Goal: Task Accomplishment & Management: Complete application form

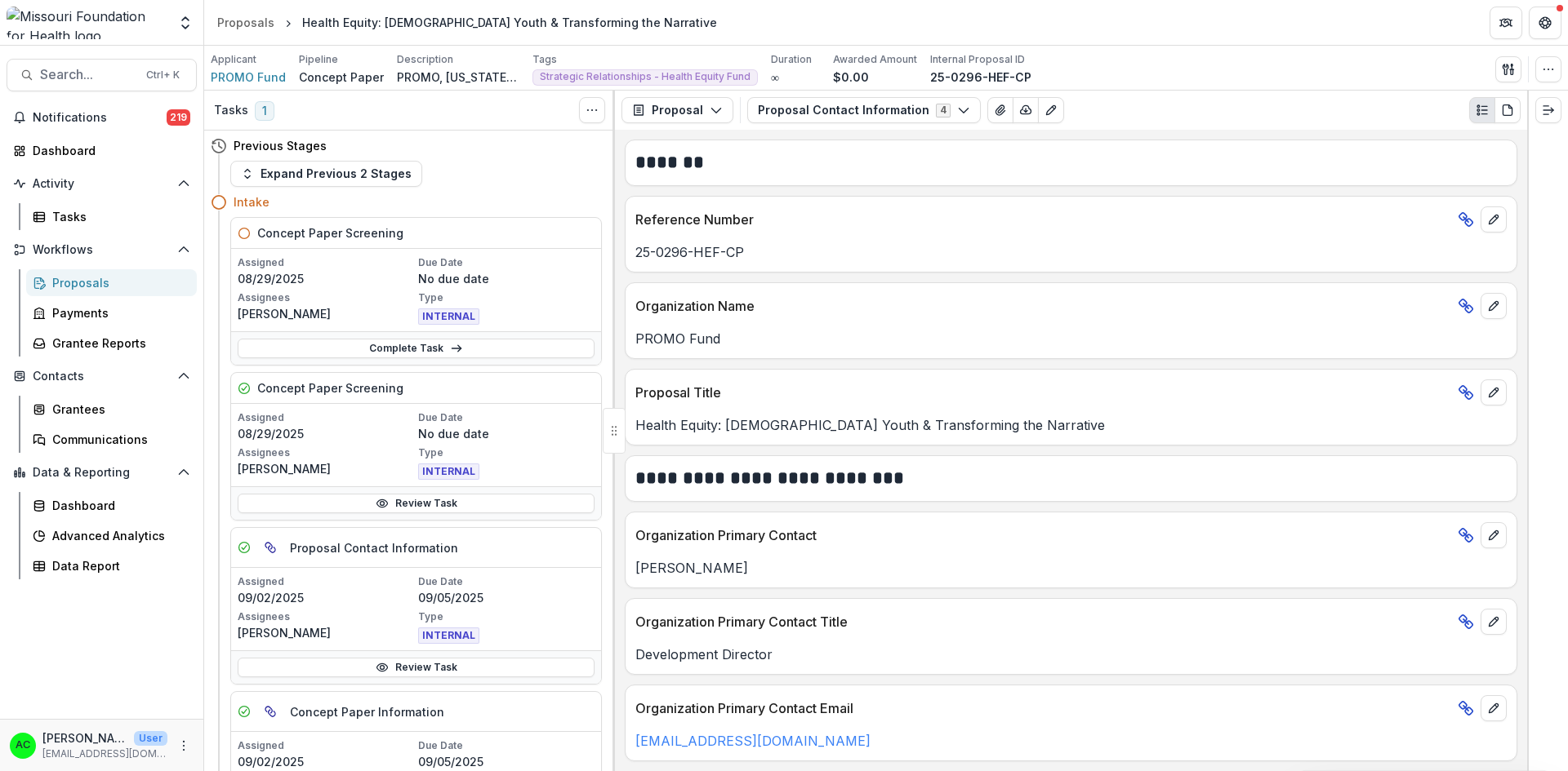
click at [913, 114] on button "Proposal Contact Information 4" at bounding box center [864, 110] width 233 height 26
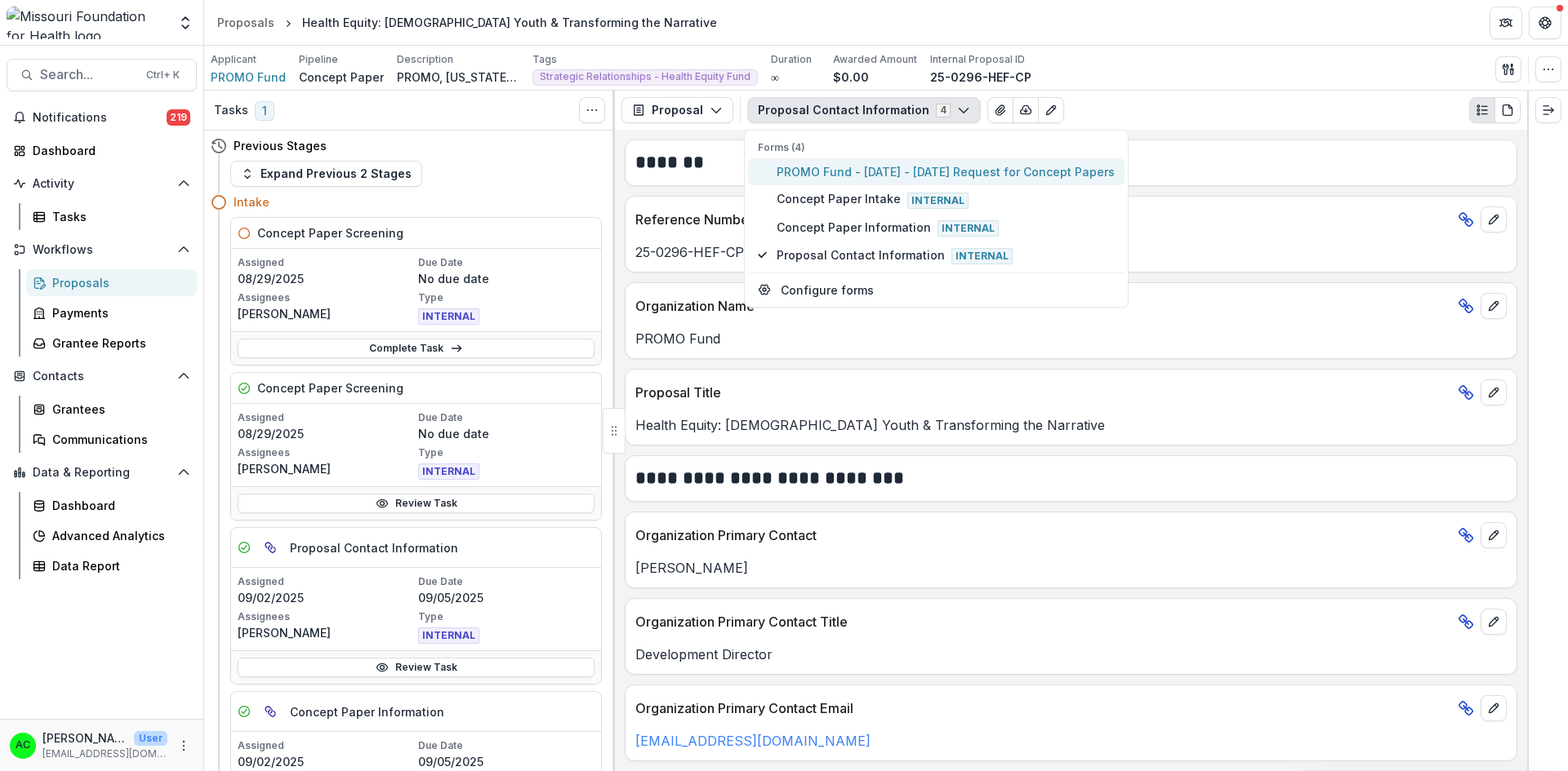
click at [852, 173] on span "PROMO Fund - 2025 - 2025 Request for Concept Papers" at bounding box center [945, 172] width 338 height 17
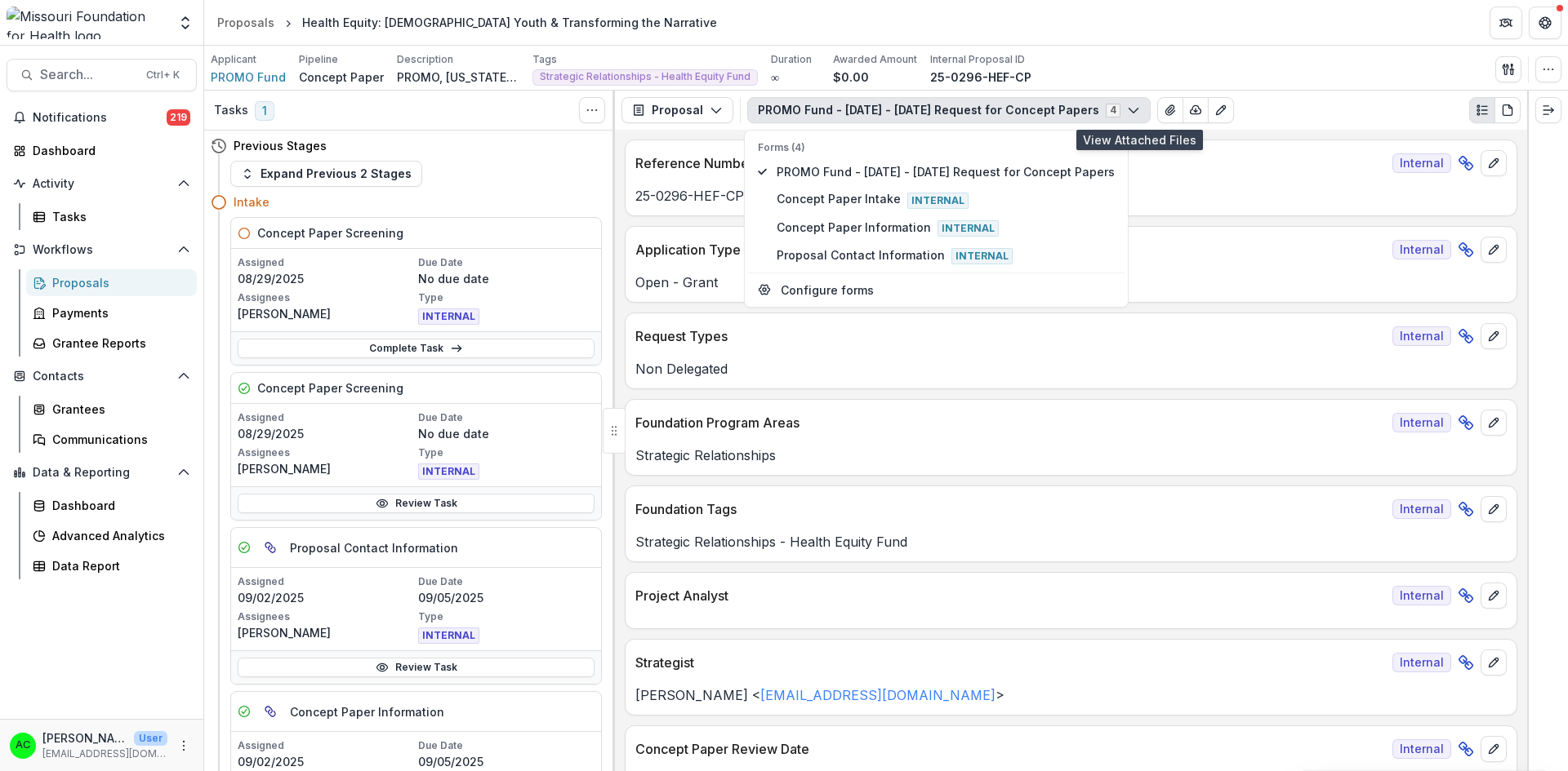
click at [1163, 110] on icon "View Attached Files" at bounding box center [1170, 111] width 13 height 13
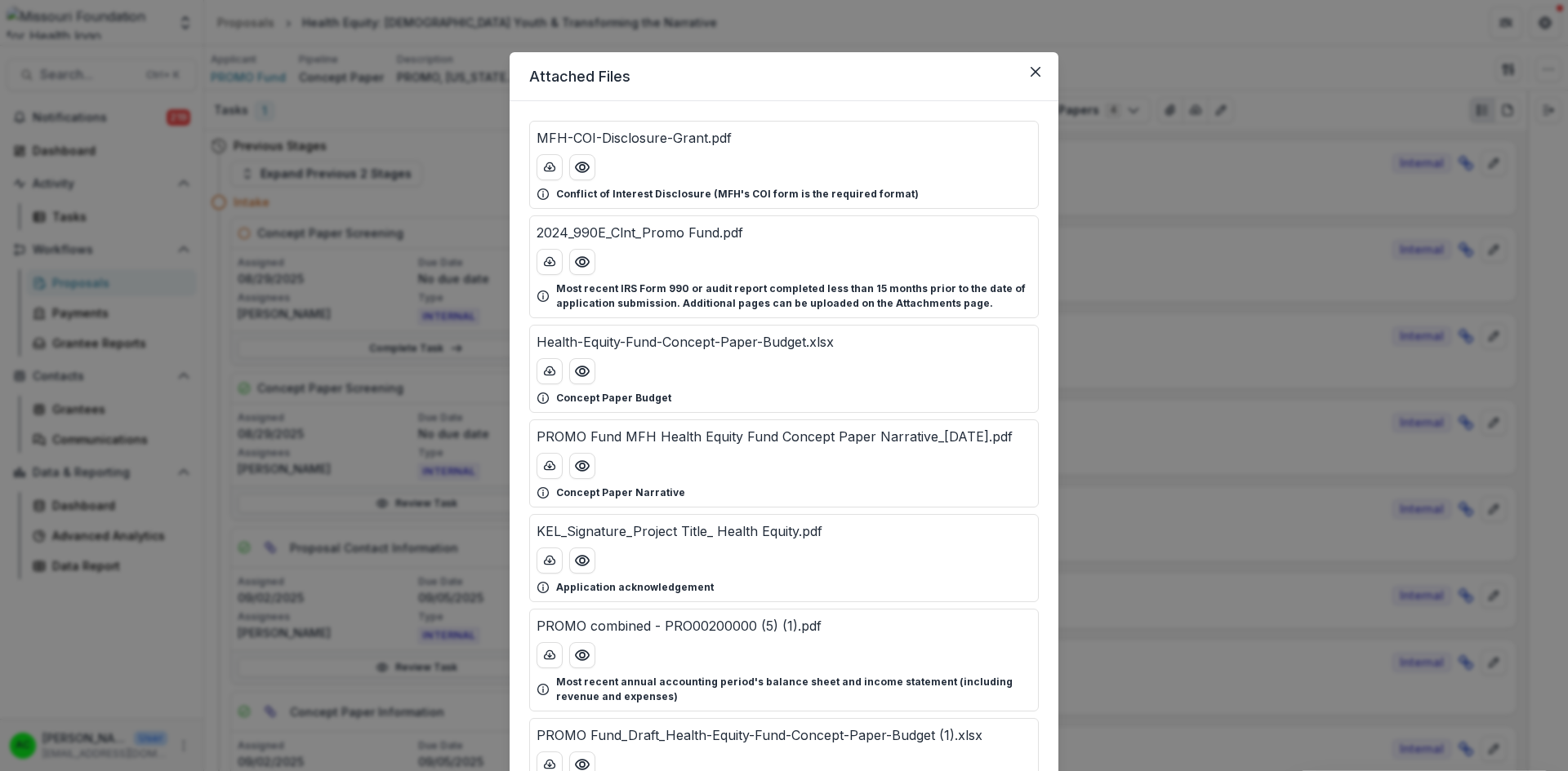
click at [576, 373] on icon "Preview Health-Equity-Fund-Concept-Paper-Budget.xlsx" at bounding box center [583, 372] width 13 height 10
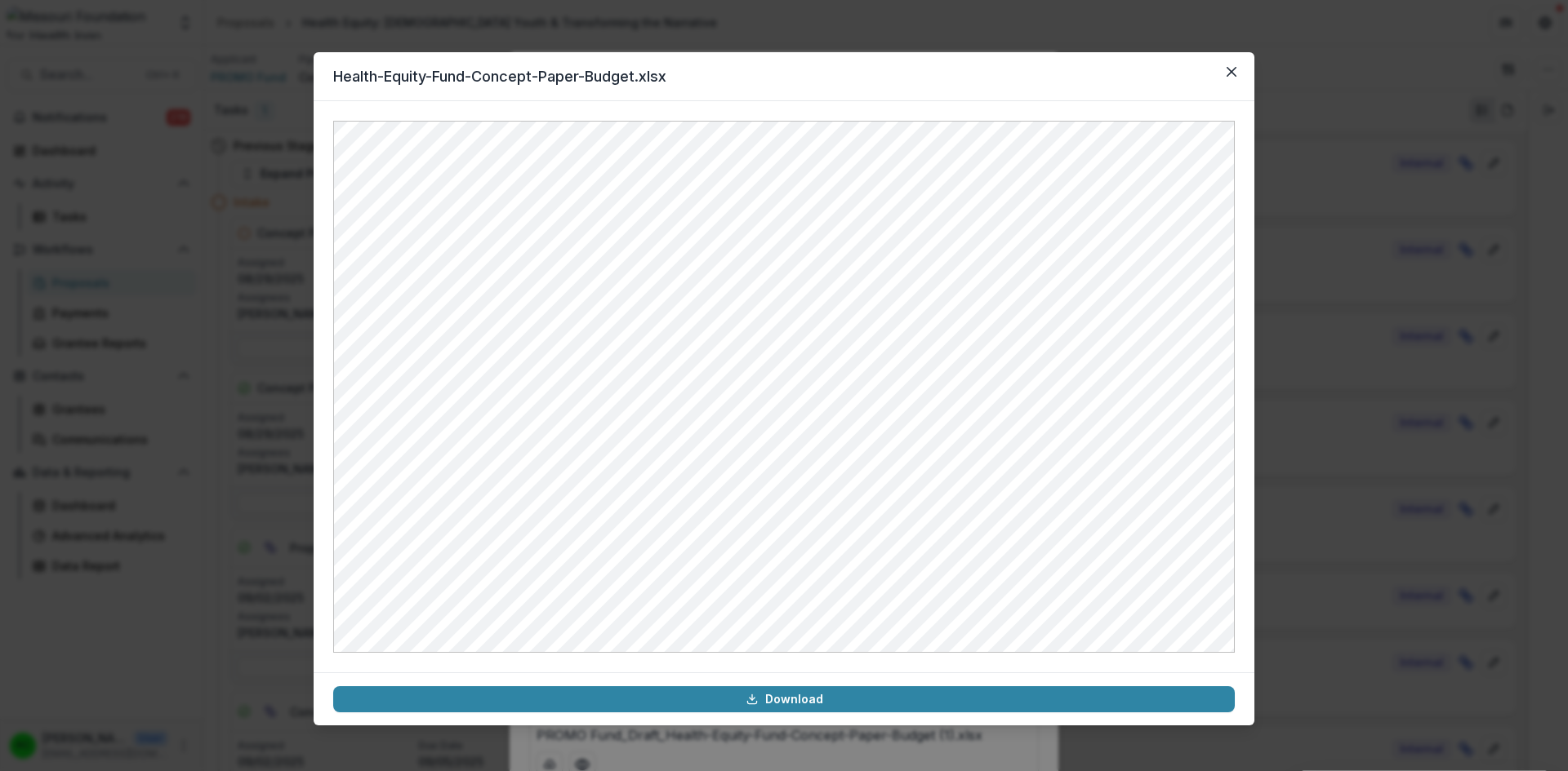
click at [1228, 67] on icon "Close" at bounding box center [1231, 72] width 10 height 10
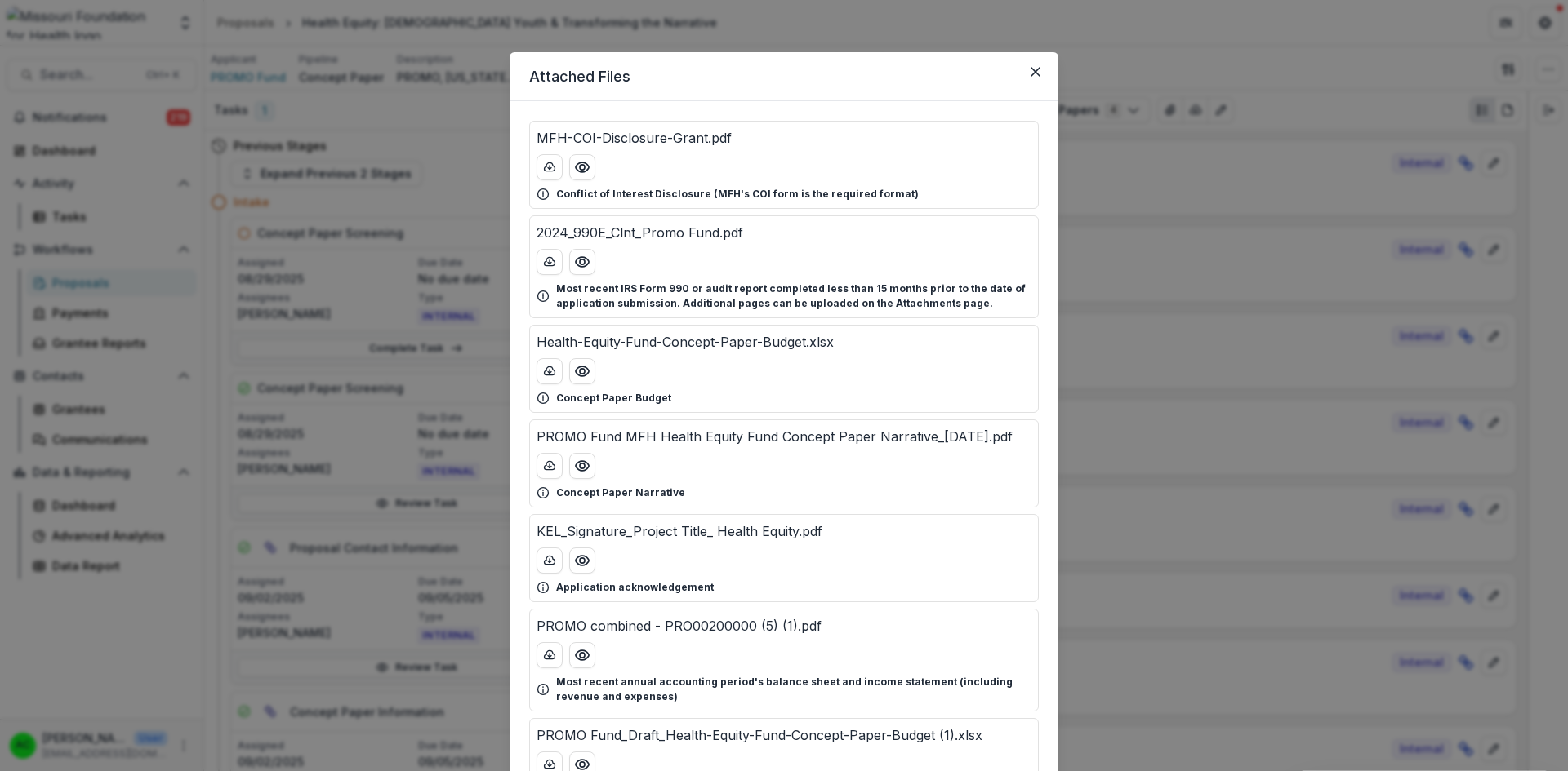
click at [1033, 68] on icon "Close" at bounding box center [1035, 72] width 10 height 10
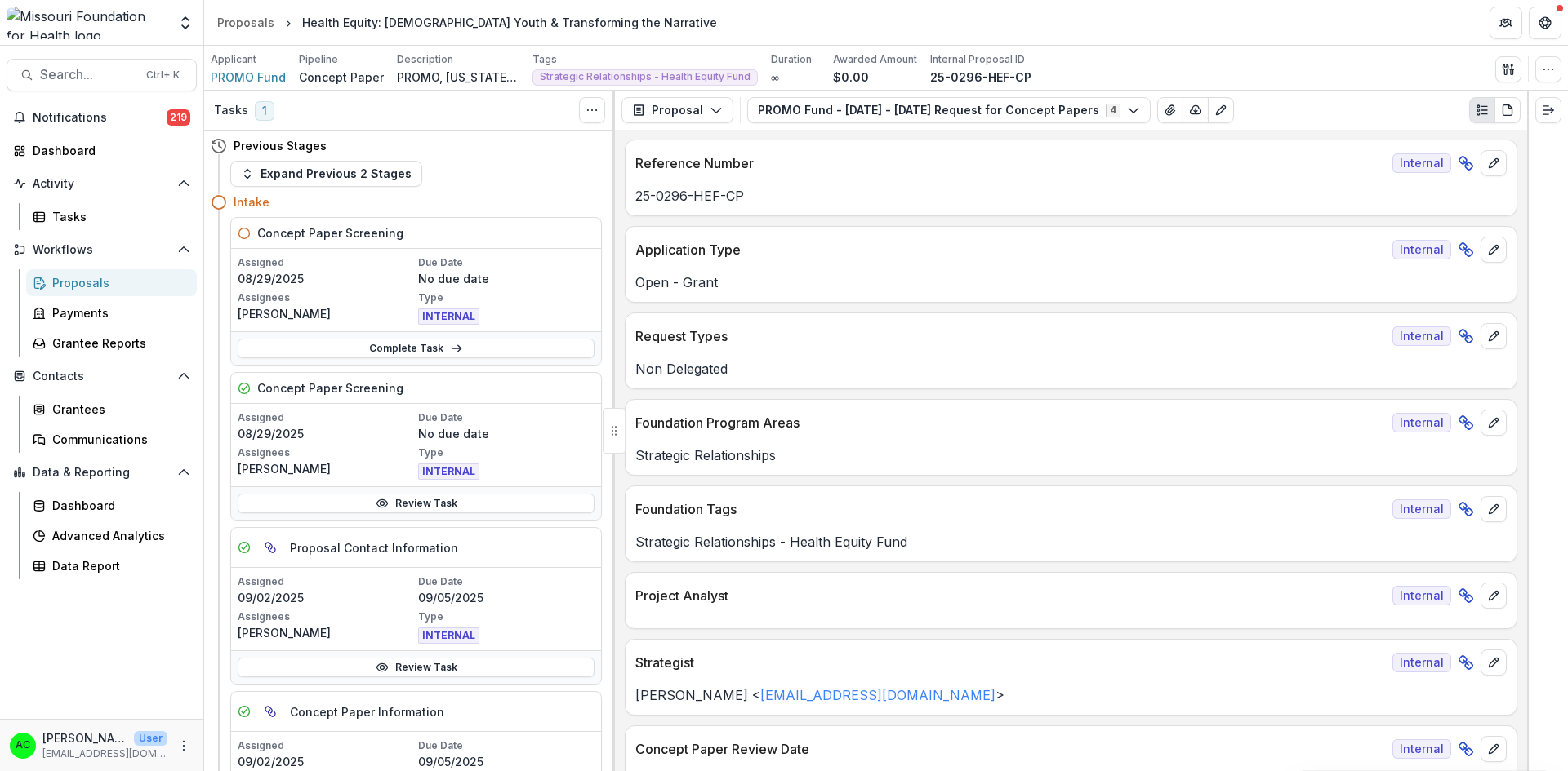
click at [1548, 104] on icon "Expand right" at bounding box center [1549, 111] width 13 height 13
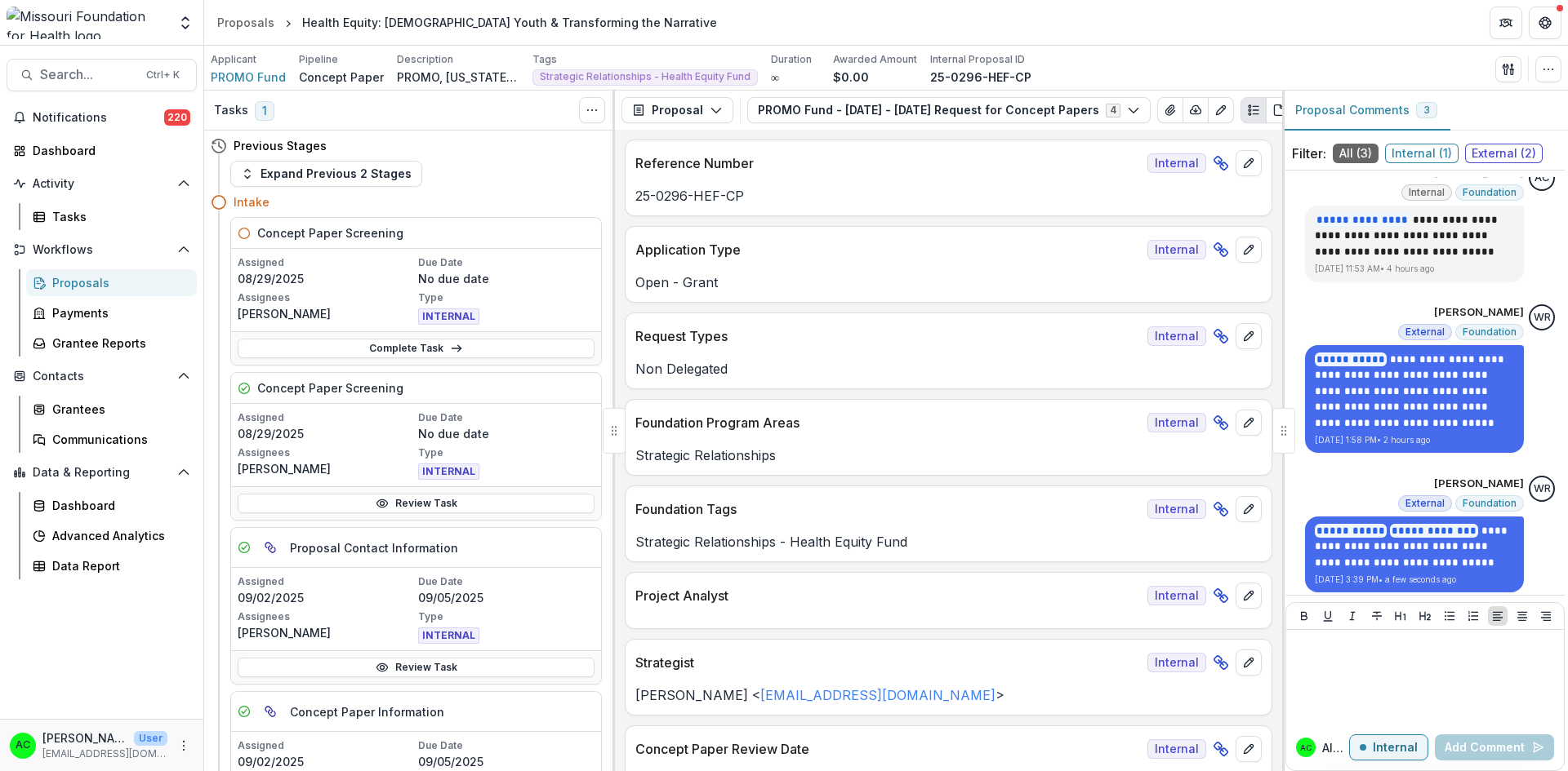
scroll to position [25, 0]
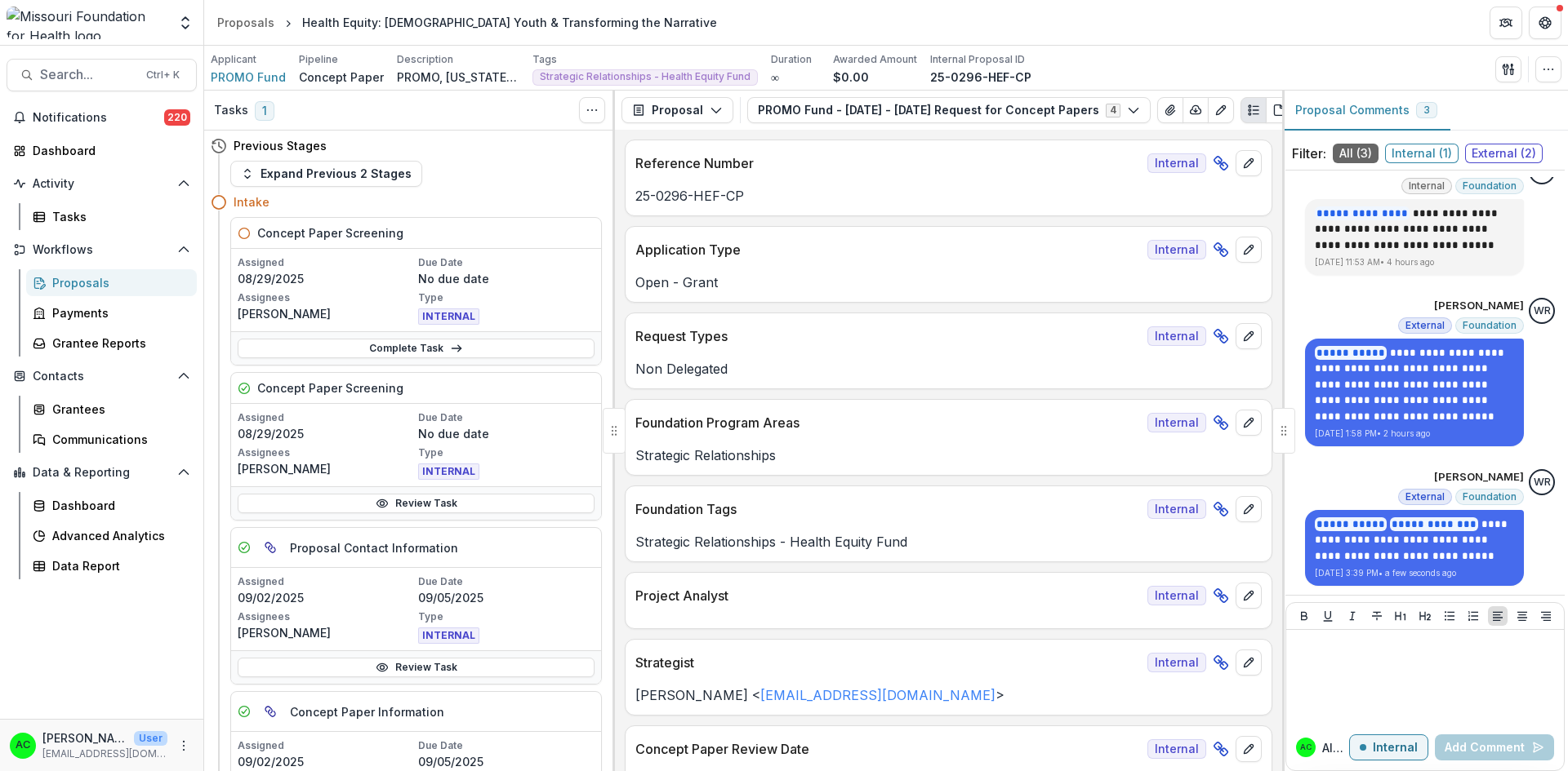
click at [1163, 111] on icon "View Attached Files" at bounding box center [1170, 111] width 13 height 13
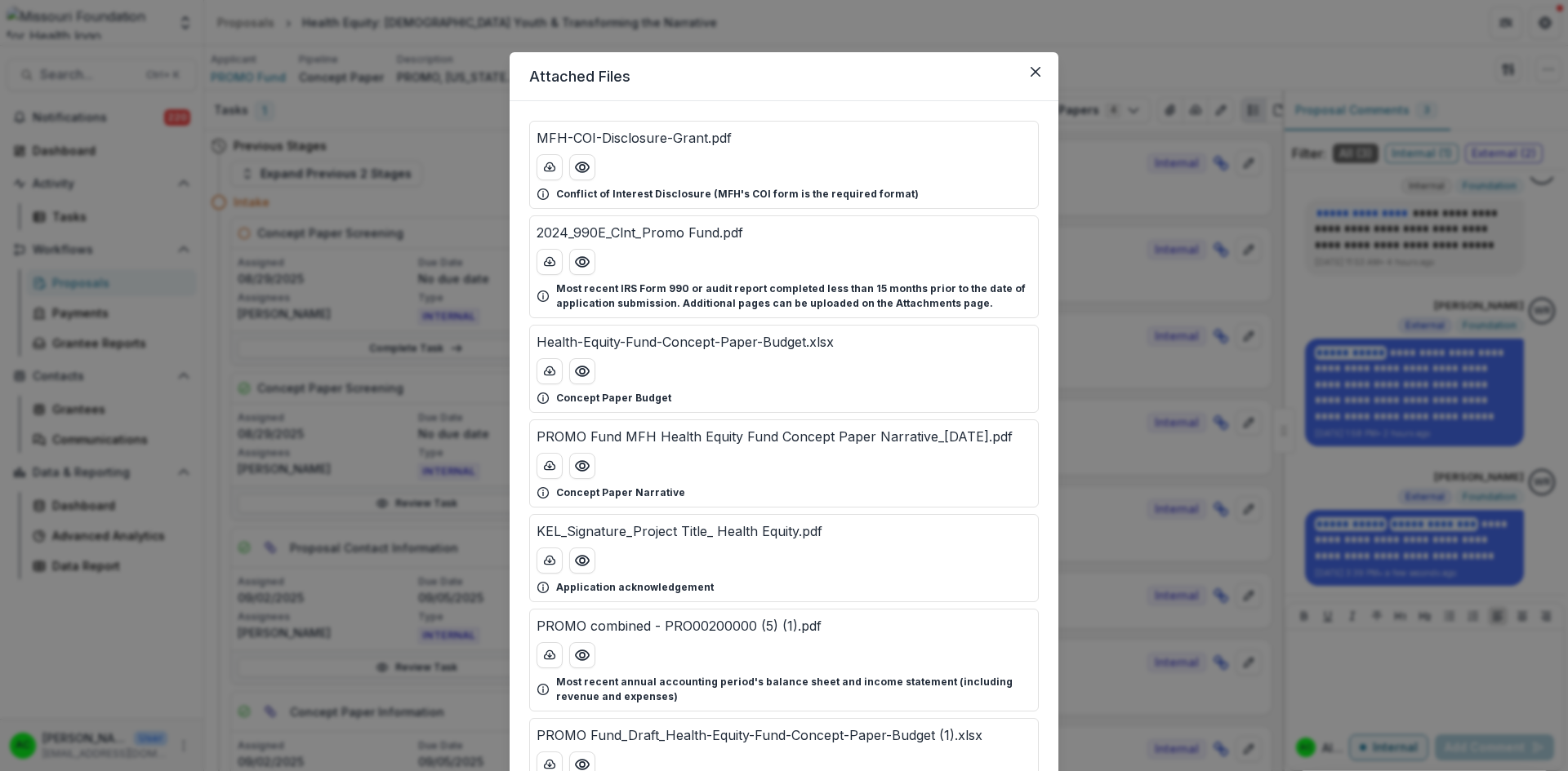
click at [578, 758] on icon "Preview PROMO Fund_Draft_Health-Equity-Fund-Concept-Paper-Budget (1).xlsx" at bounding box center [582, 764] width 16 height 16
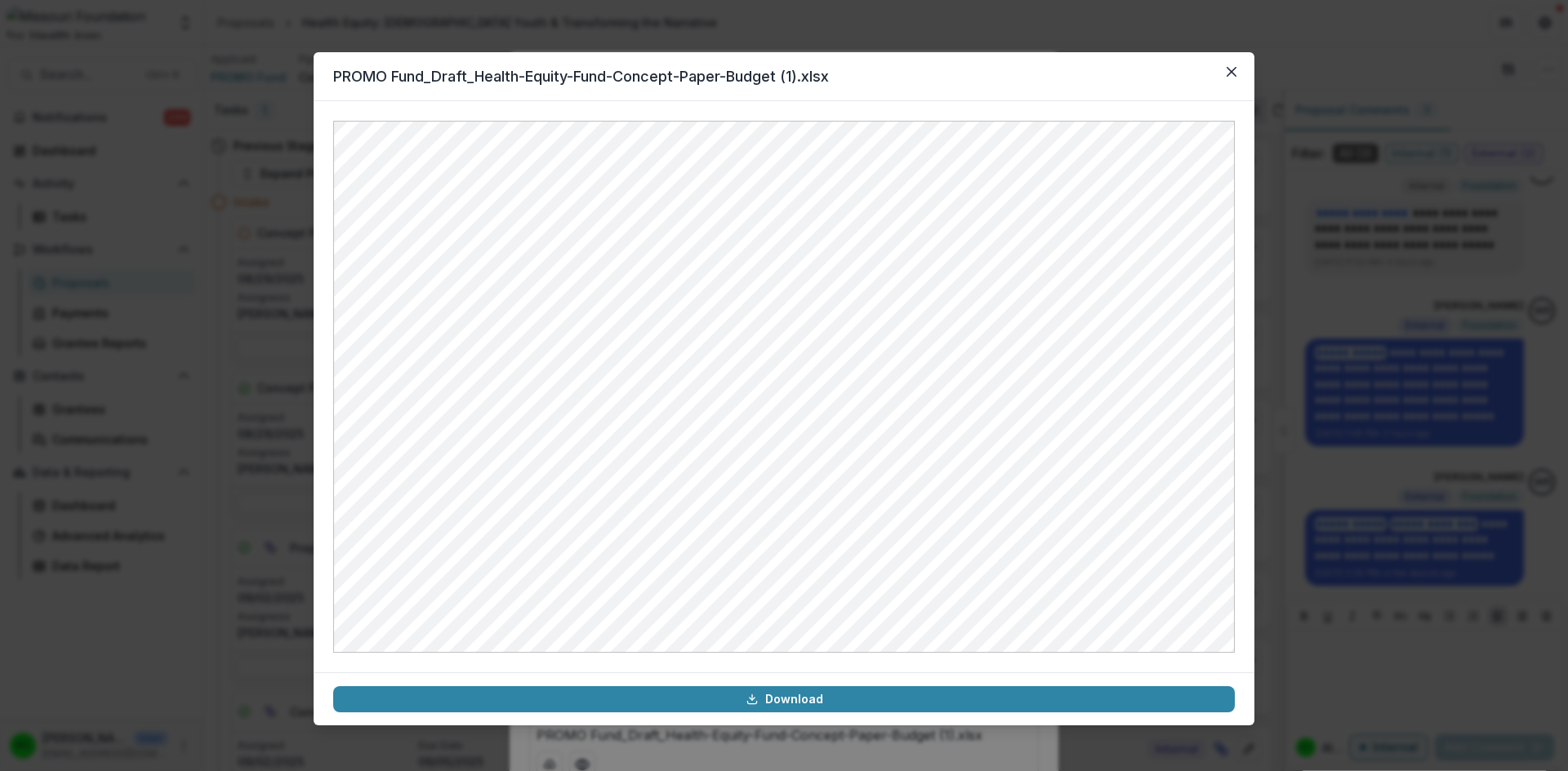
click at [1231, 72] on icon "Close" at bounding box center [1231, 72] width 10 height 10
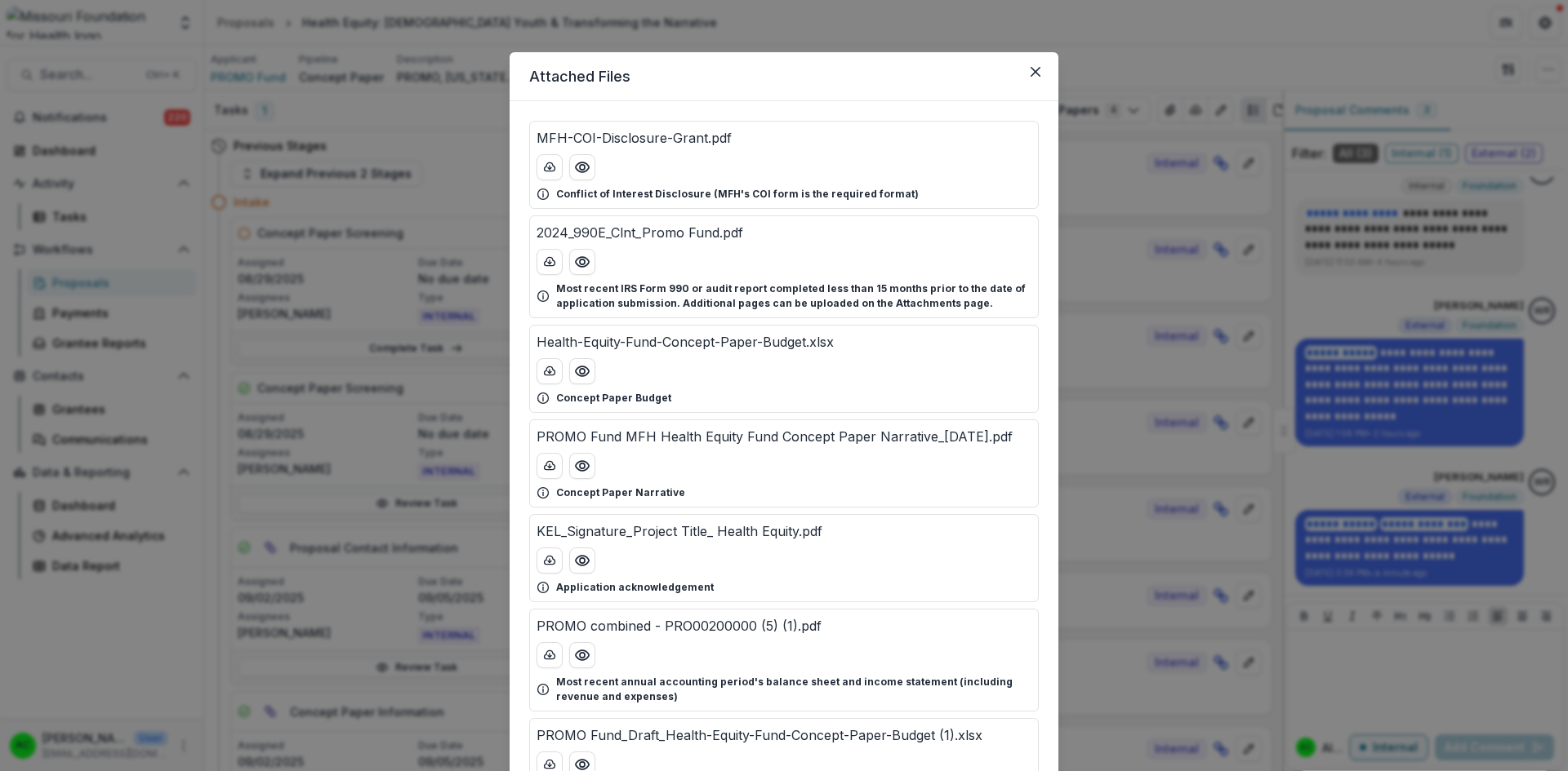
scroll to position [7, 0]
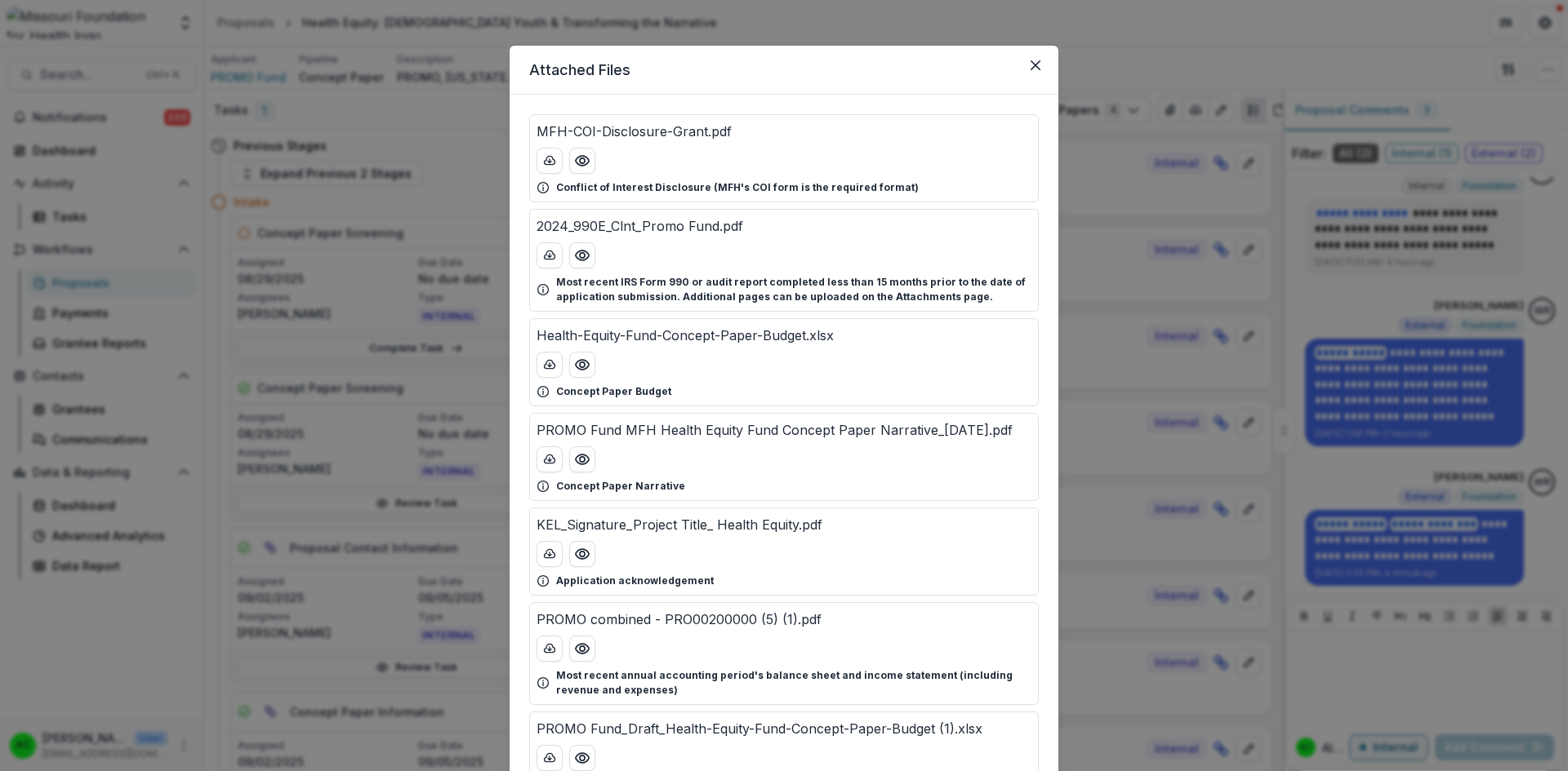
click at [1032, 69] on icon "Close" at bounding box center [1035, 65] width 10 height 10
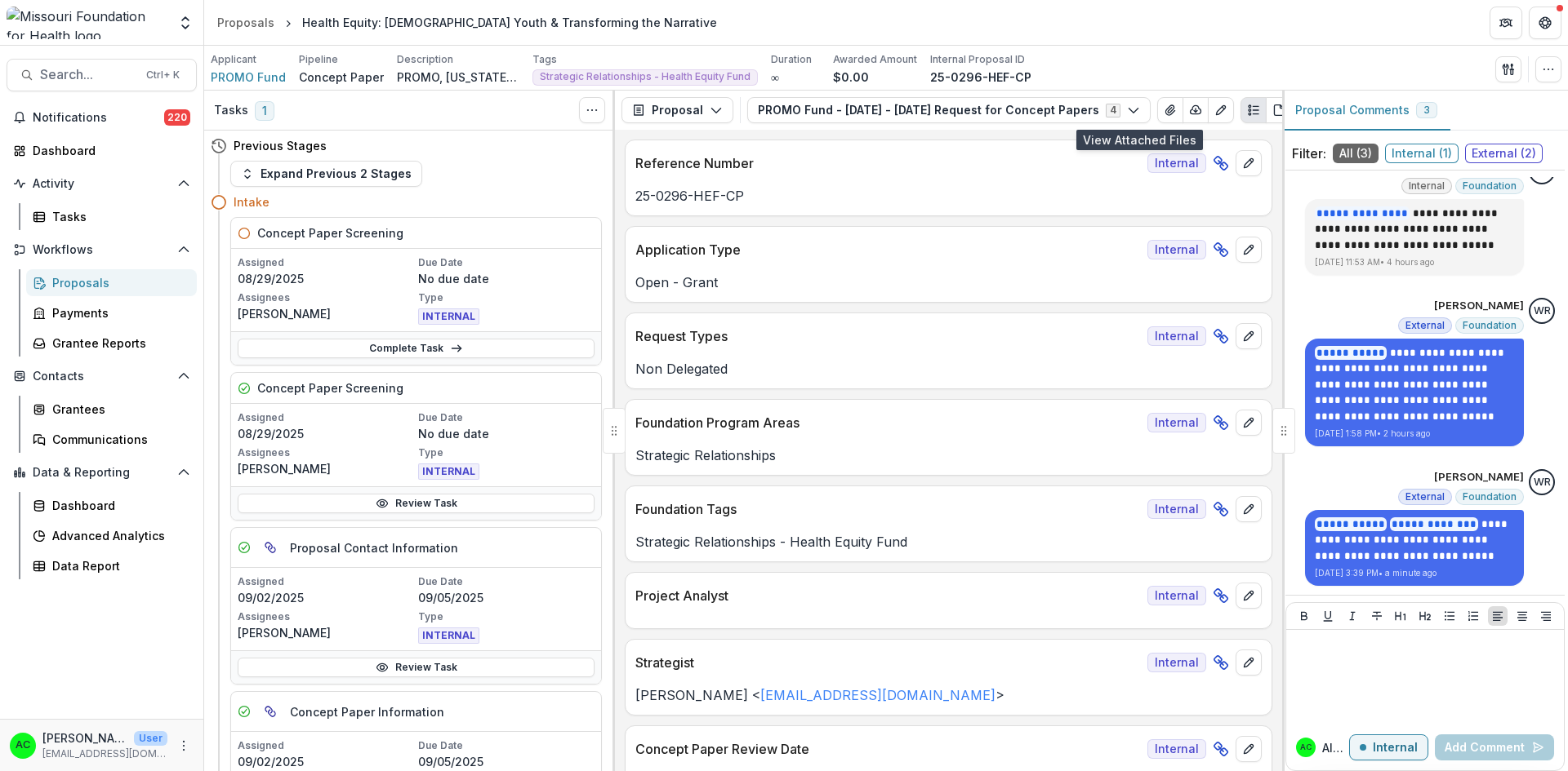
click at [1165, 112] on icon "View Attached Files" at bounding box center [1169, 110] width 9 height 10
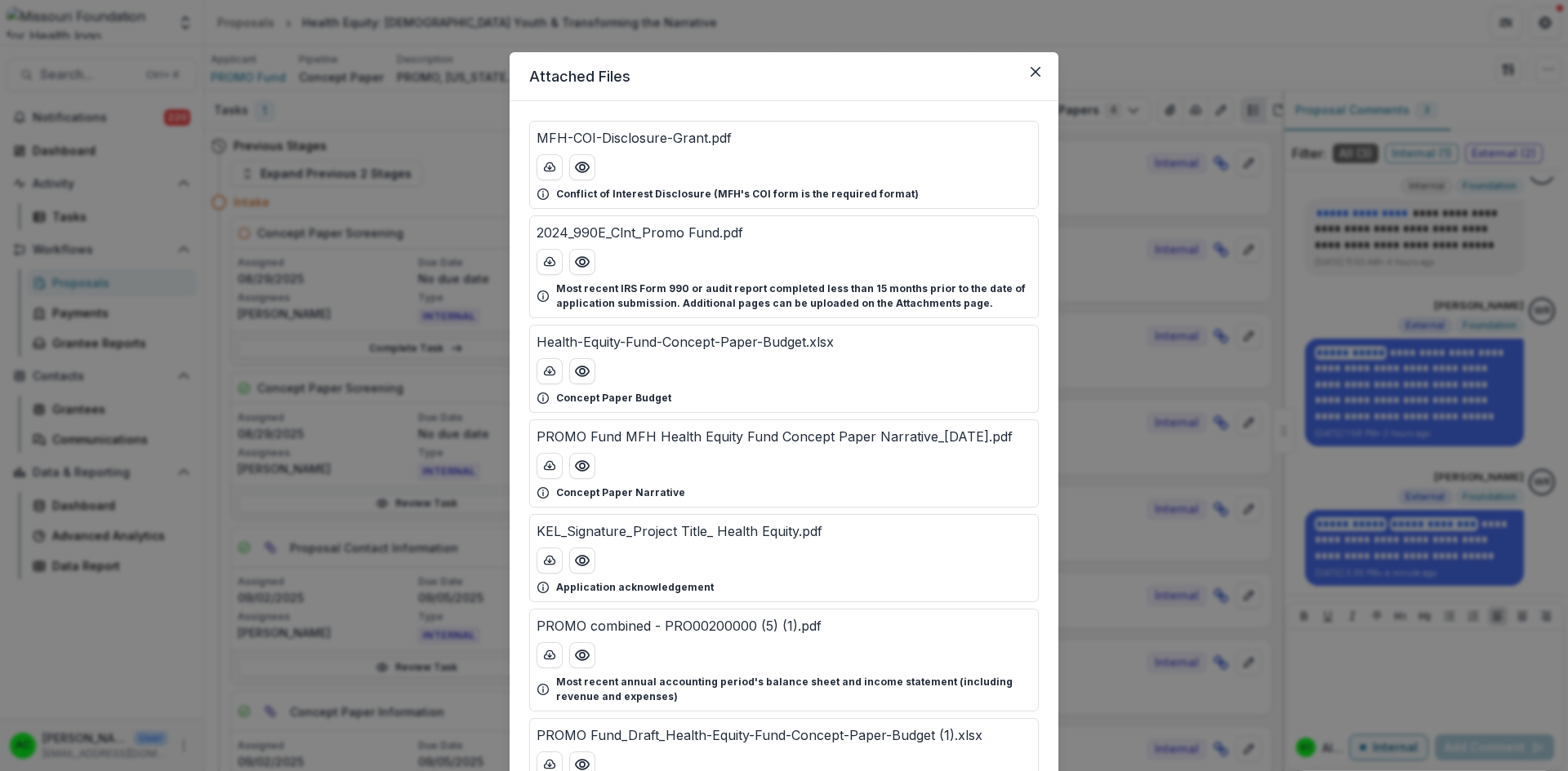
click at [586, 464] on icon "Preview PROMO Fund MFH Health Equity Fund Concept Paper Narrative_8.26.25.pdf" at bounding box center [583, 466] width 13 height 10
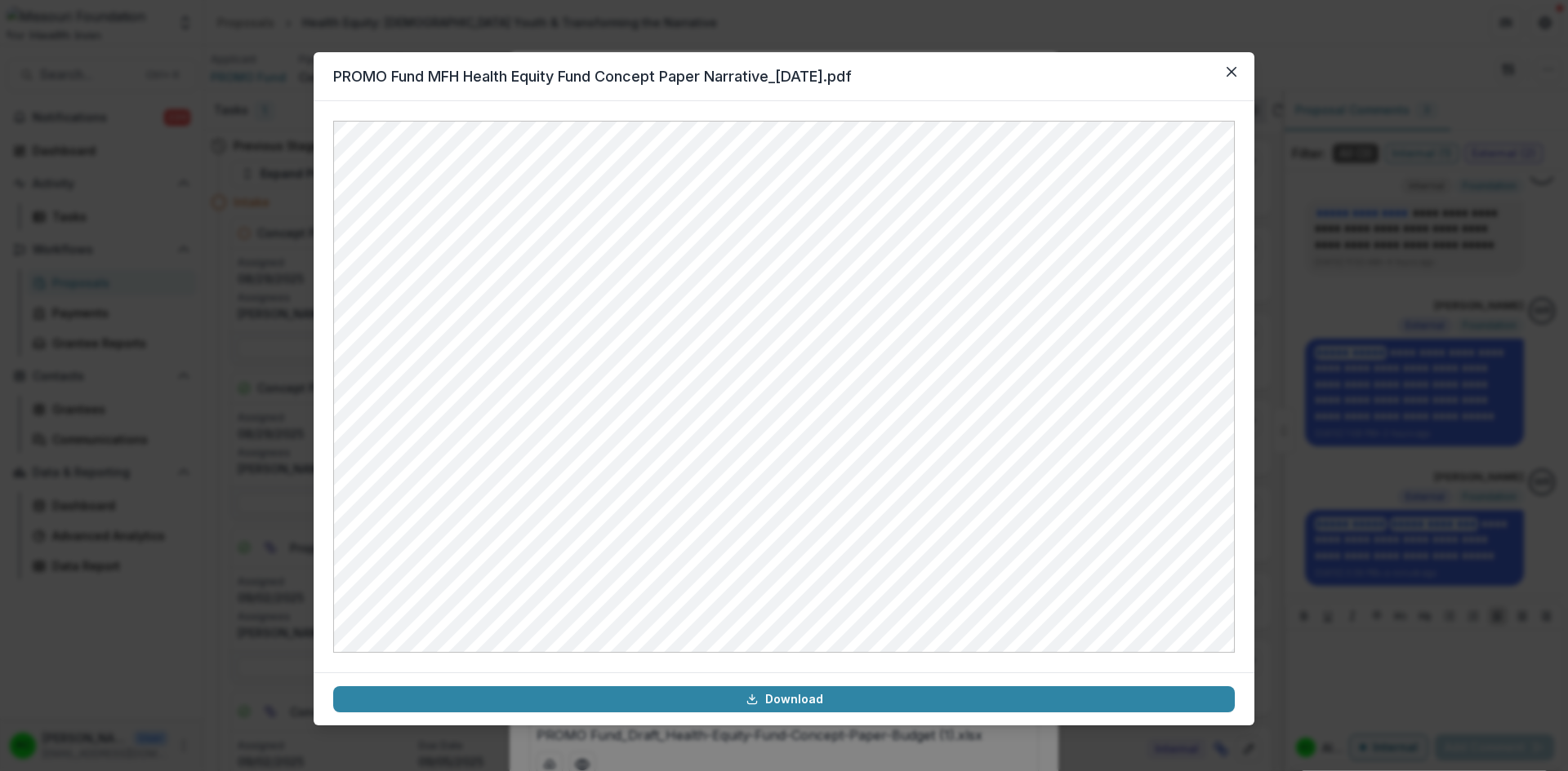
click at [1230, 69] on icon "Close" at bounding box center [1231, 72] width 10 height 10
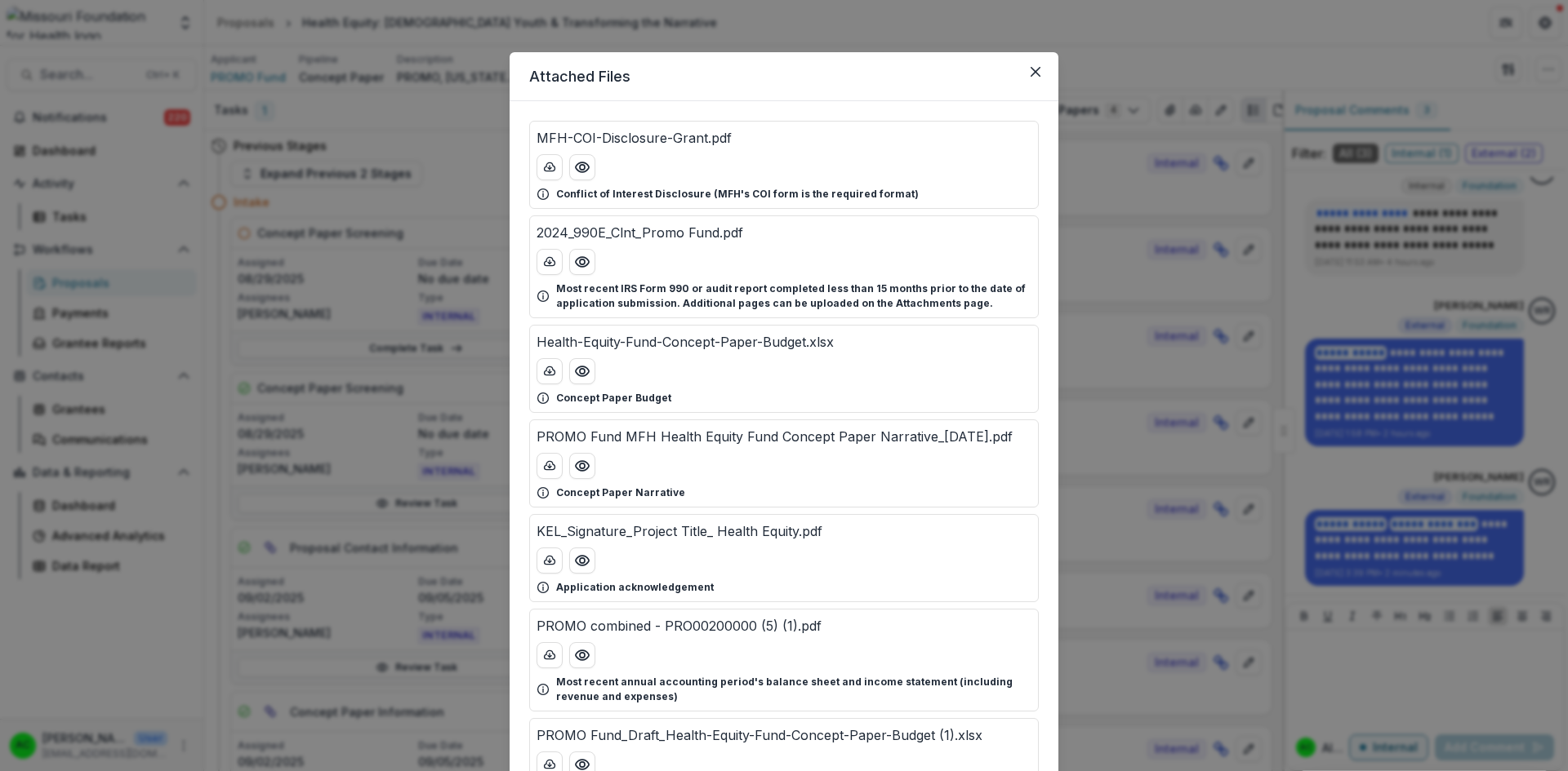
click at [1031, 75] on icon "Close" at bounding box center [1035, 72] width 10 height 10
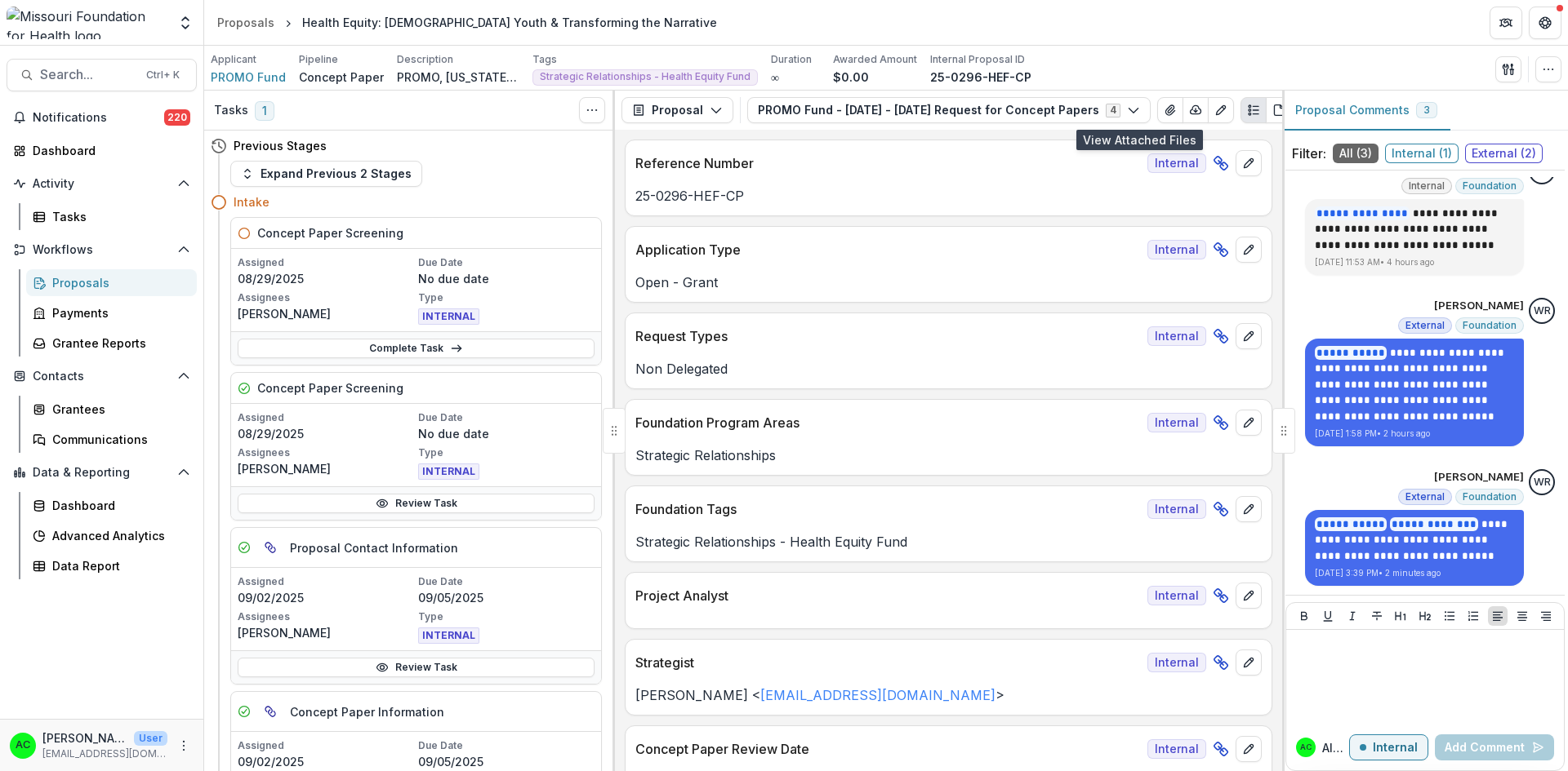
click at [427, 502] on link "Review Task" at bounding box center [416, 503] width 356 height 19
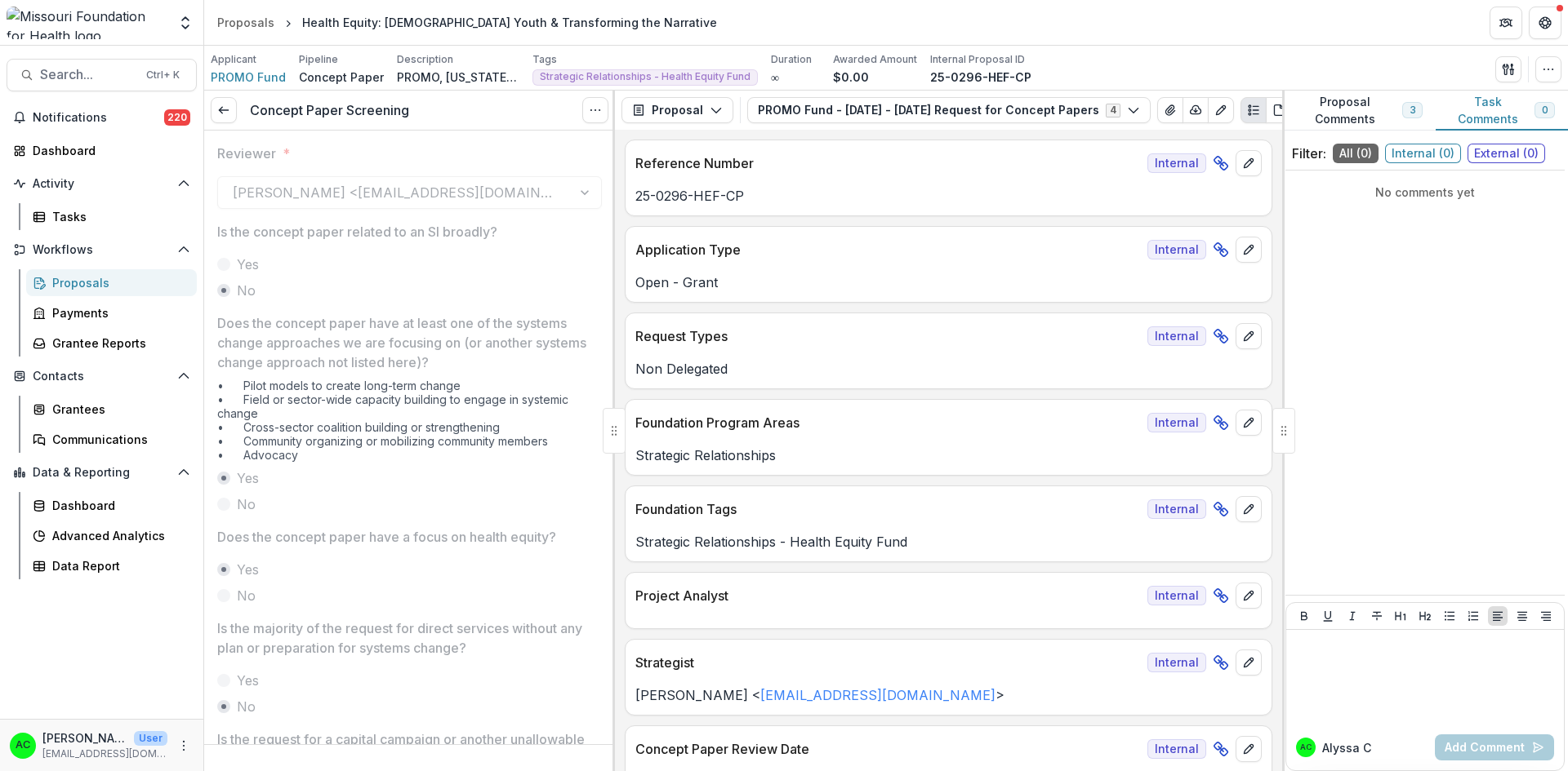
click at [226, 108] on icon at bounding box center [224, 111] width 13 height 13
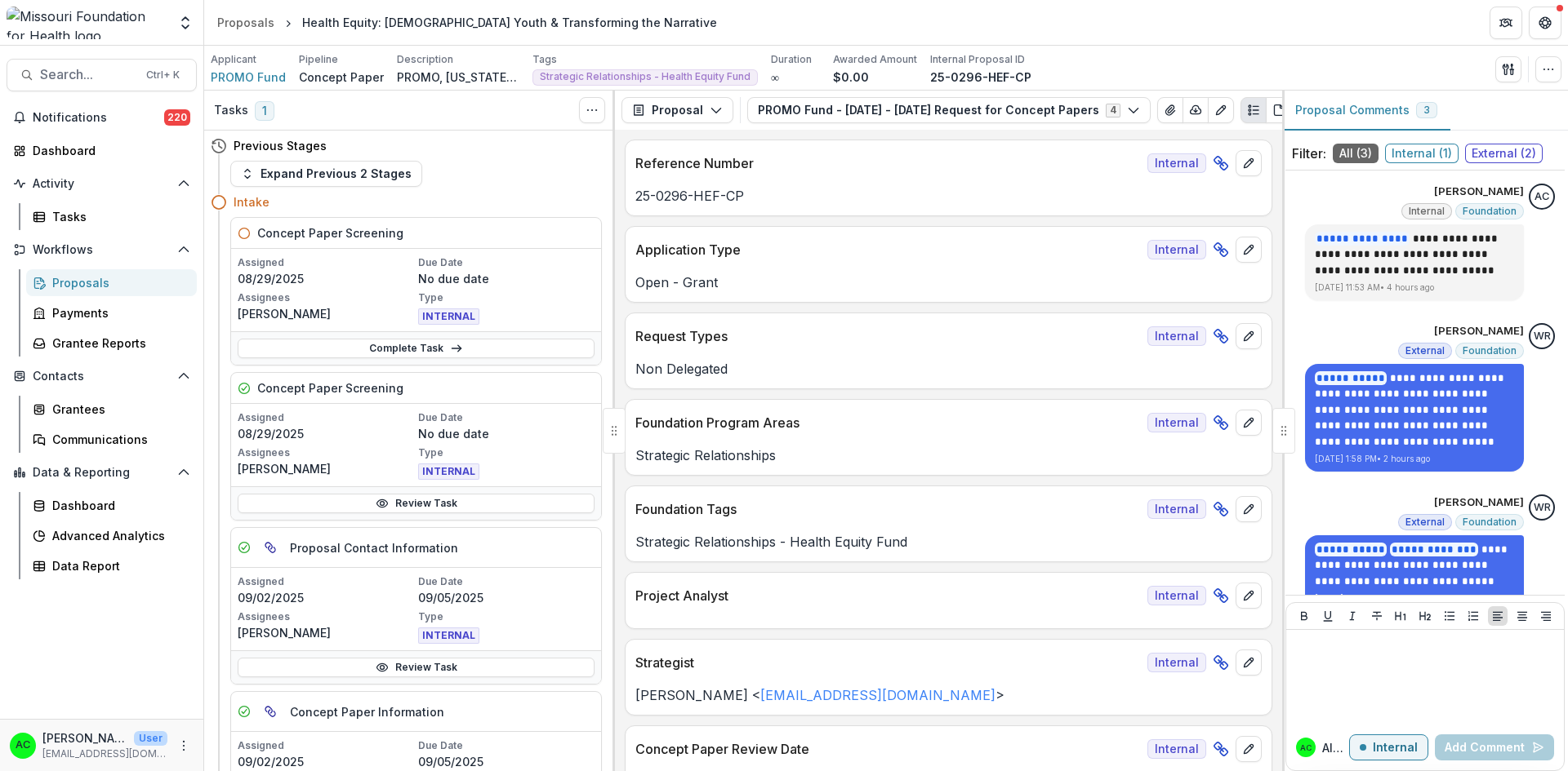
click at [1508, 65] on icon "button" at bounding box center [1505, 68] width 6 height 11
click at [1408, 184] on button "View All Reviews" at bounding box center [1429, 188] width 174 height 27
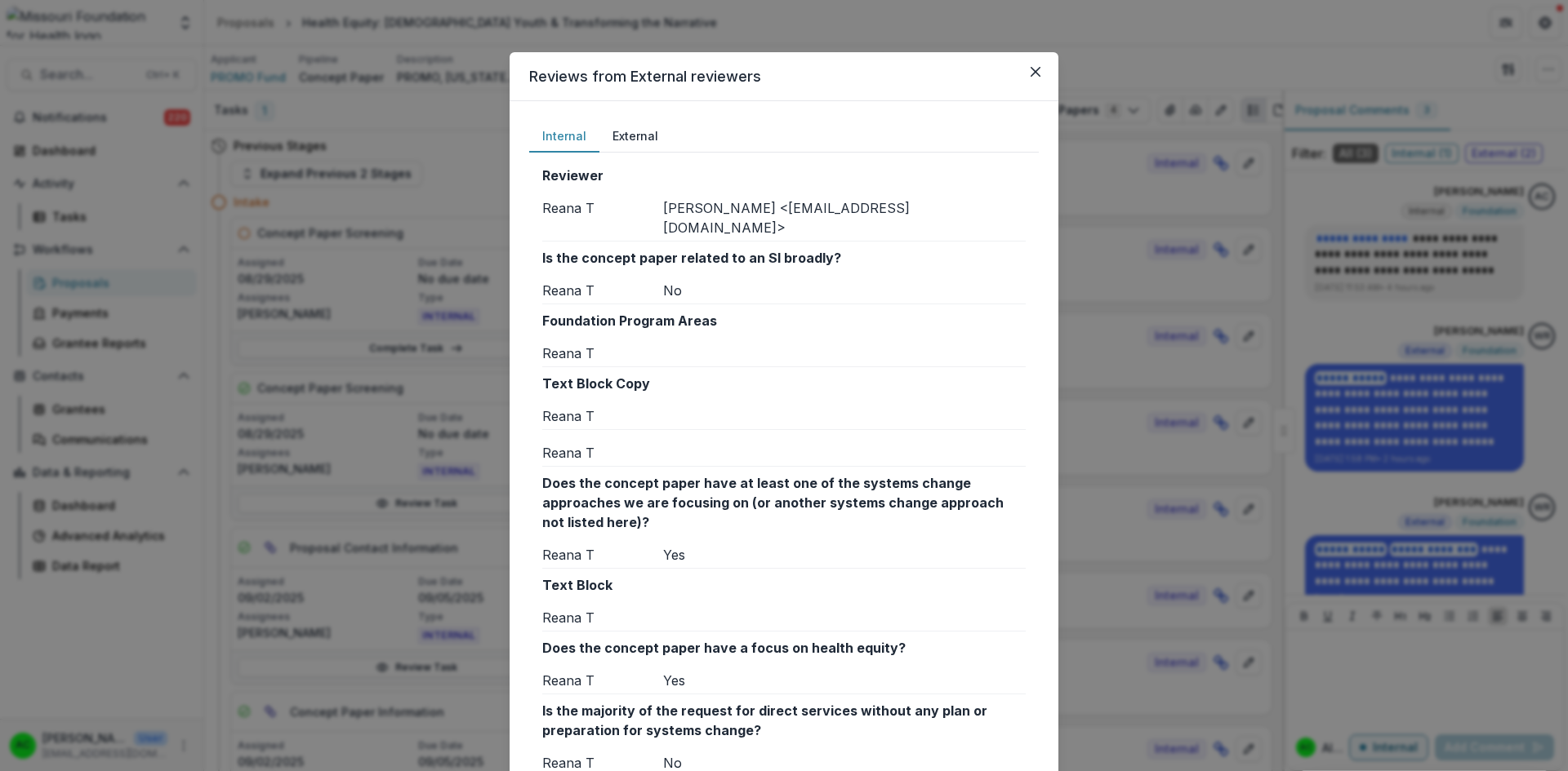
click at [1040, 224] on div "Internal External Reviewer Reana T Reana Thomas <rthomas@mffh.org> Is the conce…" at bounding box center [784, 779] width 549 height 1356
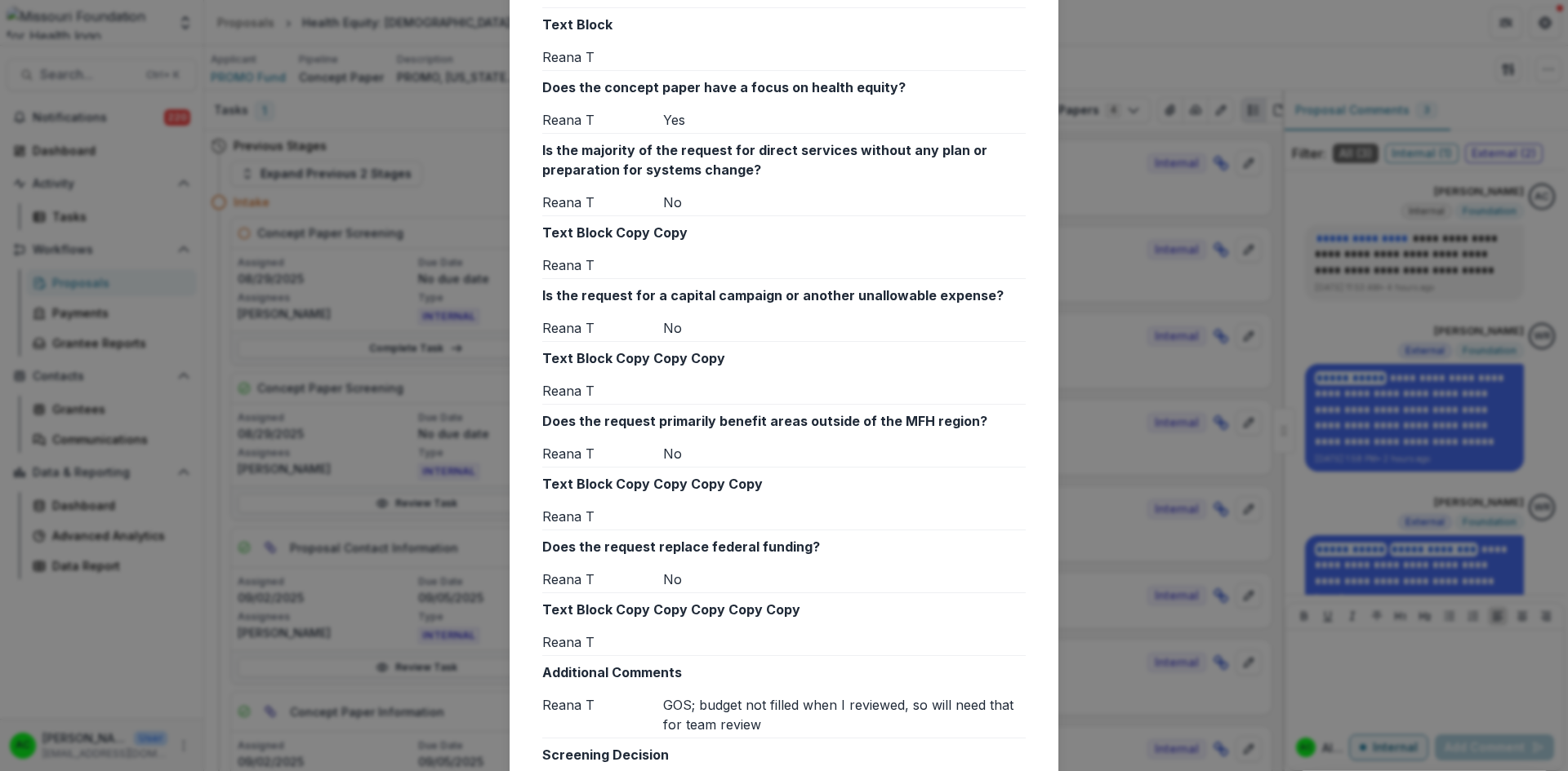
scroll to position [772, 0]
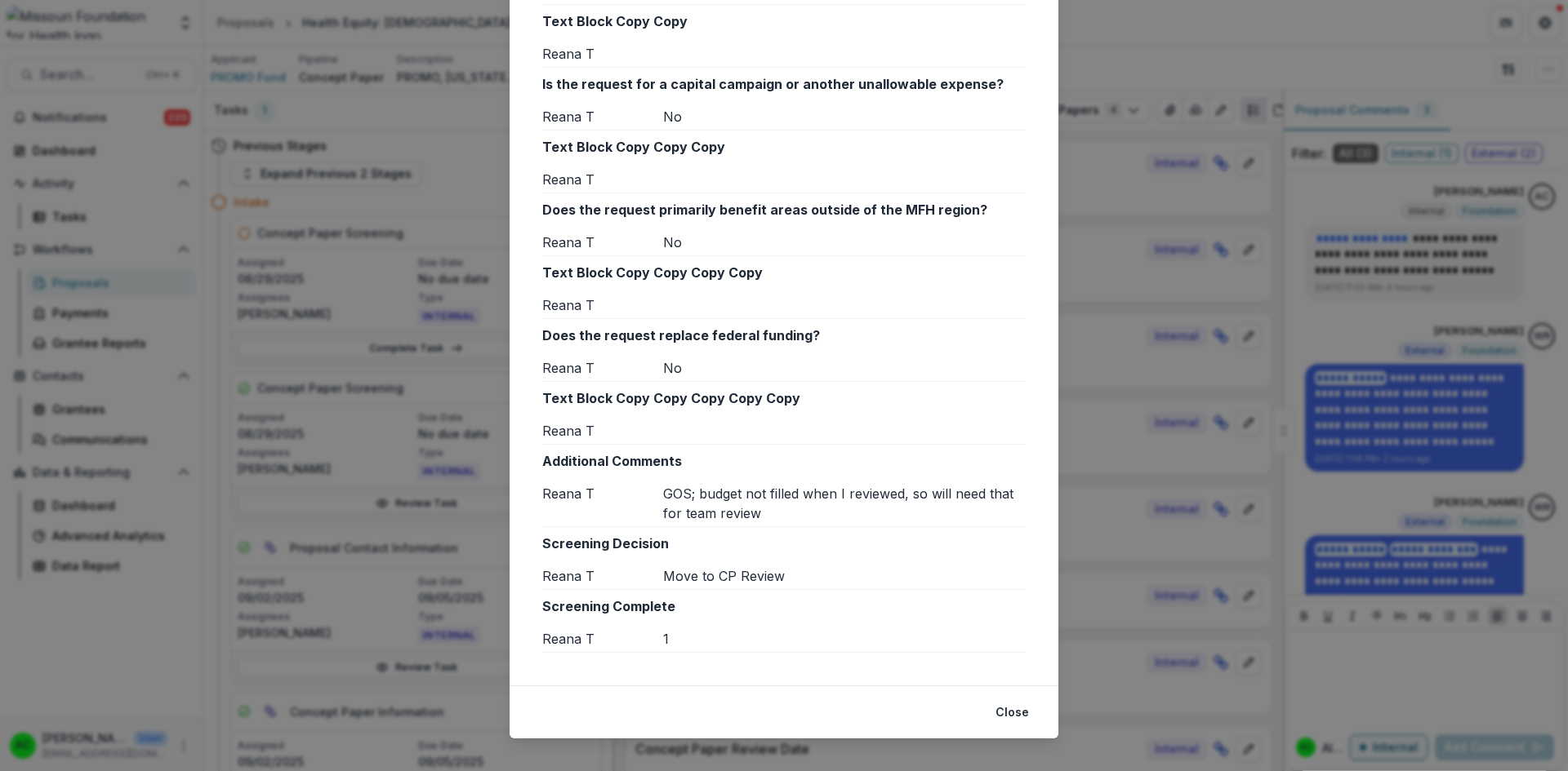
click at [1024, 700] on button "Close" at bounding box center [1011, 712] width 53 height 26
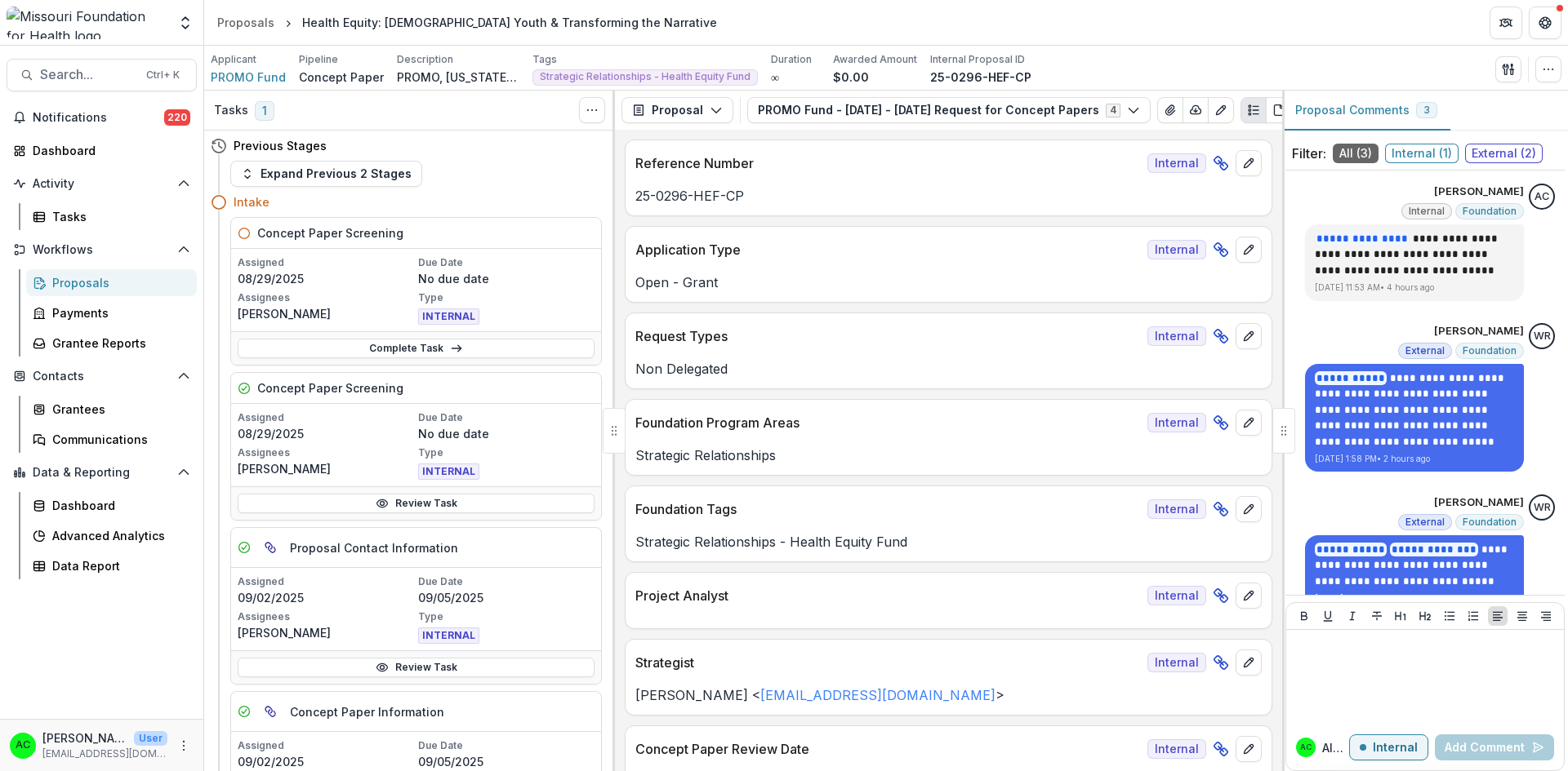
click at [415, 351] on link "Complete Task" at bounding box center [416, 348] width 356 height 19
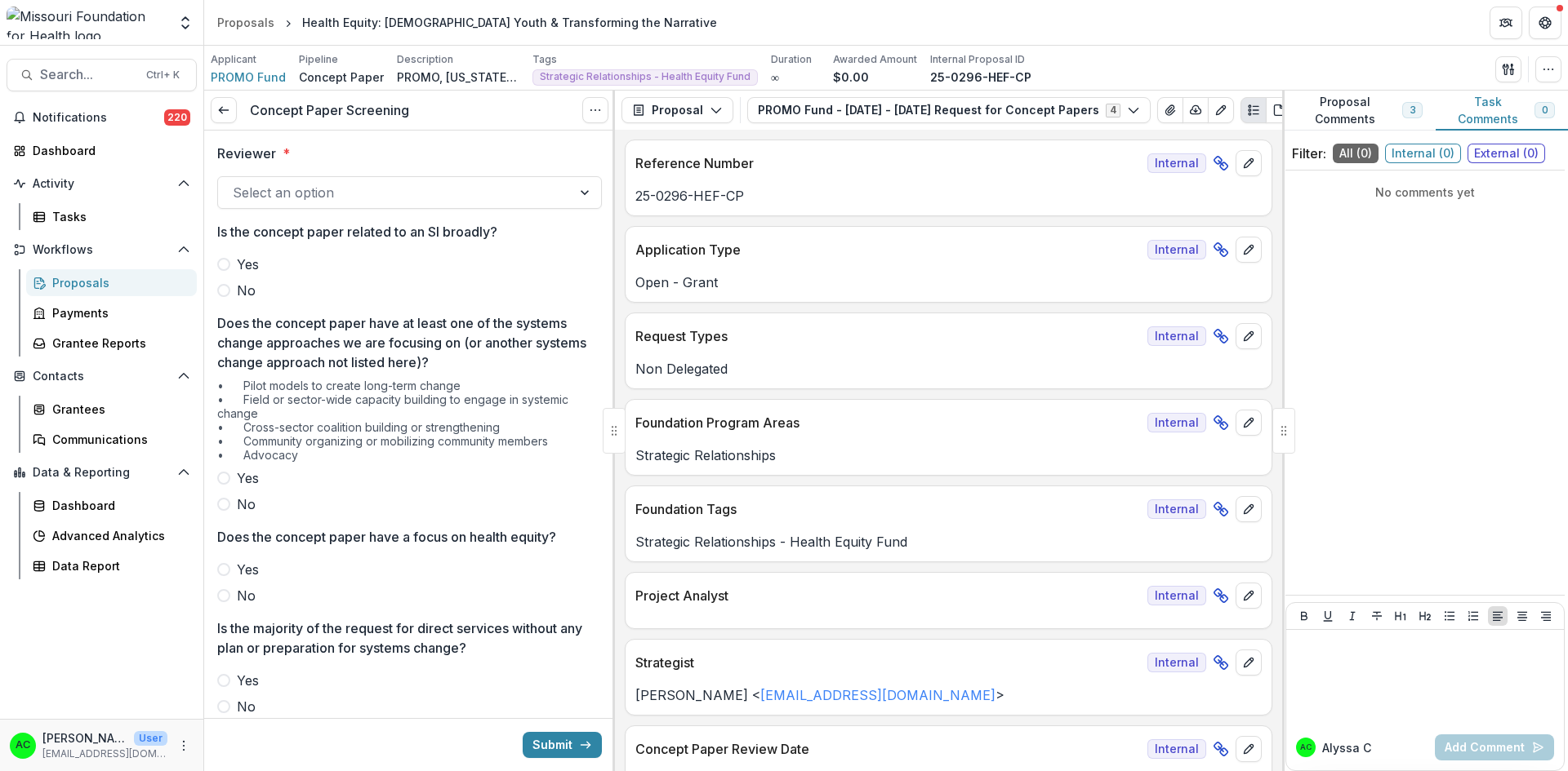
click at [472, 194] on div at bounding box center [395, 193] width 325 height 23
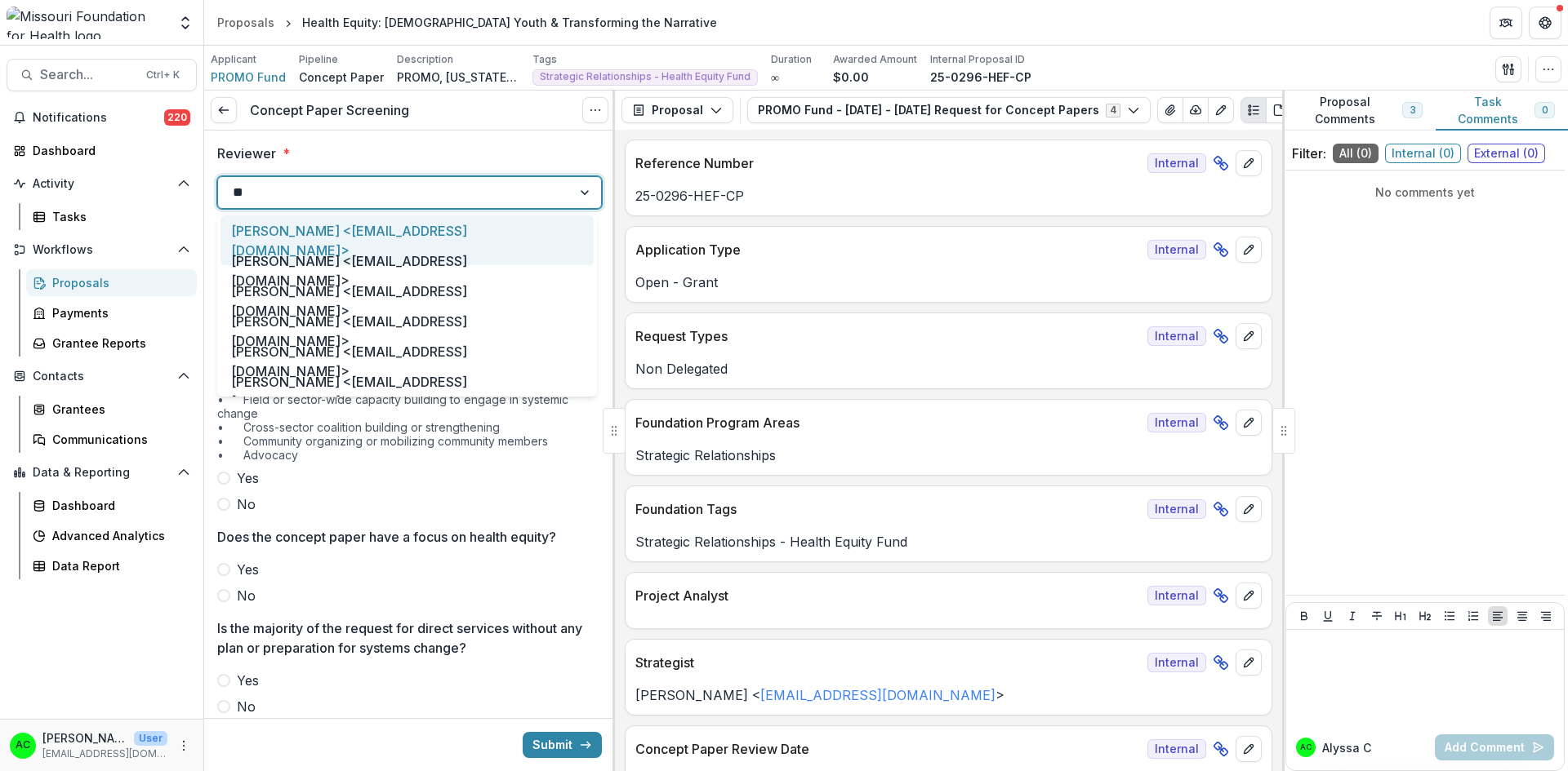
type input "***"
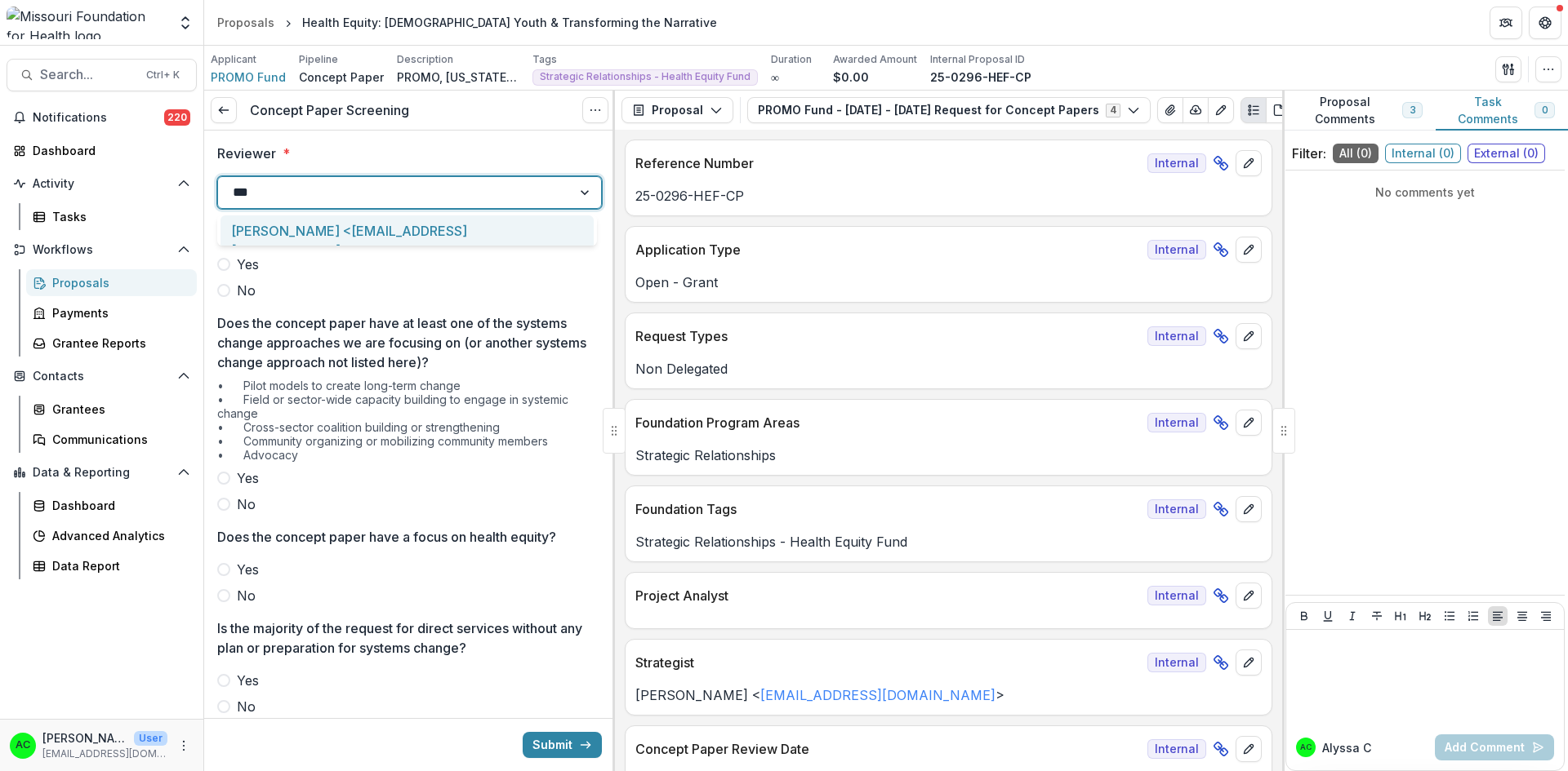
click at [441, 228] on div "[PERSON_NAME] <[EMAIL_ADDRESS][DOMAIN_NAME]>" at bounding box center [406, 241] width 373 height 50
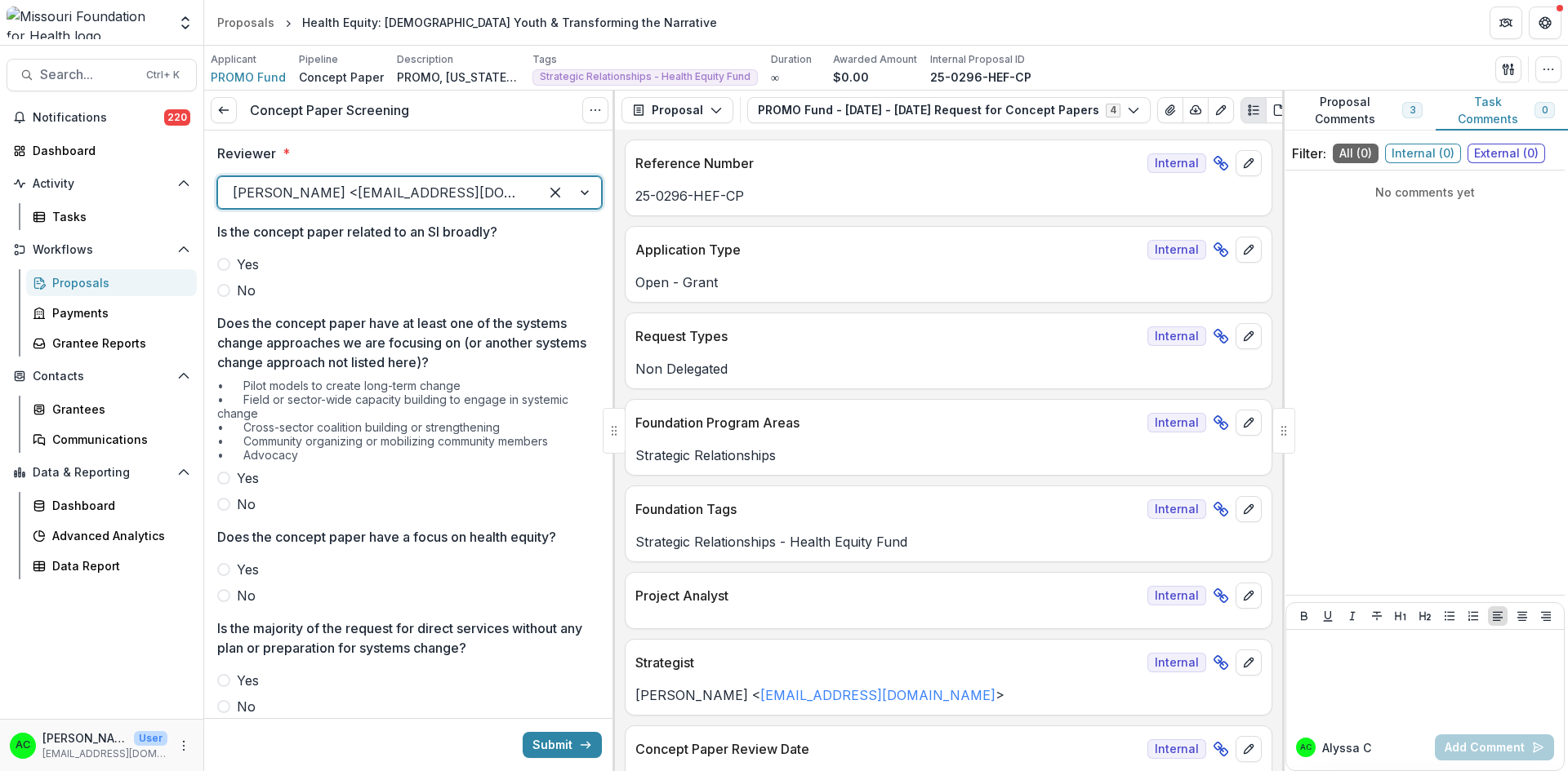
click at [225, 291] on span at bounding box center [224, 291] width 13 height 13
click at [220, 483] on span at bounding box center [224, 478] width 13 height 13
click at [232, 571] on label "Yes" at bounding box center [409, 570] width 384 height 19
click at [222, 707] on span at bounding box center [224, 707] width 13 height 13
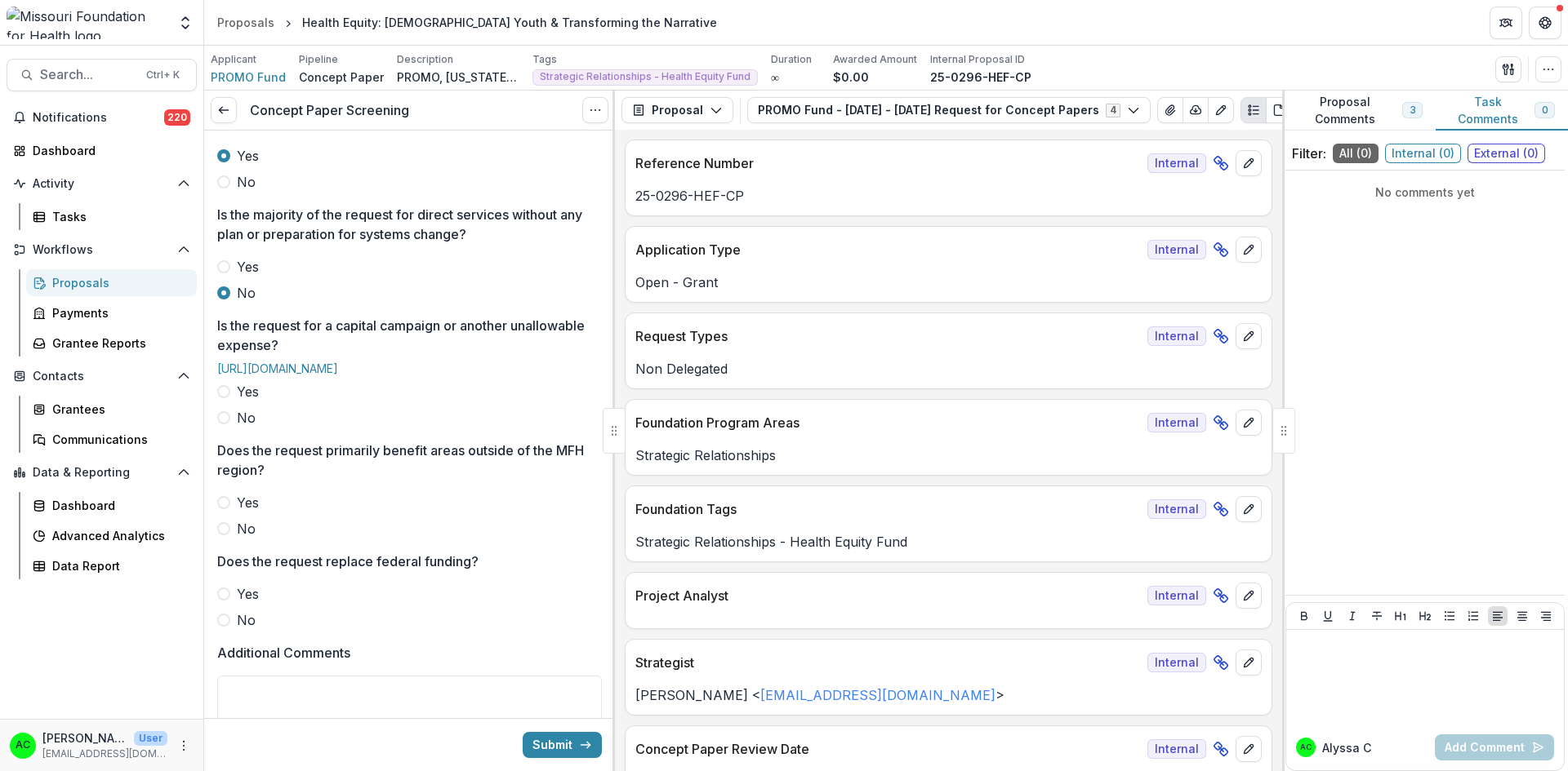
scroll to position [435, 0]
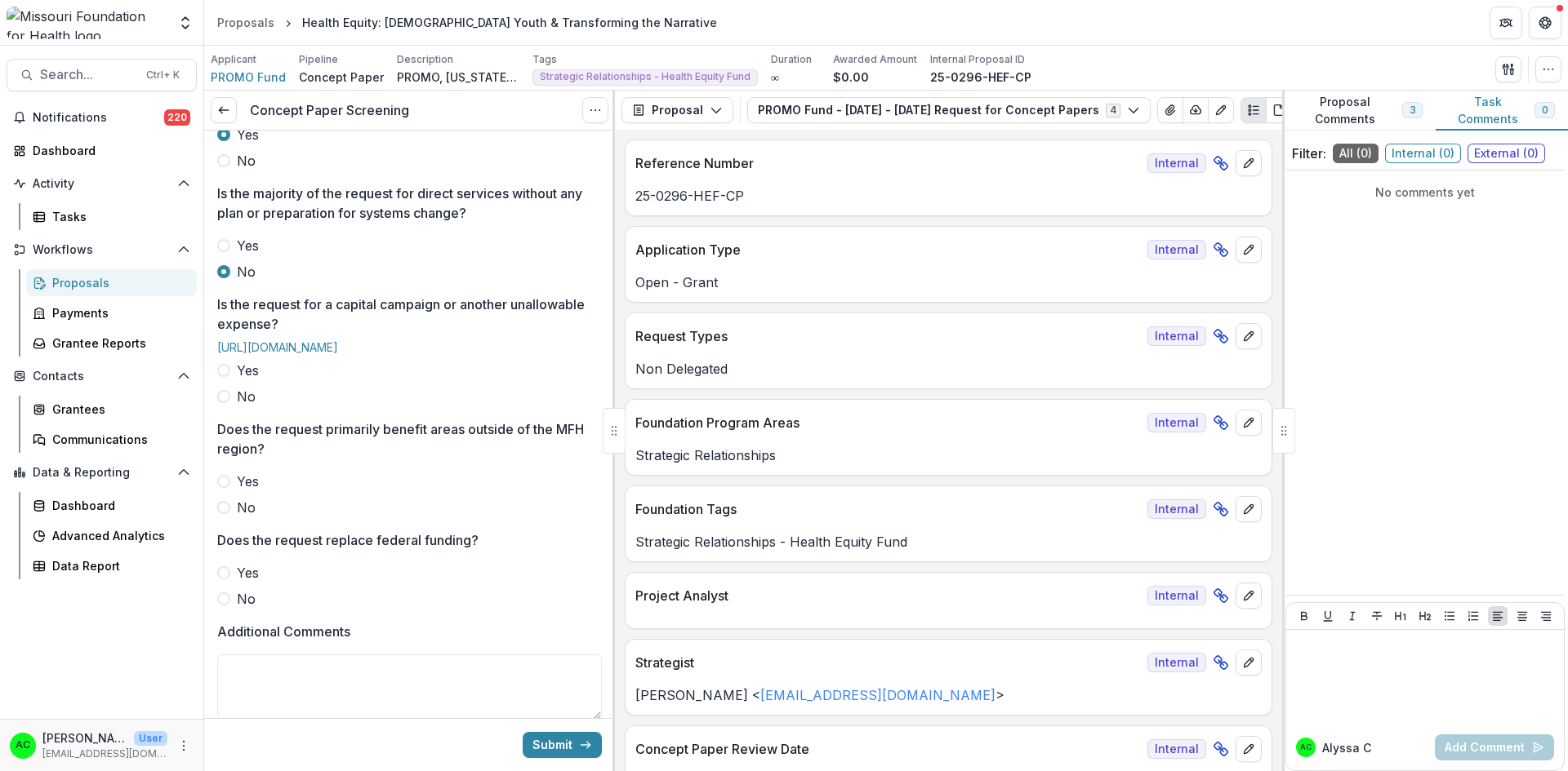
click at [222, 403] on span at bounding box center [224, 397] width 13 height 13
click at [221, 517] on label "No" at bounding box center [409, 507] width 384 height 19
click at [222, 605] on span at bounding box center [224, 599] width 13 height 13
click at [255, 687] on textarea "Additional Comments" at bounding box center [409, 687] width 384 height 65
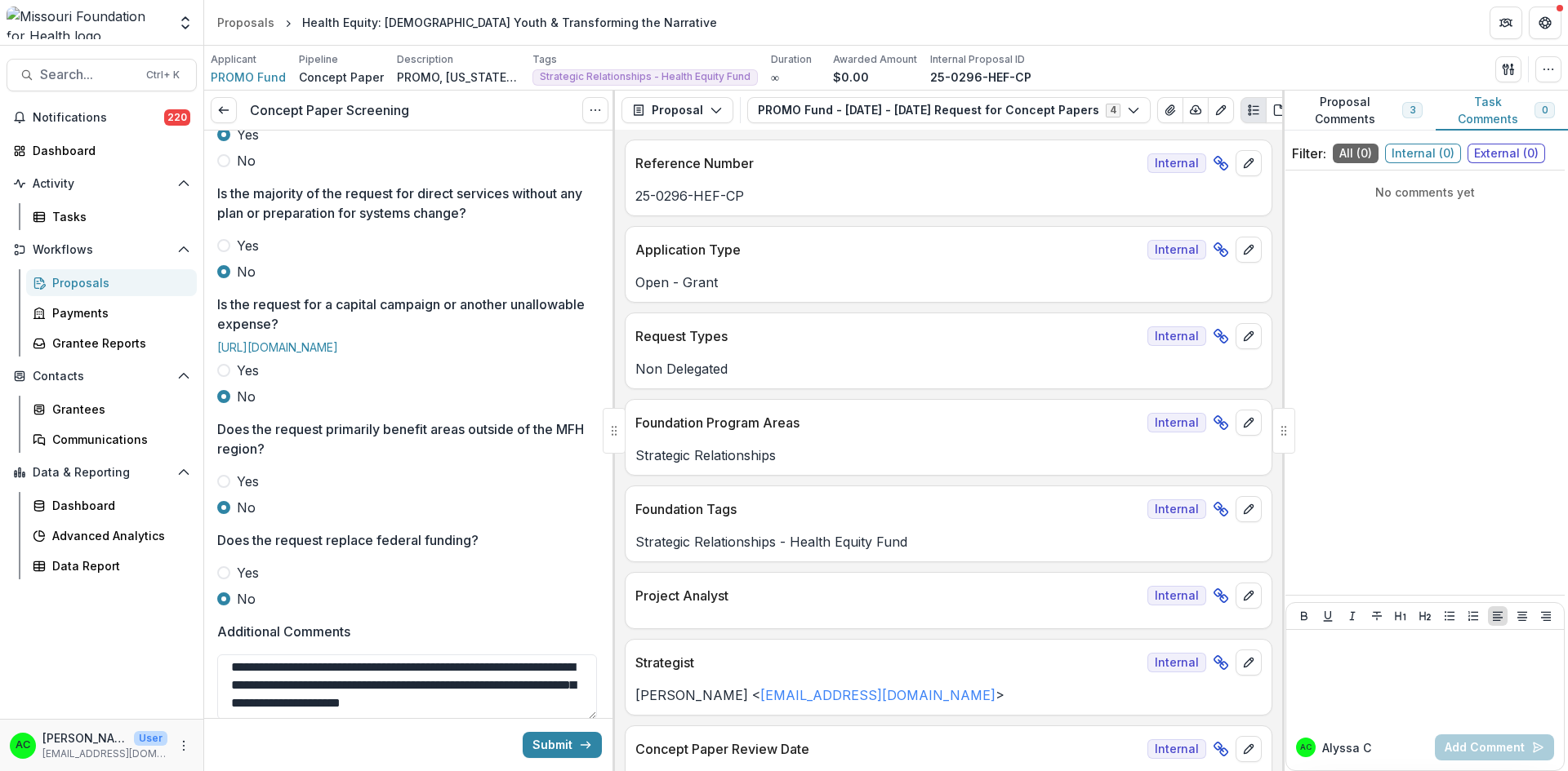
scroll to position [14, 0]
type textarea "**********"
click at [613, 575] on div at bounding box center [614, 430] width 3 height 681
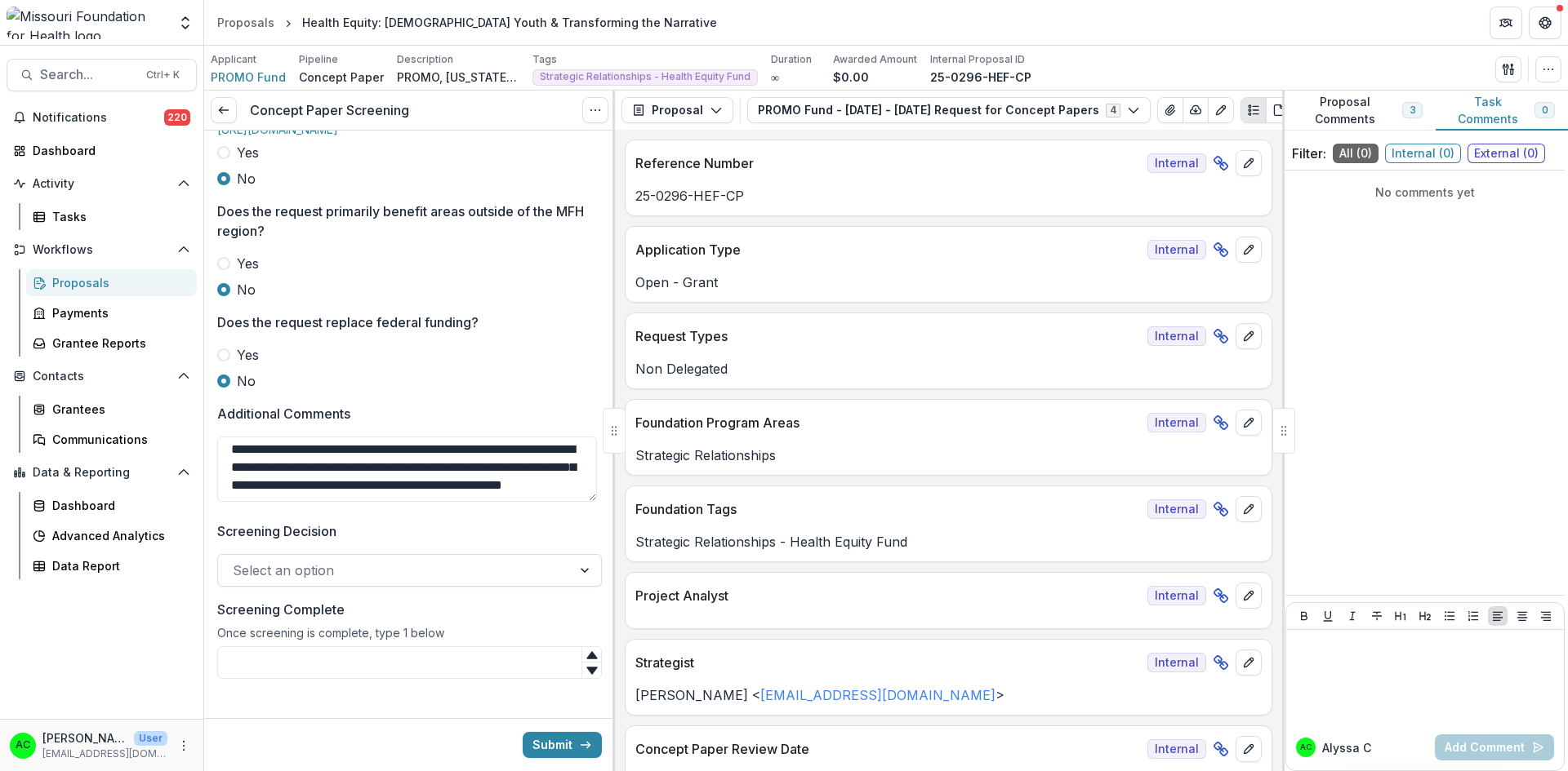
scroll to position [694, 0]
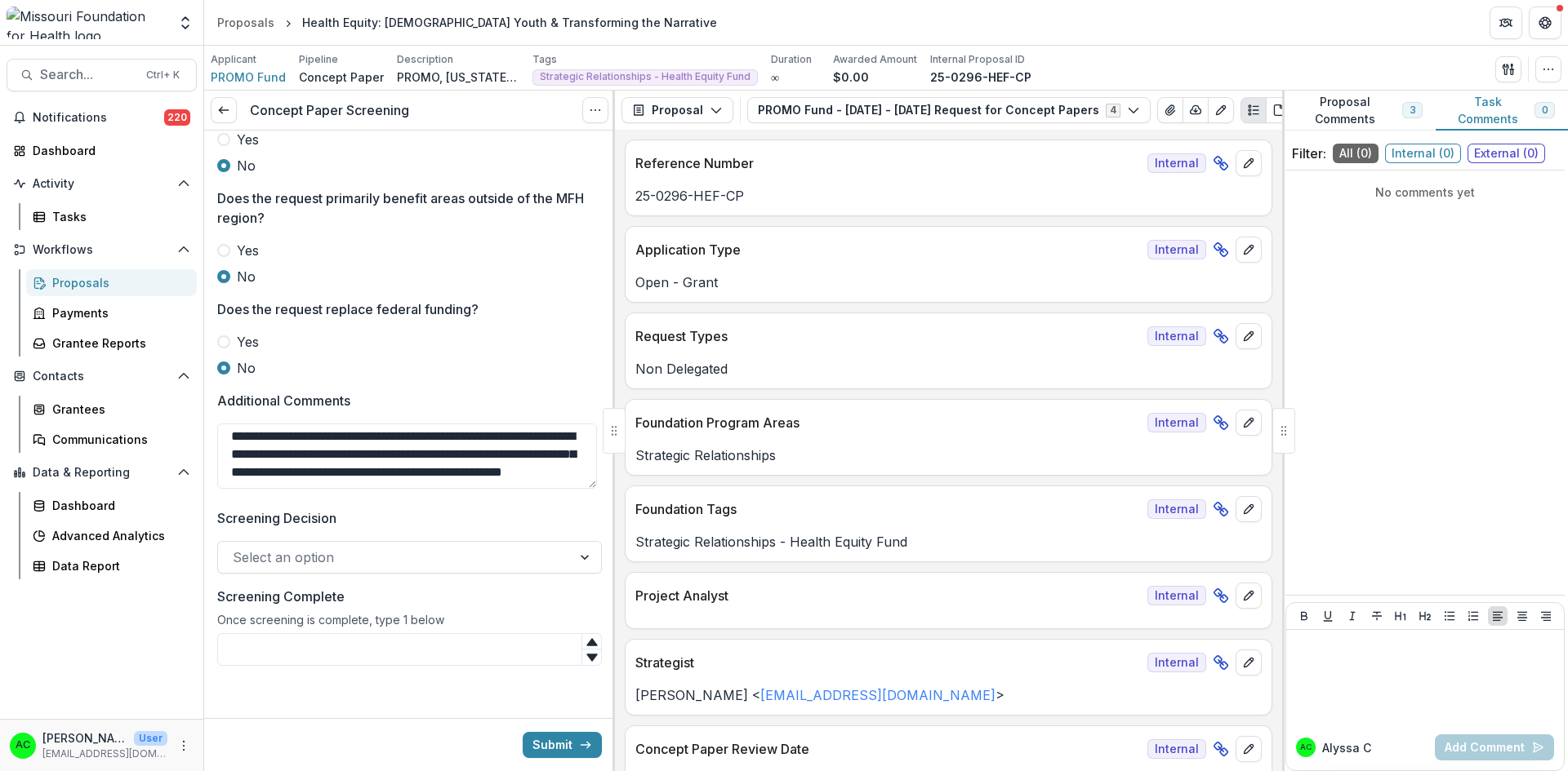
click at [503, 569] on div at bounding box center [395, 557] width 325 height 23
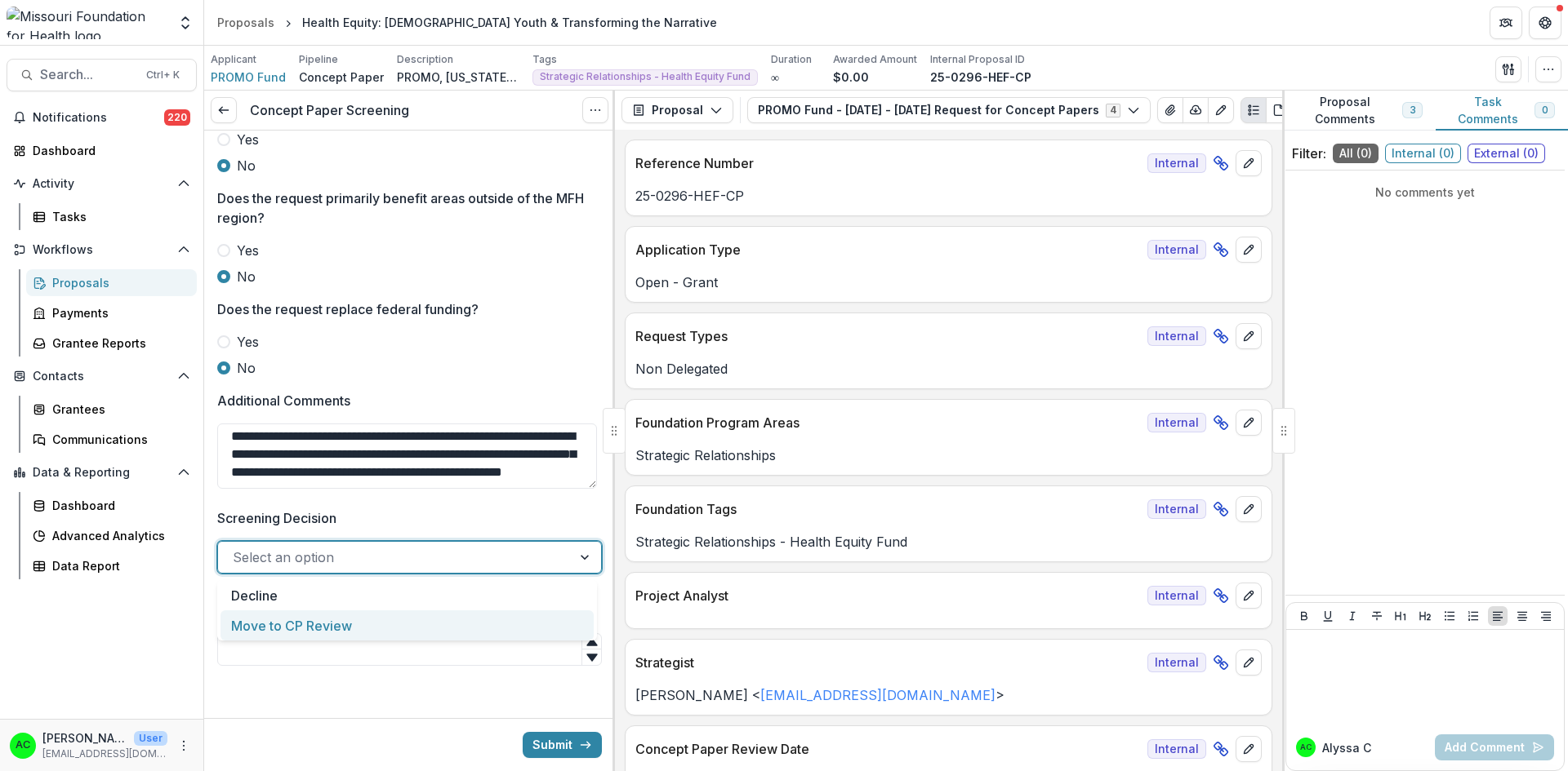
click at [436, 628] on div "Move to CP Review" at bounding box center [406, 625] width 373 height 30
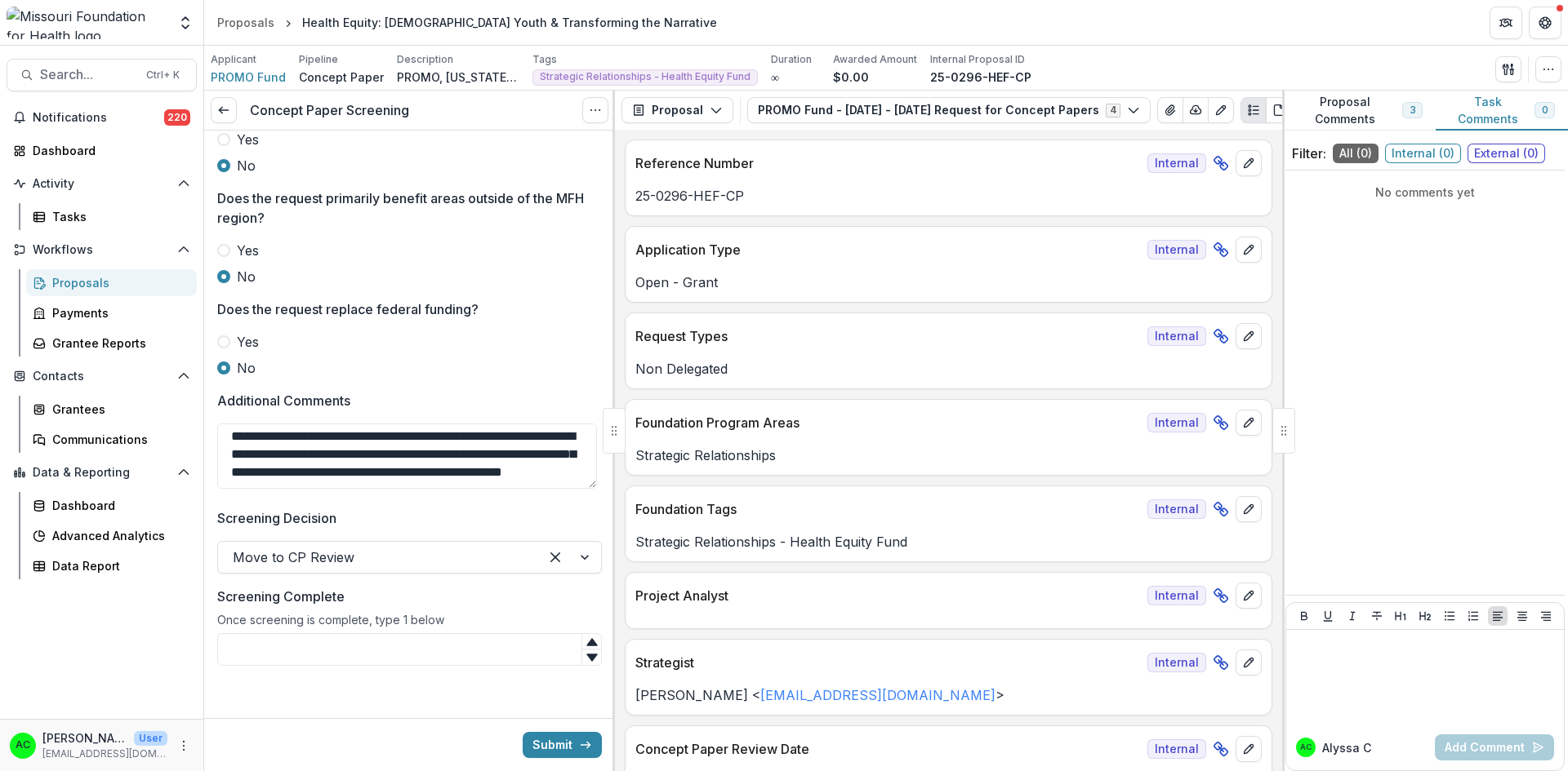
click at [344, 650] on input "Screening Complete" at bounding box center [409, 650] width 384 height 33
type input "*"
click at [561, 733] on button "Submit" at bounding box center [562, 744] width 79 height 26
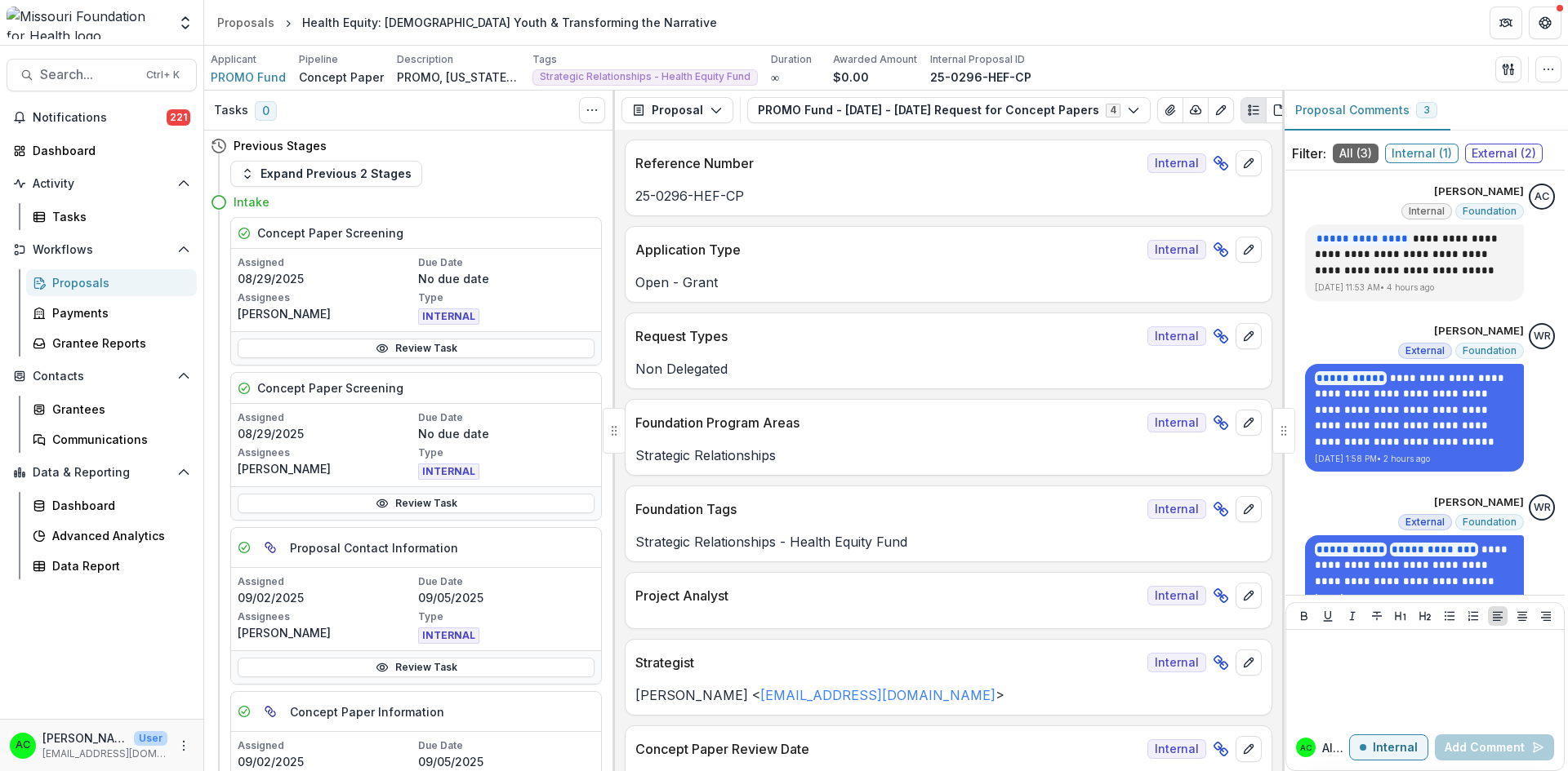
click at [116, 67] on span "Search..." at bounding box center [89, 75] width 96 height 15
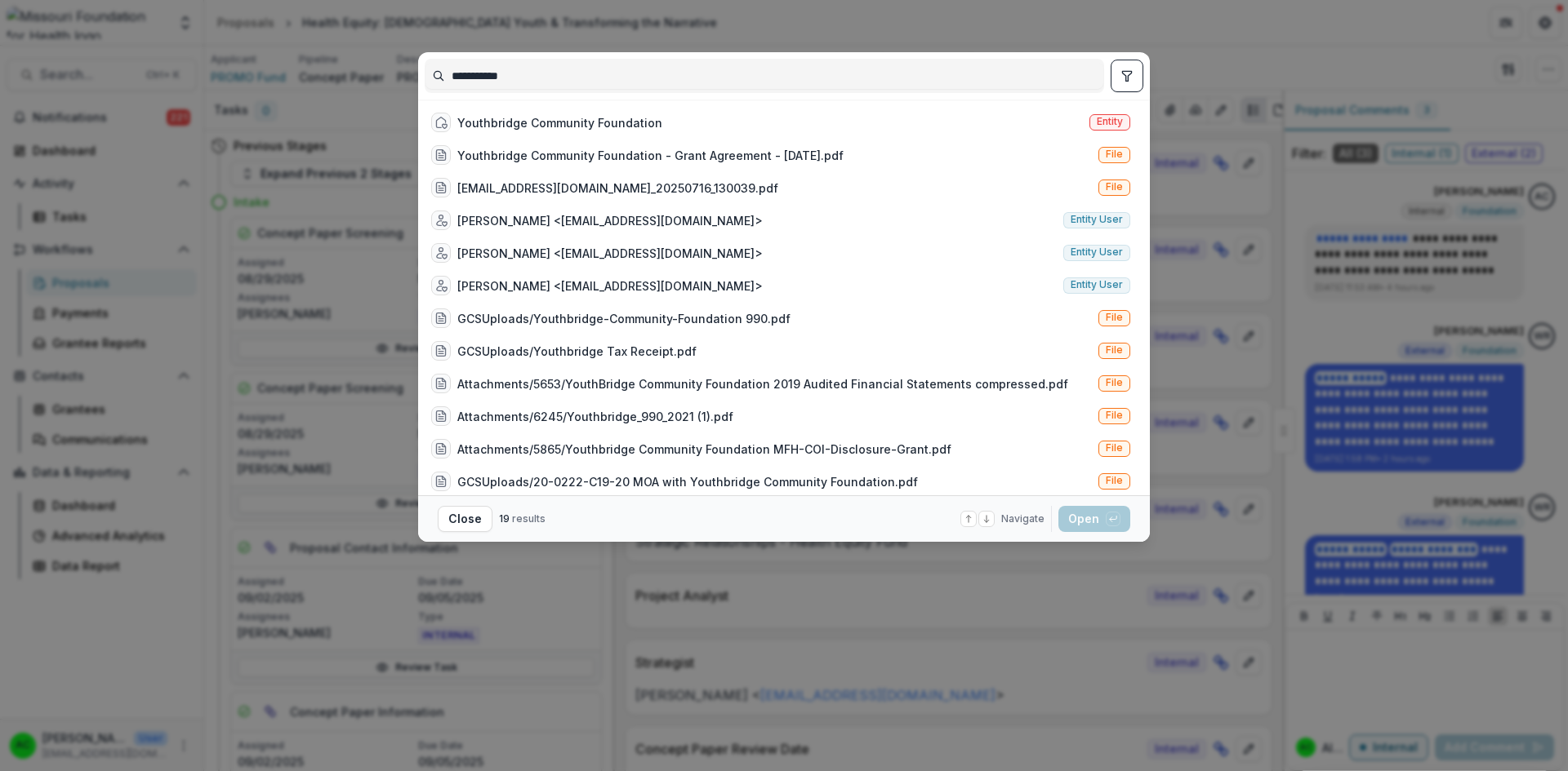
type input "**********"
click at [626, 116] on div "Youthbridge Community Foundation" at bounding box center [560, 123] width 205 height 17
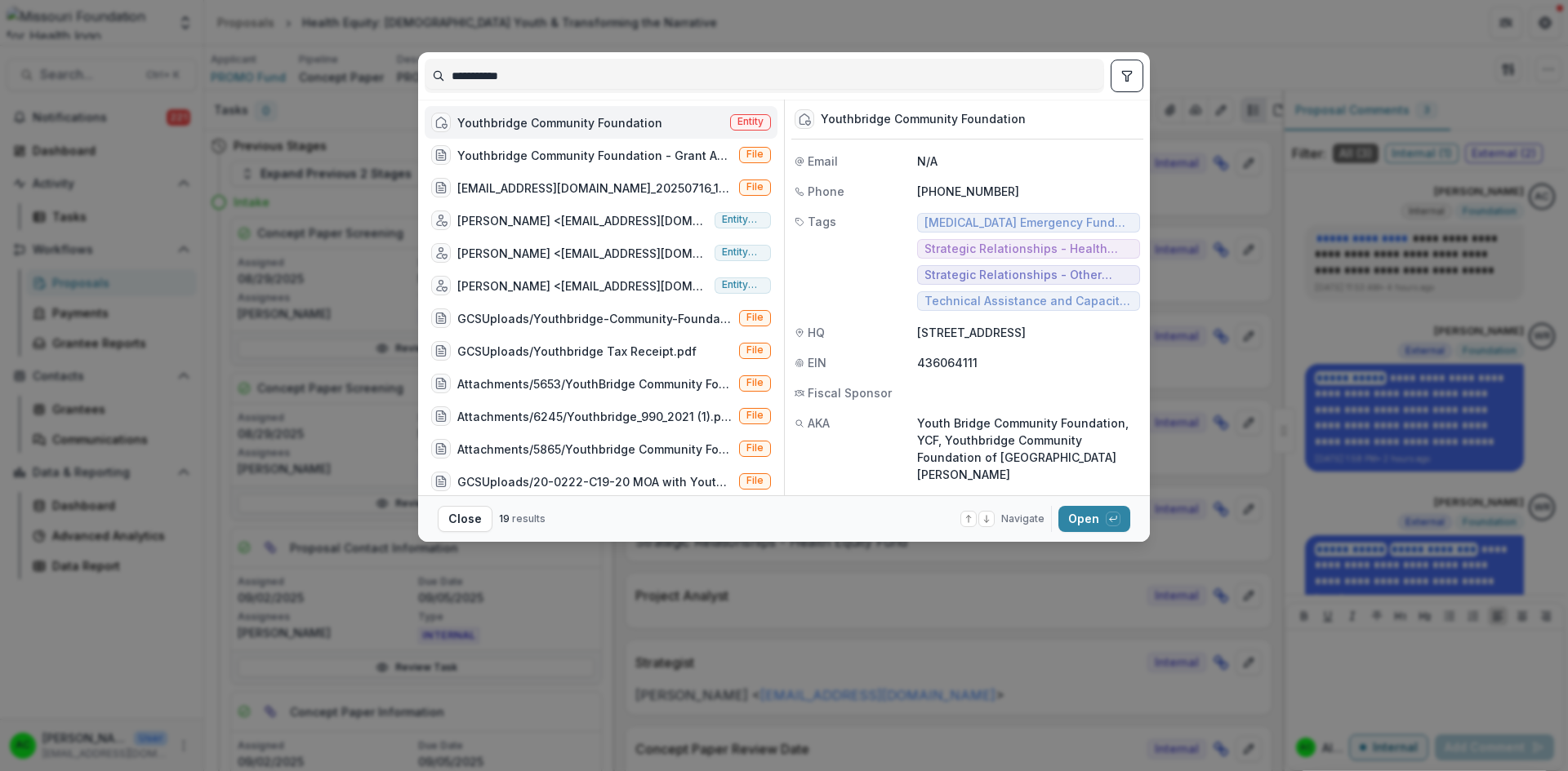
click at [1071, 518] on button "Open with enter key" at bounding box center [1094, 519] width 72 height 26
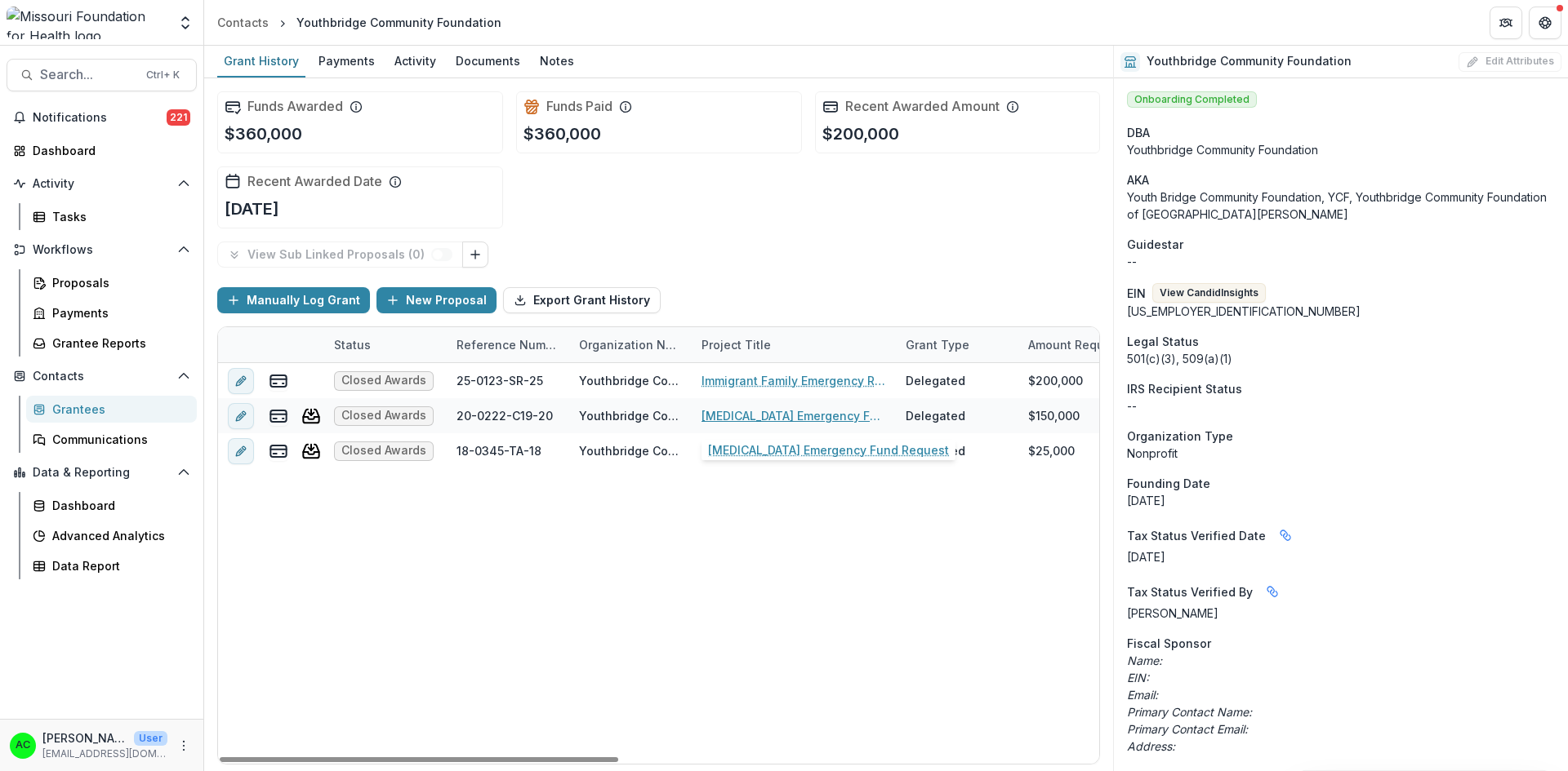
click at [786, 414] on link "COVID-19 Emergency Fund Request" at bounding box center [794, 416] width 185 height 17
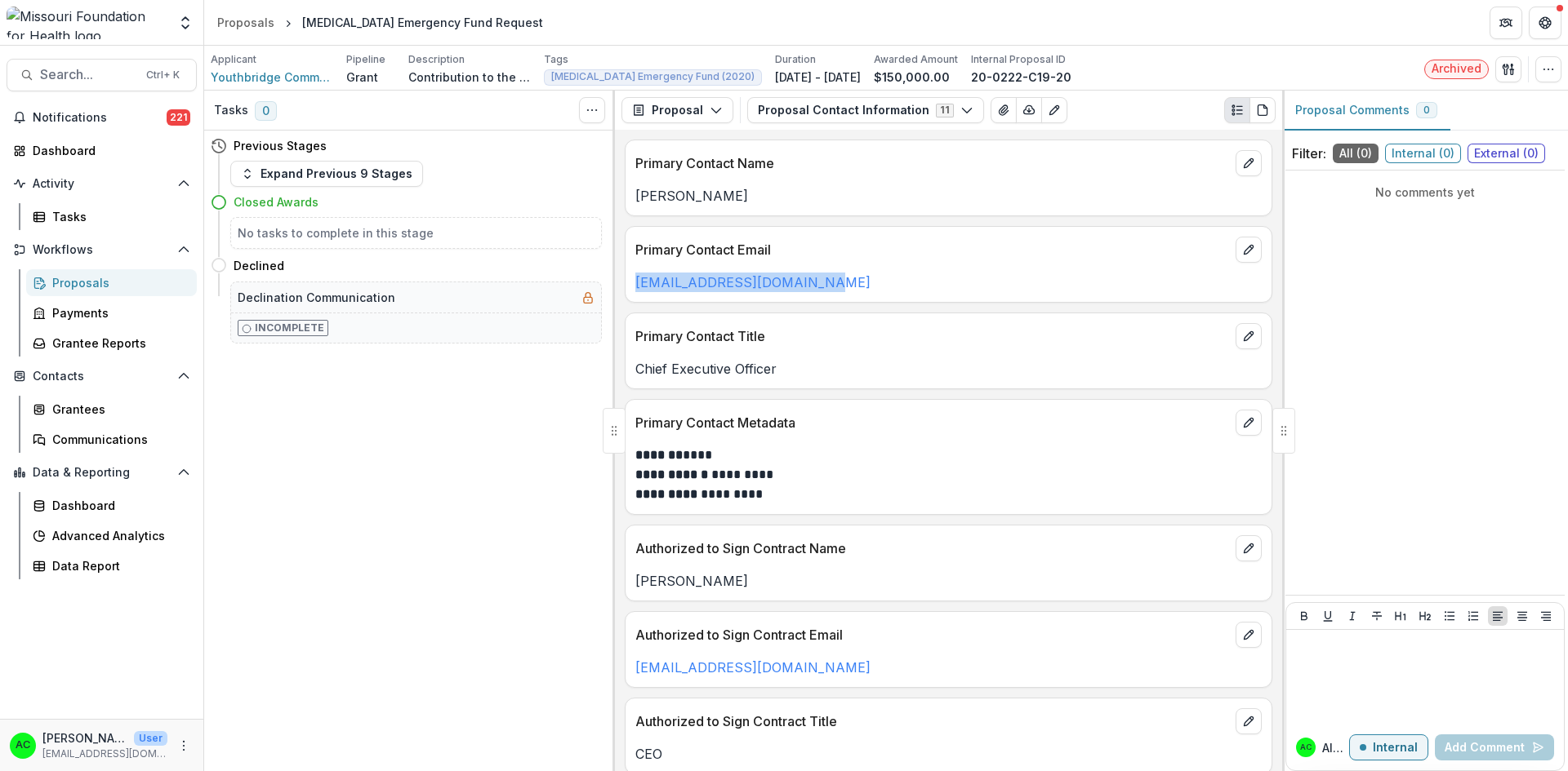
drag, startPoint x: 826, startPoint y: 284, endPoint x: 631, endPoint y: 294, distance: 195.3
click at [631, 294] on div "Primary Contact Email bcarswell@youthbridge.org" at bounding box center [949, 265] width 647 height 77
copy link "[EMAIL_ADDRESS][DOMAIN_NAME]"
click at [223, 77] on span "Youthbridge Community Foundation" at bounding box center [272, 77] width 122 height 17
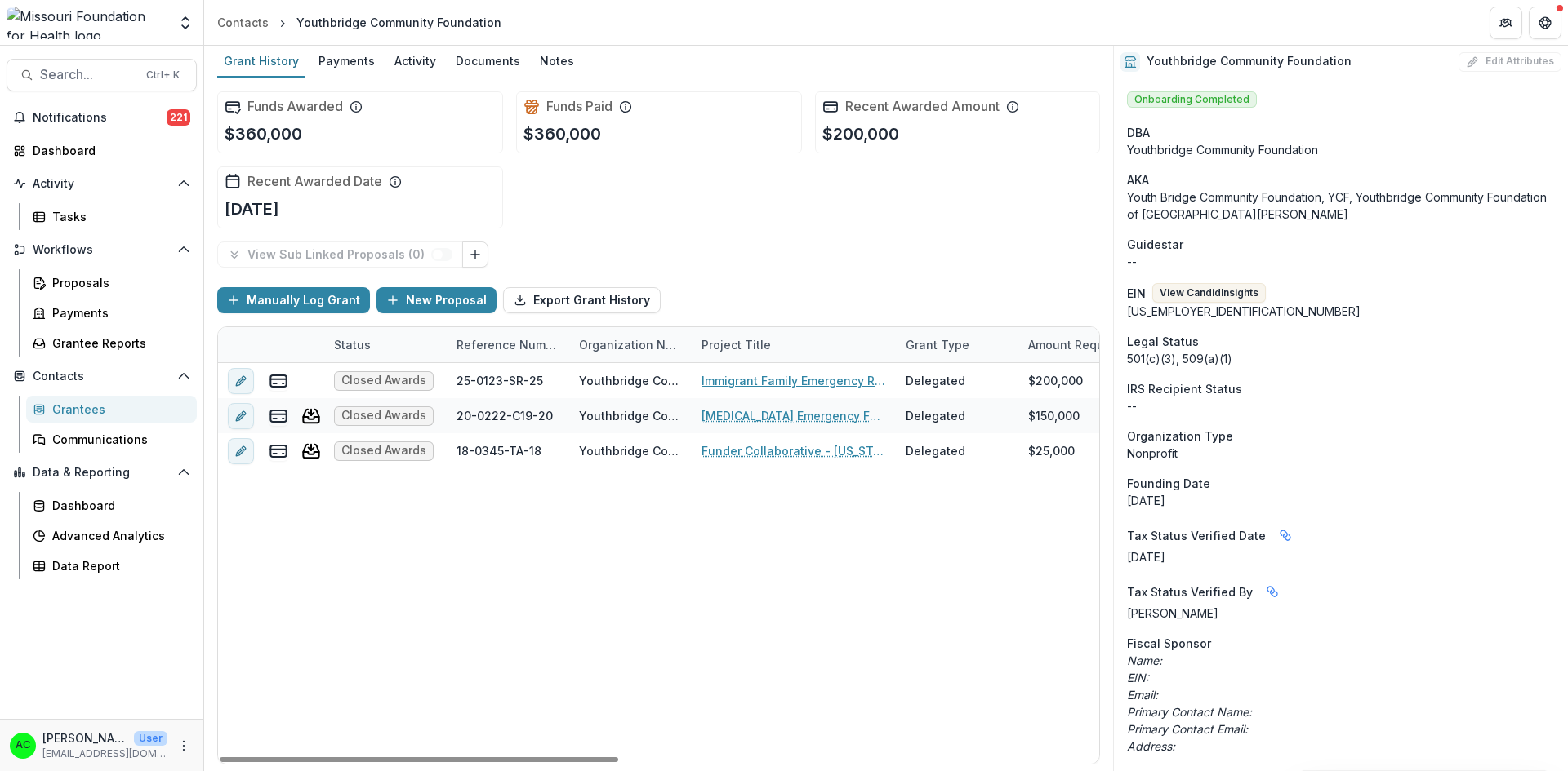
click at [737, 386] on link "Immigrant Family Emergency Response Fund" at bounding box center [794, 381] width 185 height 17
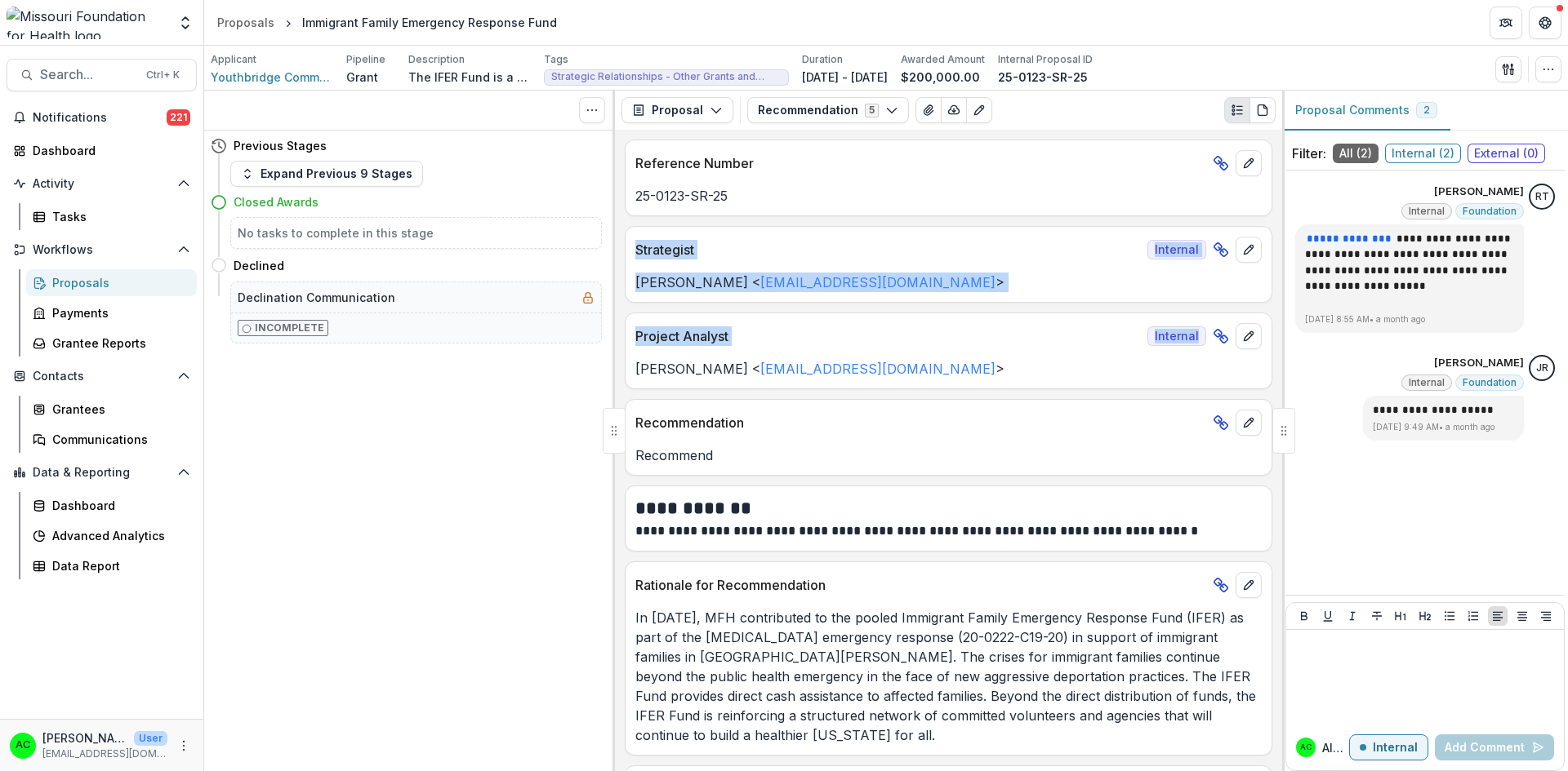
drag, startPoint x: 1275, startPoint y: 218, endPoint x: 1274, endPoint y: 341, distance: 123.0
click at [1274, 341] on div "**********" at bounding box center [948, 450] width 667 height 641
click at [850, 105] on button "Recommendation 5" at bounding box center [828, 110] width 162 height 26
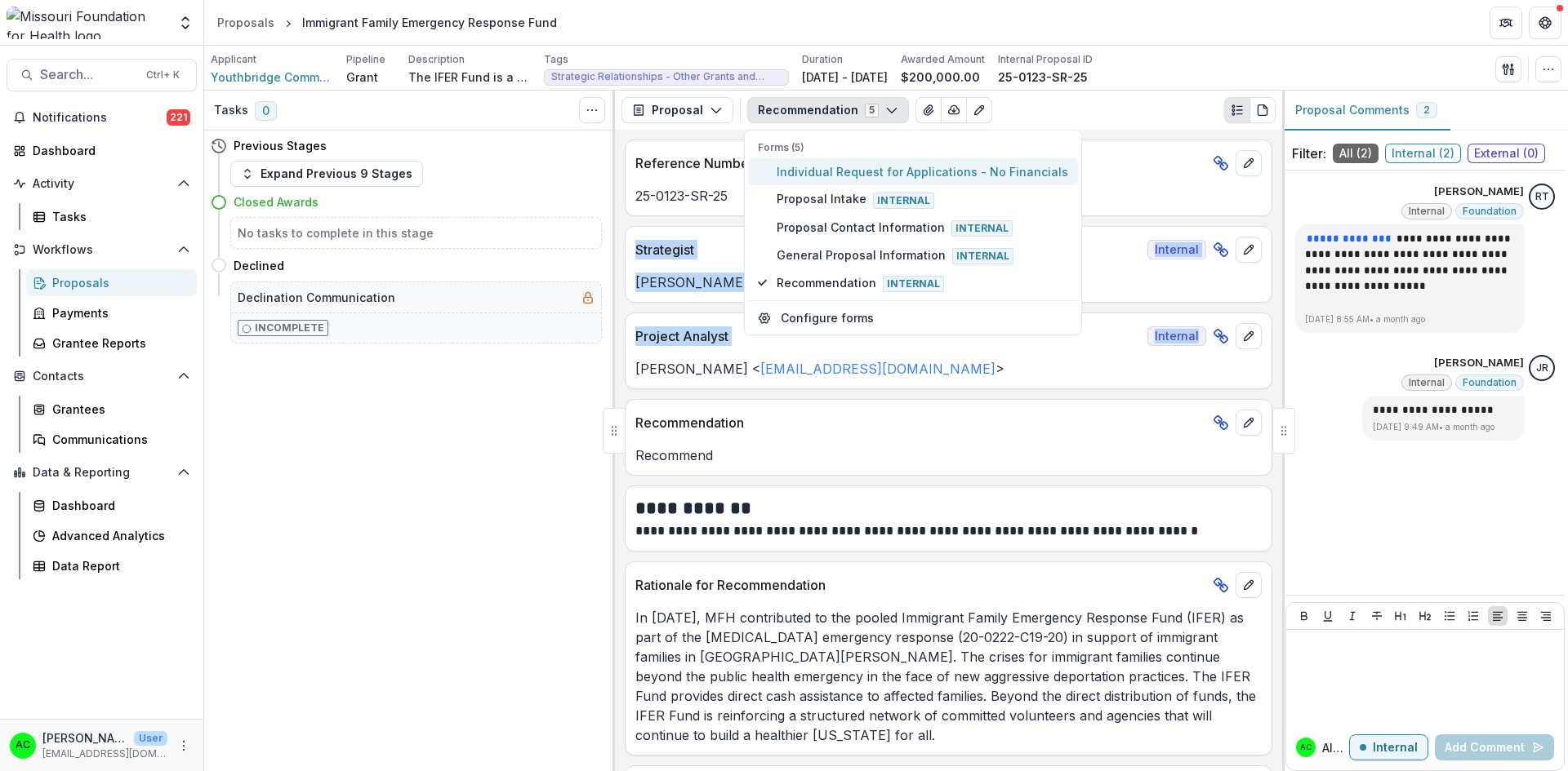
click at [809, 169] on span "Individual Request for Applications - No Financials" at bounding box center [922, 172] width 292 height 17
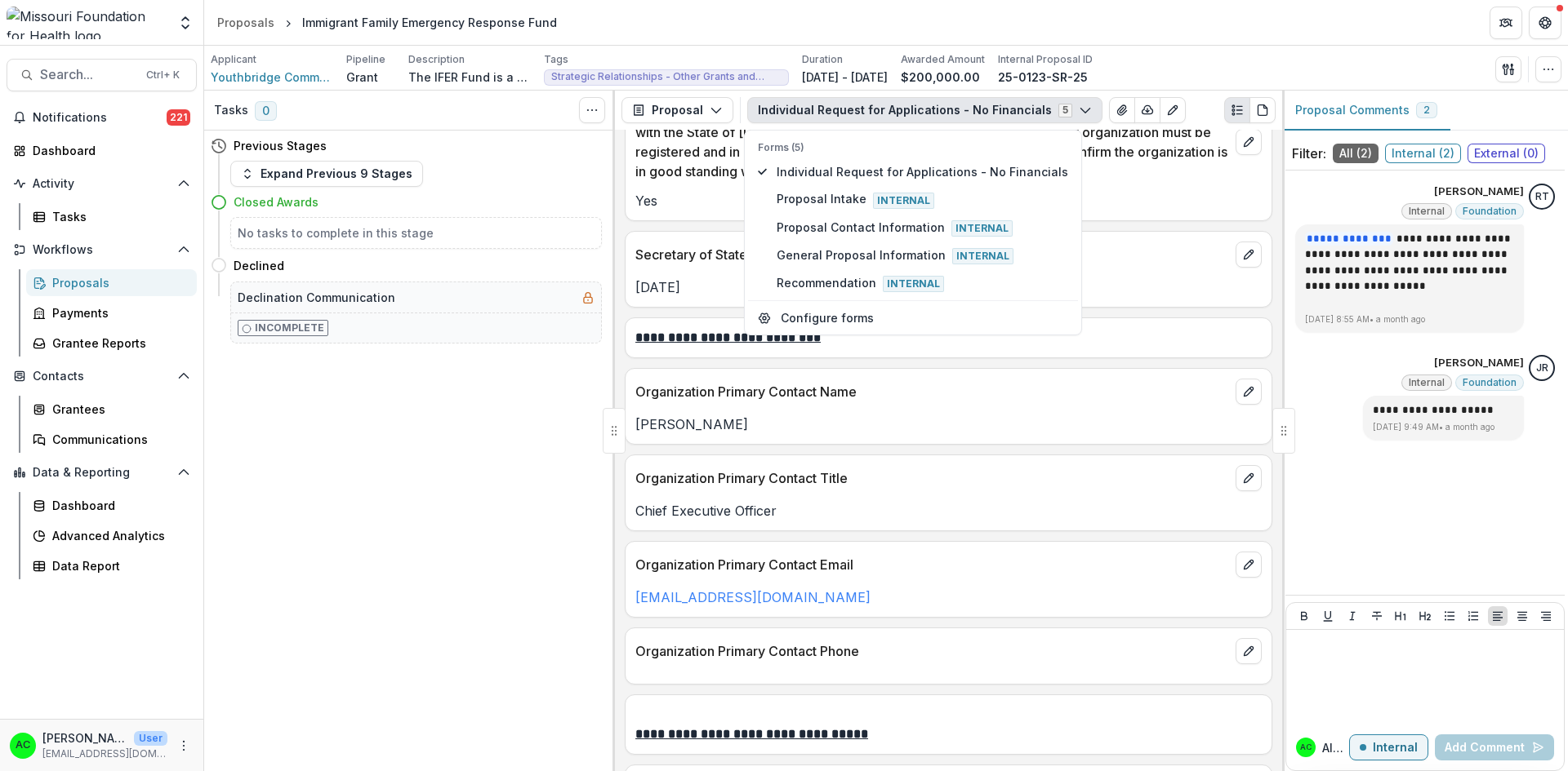
scroll to position [2551, 0]
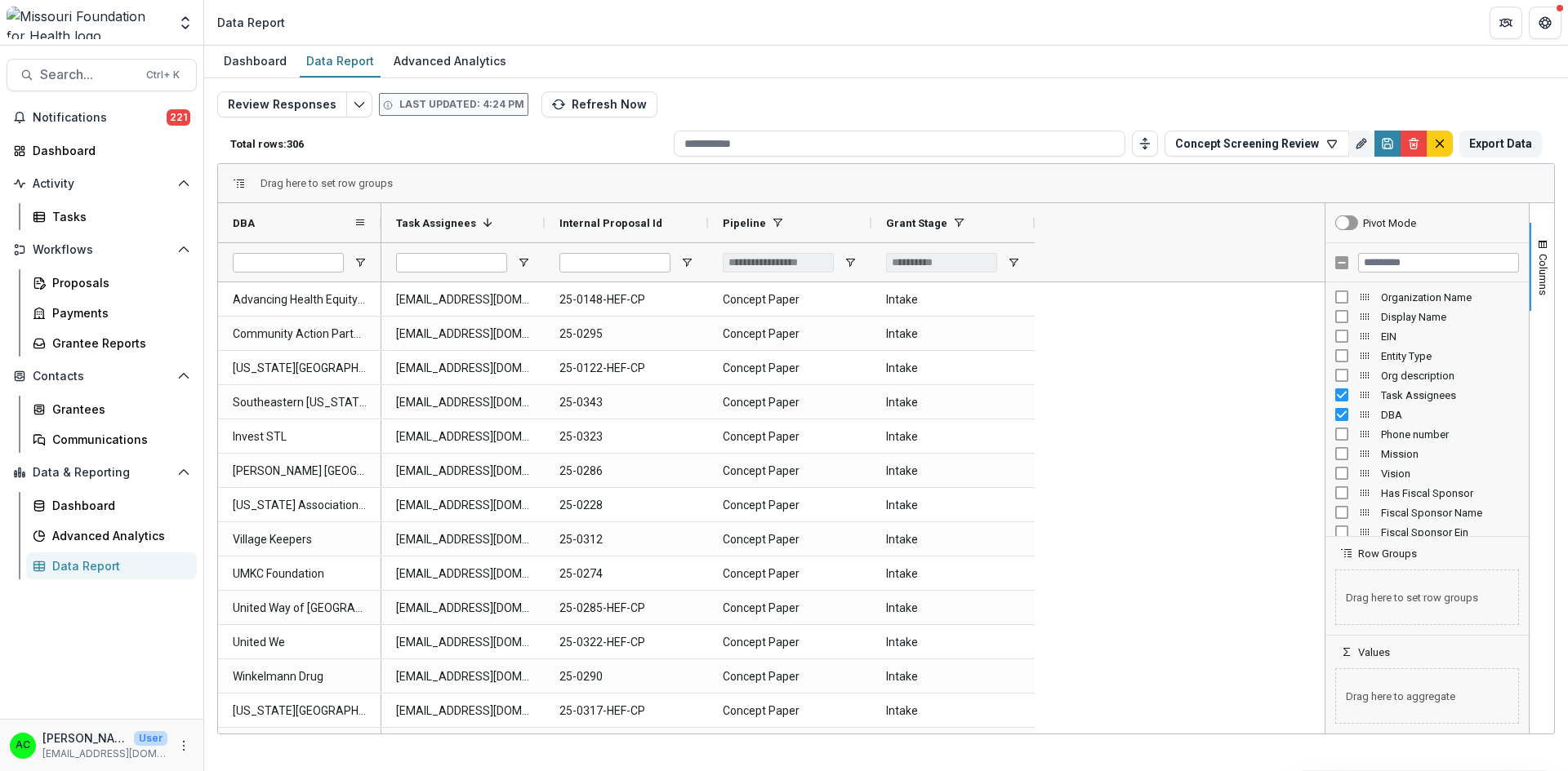
click at [254, 222] on span "DBA" at bounding box center [244, 223] width 22 height 13
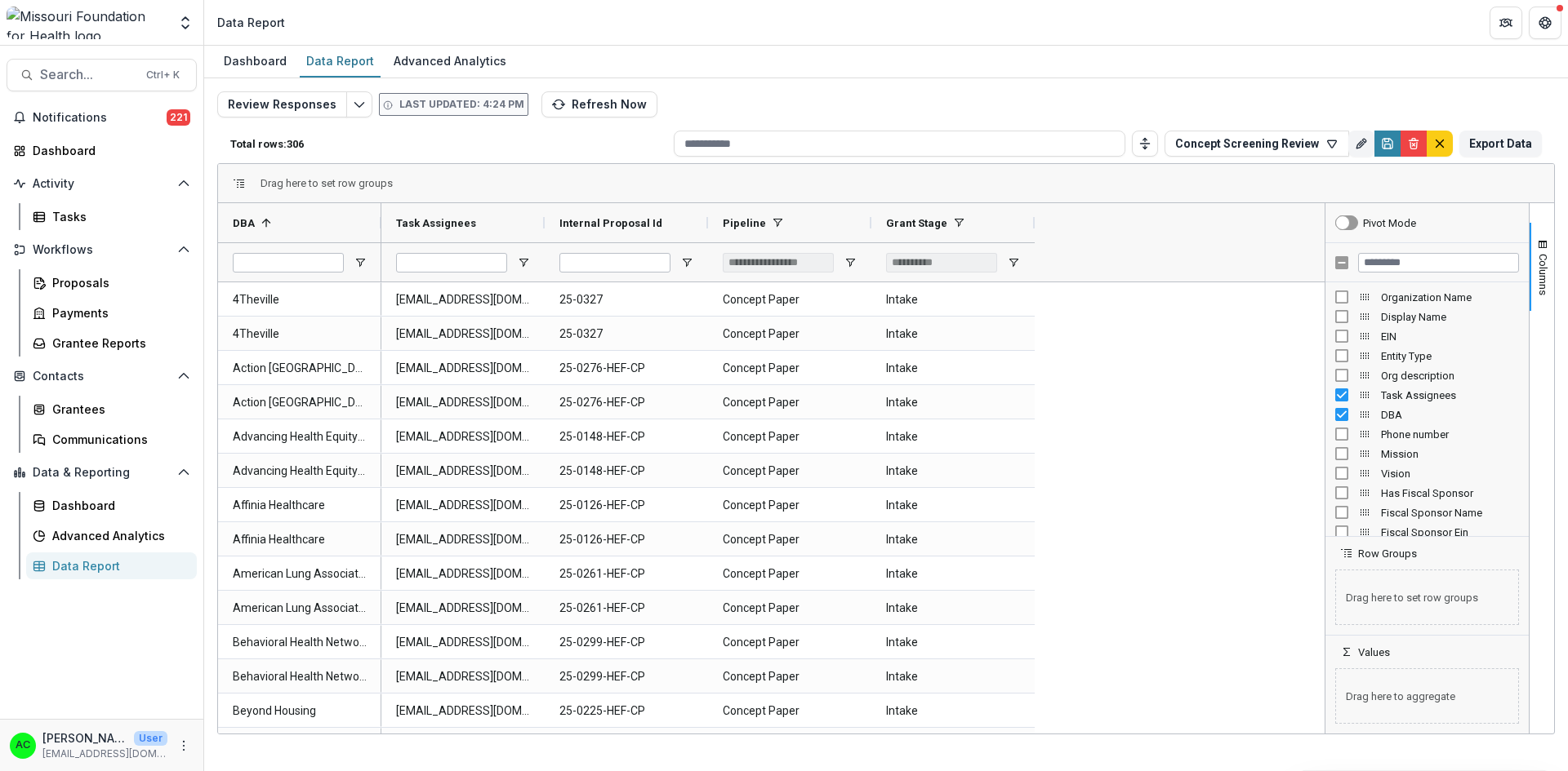
click at [1546, 239] on span "button" at bounding box center [1543, 245] width 13 height 13
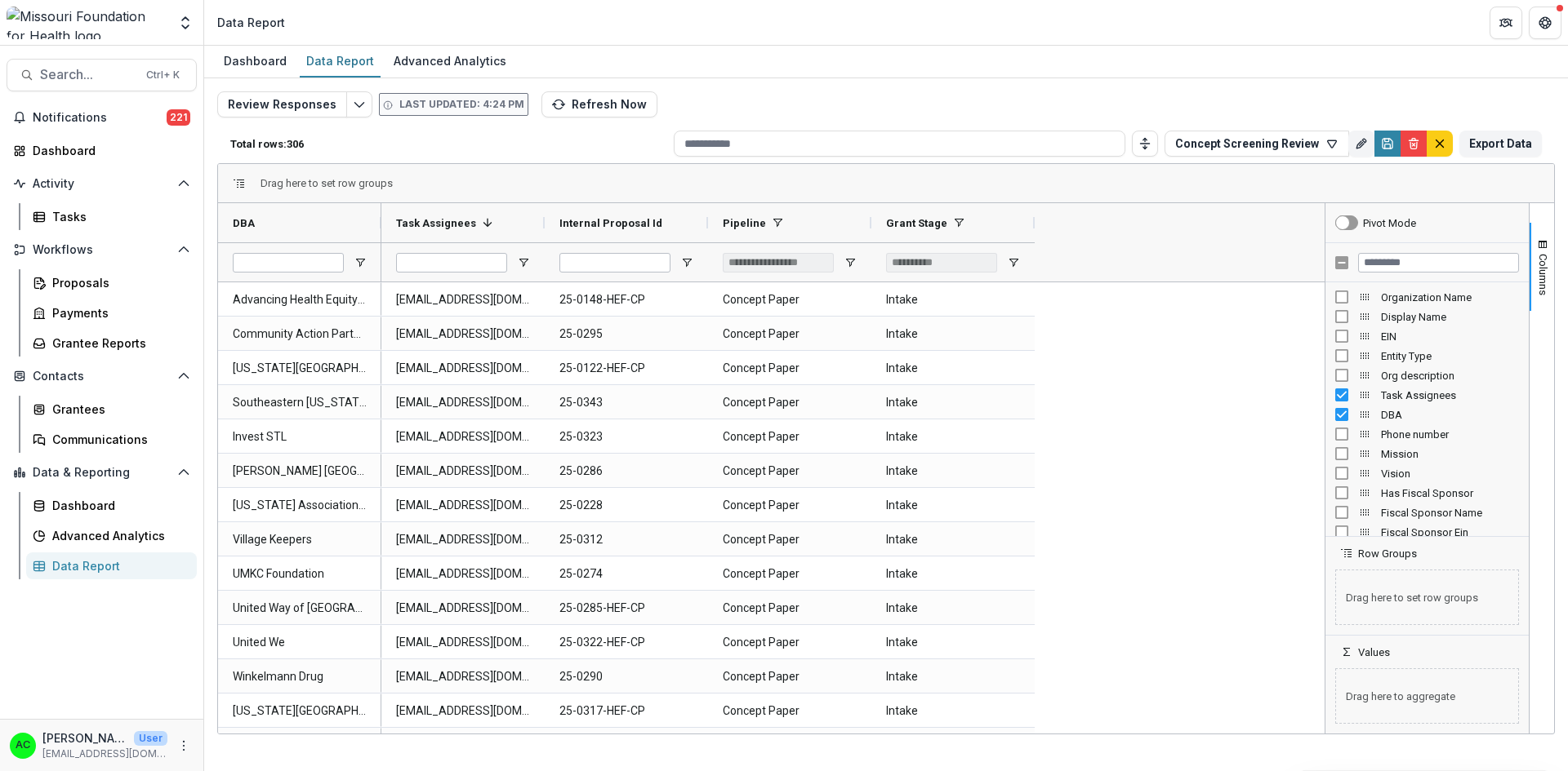
click at [1538, 235] on button "Columns" at bounding box center [1541, 267] width 24 height 89
click at [359, 262] on span "Open Filter Menu" at bounding box center [360, 263] width 13 height 13
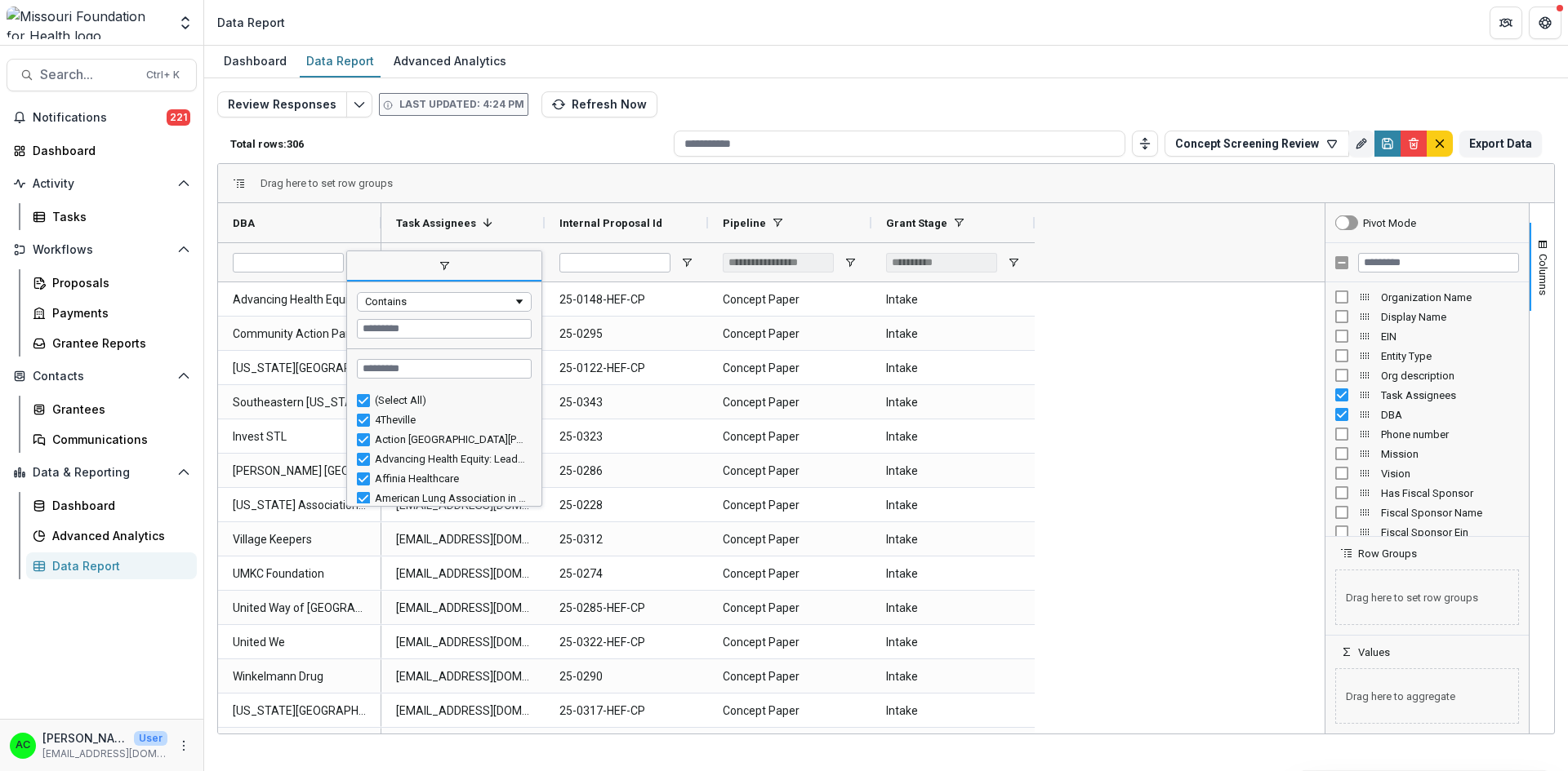
click at [359, 262] on span "filter" at bounding box center [444, 267] width 195 height 30
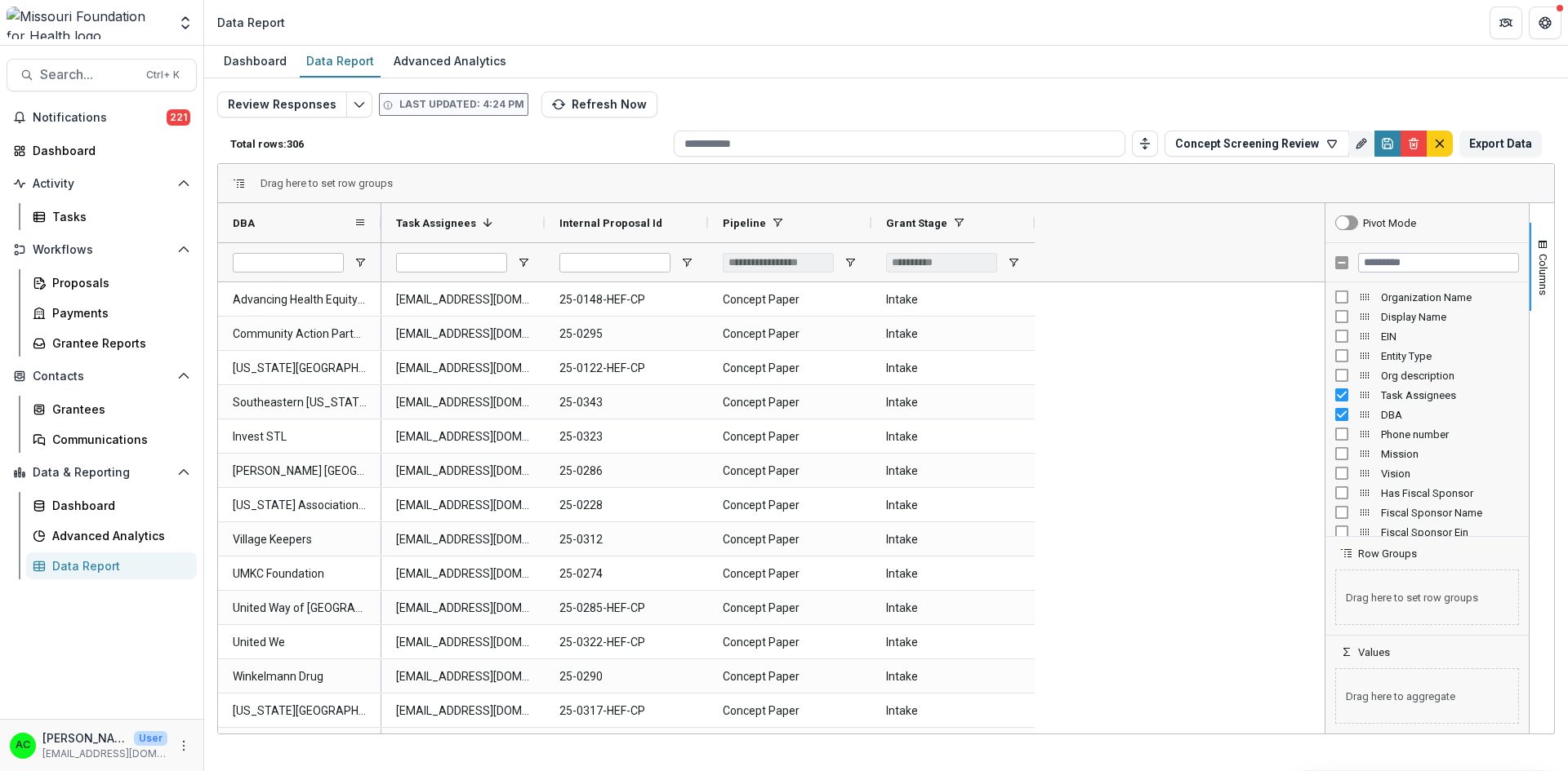
click at [231, 222] on div "DBA" at bounding box center [300, 222] width 164 height 39
click at [235, 222] on span "DBA" at bounding box center [244, 223] width 22 height 13
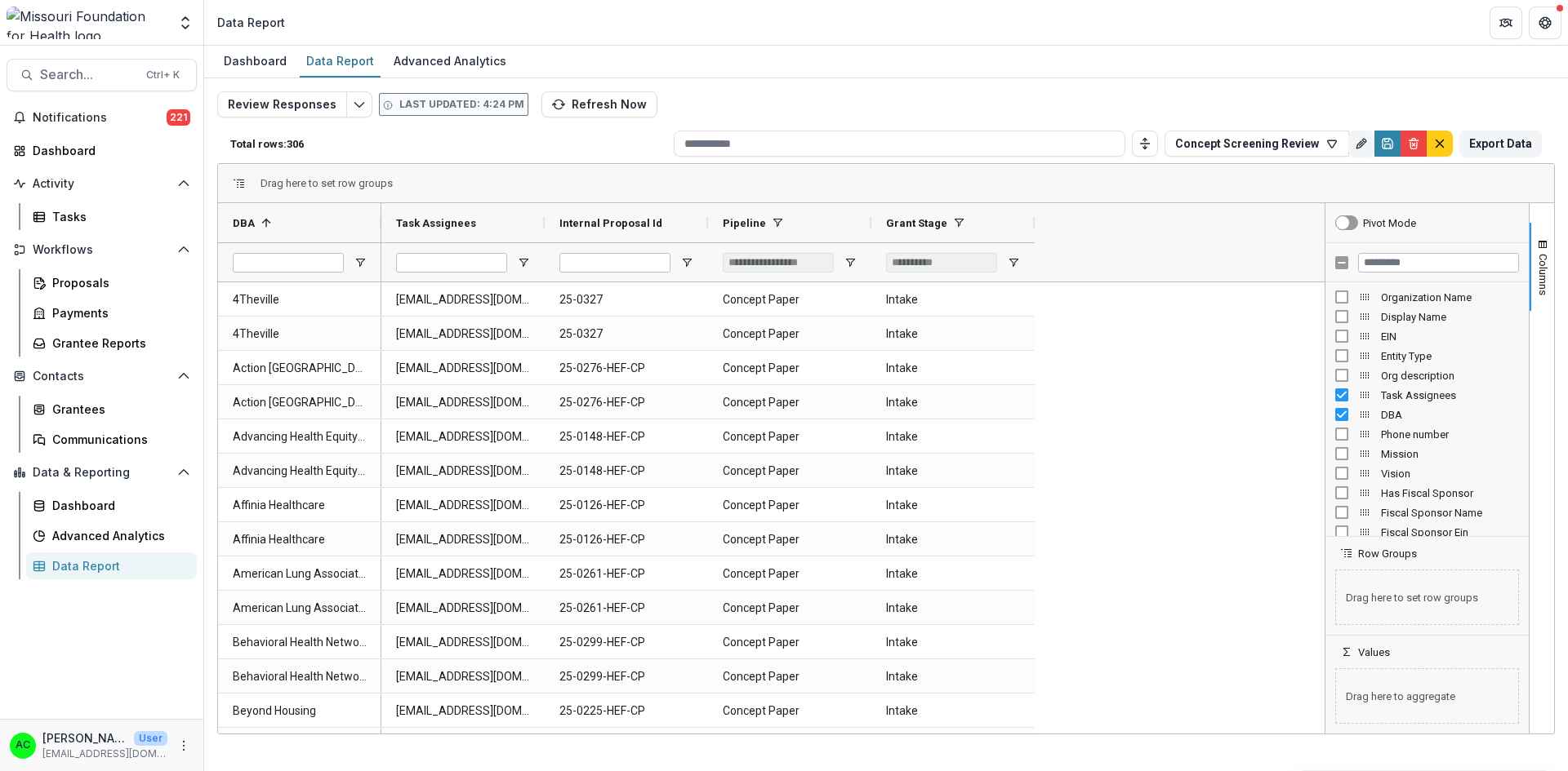
click at [1542, 240] on span "button" at bounding box center [1543, 245] width 13 height 13
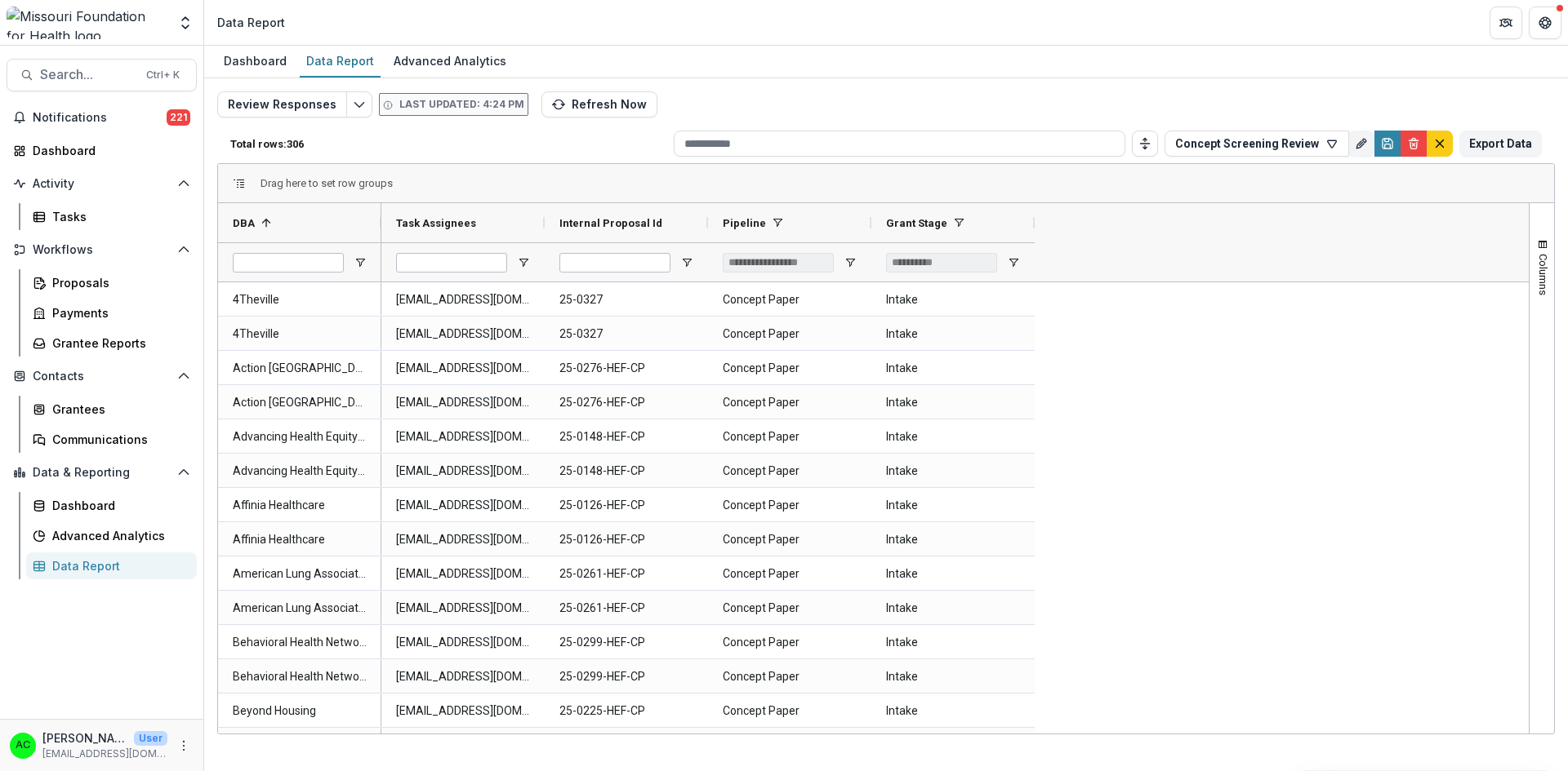
click at [1327, 141] on icon "button" at bounding box center [1332, 143] width 13 height 13
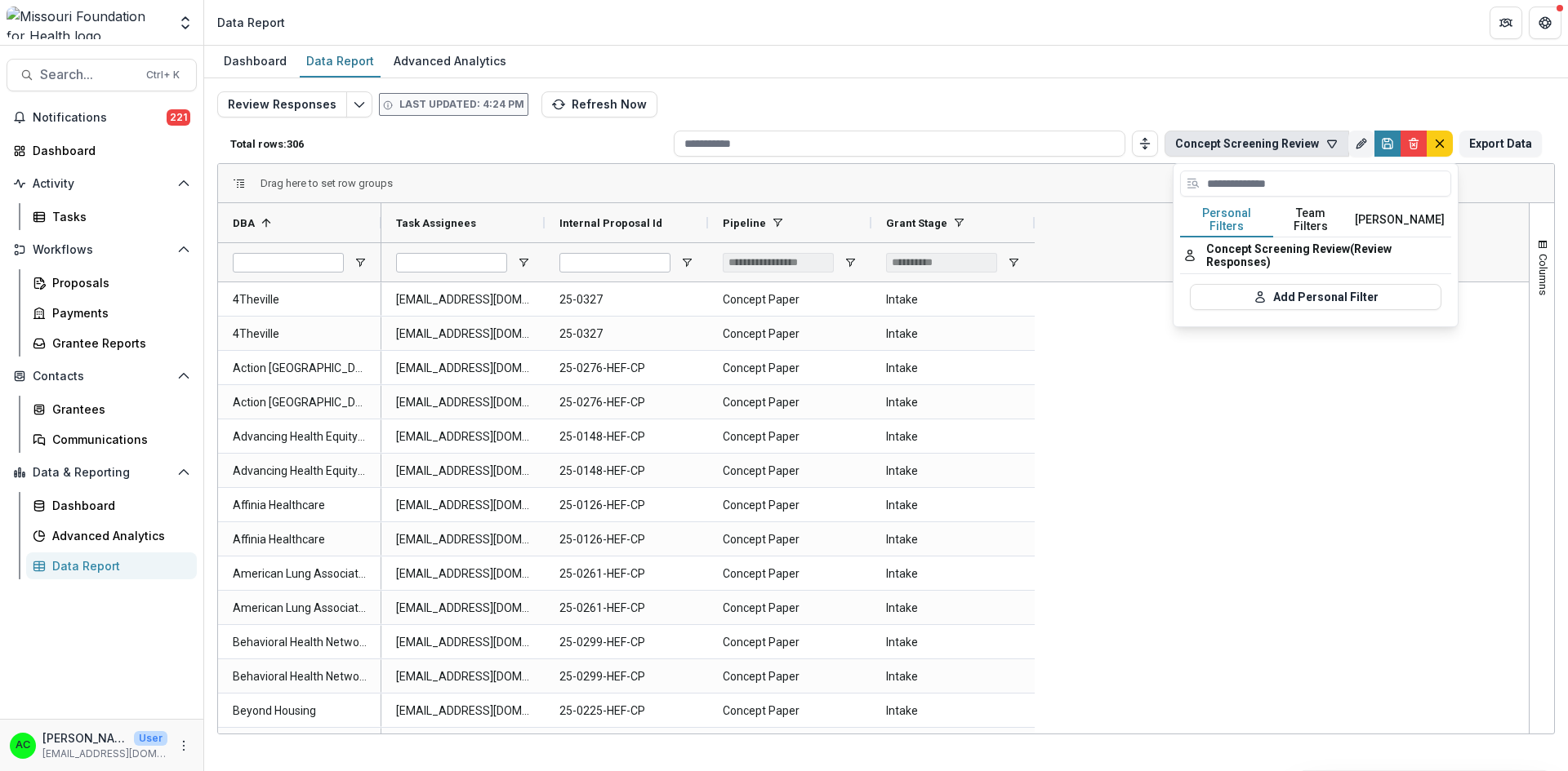
click at [1290, 292] on button "Add Personal Filter" at bounding box center [1315, 296] width 251 height 26
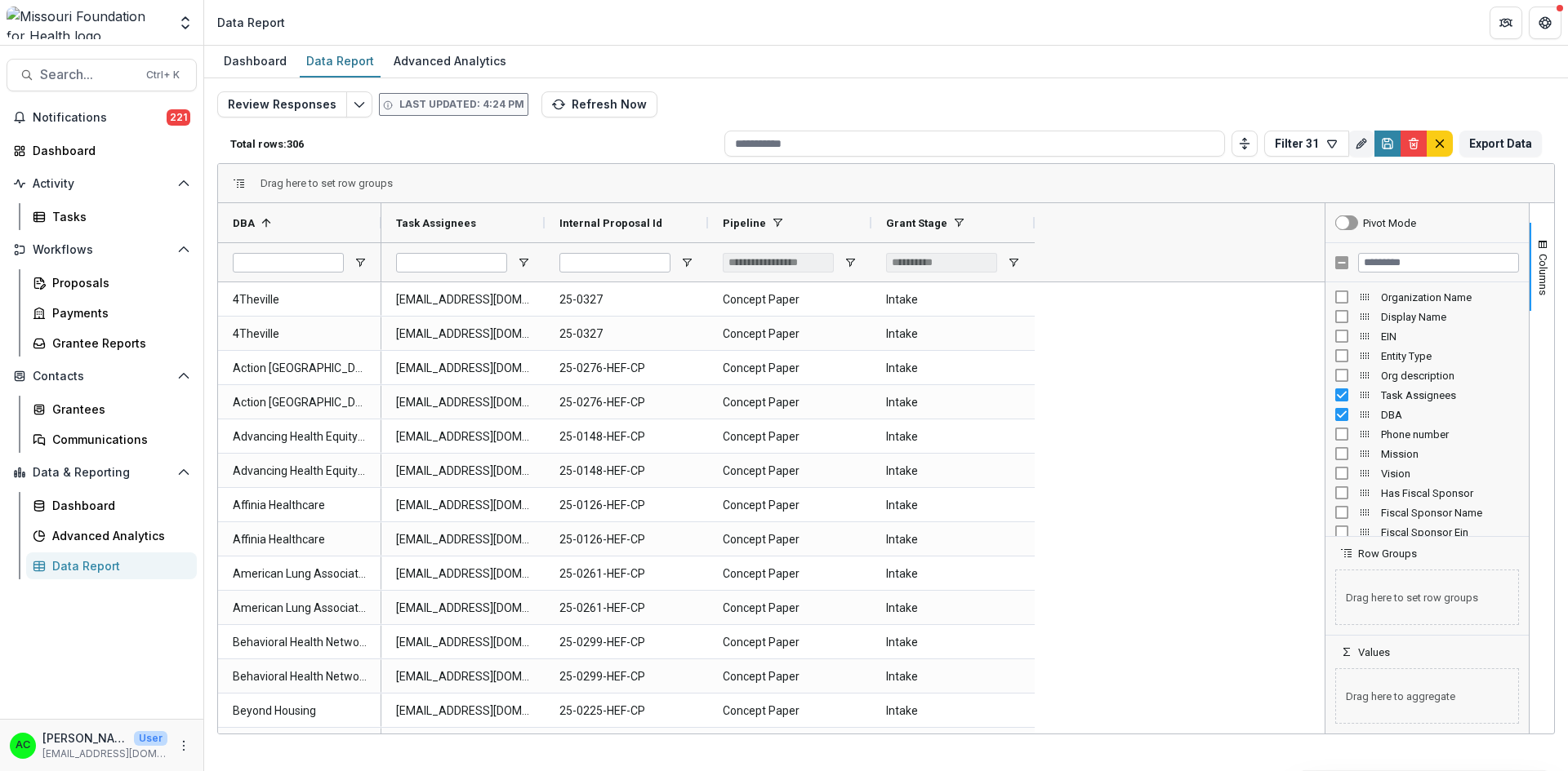
click at [1333, 142] on icon "button" at bounding box center [1332, 143] width 13 height 13
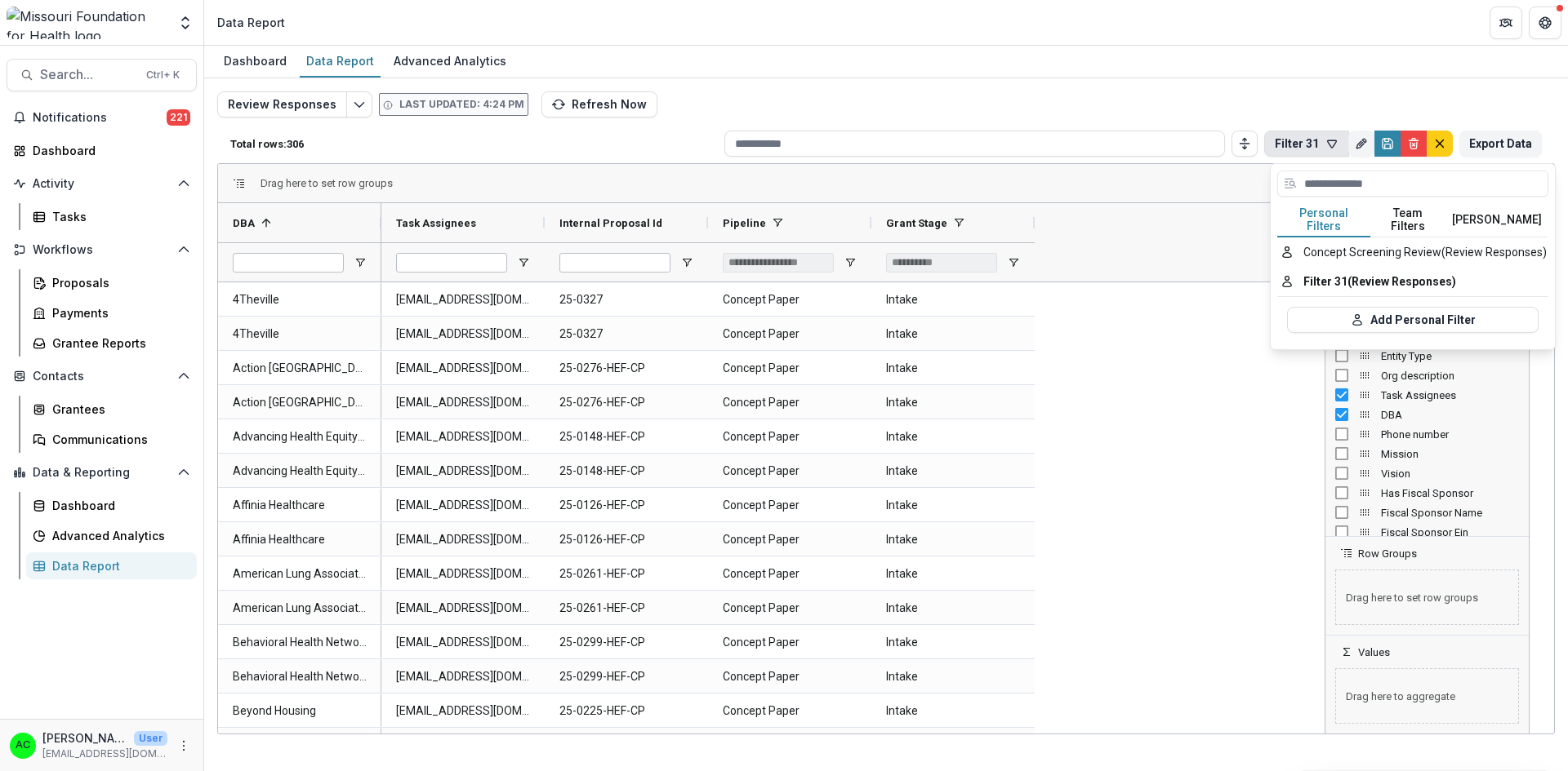
click at [1398, 219] on button "Team Filters" at bounding box center [1408, 220] width 75 height 35
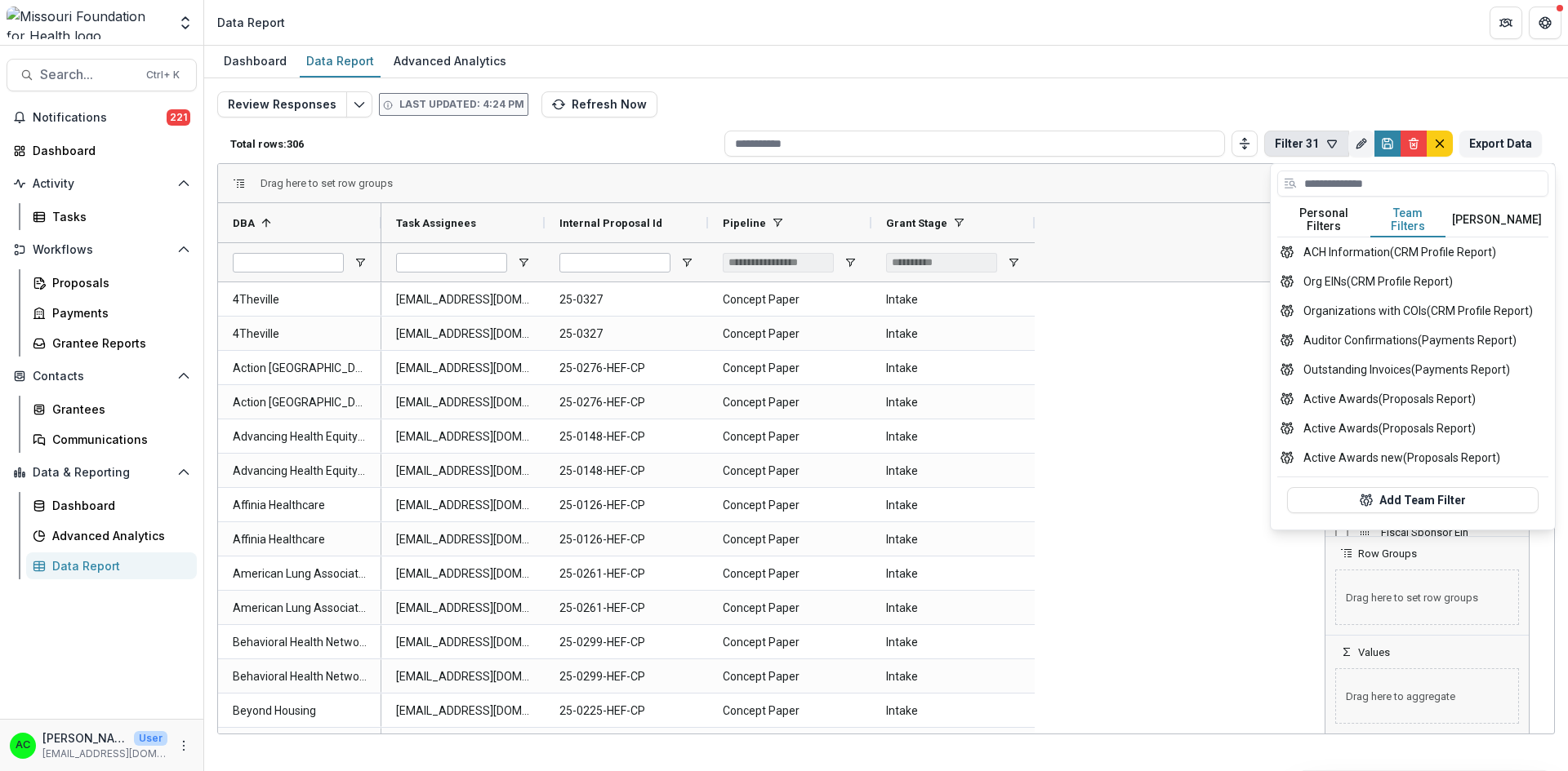
drag, startPoint x: 1548, startPoint y: 255, endPoint x: 1545, endPoint y: 270, distance: 15.3
click at [1545, 270] on div "Personal Filters Team Filters Temelio Filters Concept Screening Review (Review …" at bounding box center [1412, 347] width 284 height 366
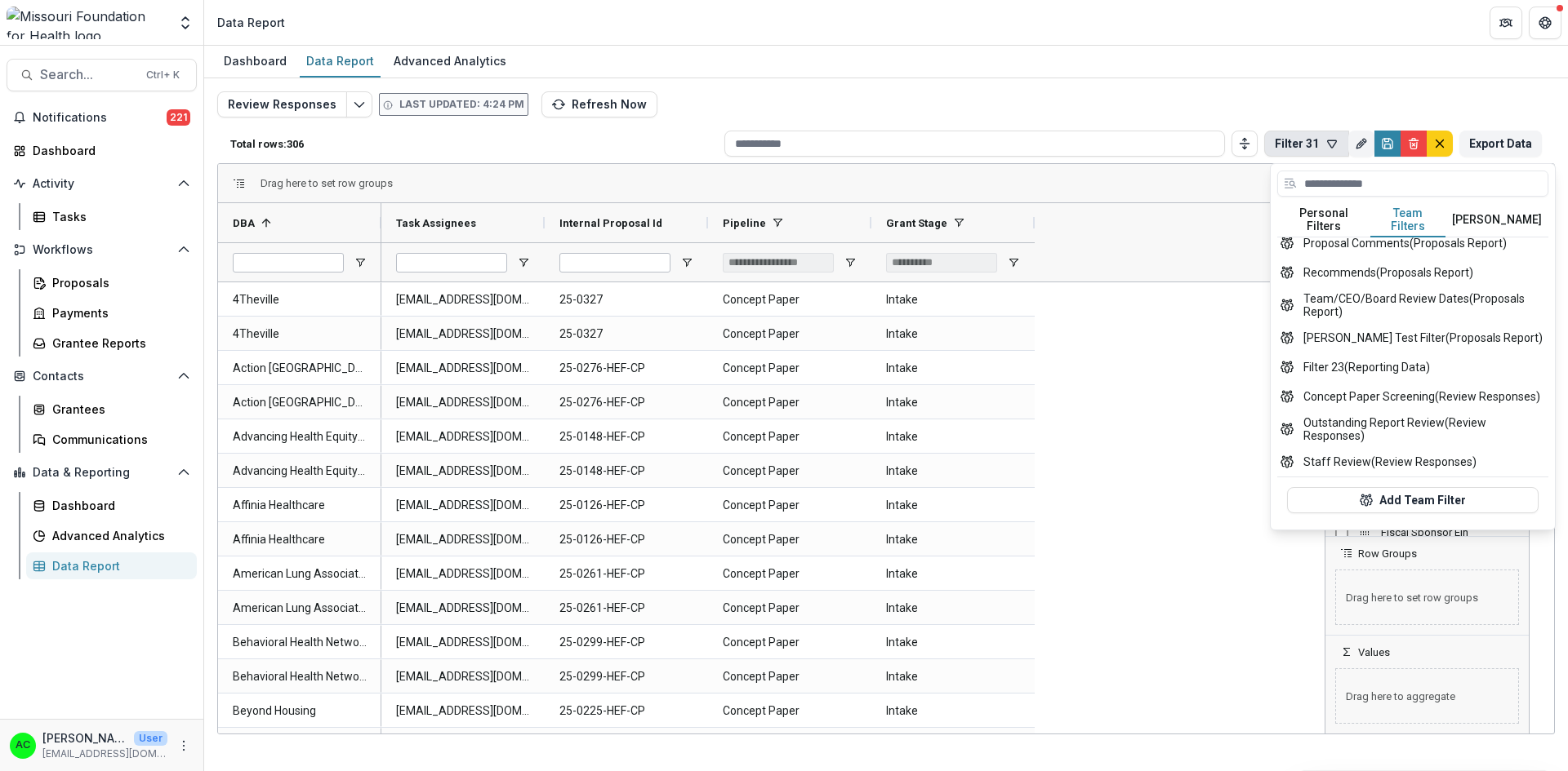
scroll to position [665, 0]
click at [1476, 394] on button "Concept Paper Screening (Review Responses)" at bounding box center [1412, 397] width 271 height 30
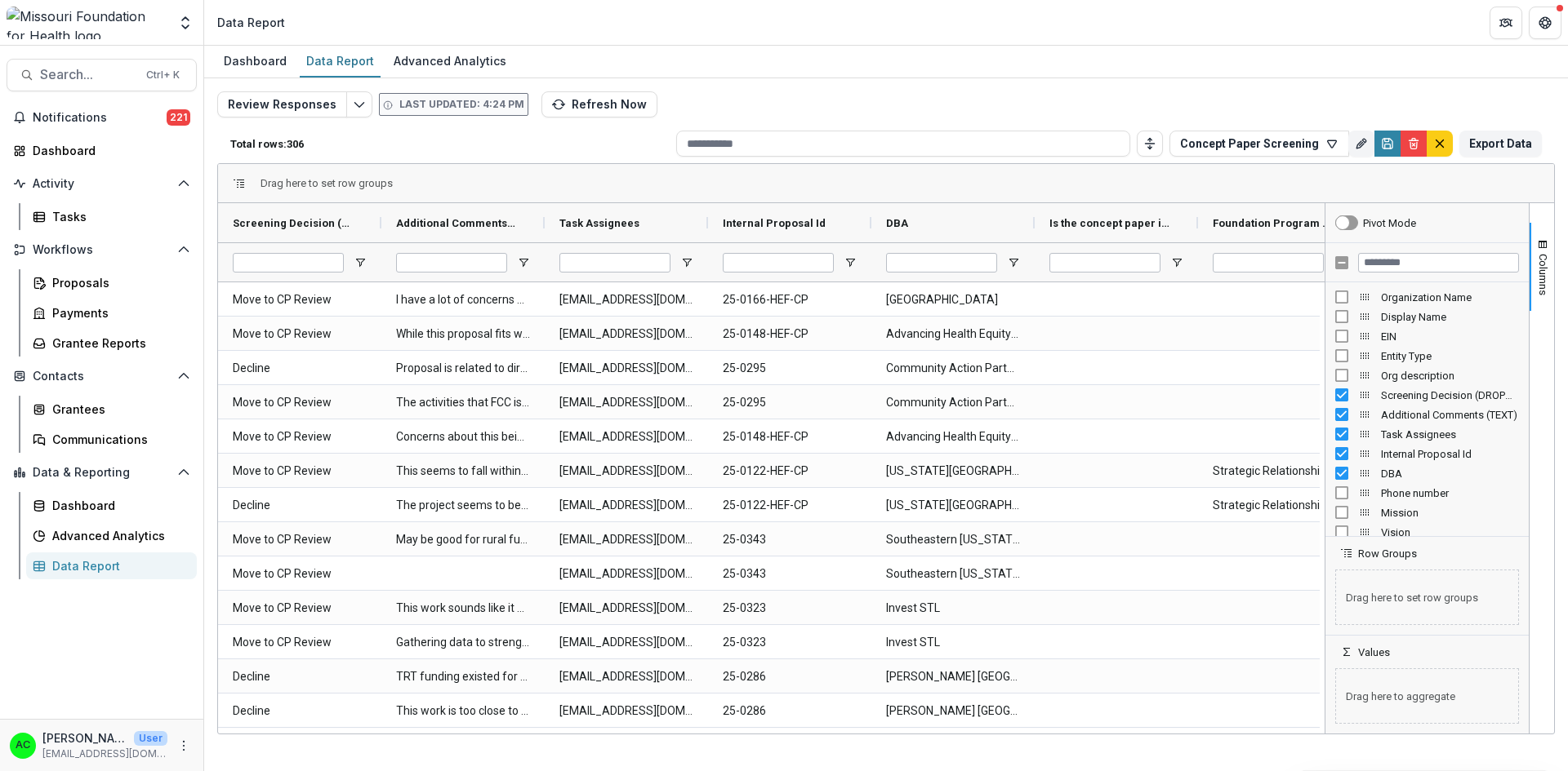
click at [1536, 233] on button "Columns" at bounding box center [1541, 267] width 24 height 89
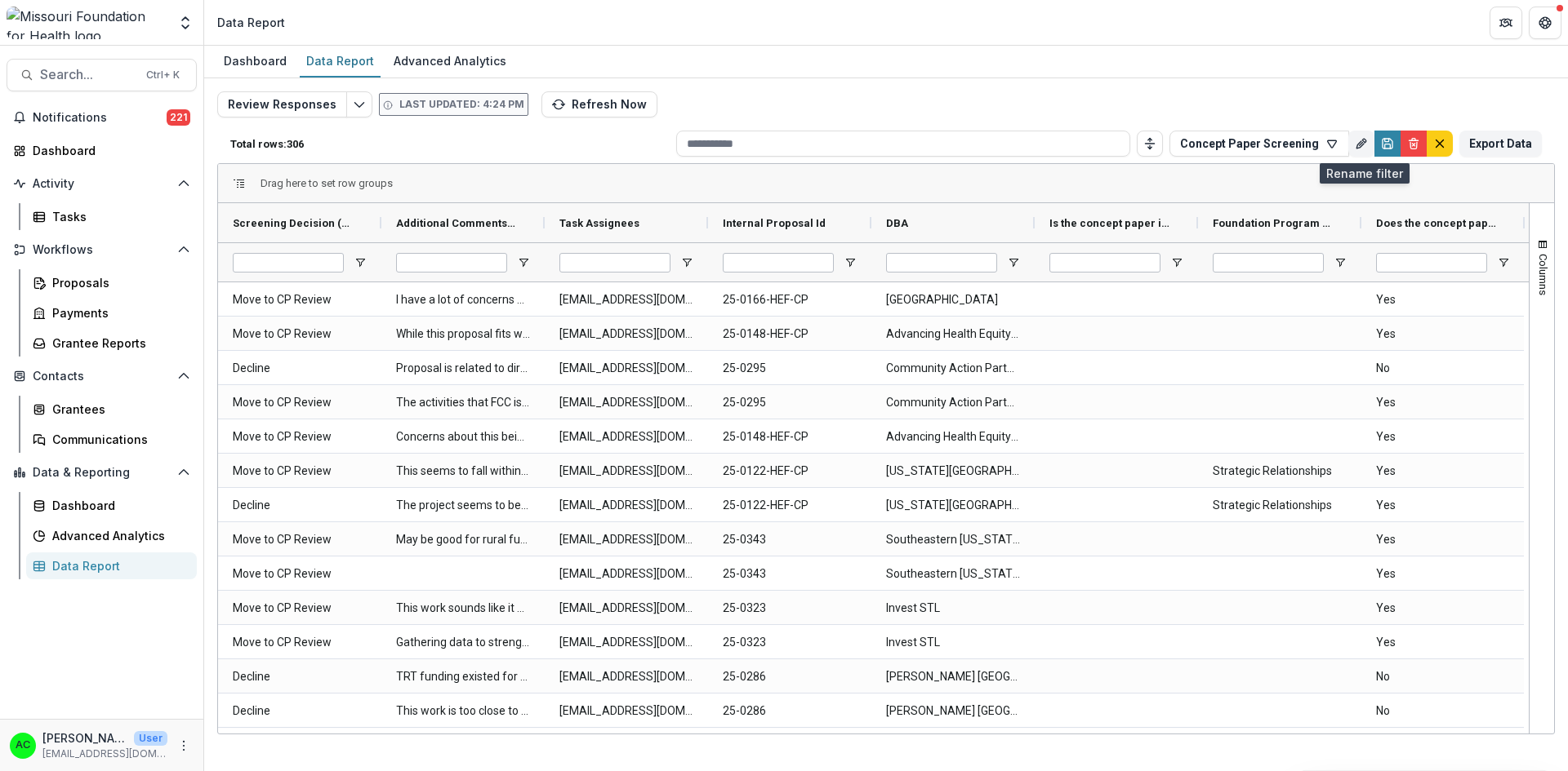
click at [1370, 134] on button "Rename" at bounding box center [1361, 143] width 26 height 26
type input "**********"
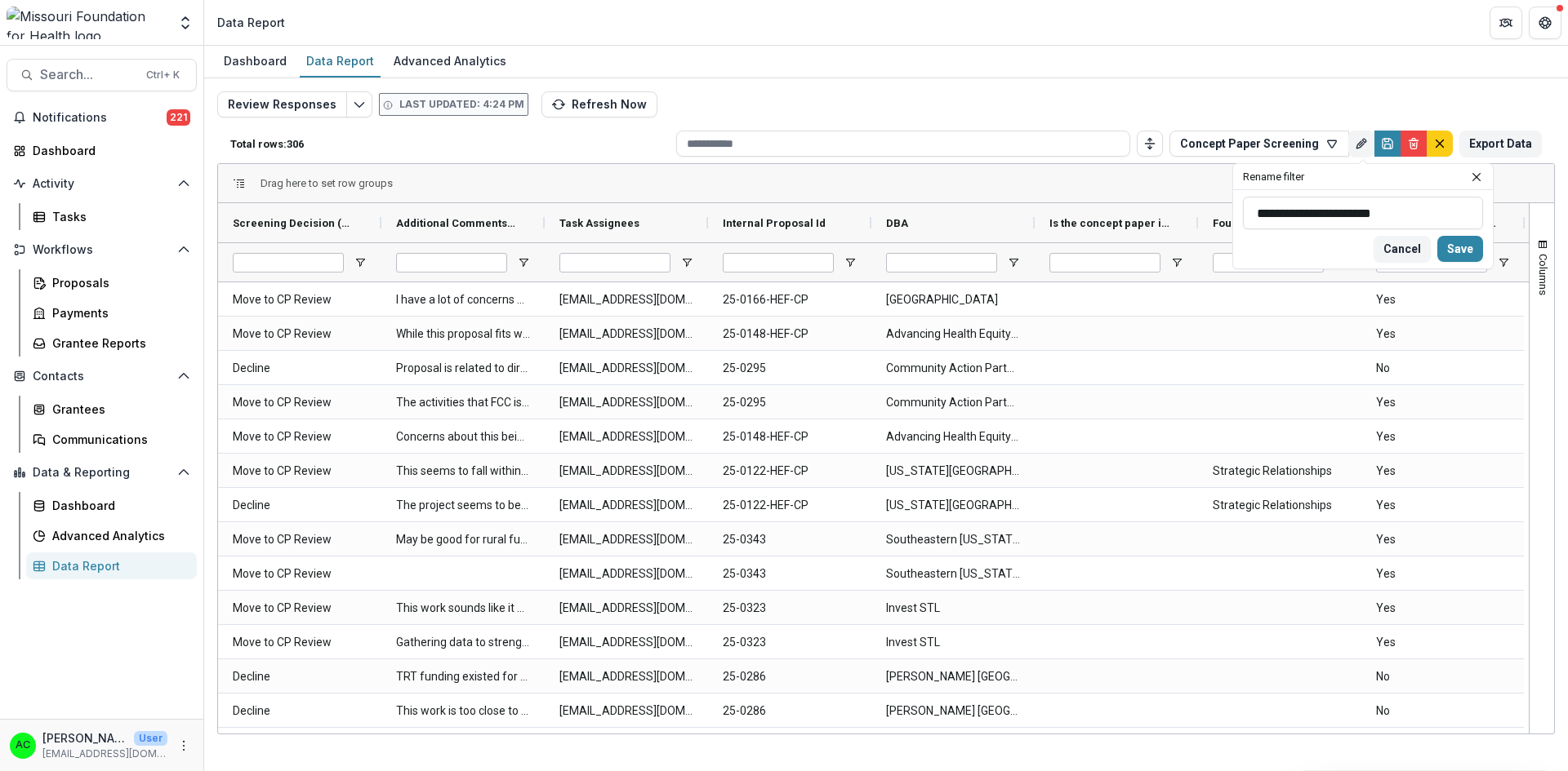
click at [1186, 185] on div "Drag here to set row groups" at bounding box center [885, 183] width 1336 height 39
click at [1337, 146] on icon "button" at bounding box center [1332, 143] width 13 height 13
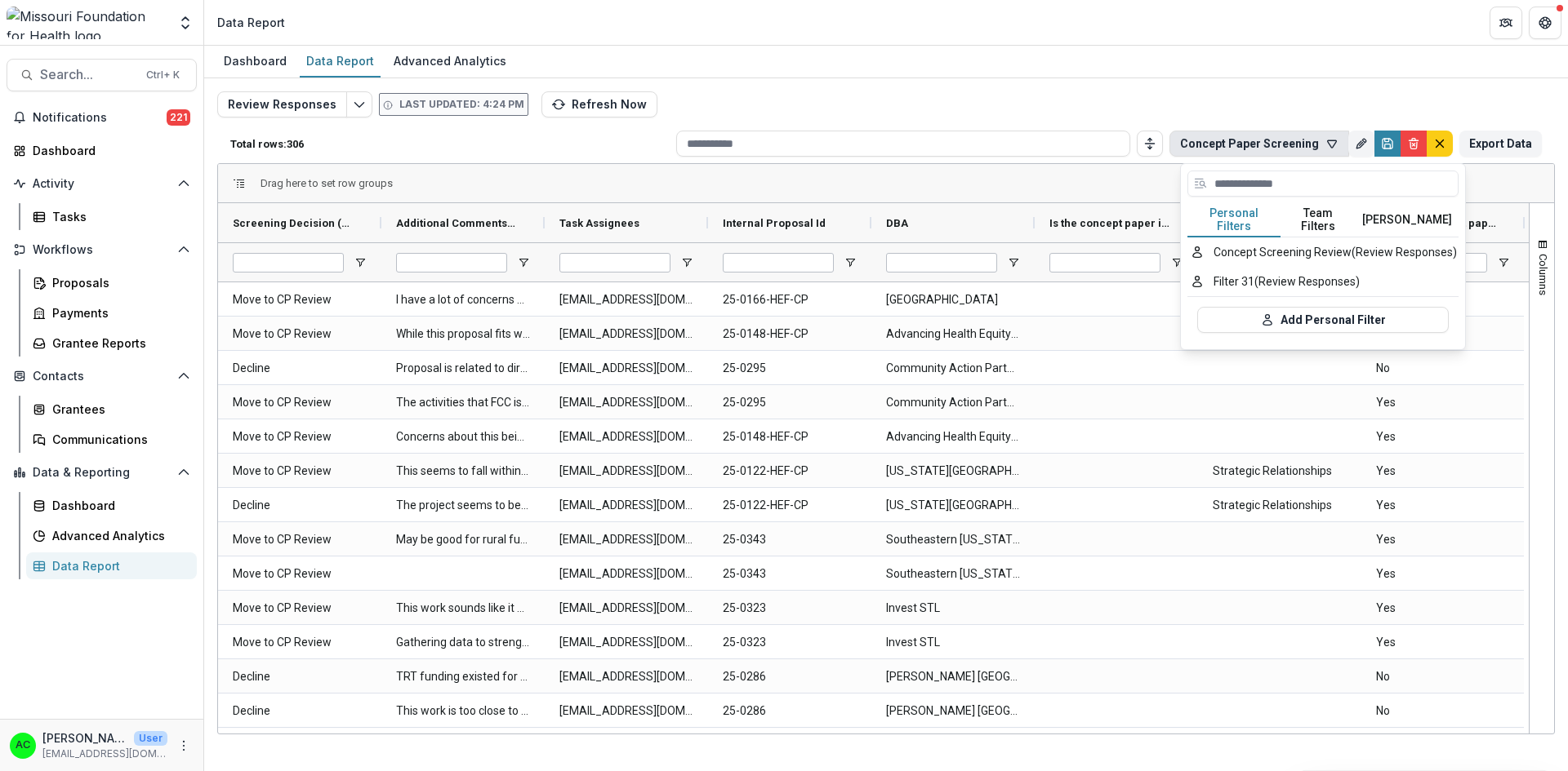
click at [1300, 308] on button "Add Personal Filter" at bounding box center [1322, 320] width 251 height 26
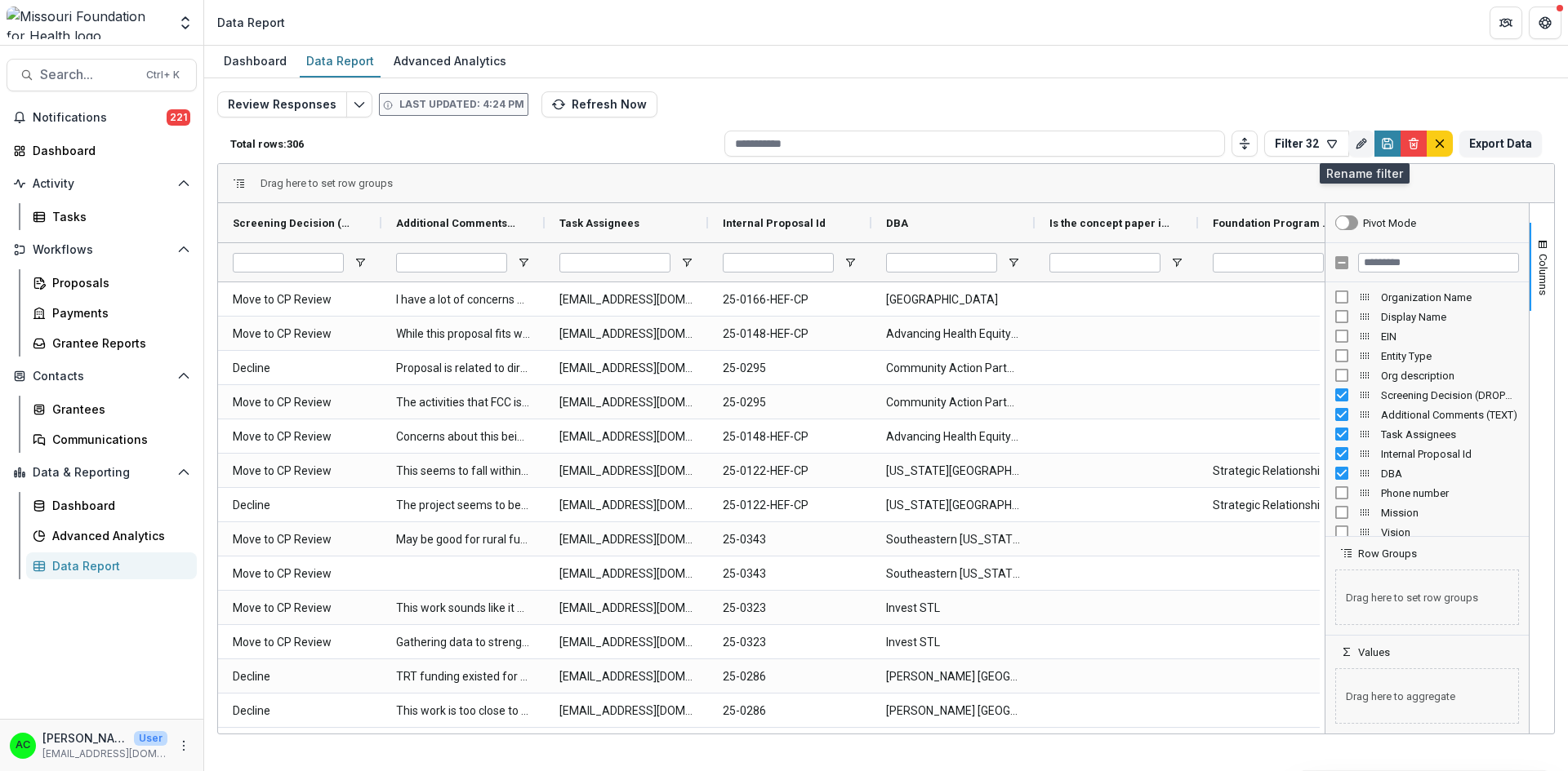
click at [1363, 142] on line "Rename" at bounding box center [1361, 143] width 3 height 3
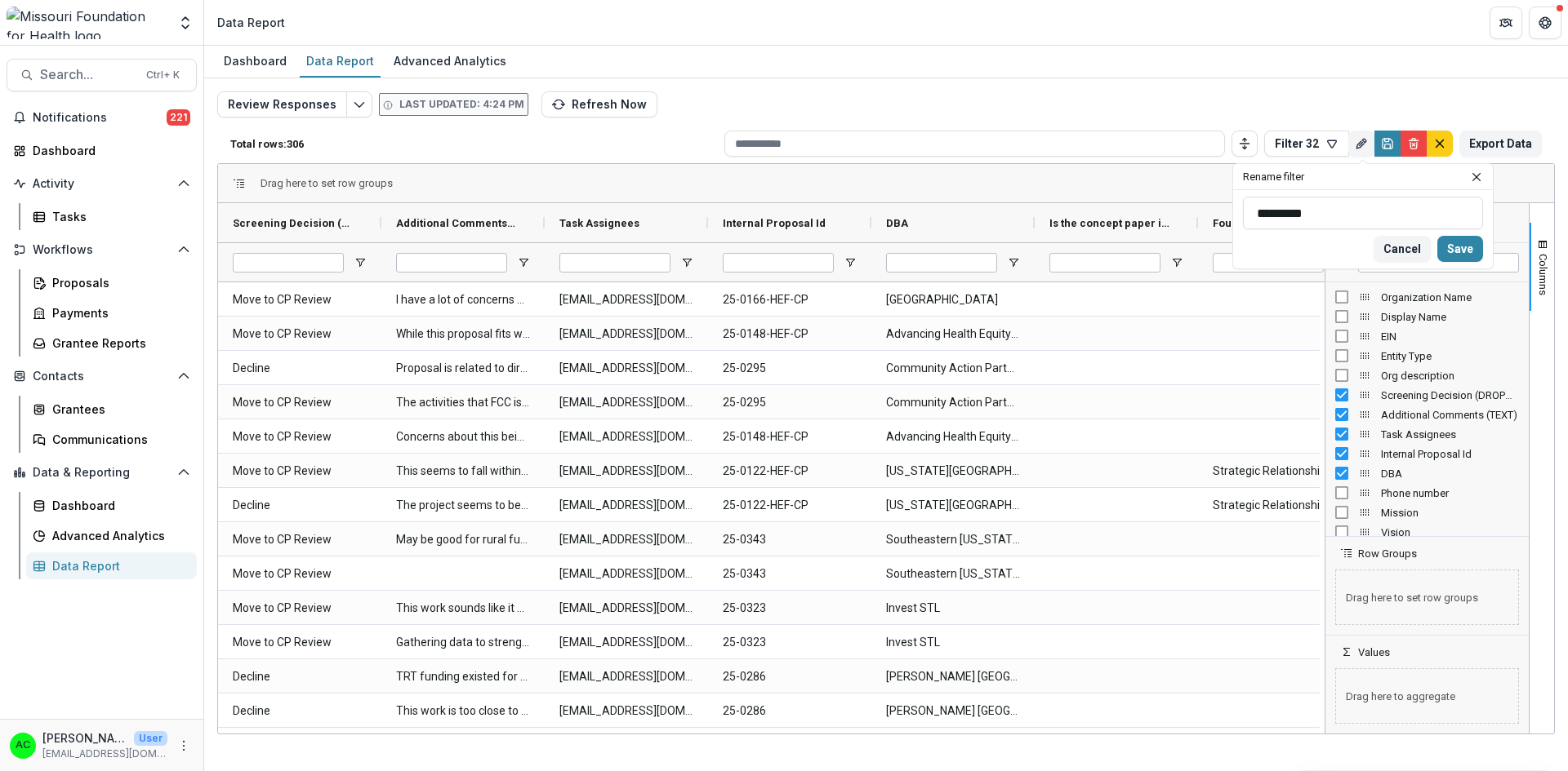
drag, startPoint x: 1327, startPoint y: 214, endPoint x: 1215, endPoint y: 208, distance: 112.2
click at [1215, 208] on div "Total rows: 306 Filter 32 Personal Filters Team Filters Temelio Filters Concept…" at bounding box center [886, 409] width 1338 height 571
drag, startPoint x: 1325, startPoint y: 220, endPoint x: 1246, endPoint y: 213, distance: 79.3
click at [1246, 213] on input "*********" at bounding box center [1362, 213] width 240 height 33
type input "**********"
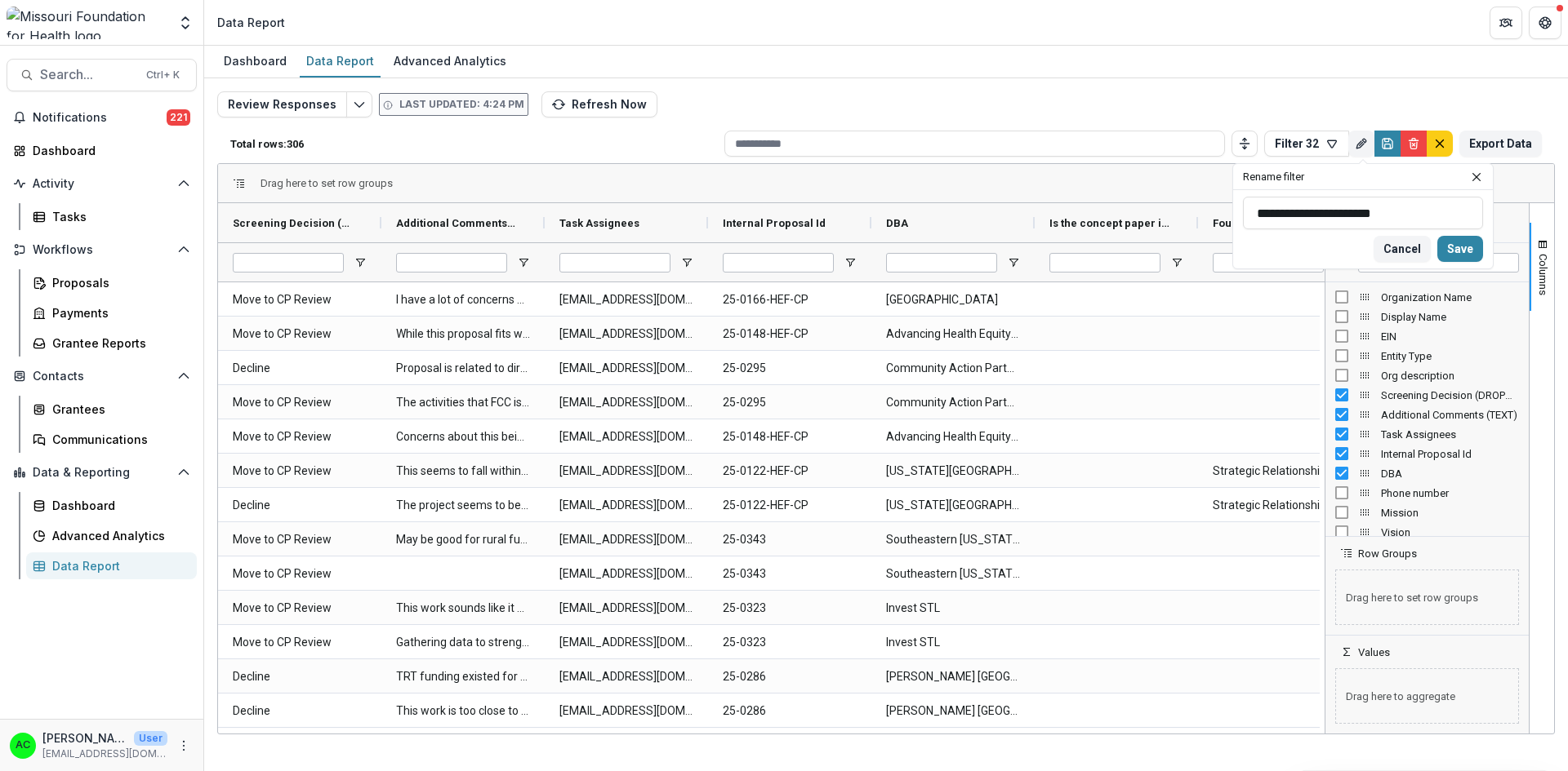
click at [1453, 249] on button "Save" at bounding box center [1459, 248] width 45 height 26
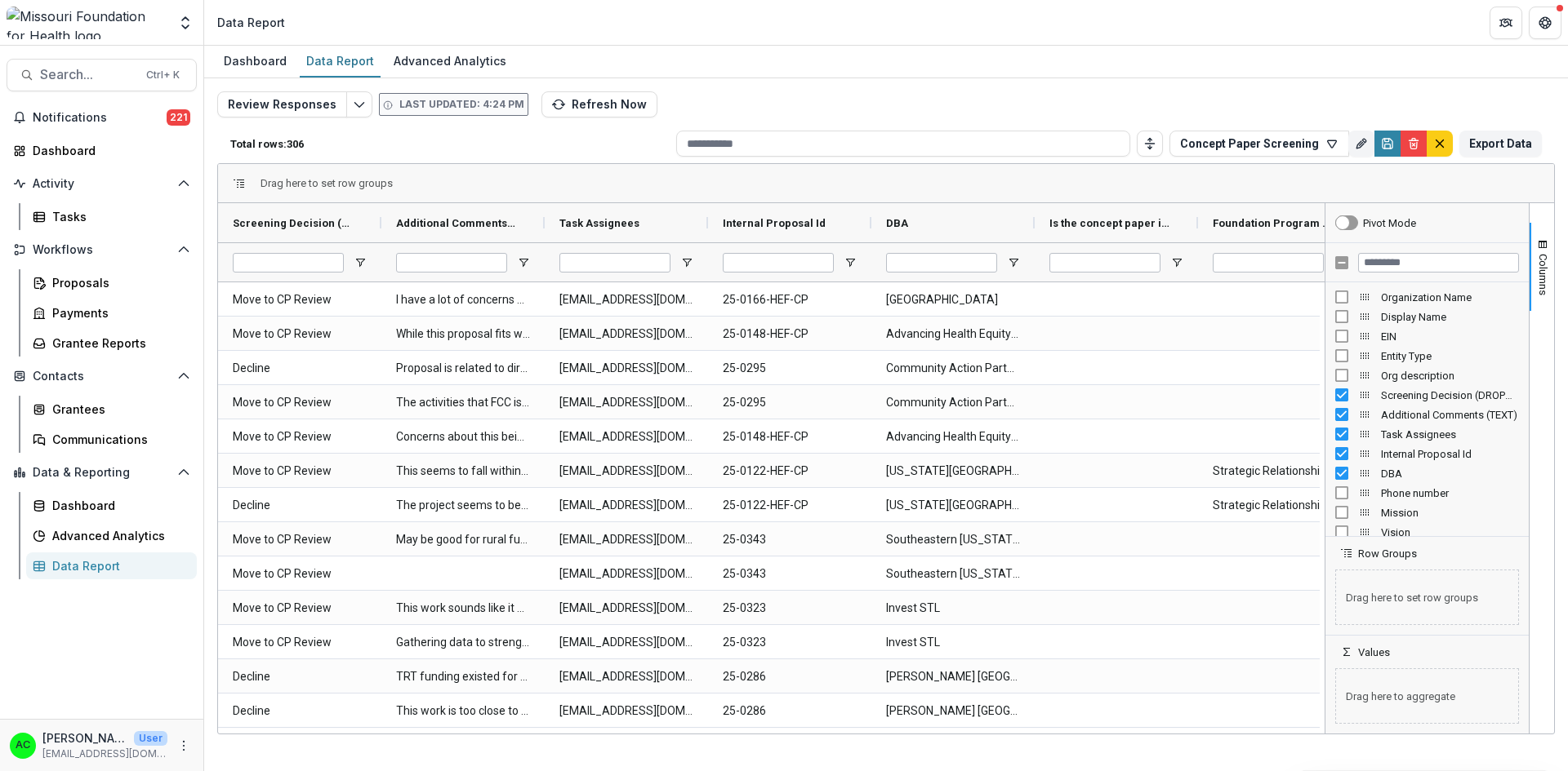
click at [1543, 249] on span "button" at bounding box center [1543, 245] width 13 height 13
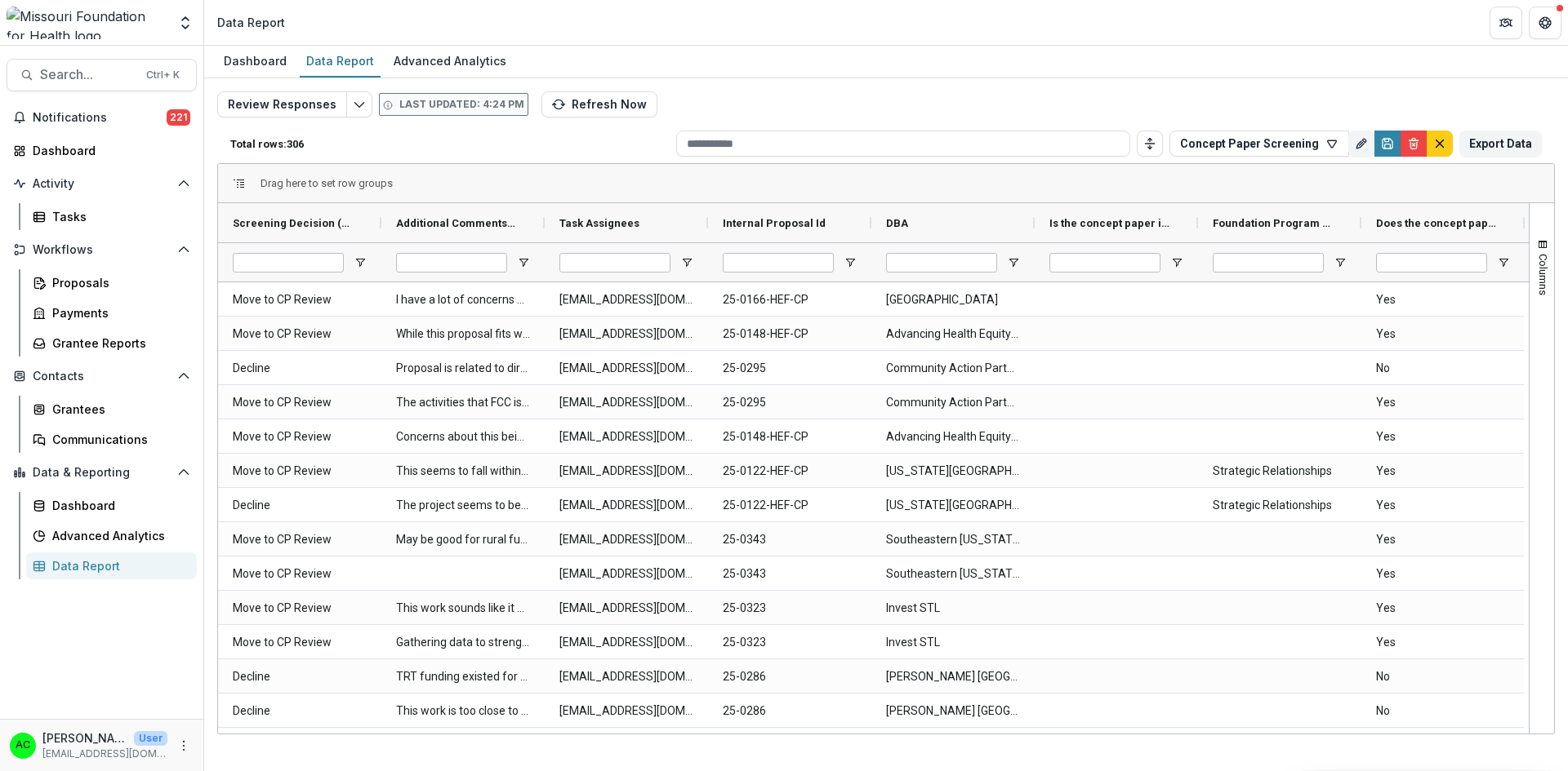
drag, startPoint x: 348, startPoint y: 733, endPoint x: 331, endPoint y: 732, distance: 17.0
click at [331, 732] on div "Drag here to set row groups Drag here to set column labels Screening Decision (…" at bounding box center [886, 449] width 1338 height 571
click at [1016, 217] on span at bounding box center [1013, 223] width 13 height 13
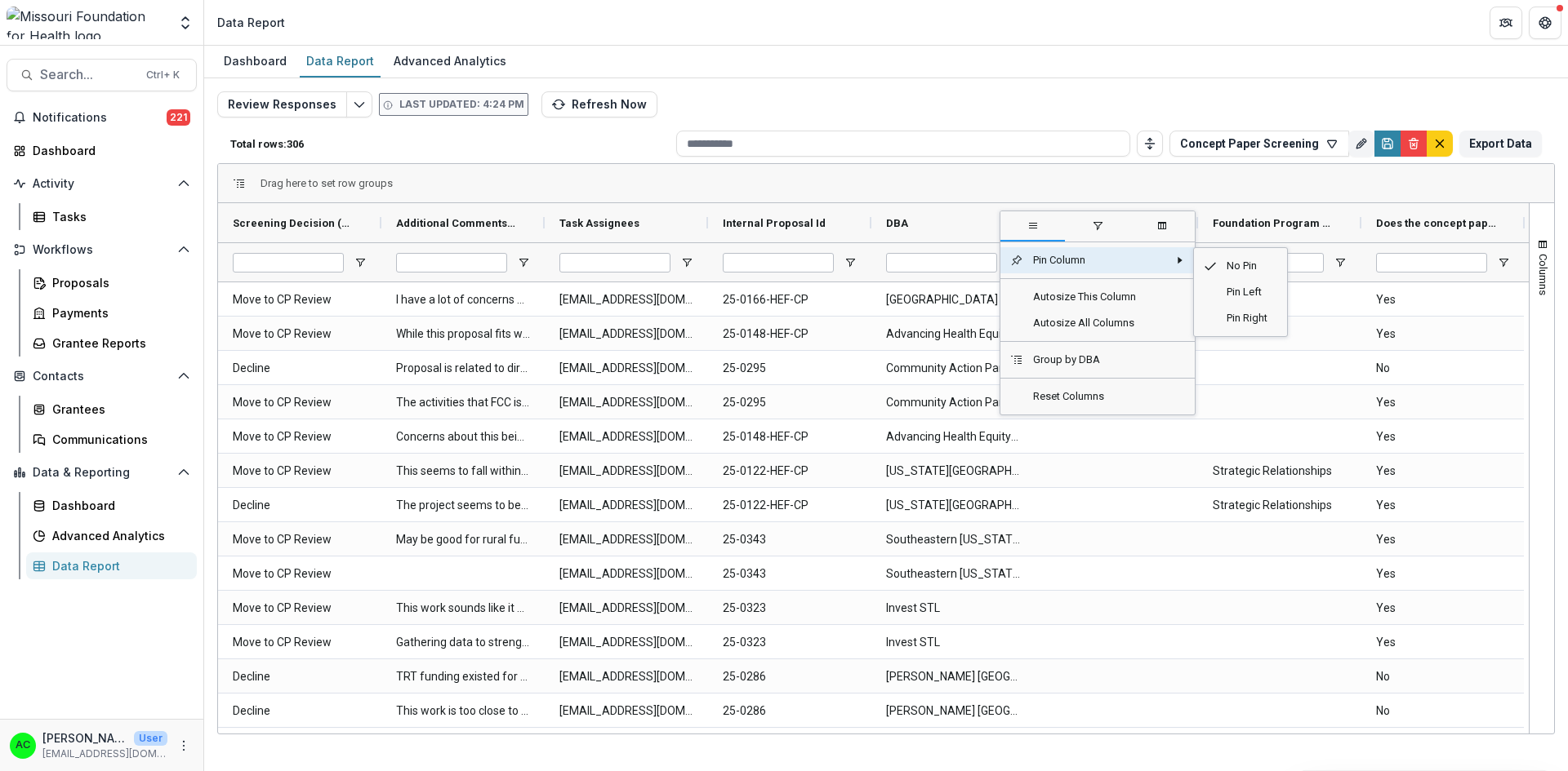
click at [1027, 259] on span "Pin Column" at bounding box center [1095, 260] width 144 height 26
click at [1237, 294] on span "Pin Left" at bounding box center [1246, 292] width 61 height 26
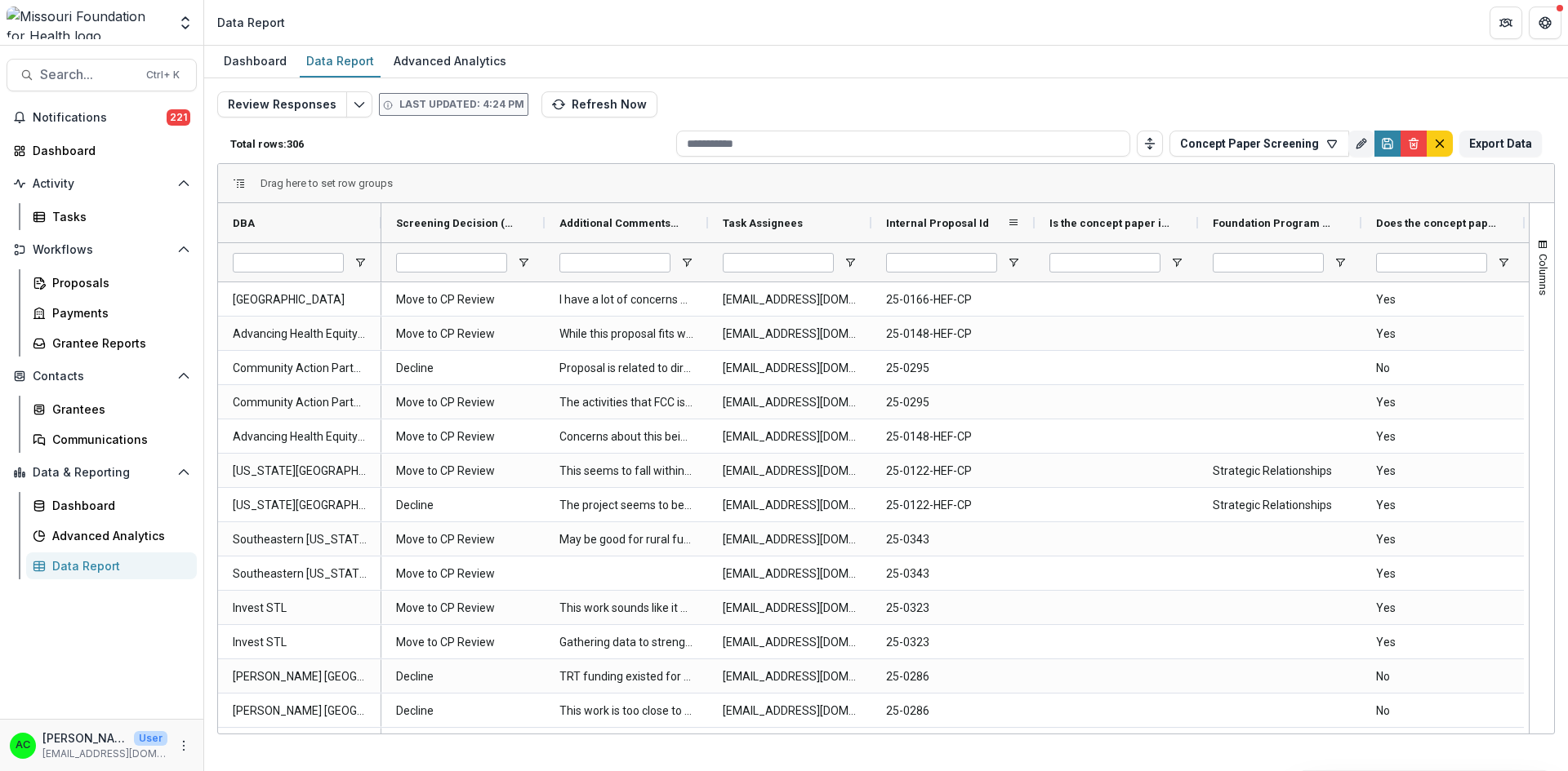
click at [1016, 218] on span at bounding box center [1013, 223] width 13 height 13
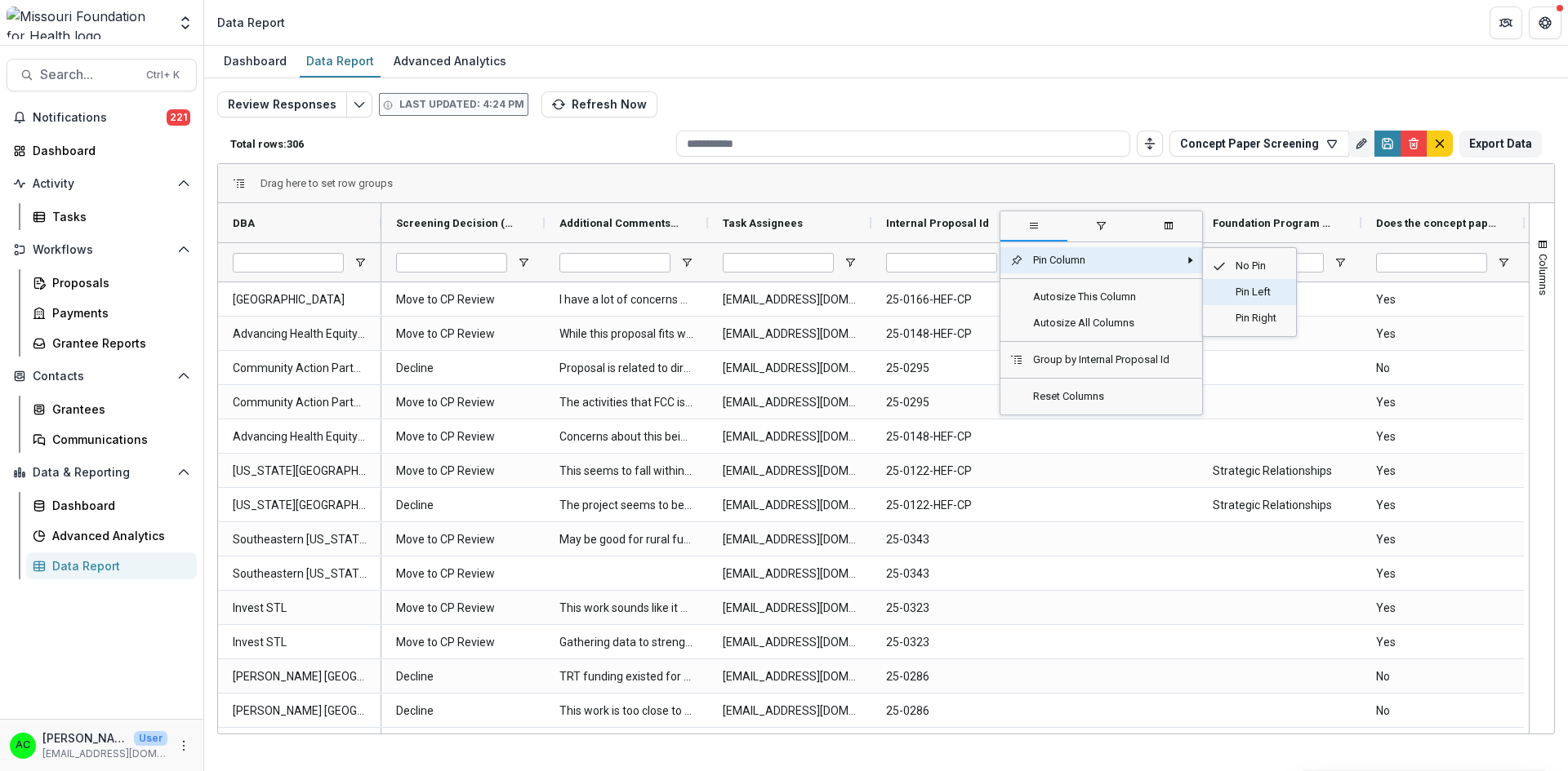
click at [1230, 289] on span "Pin Left" at bounding box center [1255, 292] width 61 height 26
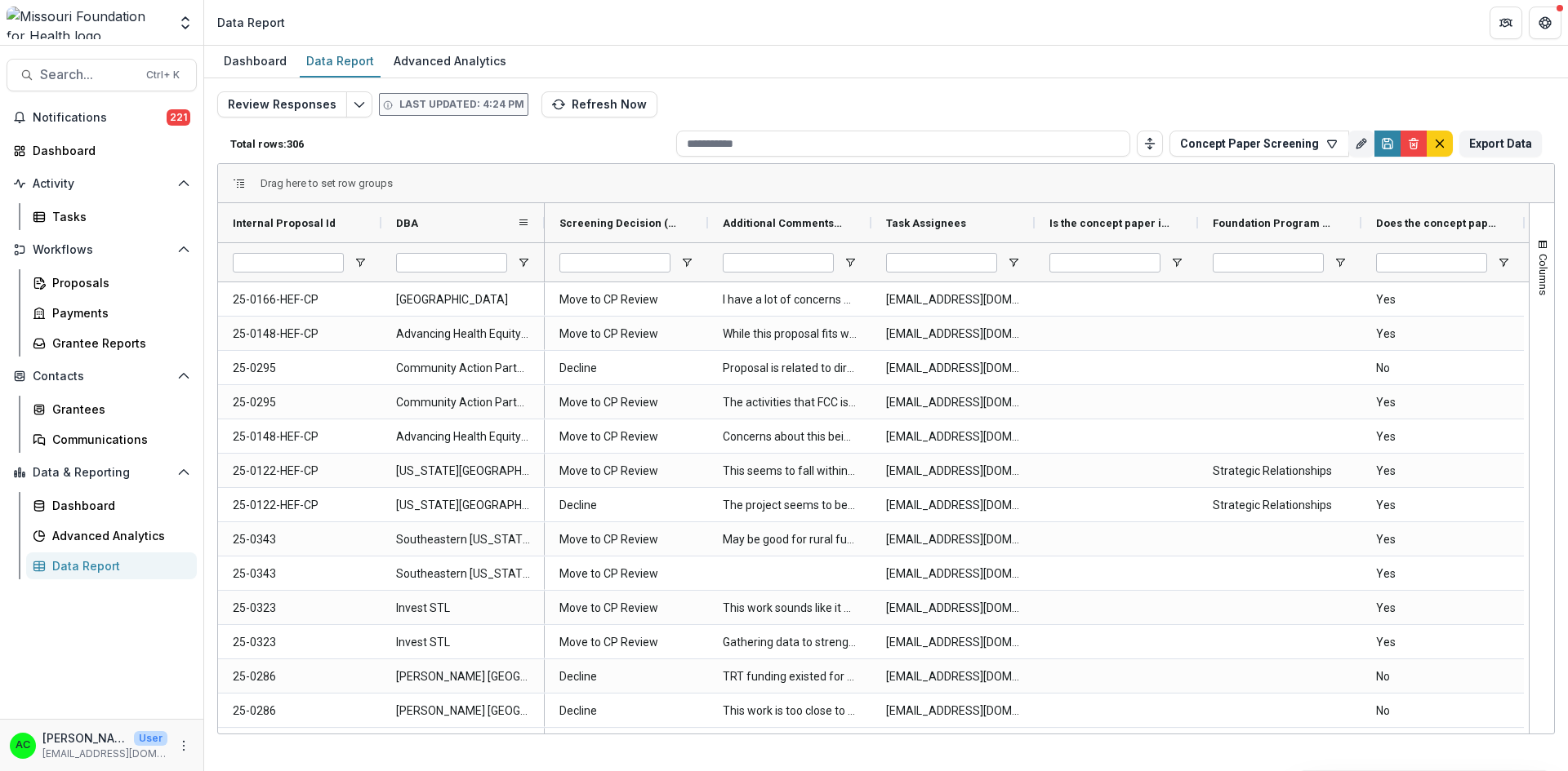
click at [524, 222] on span at bounding box center [524, 223] width 13 height 13
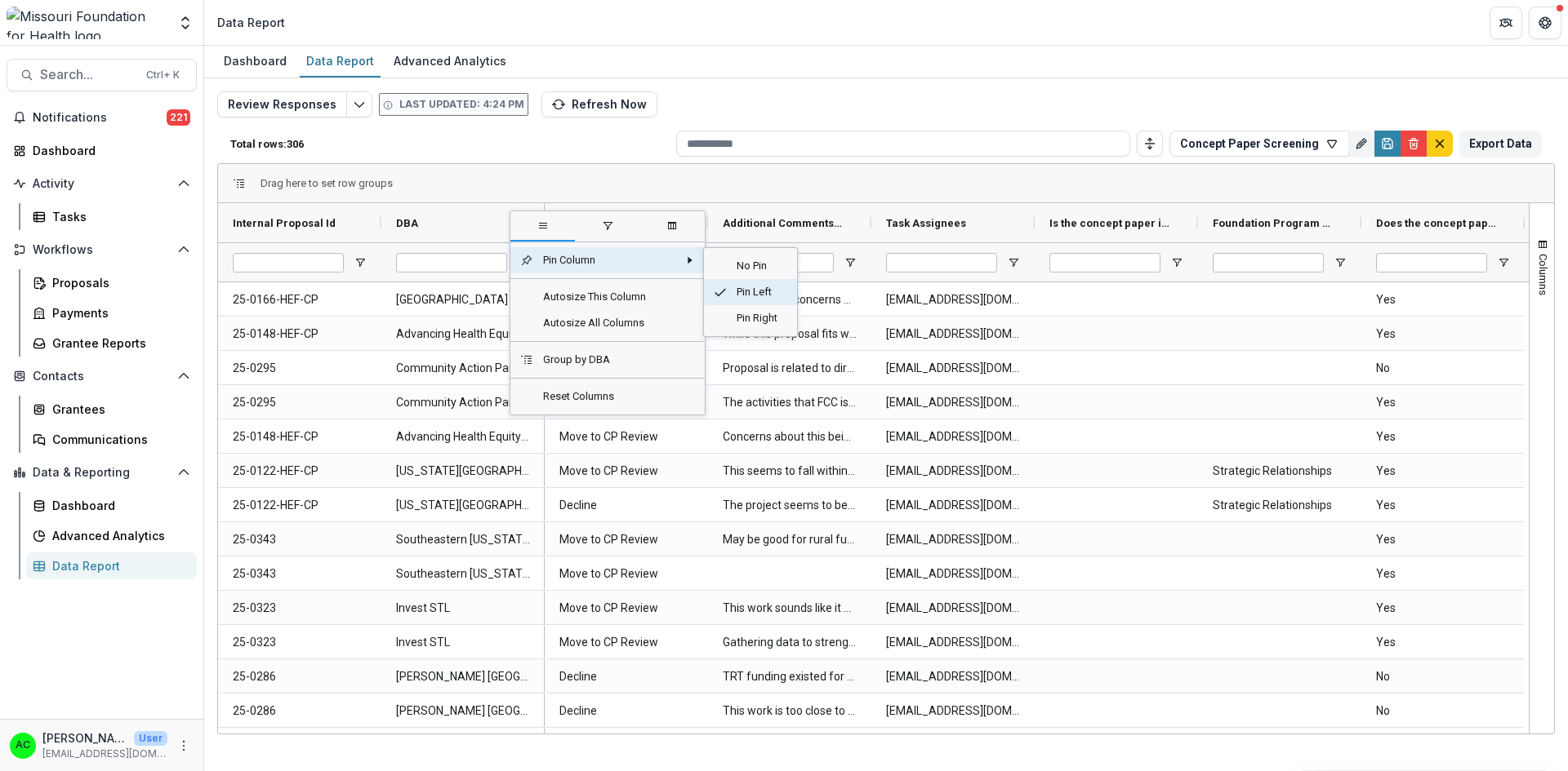
click at [732, 288] on span "Pin Left" at bounding box center [757, 292] width 61 height 26
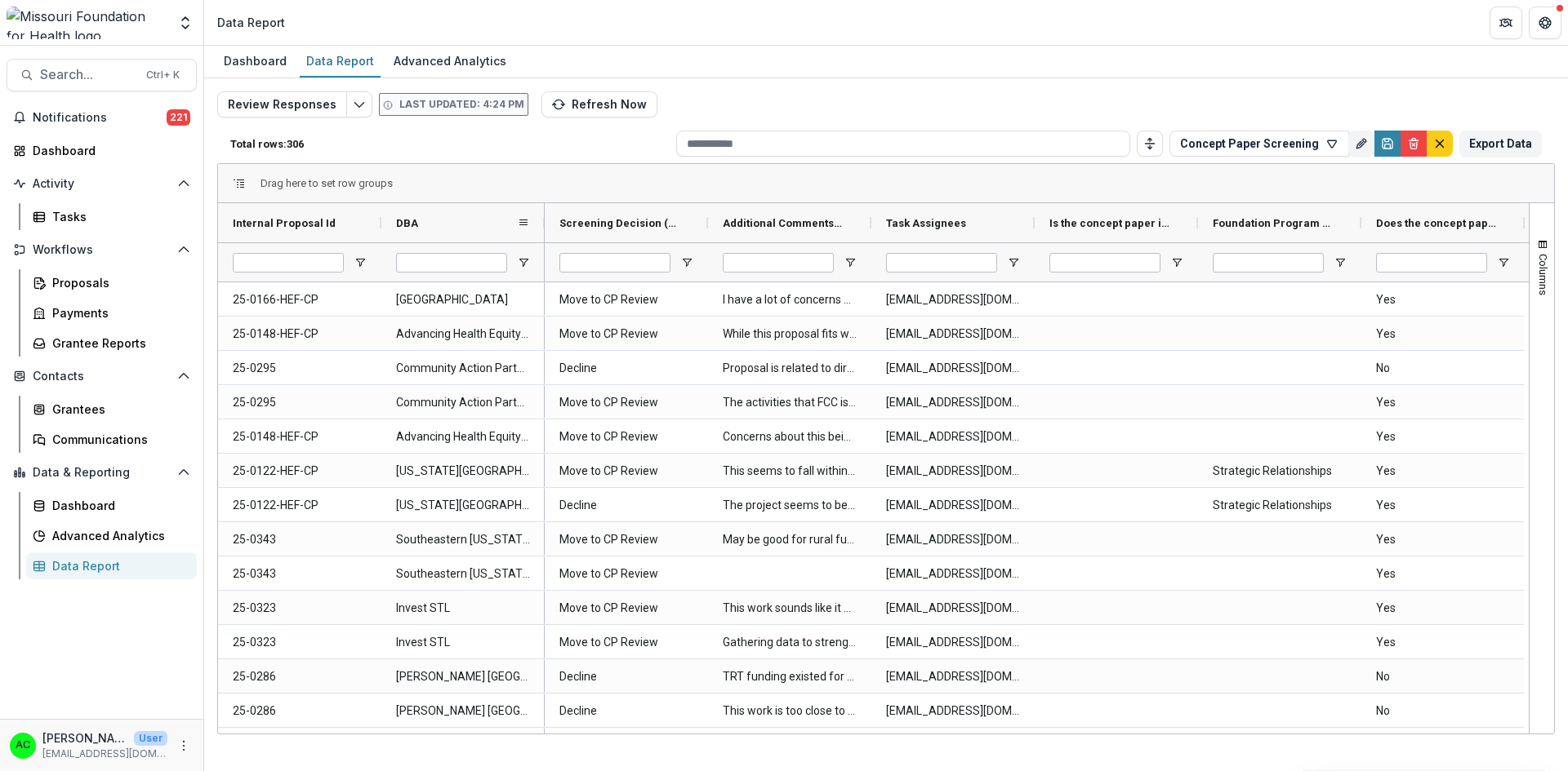
click at [413, 224] on span "DBA" at bounding box center [406, 223] width 22 height 13
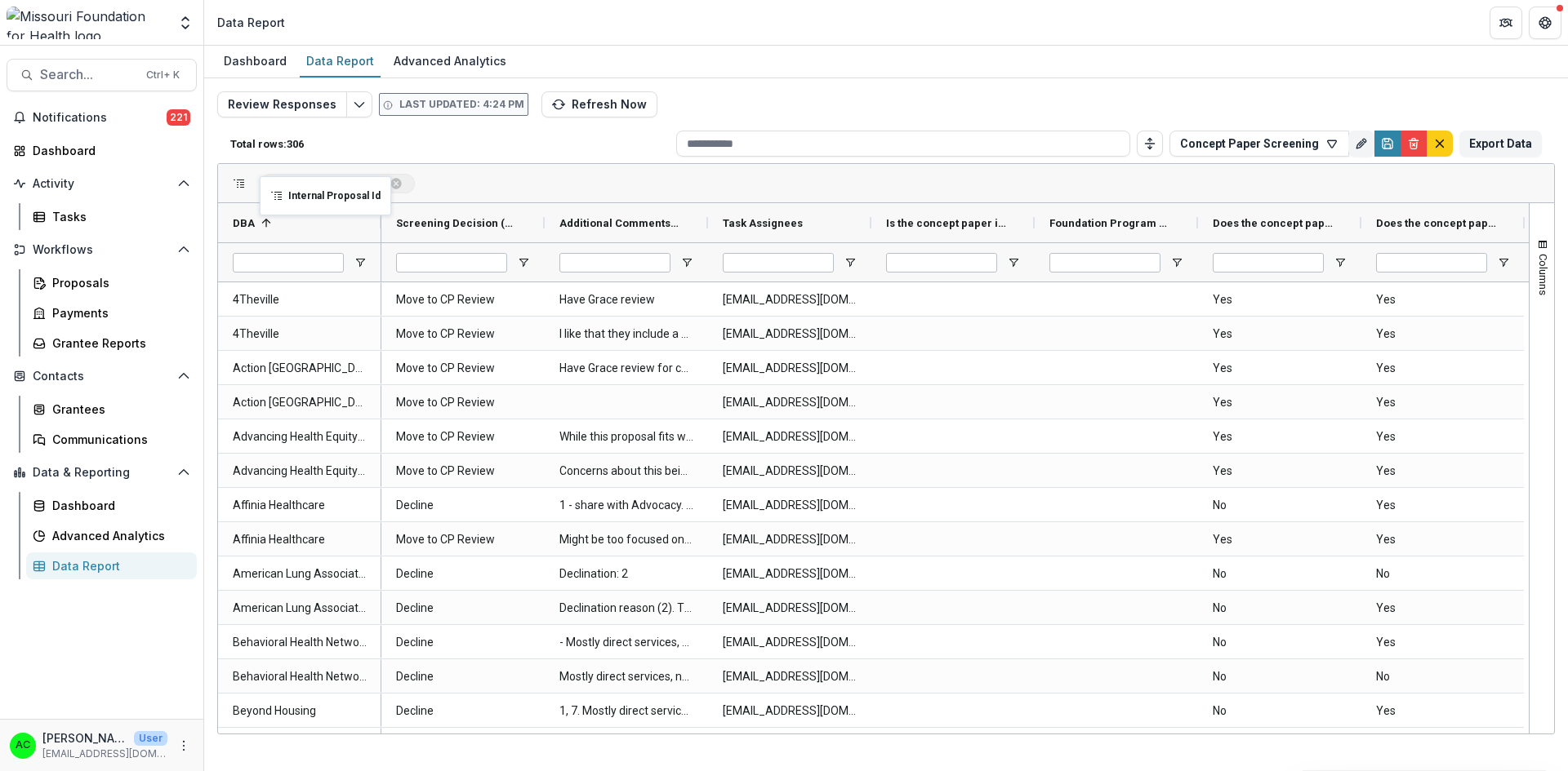
drag, startPoint x: 266, startPoint y: 225, endPoint x: 268, endPoint y: 186, distance: 39.1
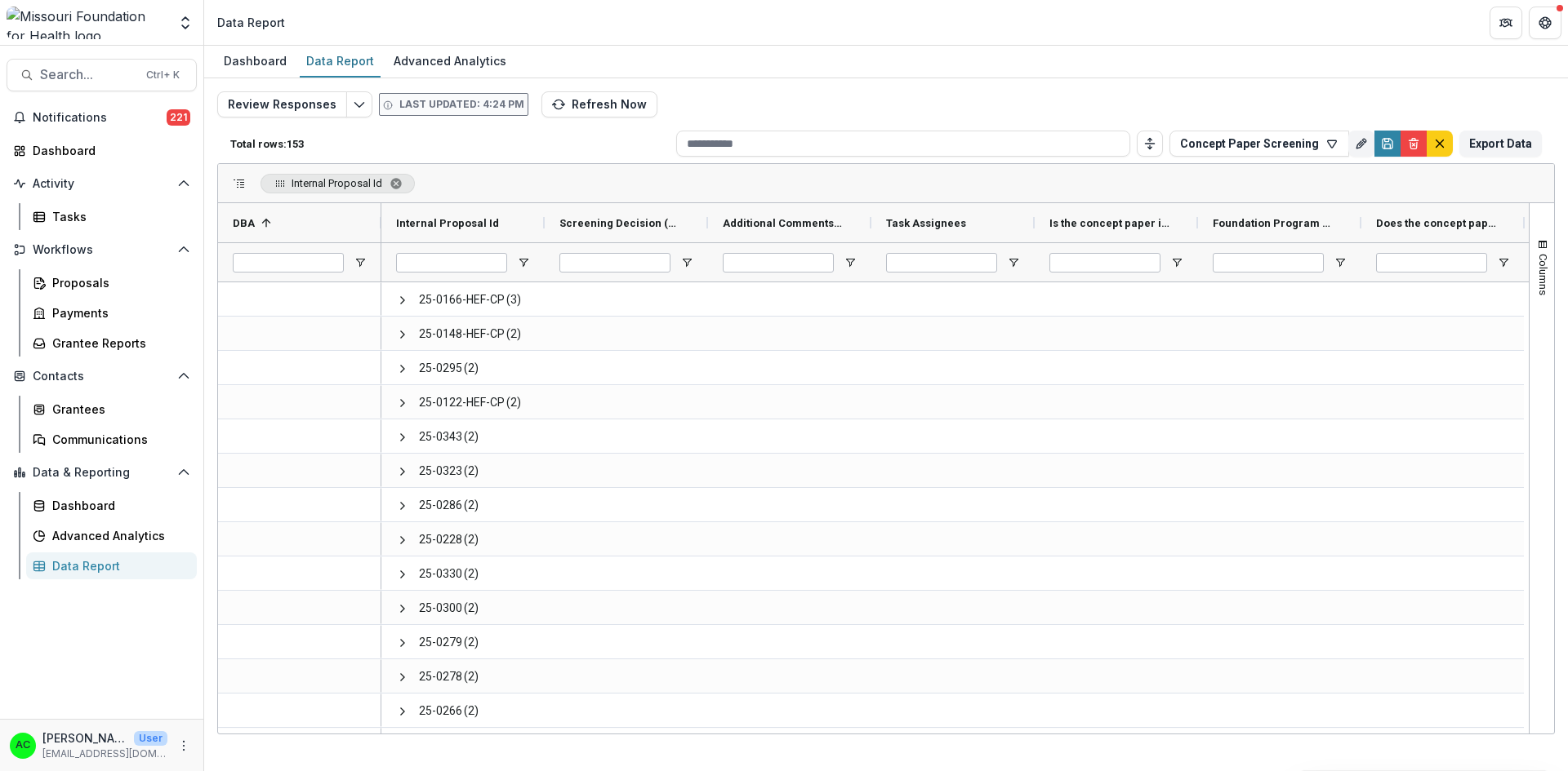
click at [399, 185] on span "Internal Proposal Id. Press ENTER to sort. Press DELETE to remove" at bounding box center [396, 184] width 13 height 13
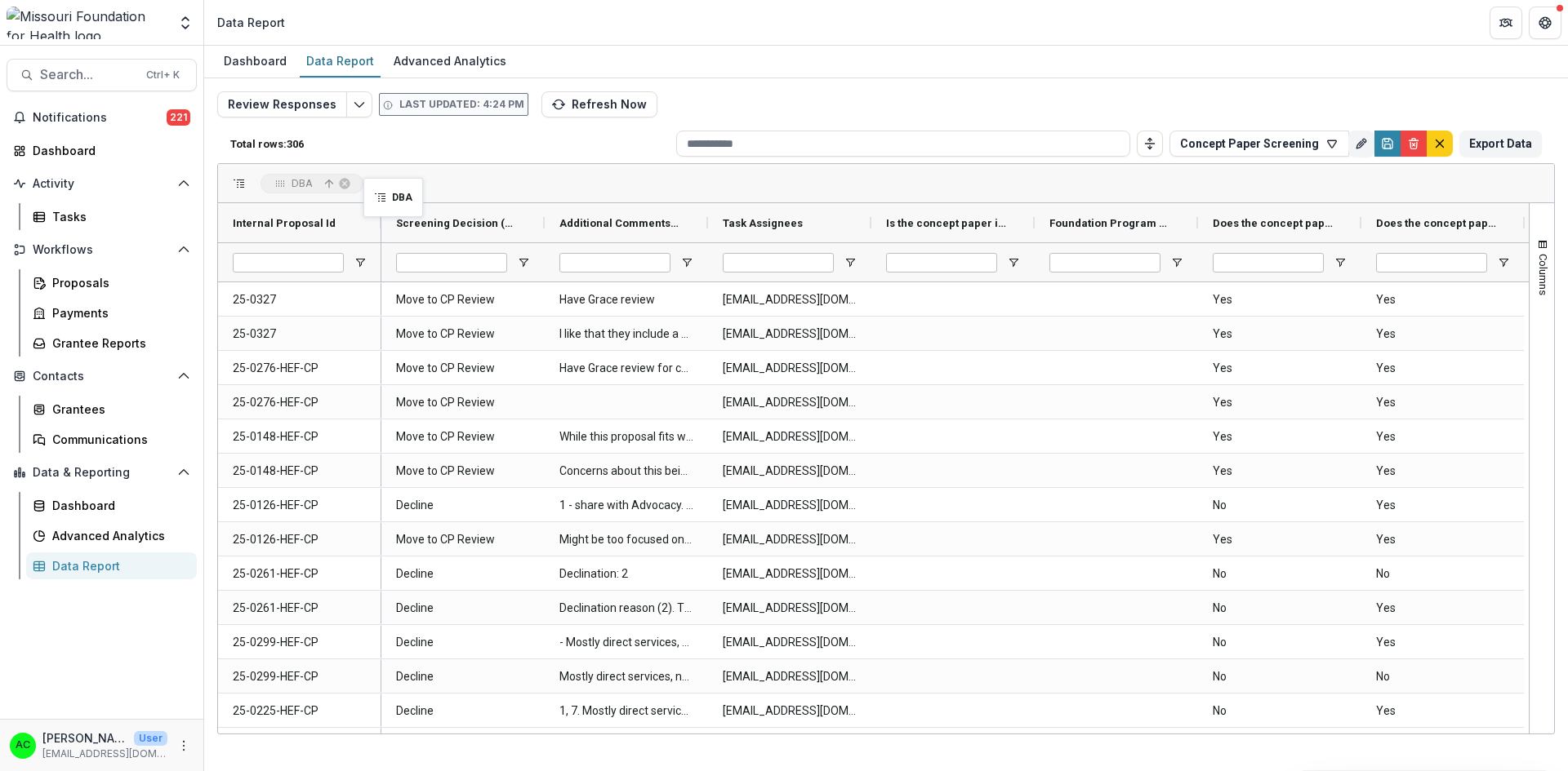
drag, startPoint x: 411, startPoint y: 221, endPoint x: 368, endPoint y: 183, distance: 57.4
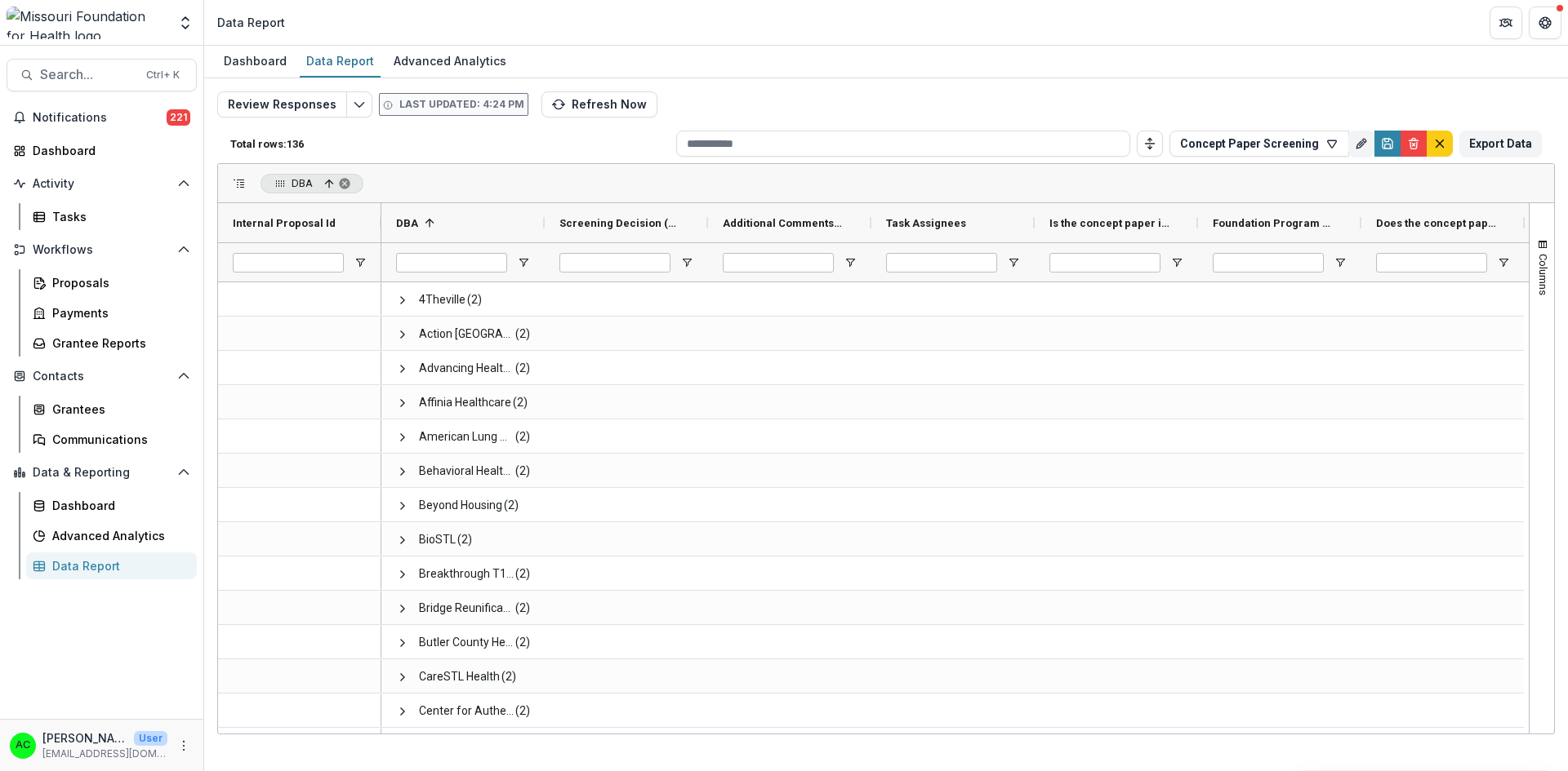
click at [342, 185] on span "DBA, ascending. Press ENTER to sort. Press DELETE to remove" at bounding box center [345, 184] width 13 height 13
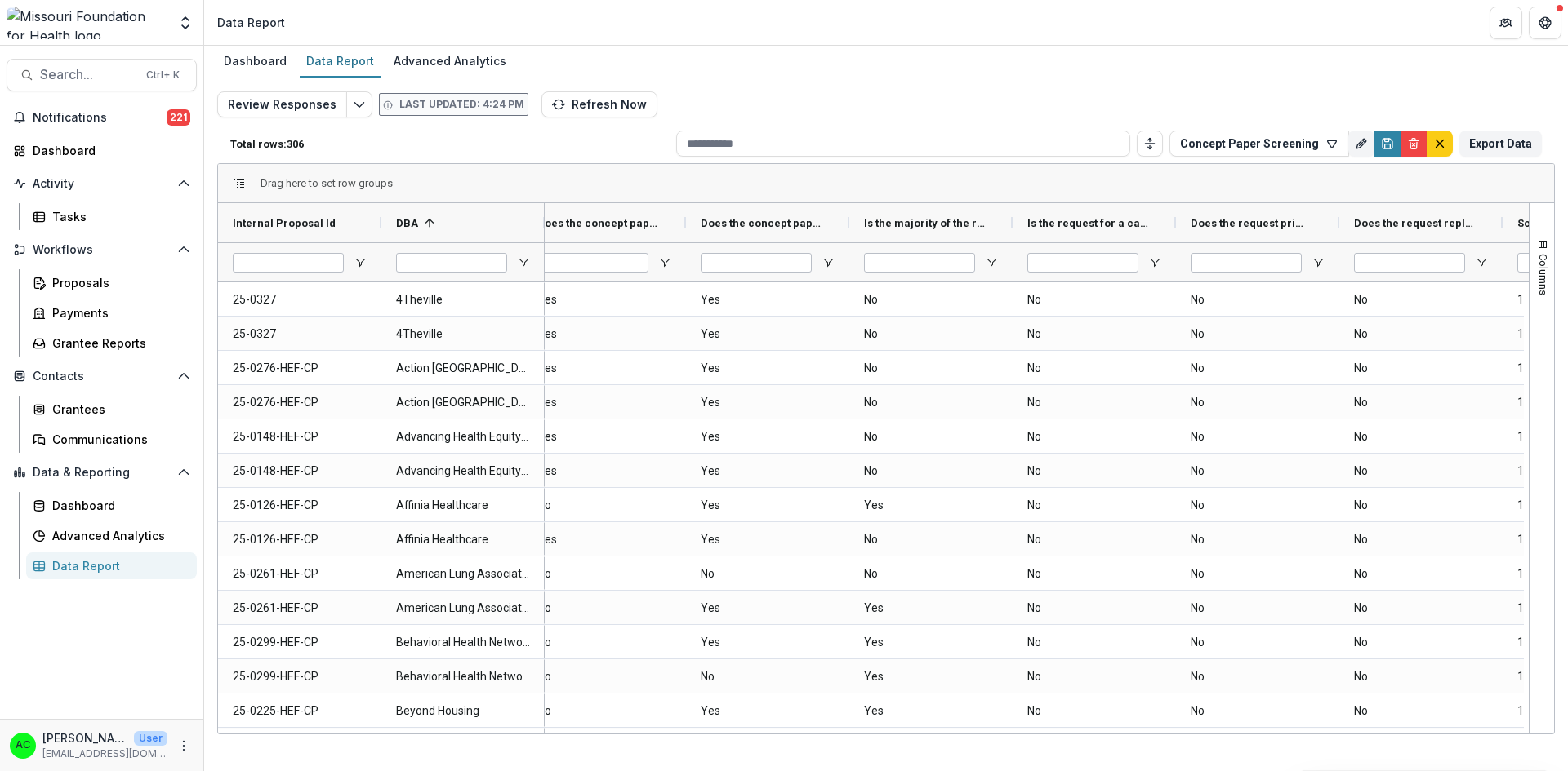
scroll to position [0, 822]
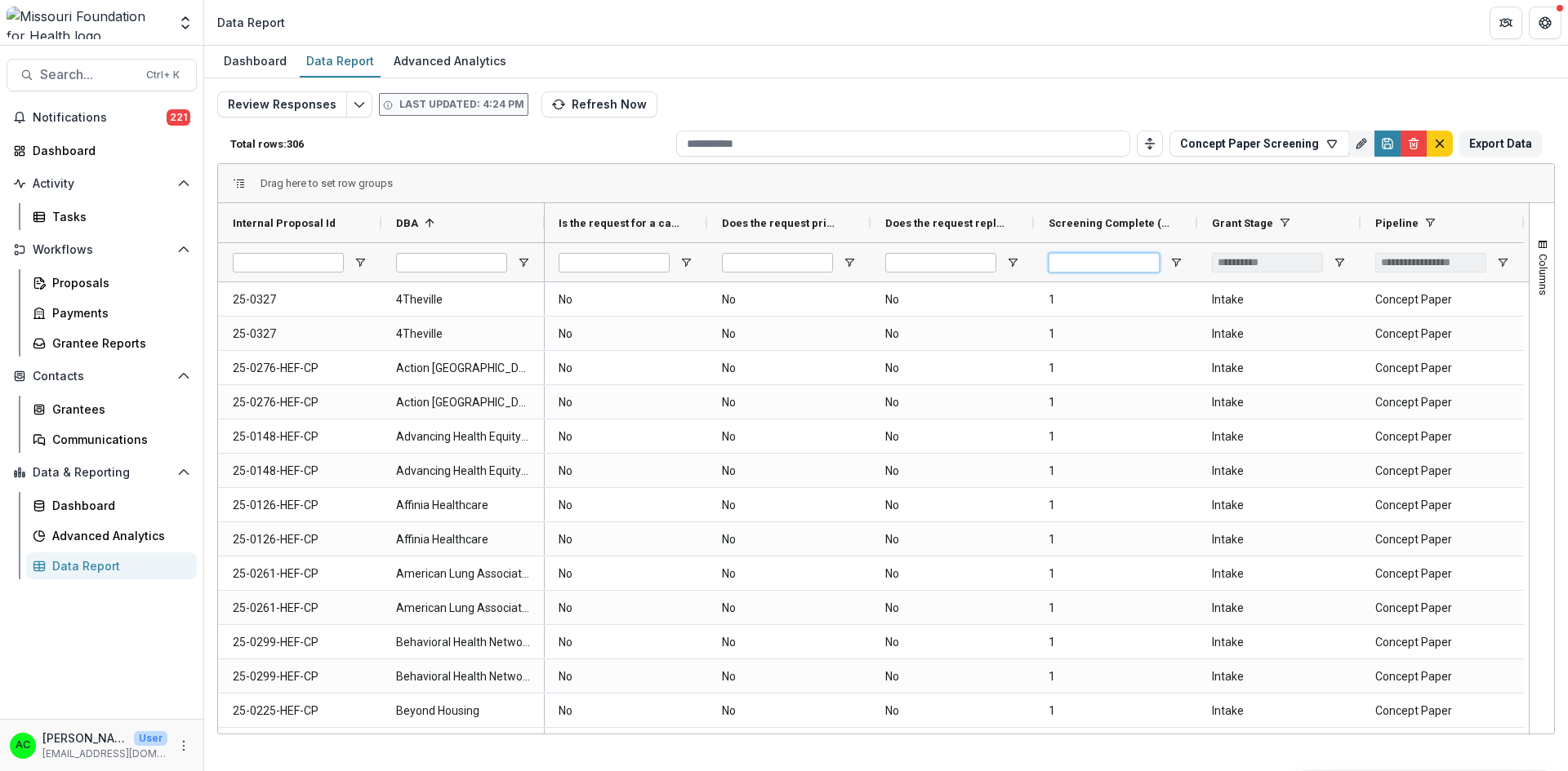
click at [1093, 269] on input "Screening Complete (NUMBER) Filter Input" at bounding box center [1104, 263] width 111 height 19
type input "*"
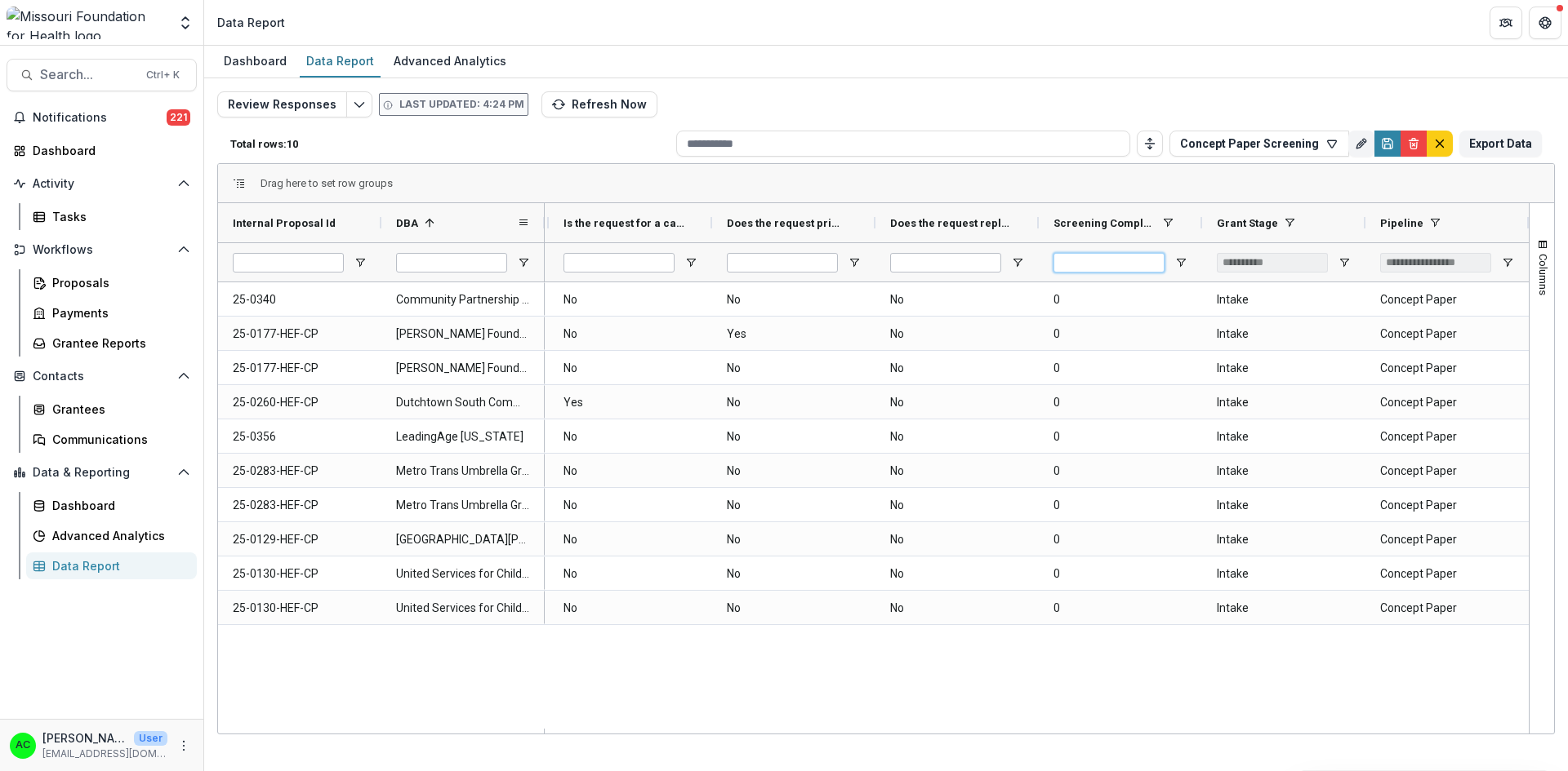
type input "*"
click at [405, 218] on span "DBA" at bounding box center [406, 223] width 22 height 13
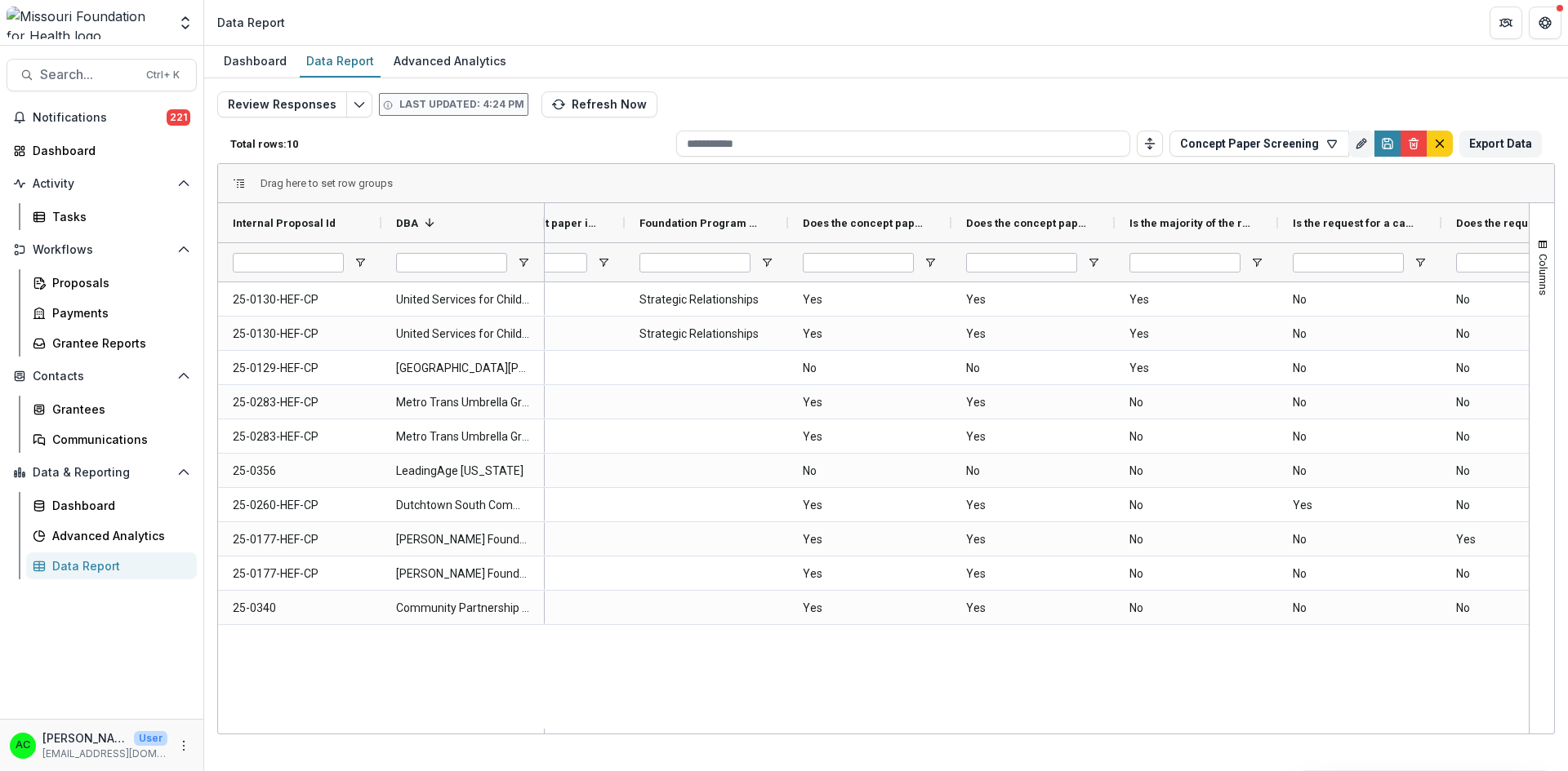
scroll to position [0, 555]
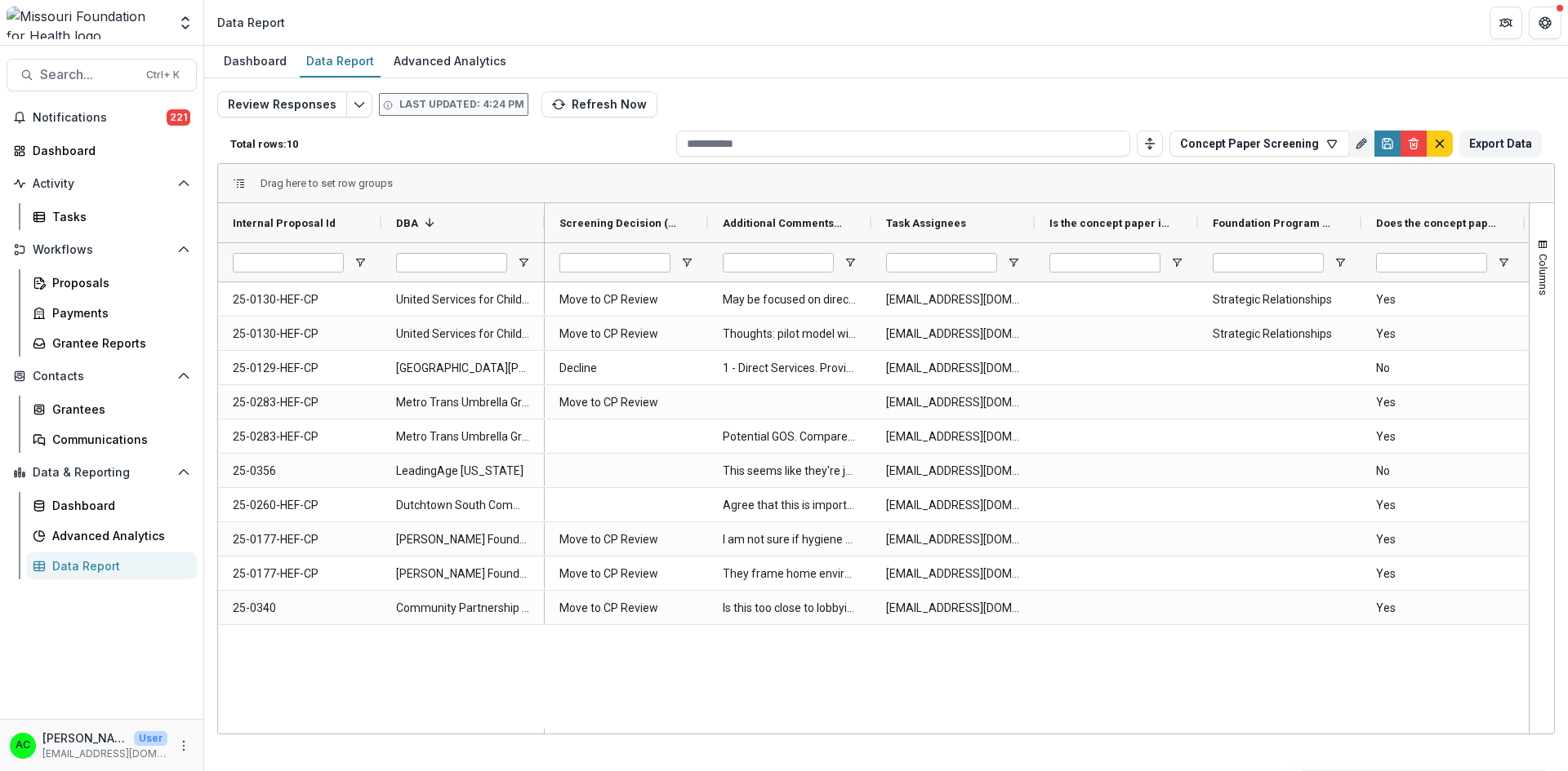
click at [568, 101] on button "Refresh Now" at bounding box center [599, 104] width 116 height 26
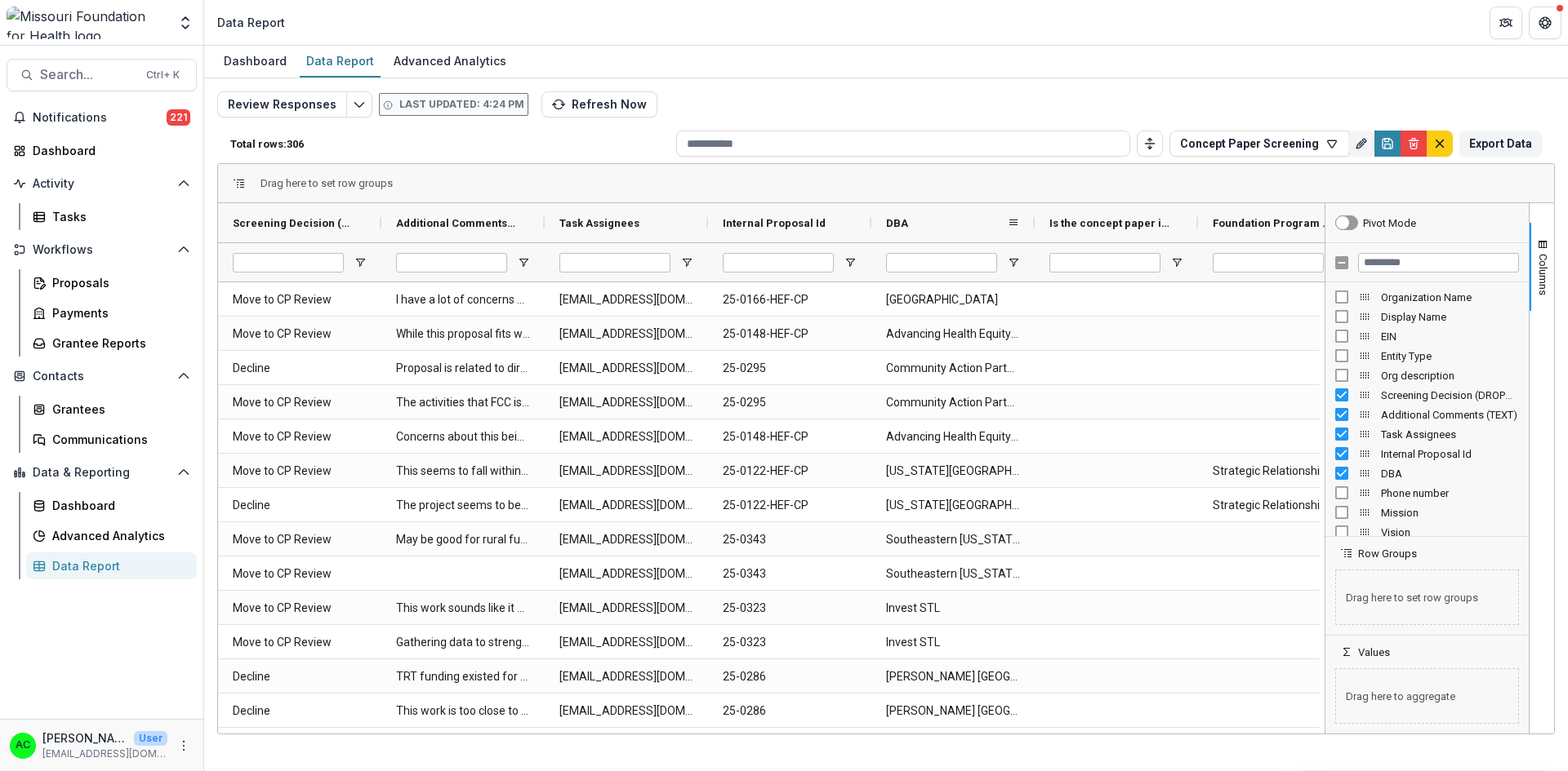
click at [1009, 221] on span at bounding box center [1013, 223] width 13 height 13
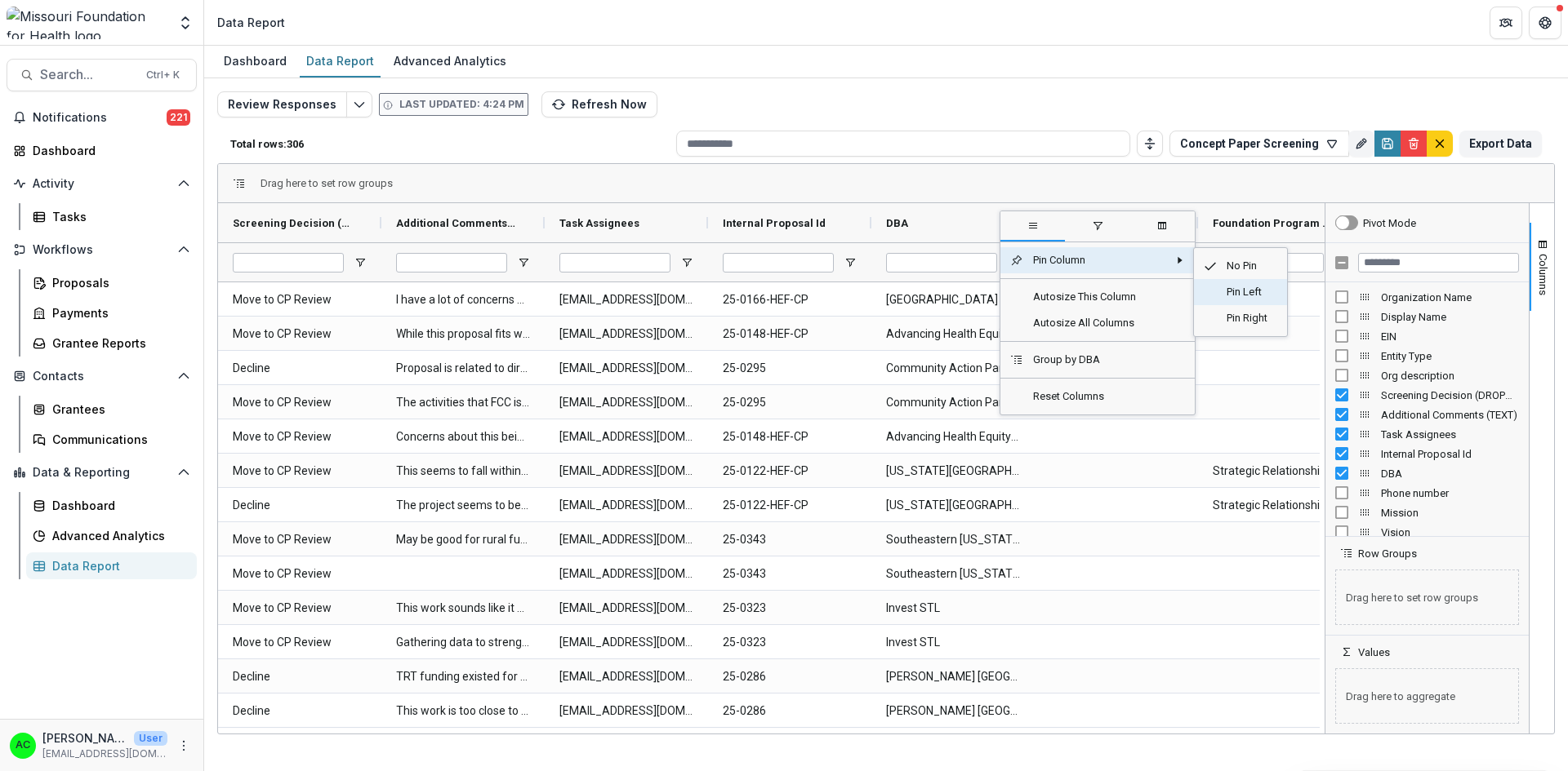
click at [1225, 297] on span "Pin Left" at bounding box center [1246, 292] width 61 height 26
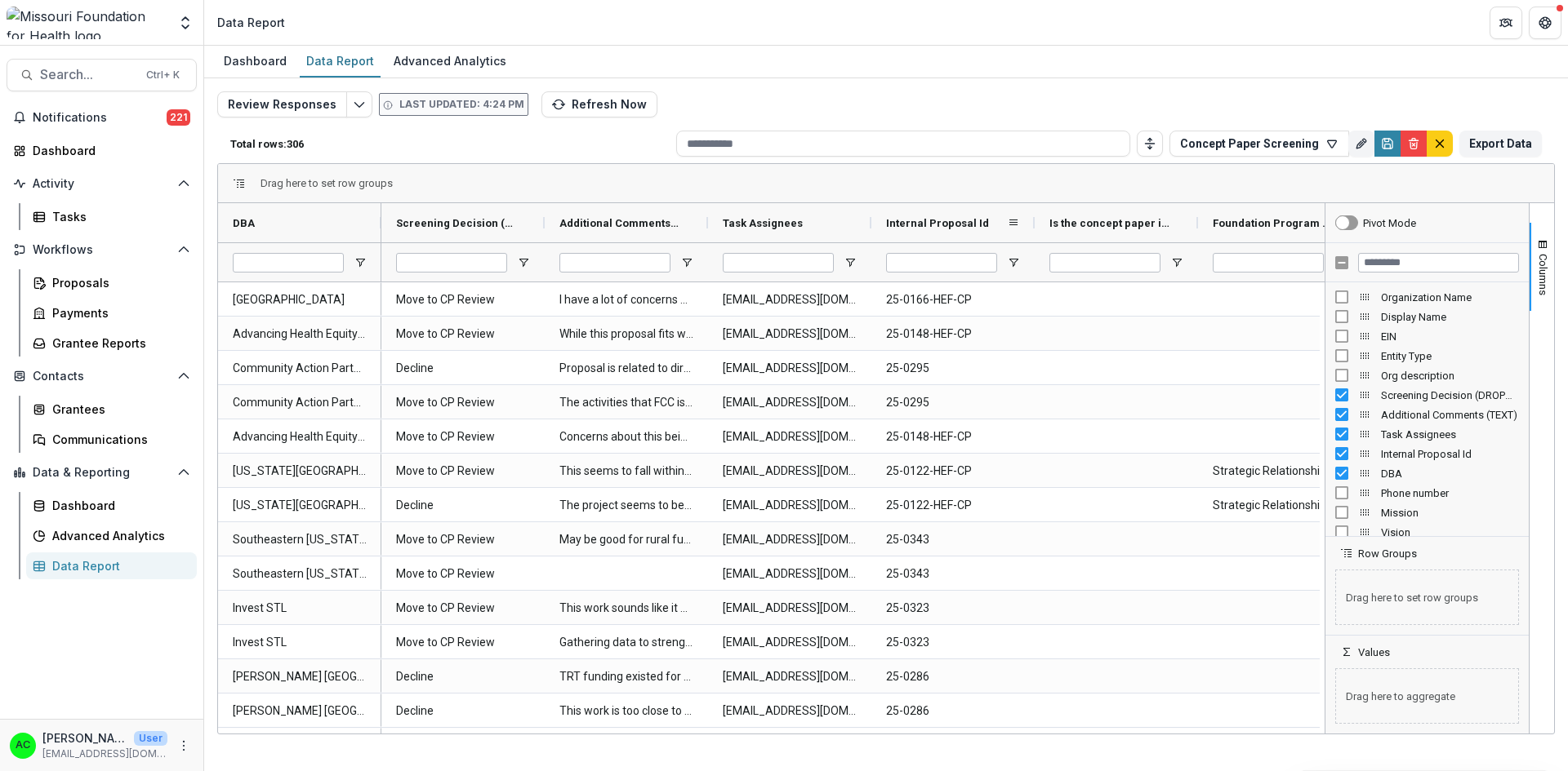
click at [1020, 221] on div "Internal Proposal Id" at bounding box center [954, 222] width 164 height 39
click at [1011, 222] on span at bounding box center [1013, 223] width 13 height 13
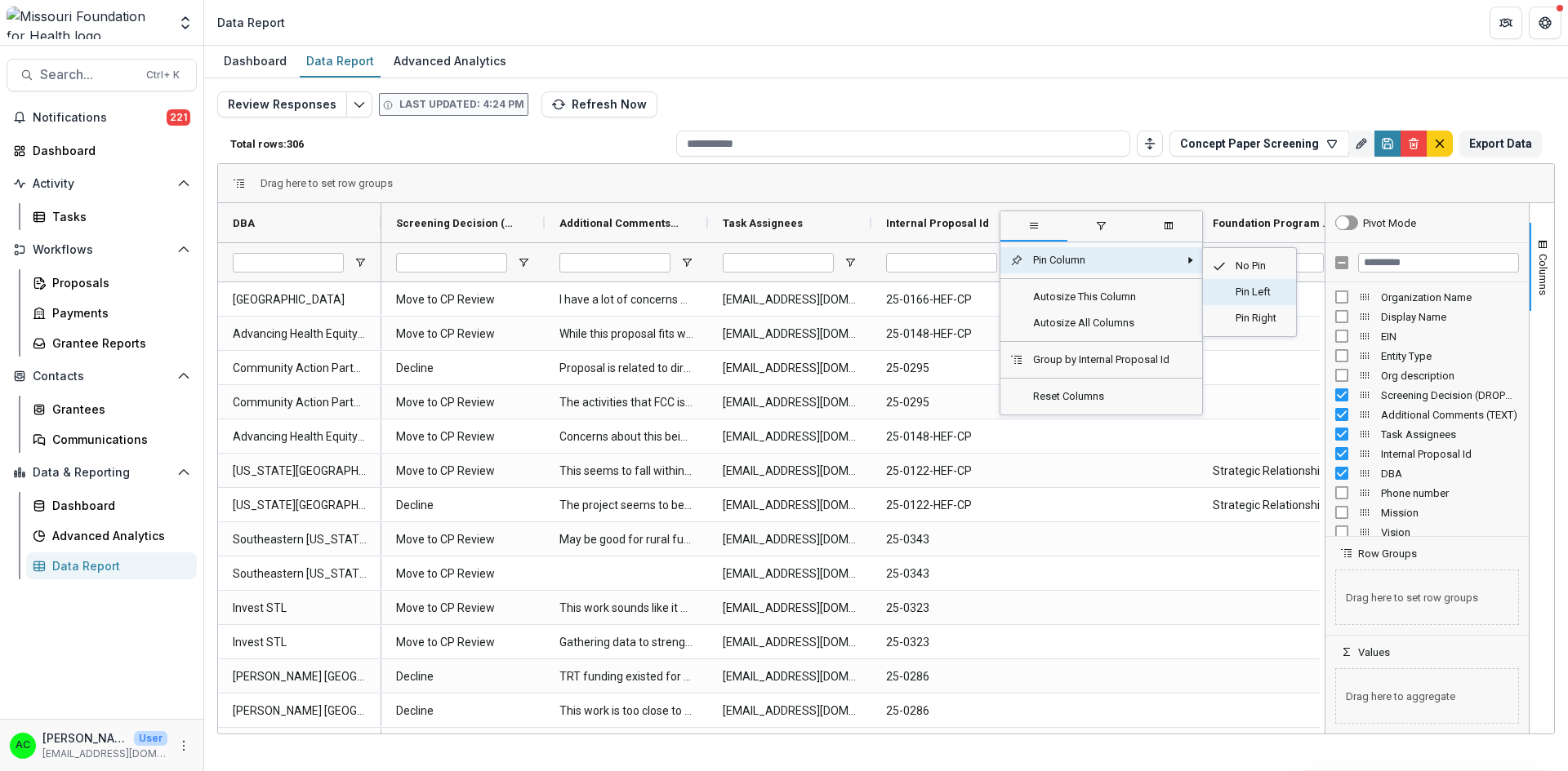
click at [1241, 291] on span "Pin Left" at bounding box center [1255, 292] width 61 height 26
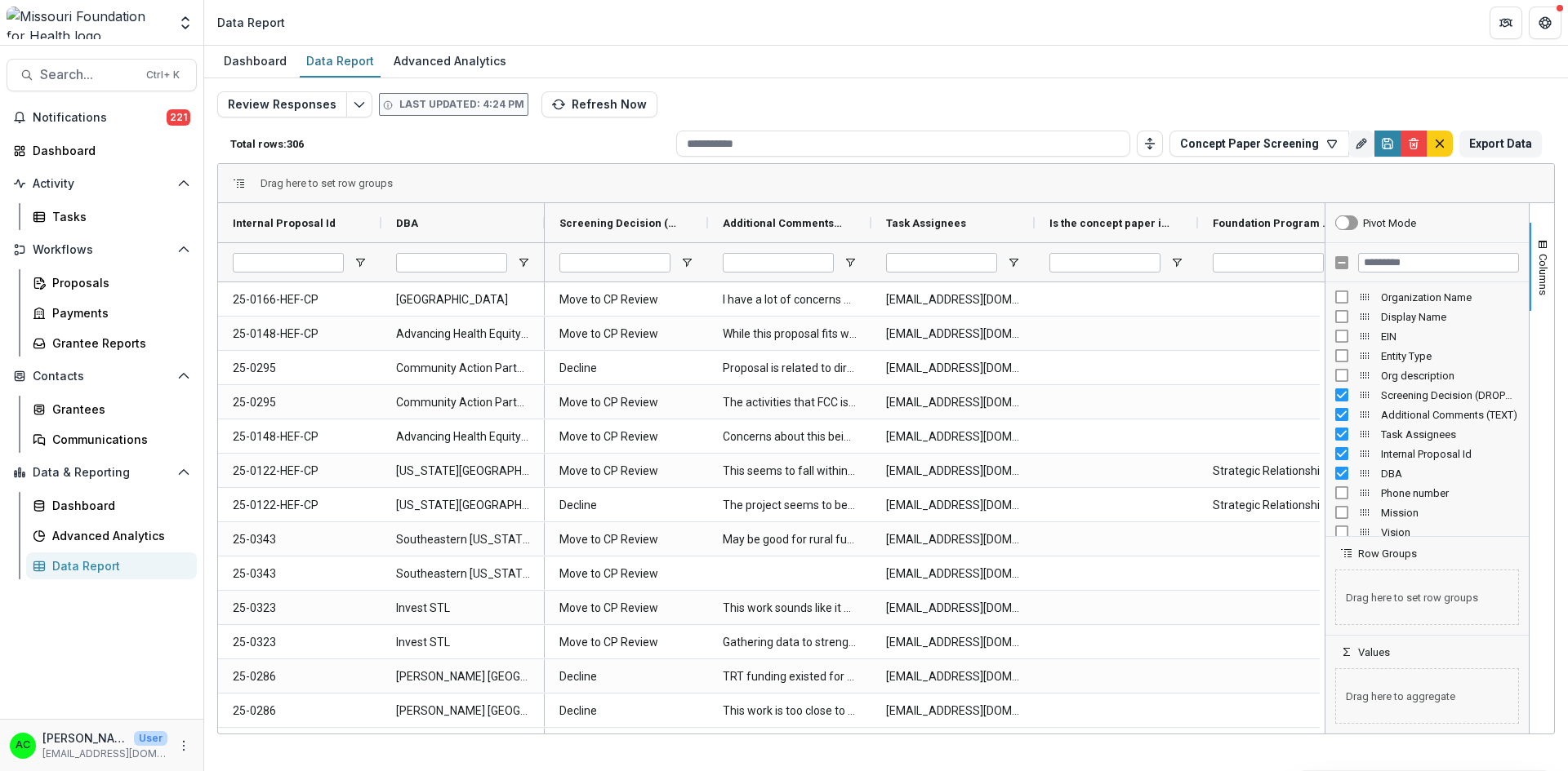
click at [1545, 244] on span "button" at bounding box center [1543, 245] width 13 height 13
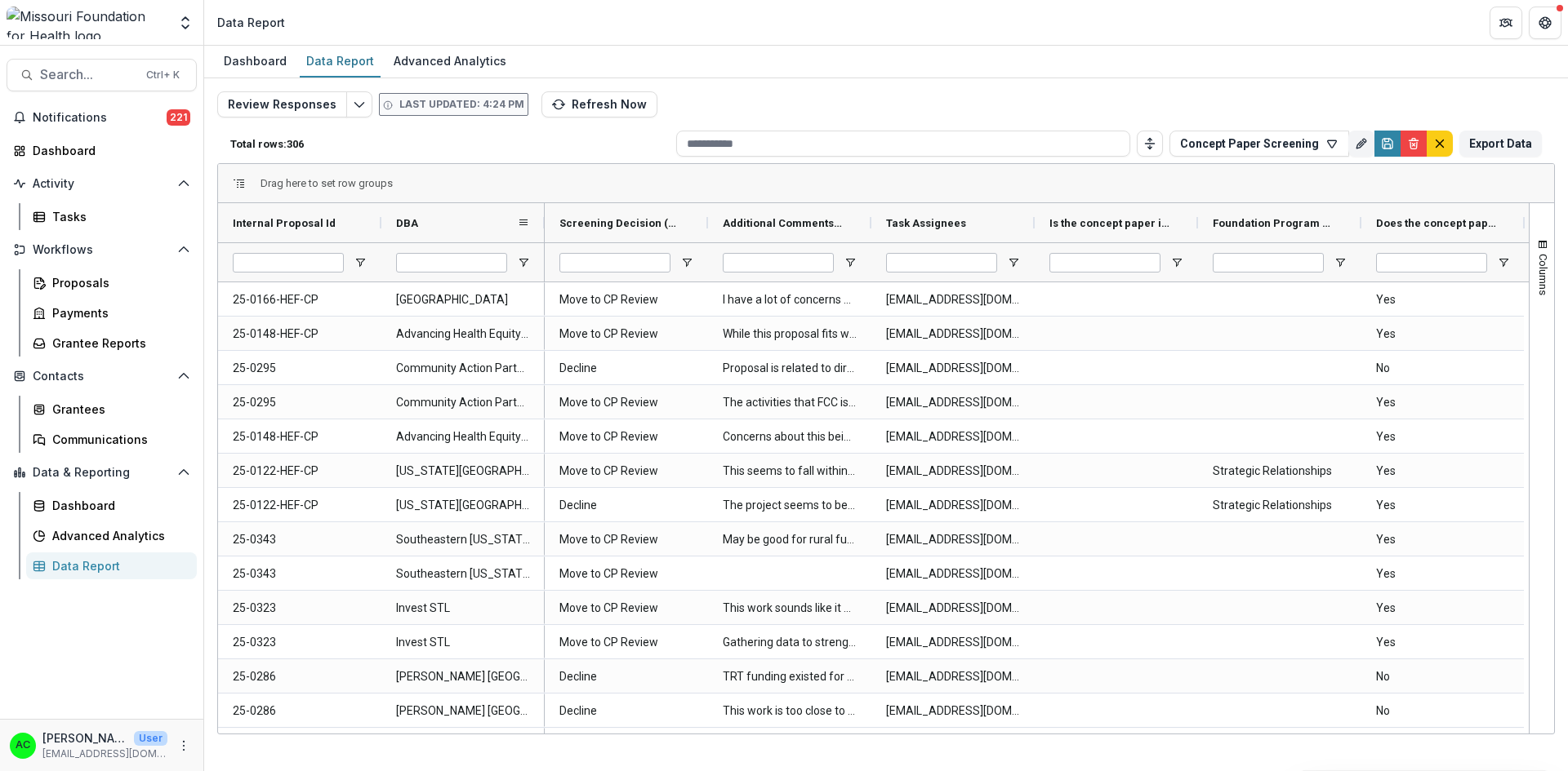
click at [415, 223] on span "DBA" at bounding box center [406, 223] width 22 height 13
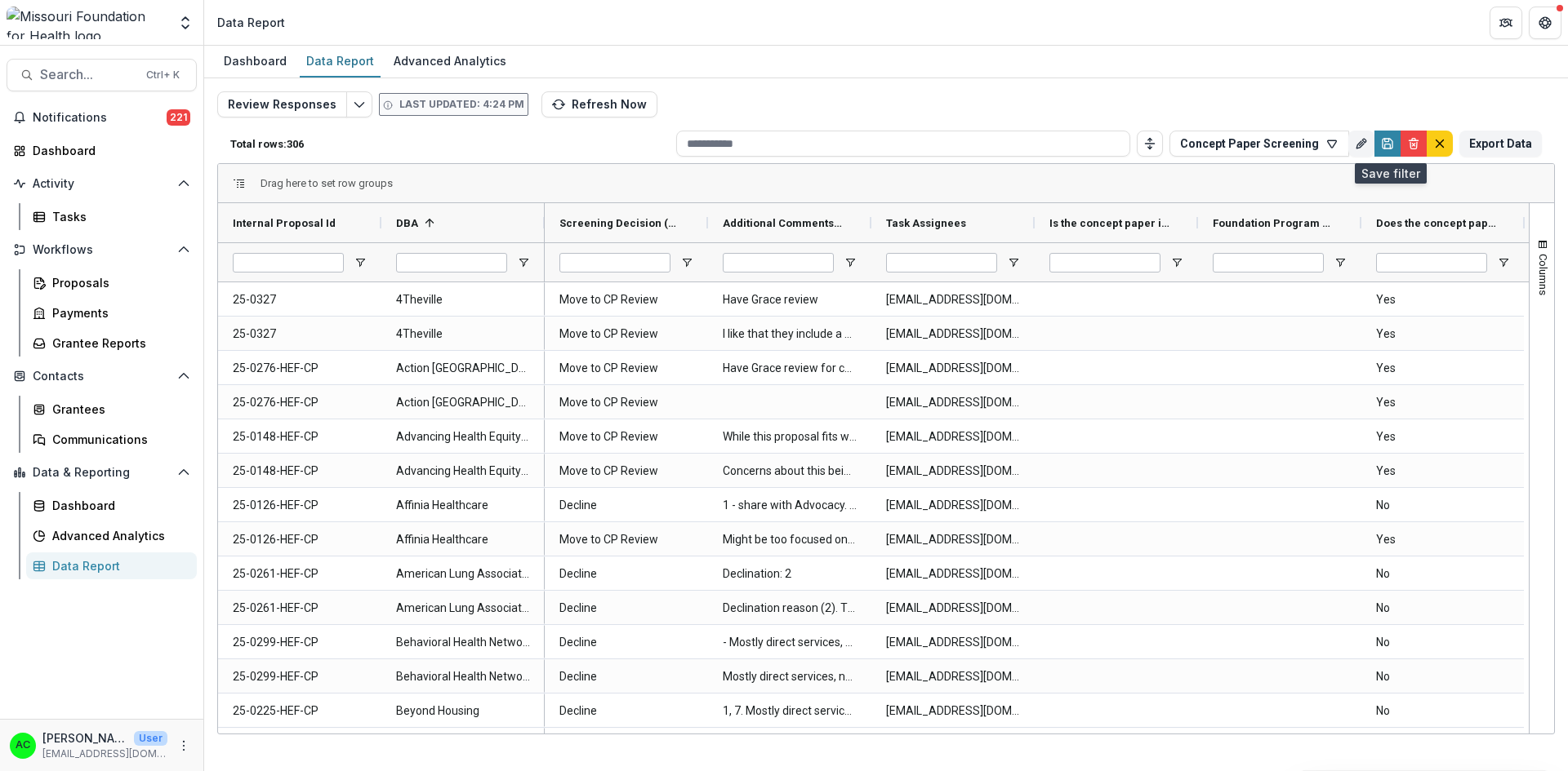
click at [1393, 142] on icon "Save" at bounding box center [1388, 143] width 13 height 13
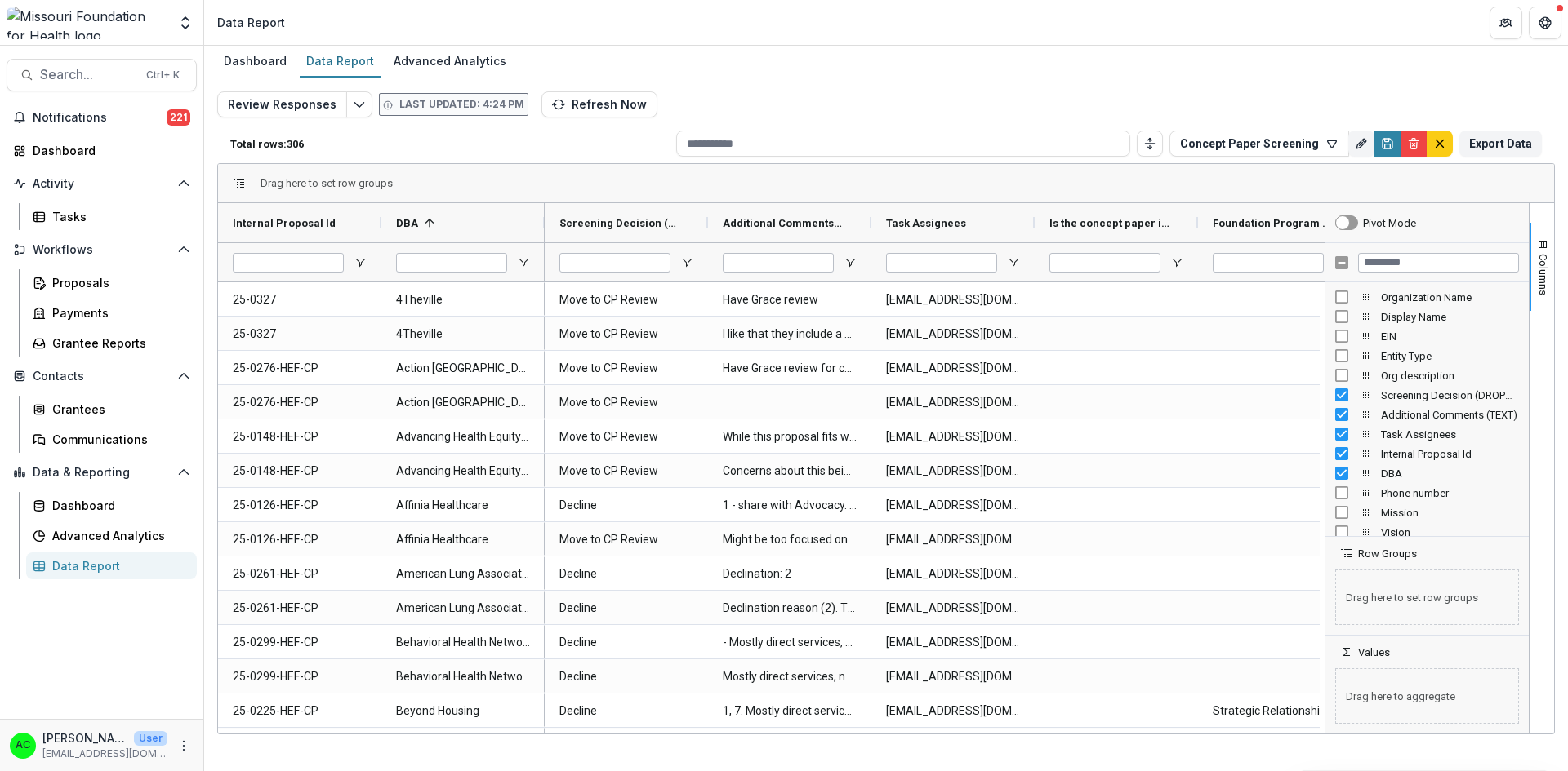
click at [1547, 225] on button "Columns" at bounding box center [1541, 267] width 24 height 89
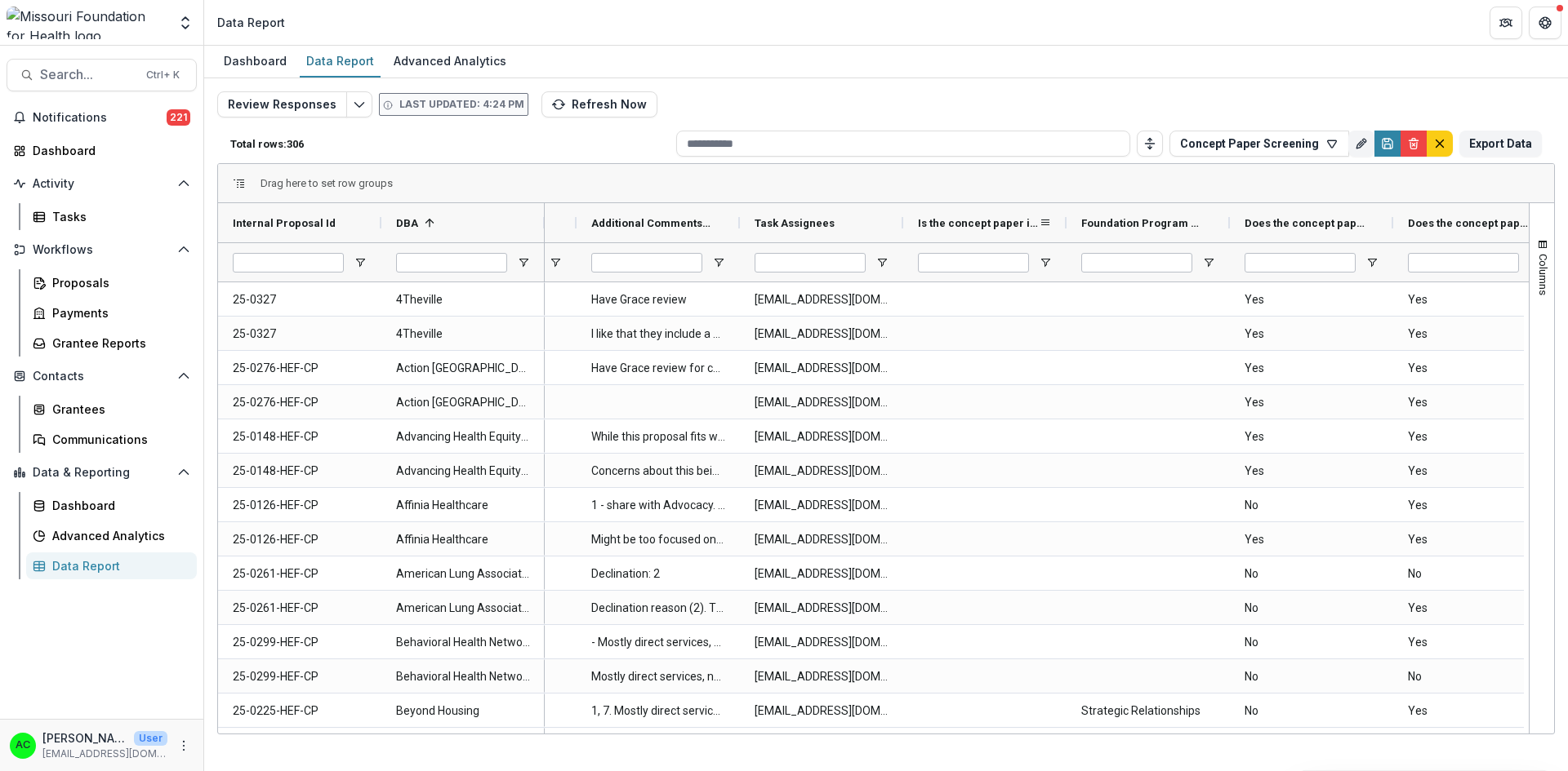
click at [1043, 220] on span at bounding box center [1045, 223] width 13 height 13
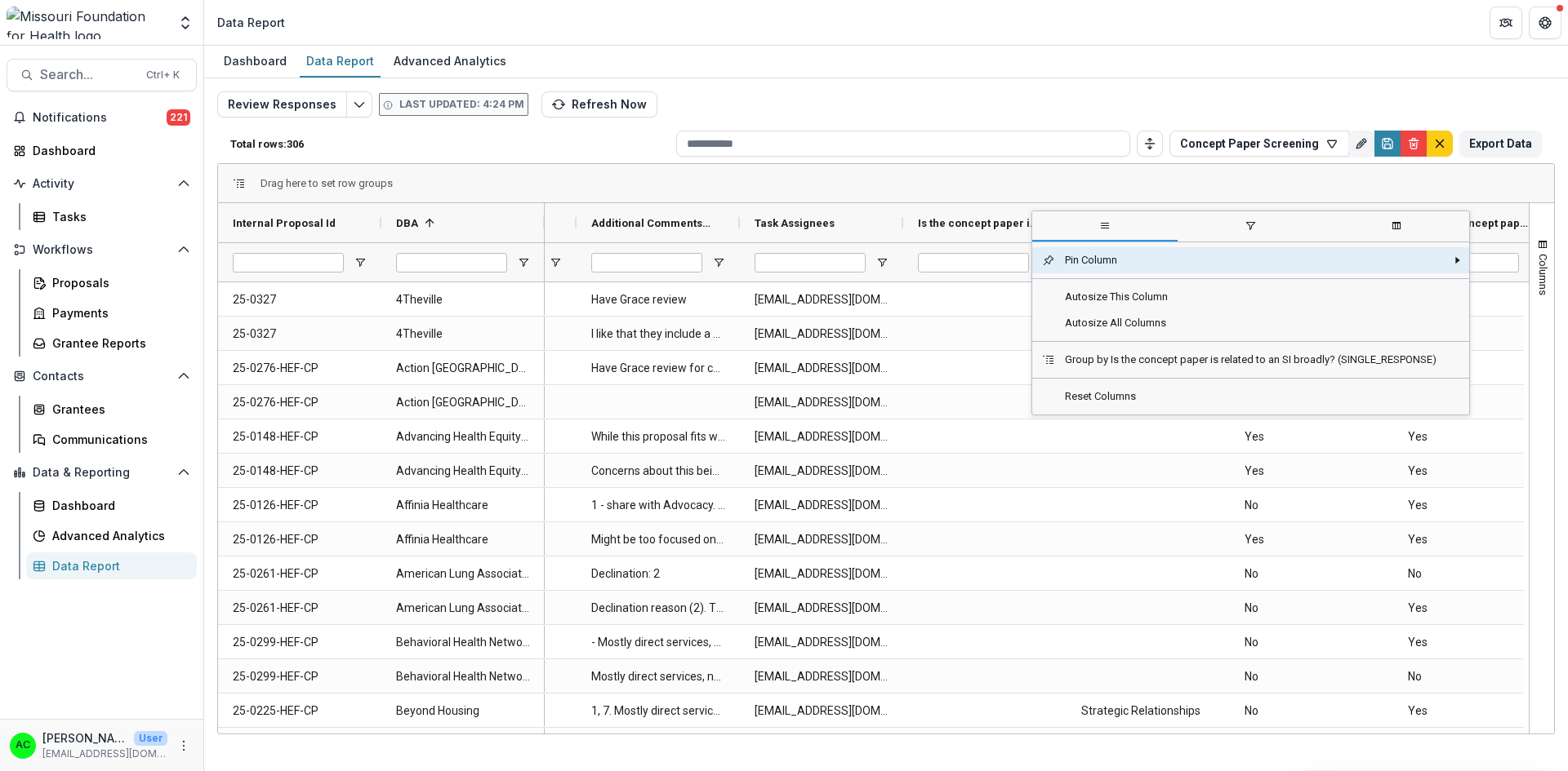
click at [1000, 219] on span "Is the concept paper is related to an SI broadly? (SINGLE_RESPONSE)" at bounding box center [978, 223] width 120 height 13
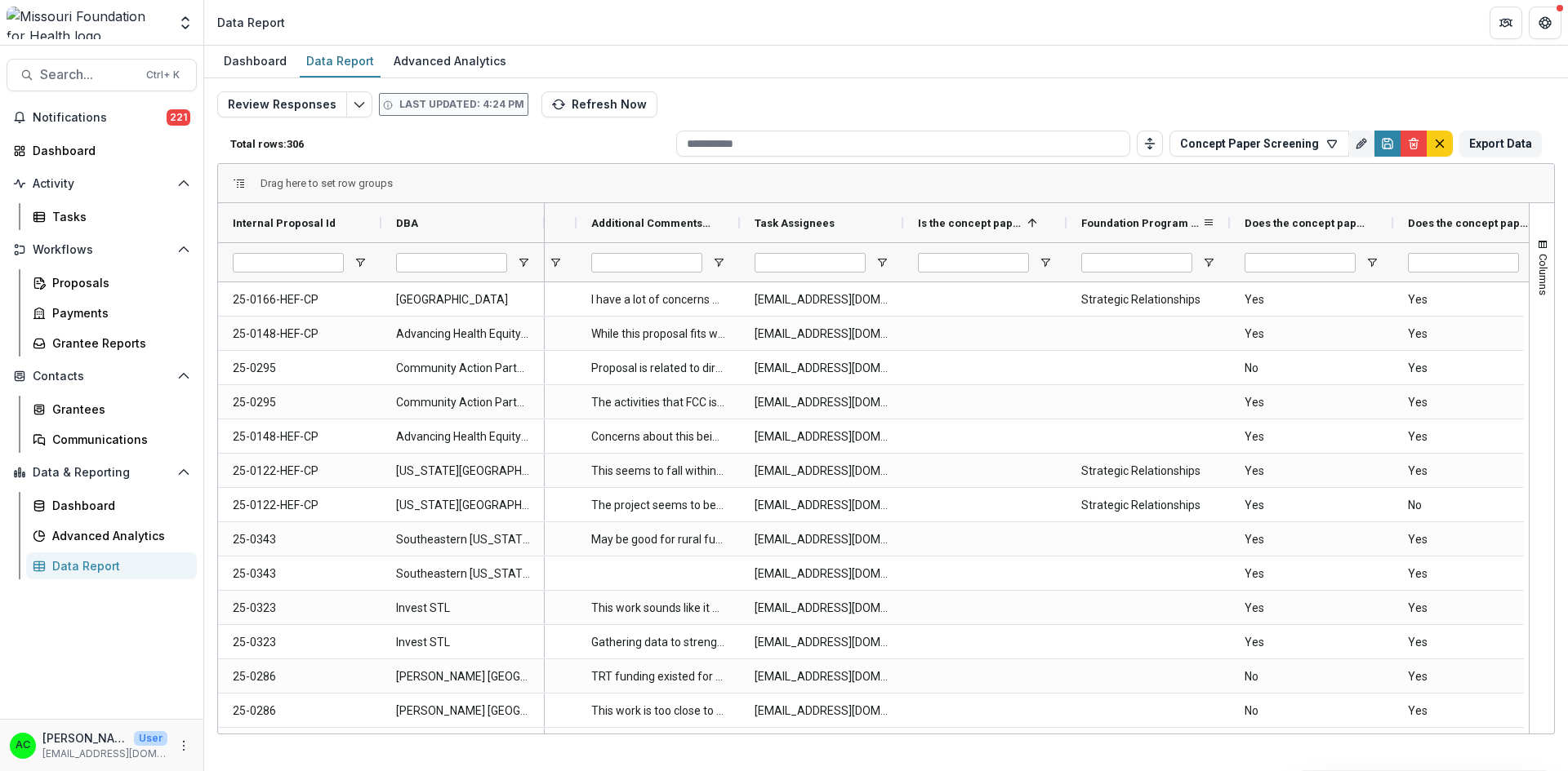
click at [1115, 218] on span "Foundation Program Areas (PROGRAM_AREAS)" at bounding box center [1140, 223] width 120 height 13
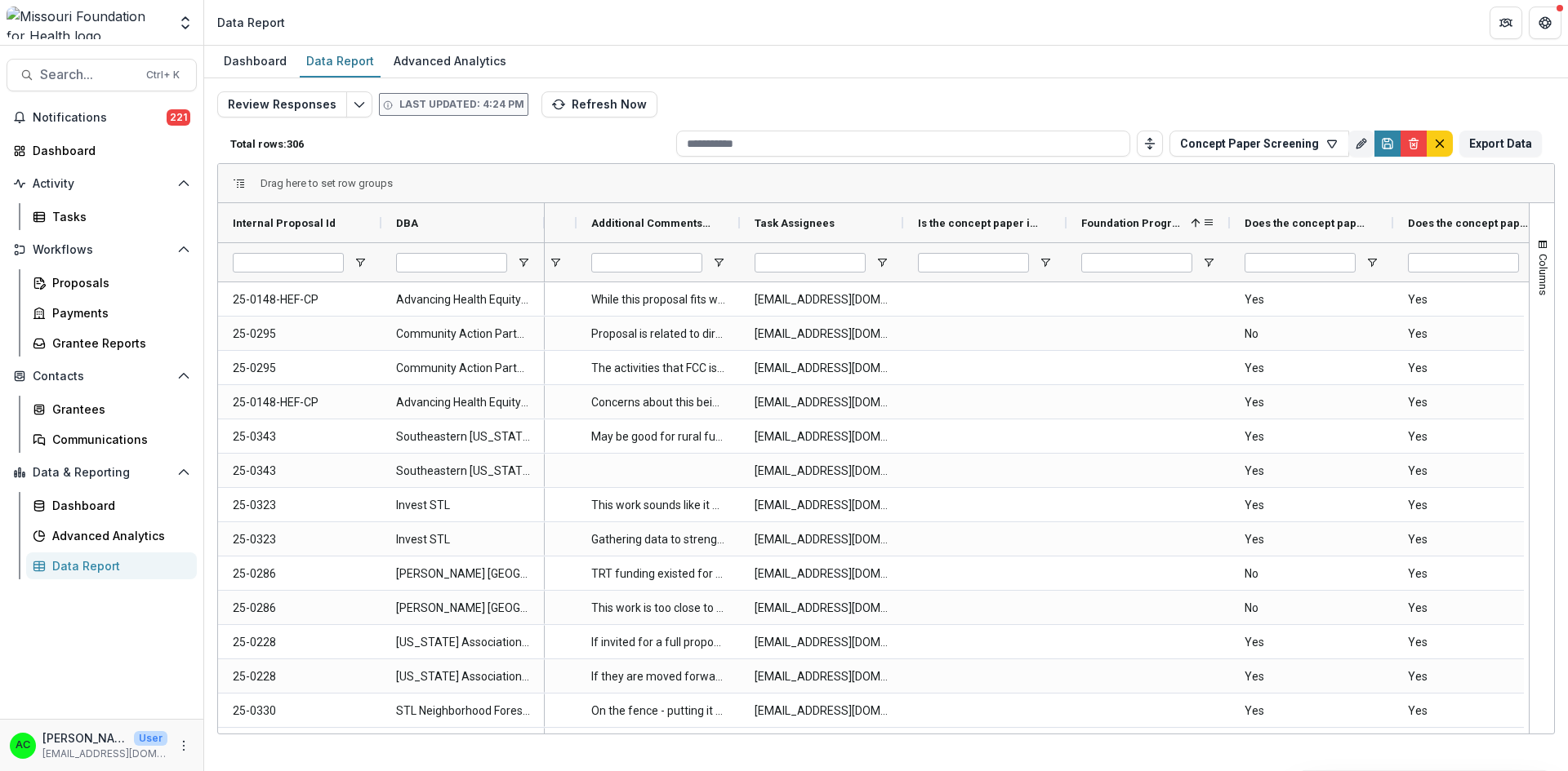
click at [1207, 219] on span at bounding box center [1209, 223] width 13 height 13
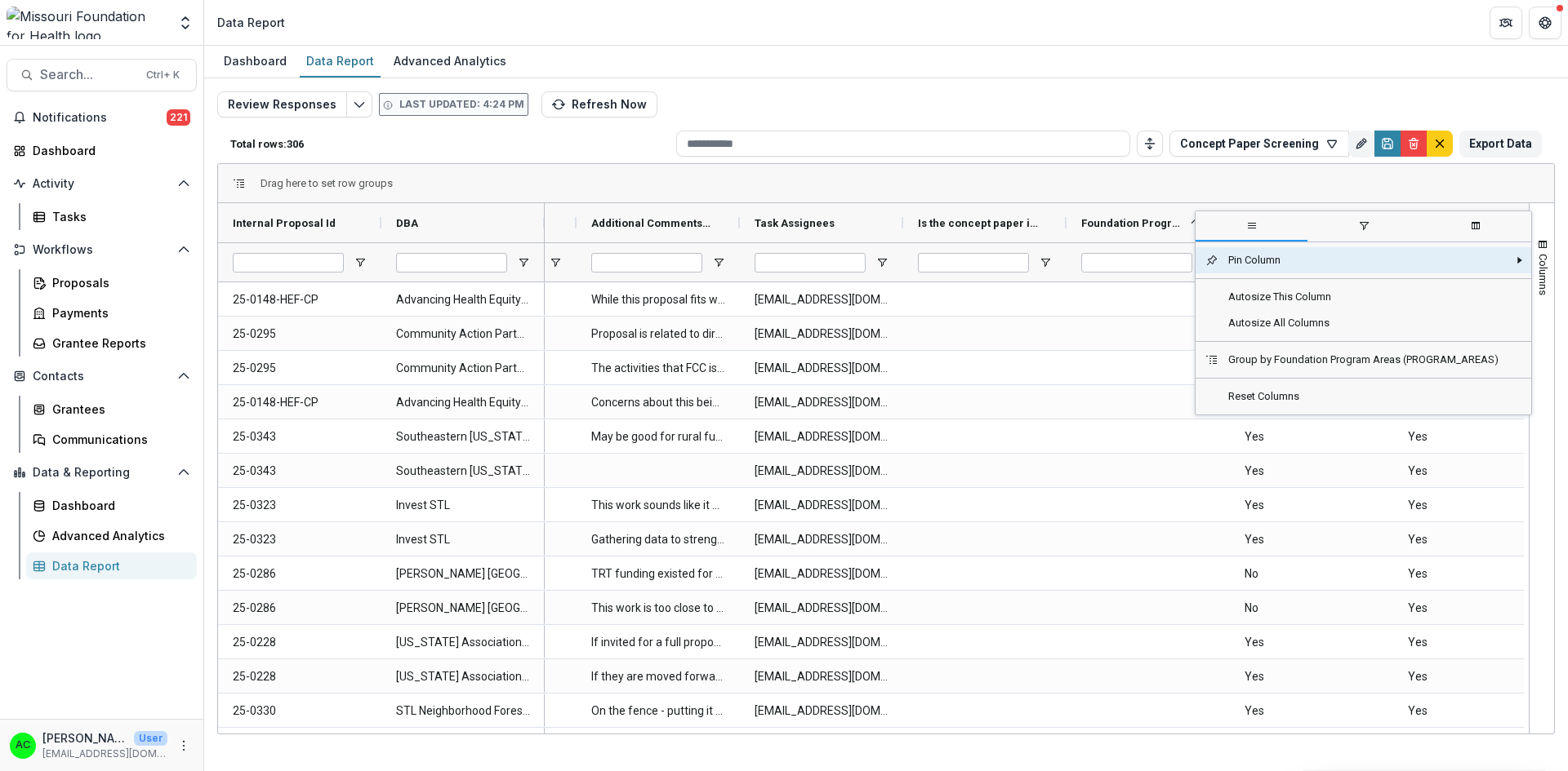
click at [1138, 225] on span "Foundation Program Areas (PROGRAM_AREAS)" at bounding box center [1132, 223] width 103 height 13
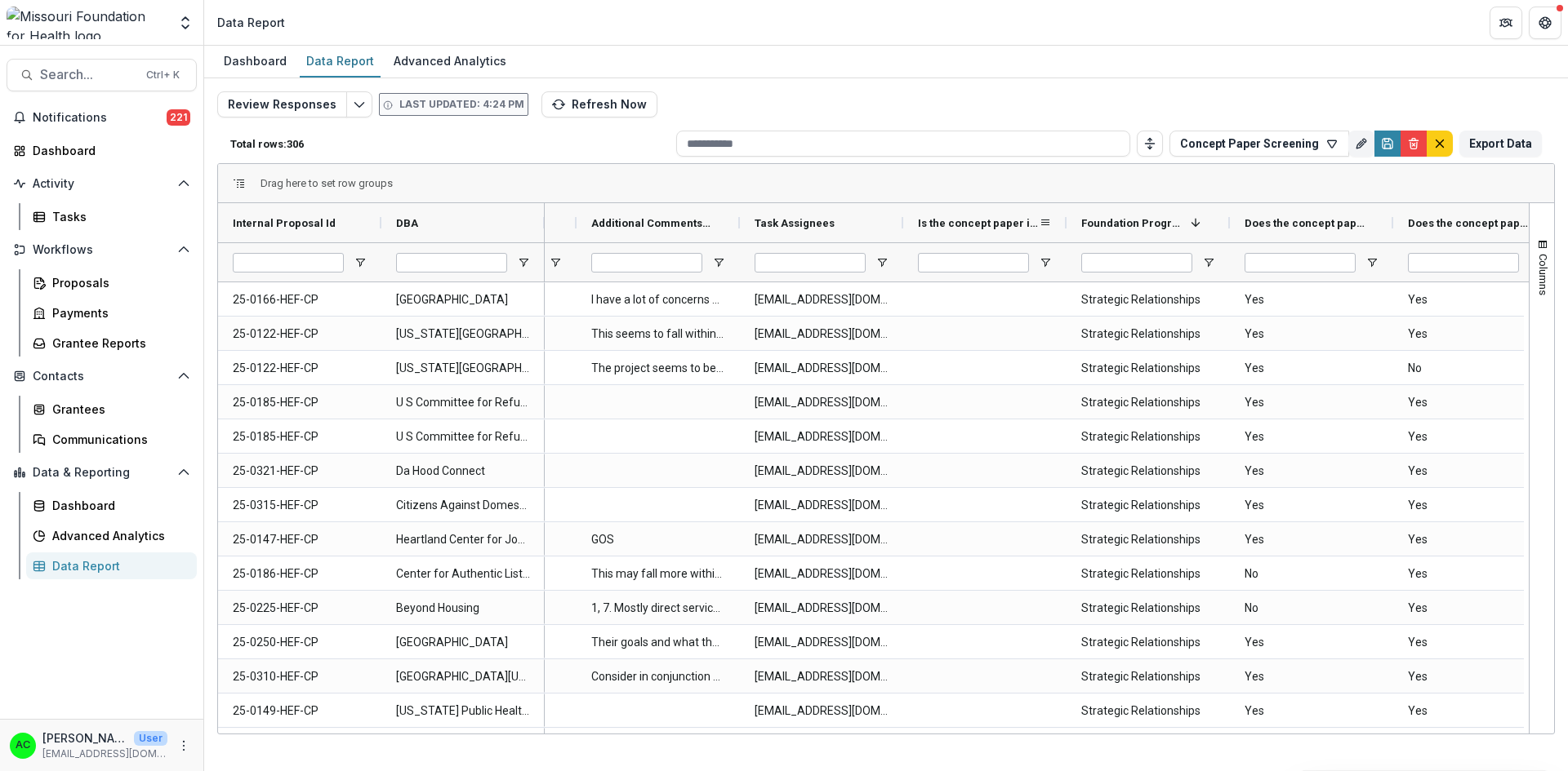
click at [1044, 226] on span at bounding box center [1045, 223] width 13 height 13
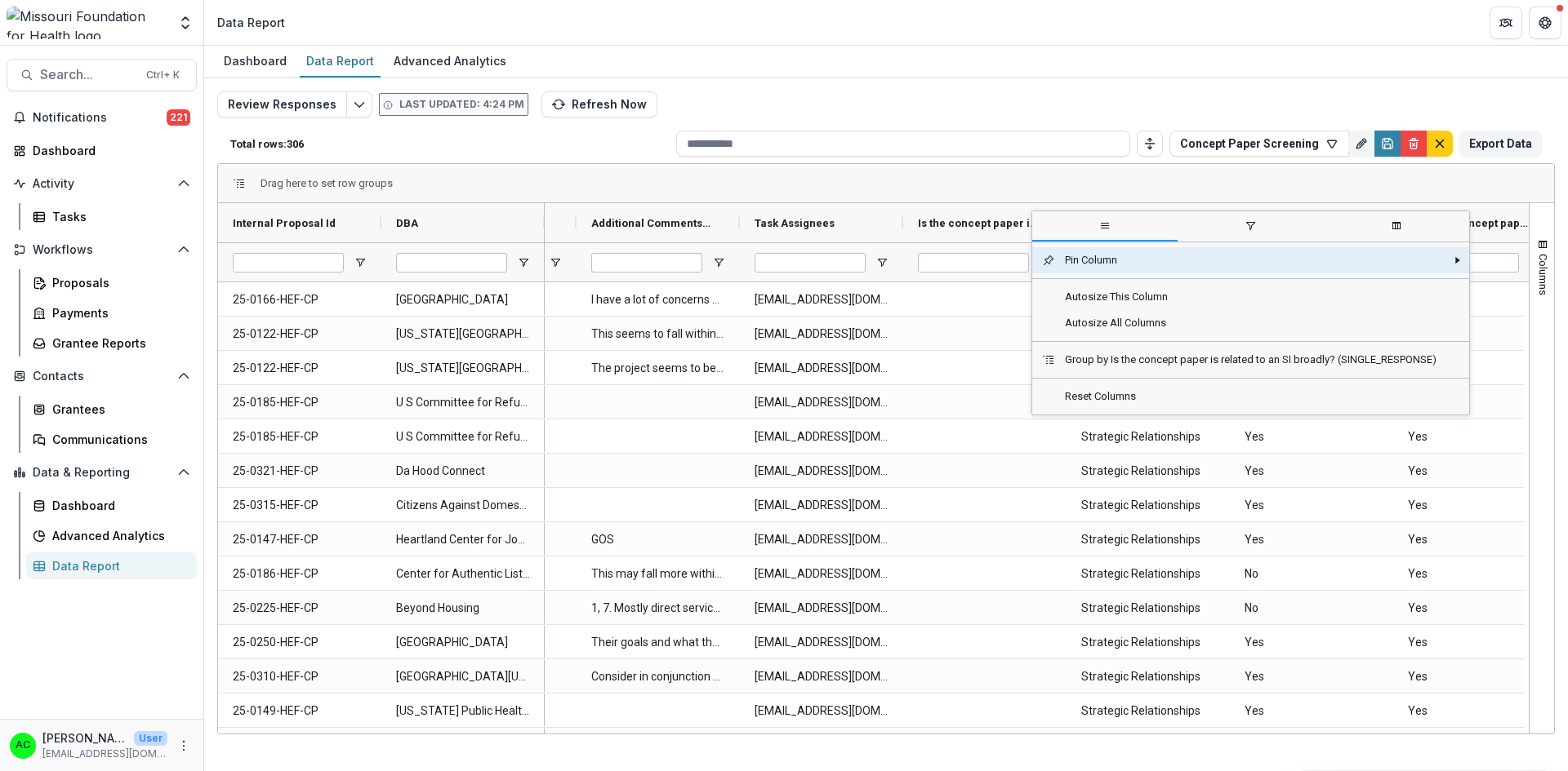
click at [1044, 226] on span "general" at bounding box center [1105, 226] width 145 height 30
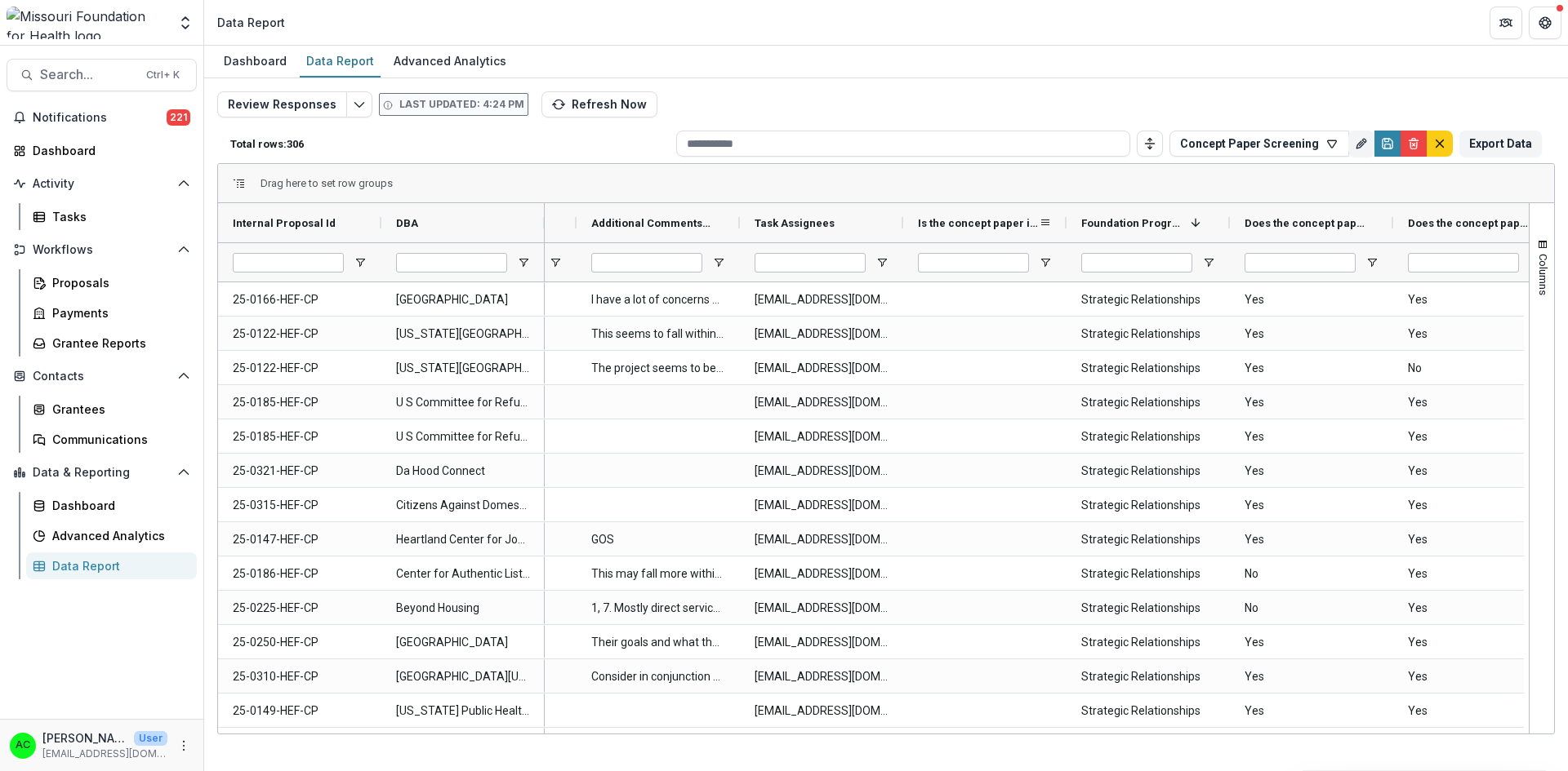
click at [974, 230] on div "Is the concept paper is related to an SI broadly? (SINGLE_RESPONSE)" at bounding box center [978, 222] width 120 height 31
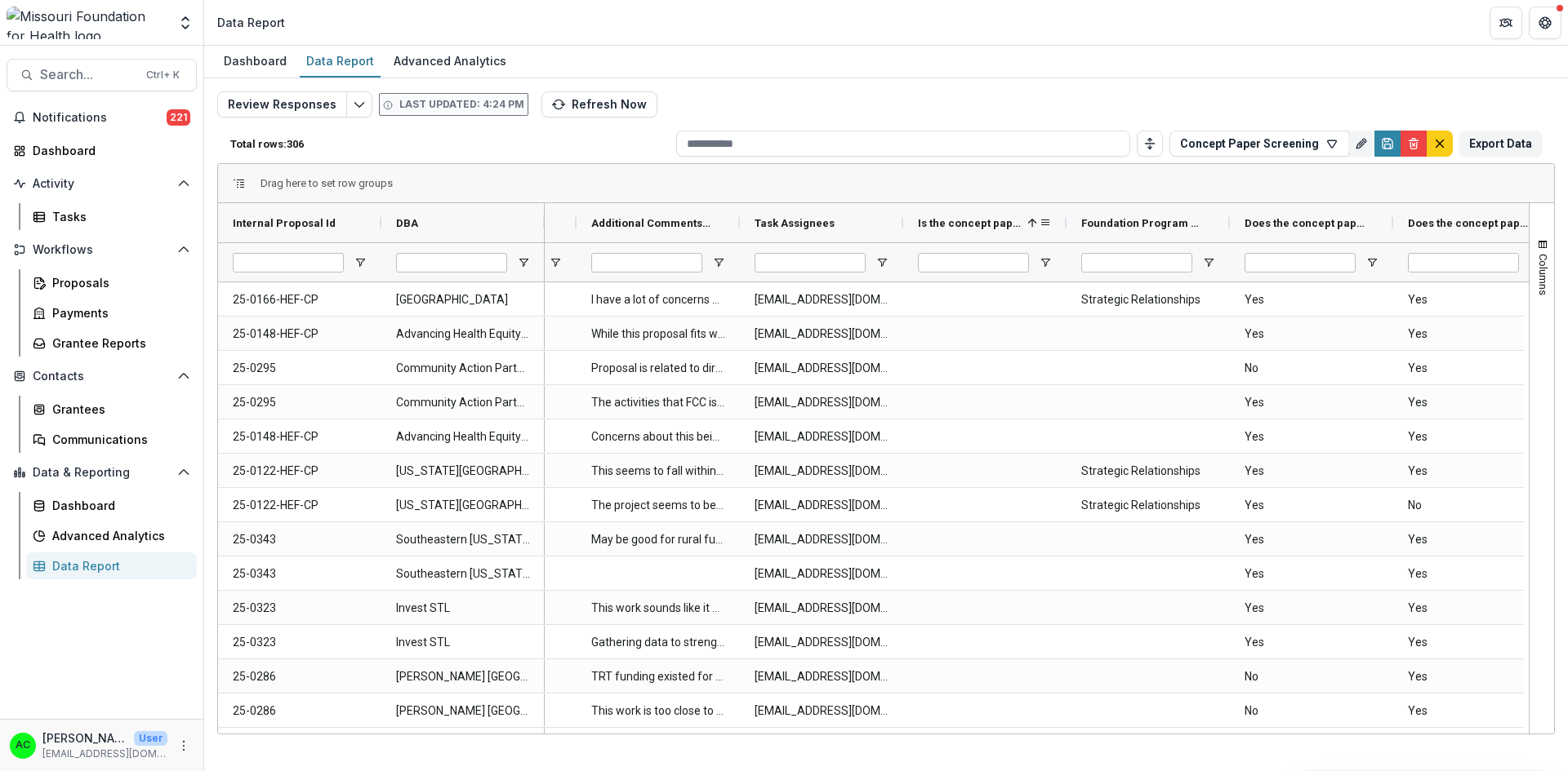
click at [974, 230] on div "Is the concept paper is related to an SI broadly? (SINGLE_RESPONSE) 1" at bounding box center [978, 222] width 120 height 31
click at [1044, 222] on span at bounding box center [1045, 223] width 13 height 13
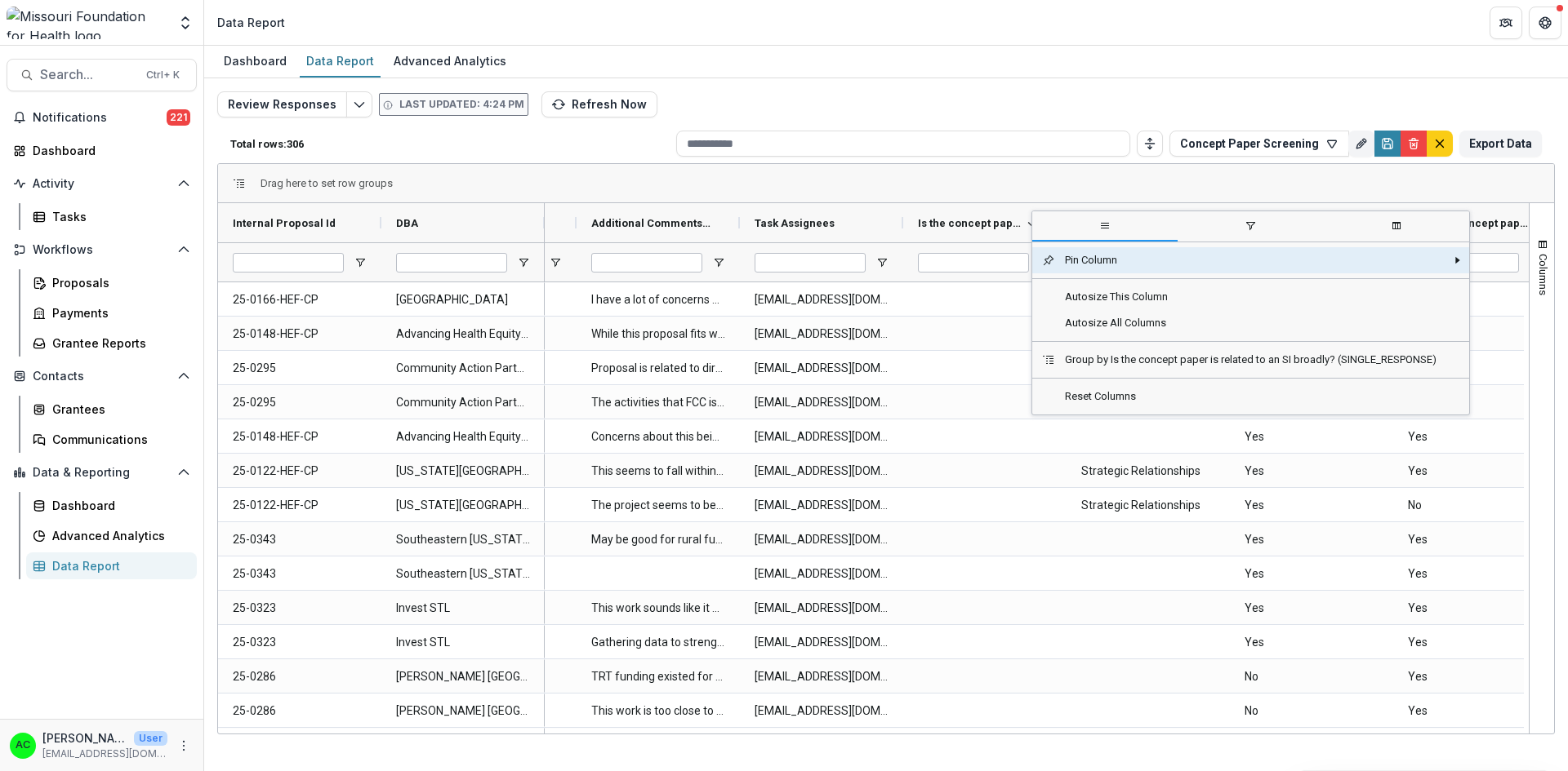
click at [990, 222] on span "Is the concept paper is related to an SI broadly? (SINGLE_RESPONSE)" at bounding box center [969, 223] width 103 height 13
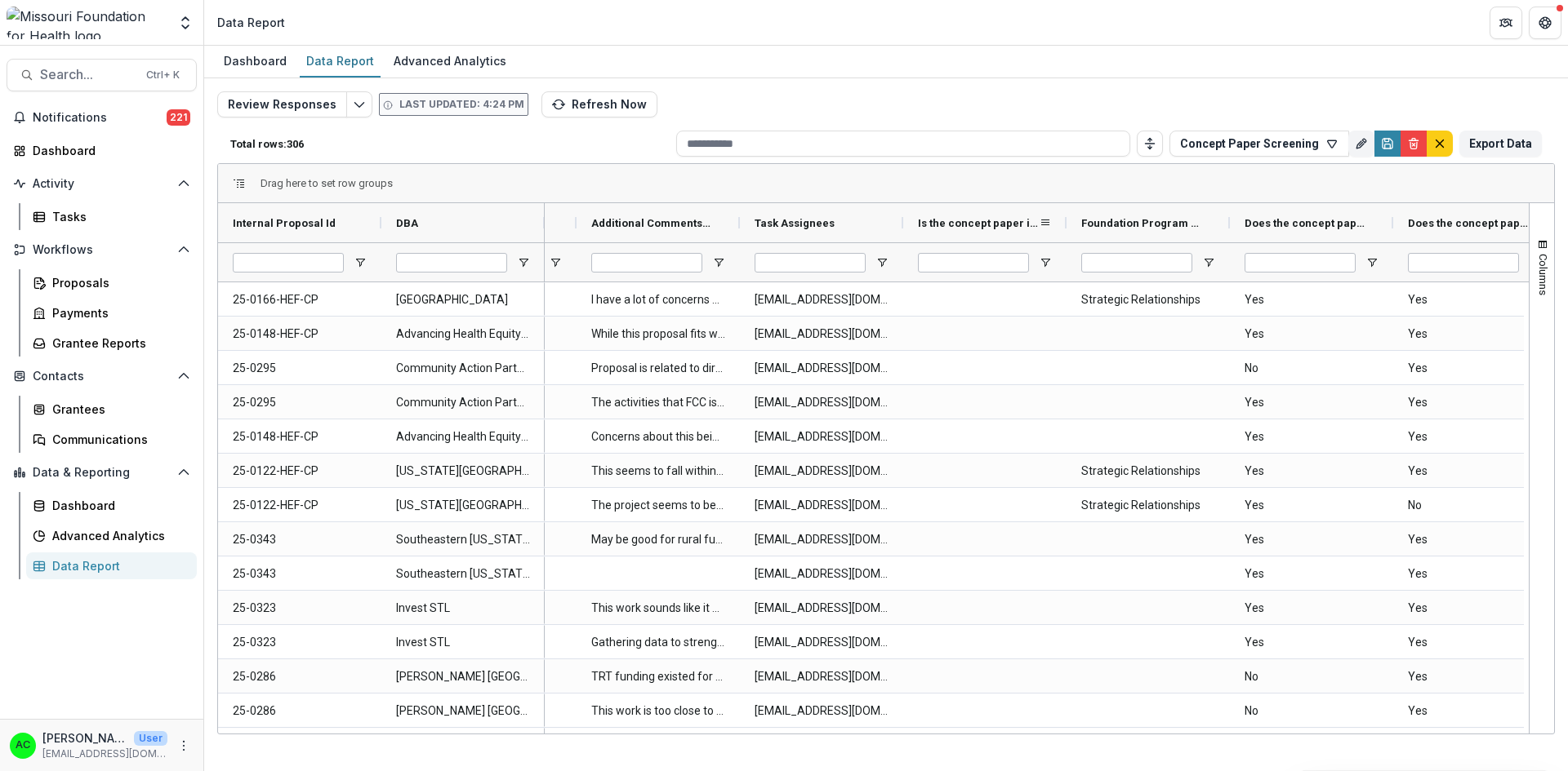
click at [1040, 218] on span at bounding box center [1045, 223] width 13 height 13
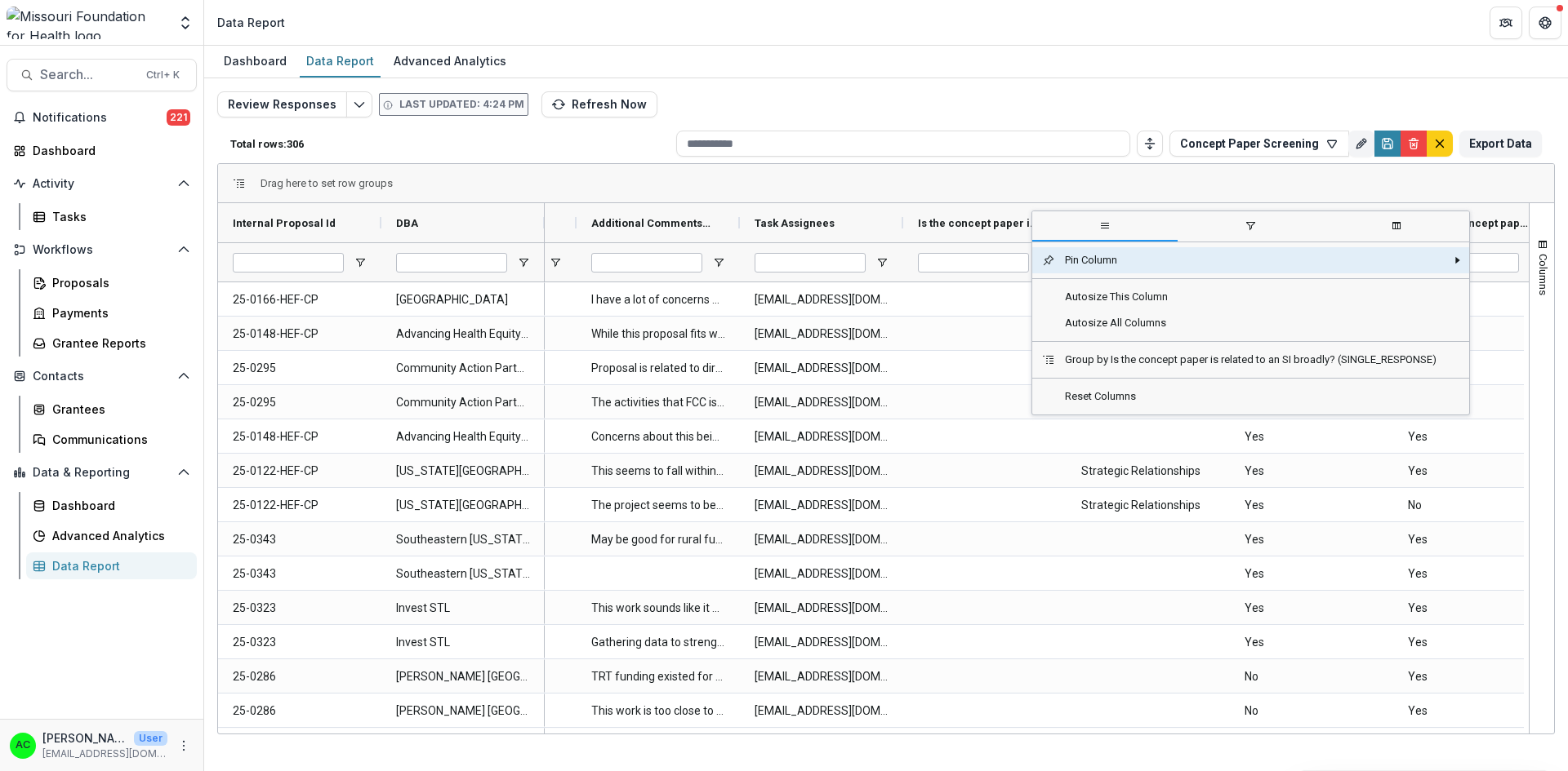
click at [1001, 224] on span "Is the concept paper is related to an SI broadly? (SINGLE_RESPONSE)" at bounding box center [978, 223] width 120 height 13
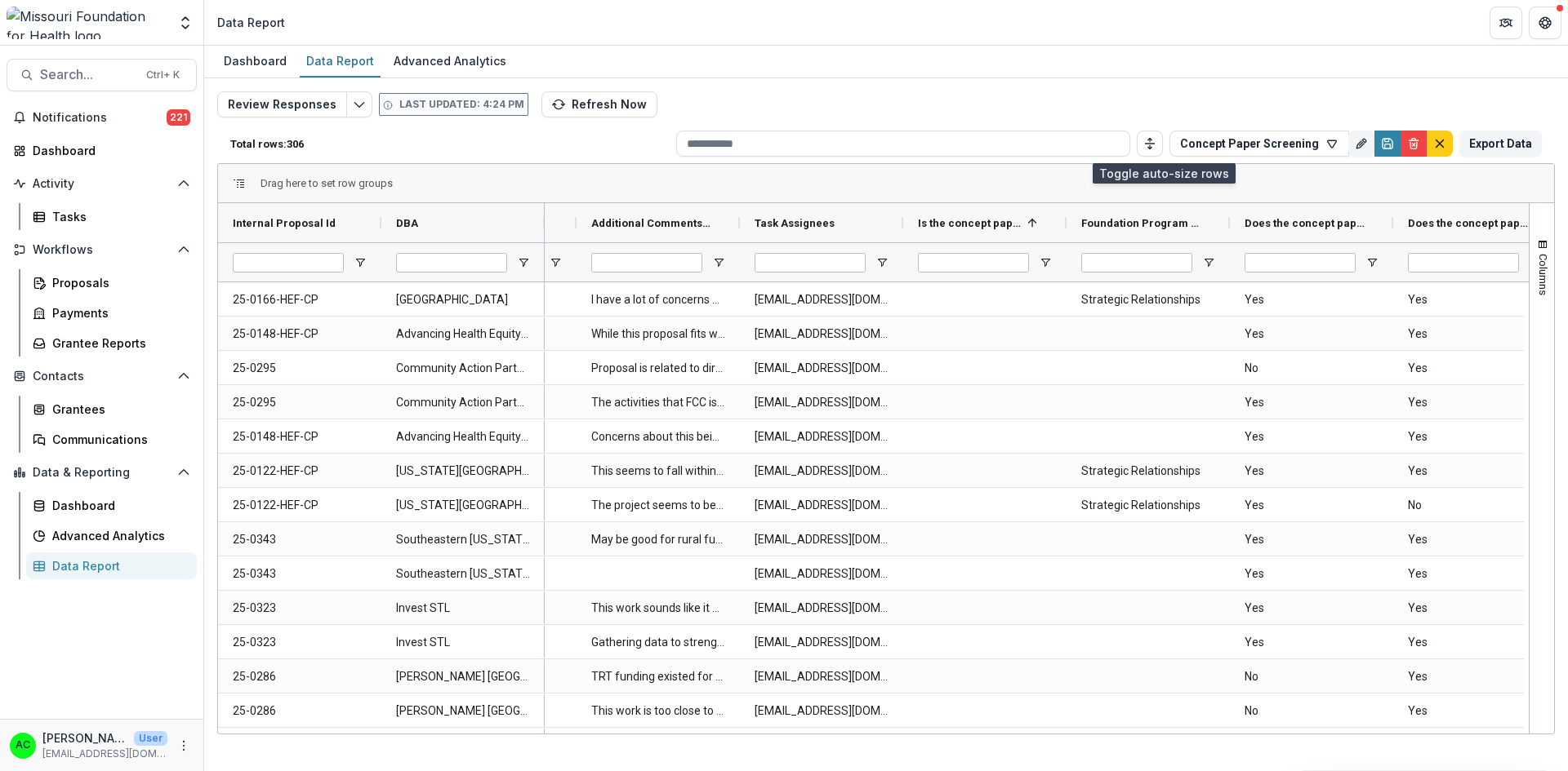
click at [1163, 135] on button "Toggle auto height" at bounding box center [1149, 143] width 26 height 26
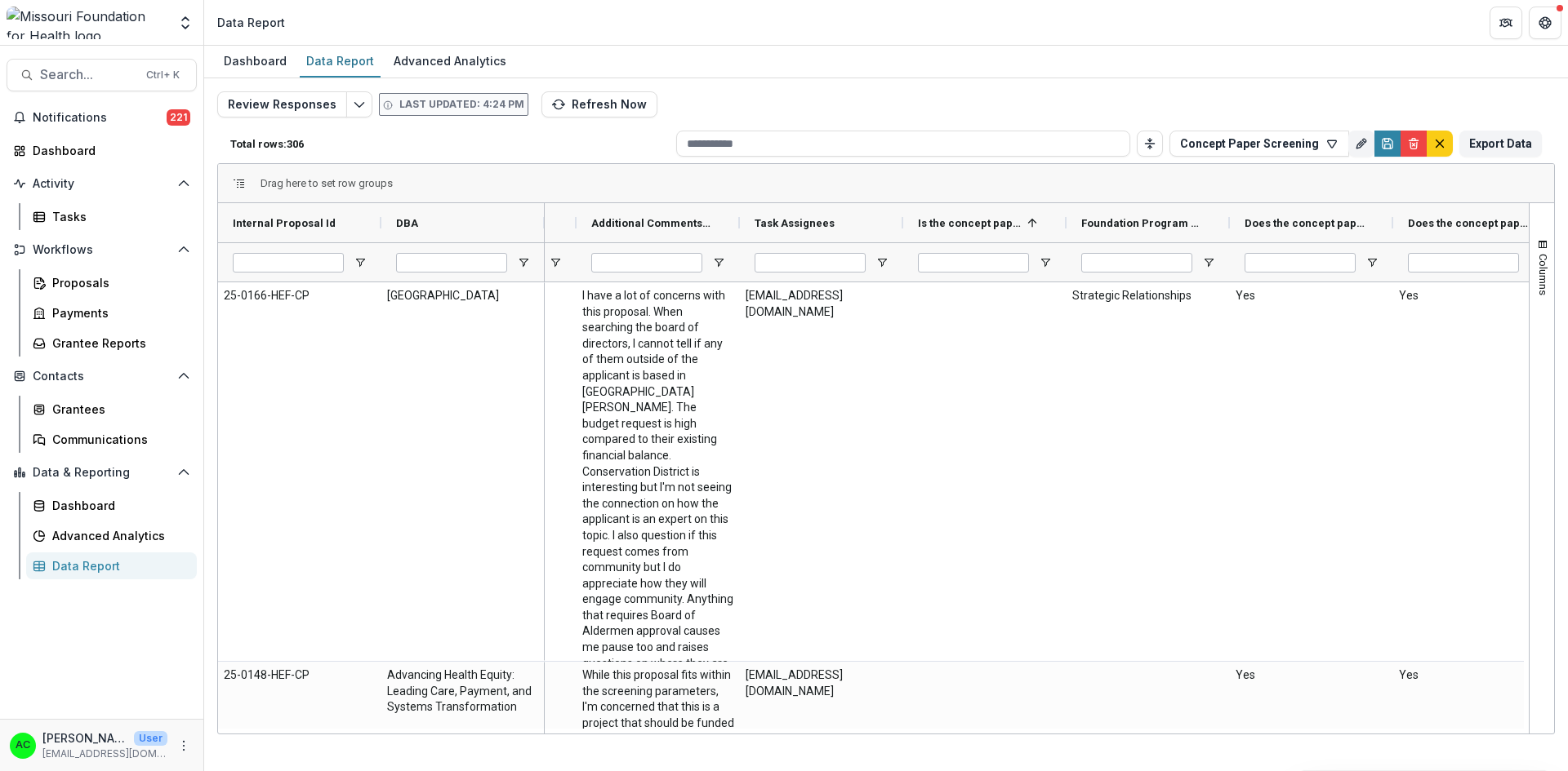
click at [1163, 135] on button "Toggle auto height" at bounding box center [1149, 143] width 26 height 26
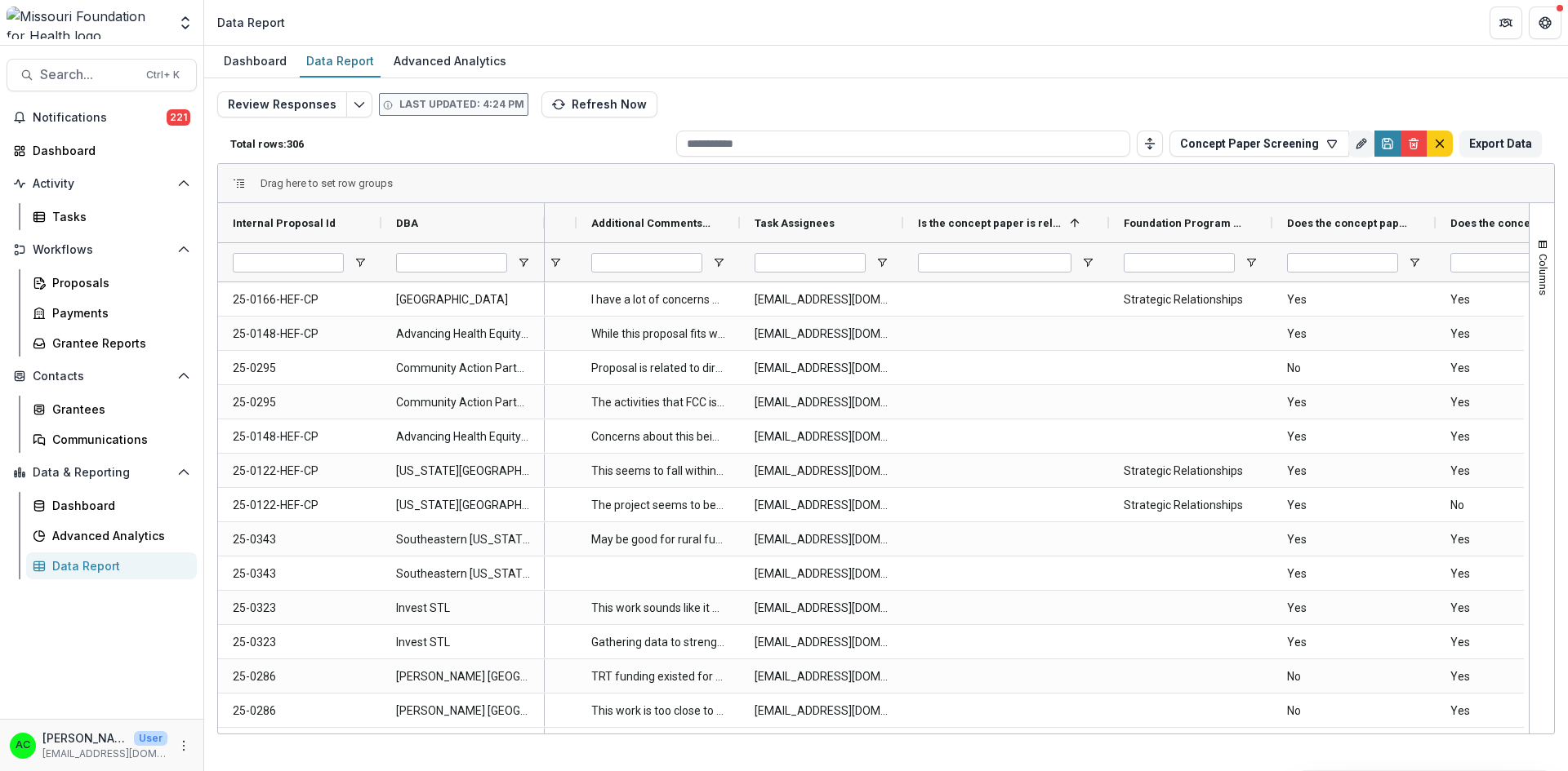
drag, startPoint x: 1064, startPoint y: 223, endPoint x: 1108, endPoint y: 247, distance: 50.1
click at [1108, 247] on div "Screening Decision (DROPDOWN_LIST) Additional Comments (TEXT) Task Assignees 1" at bounding box center [1580, 242] width 2334 height 78
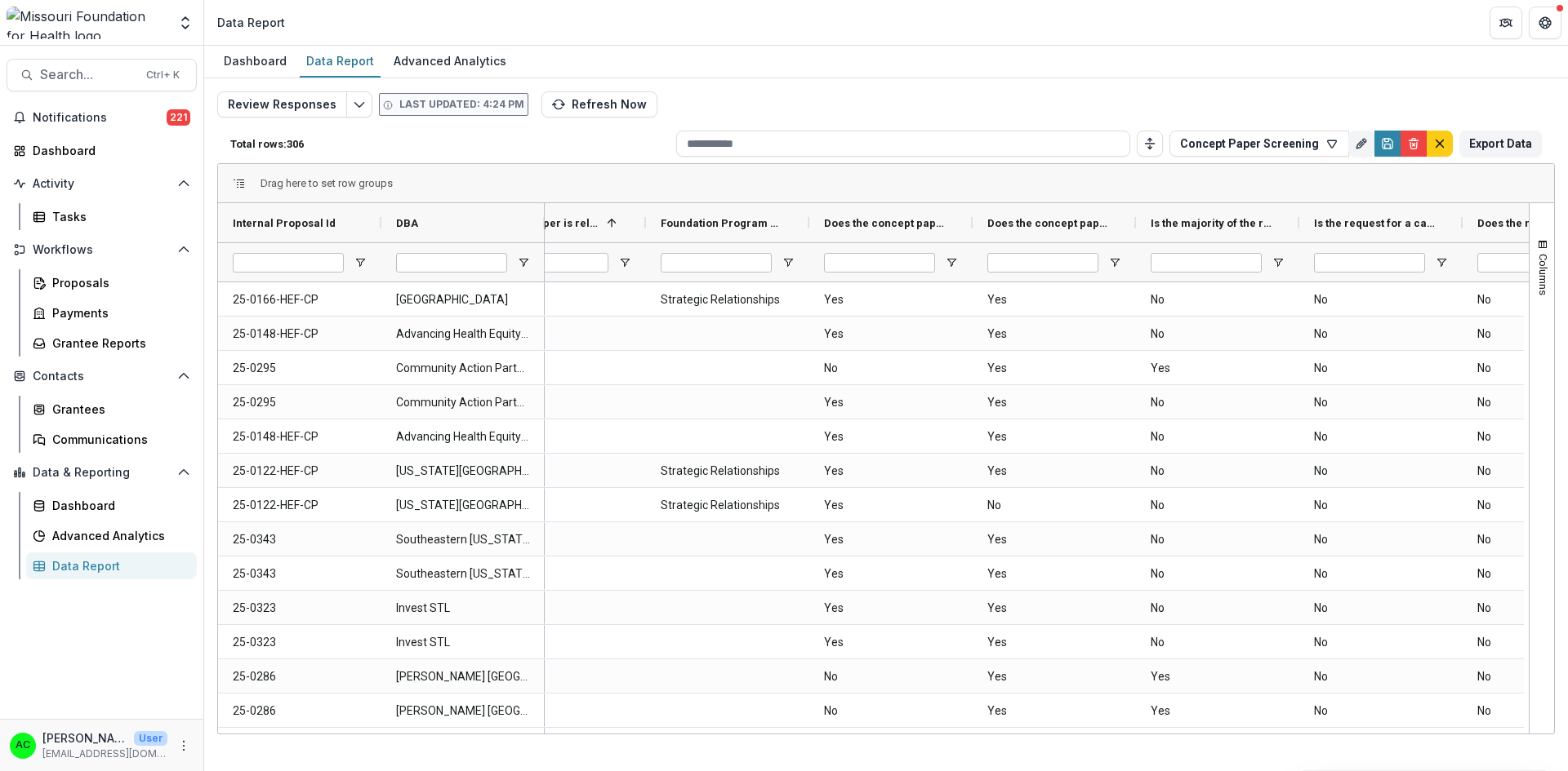
scroll to position [0, 692]
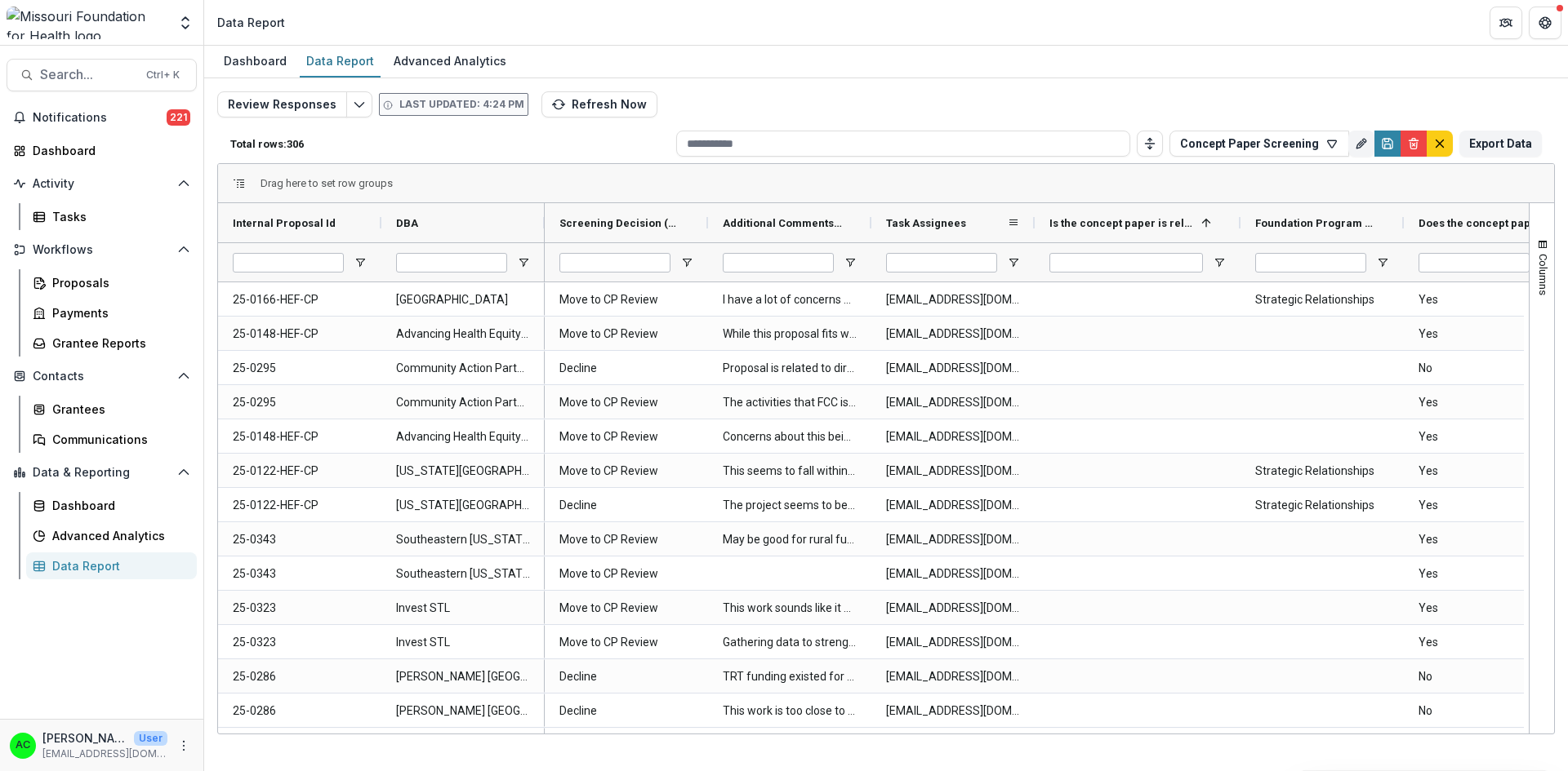
click at [1010, 223] on span at bounding box center [1013, 223] width 13 height 13
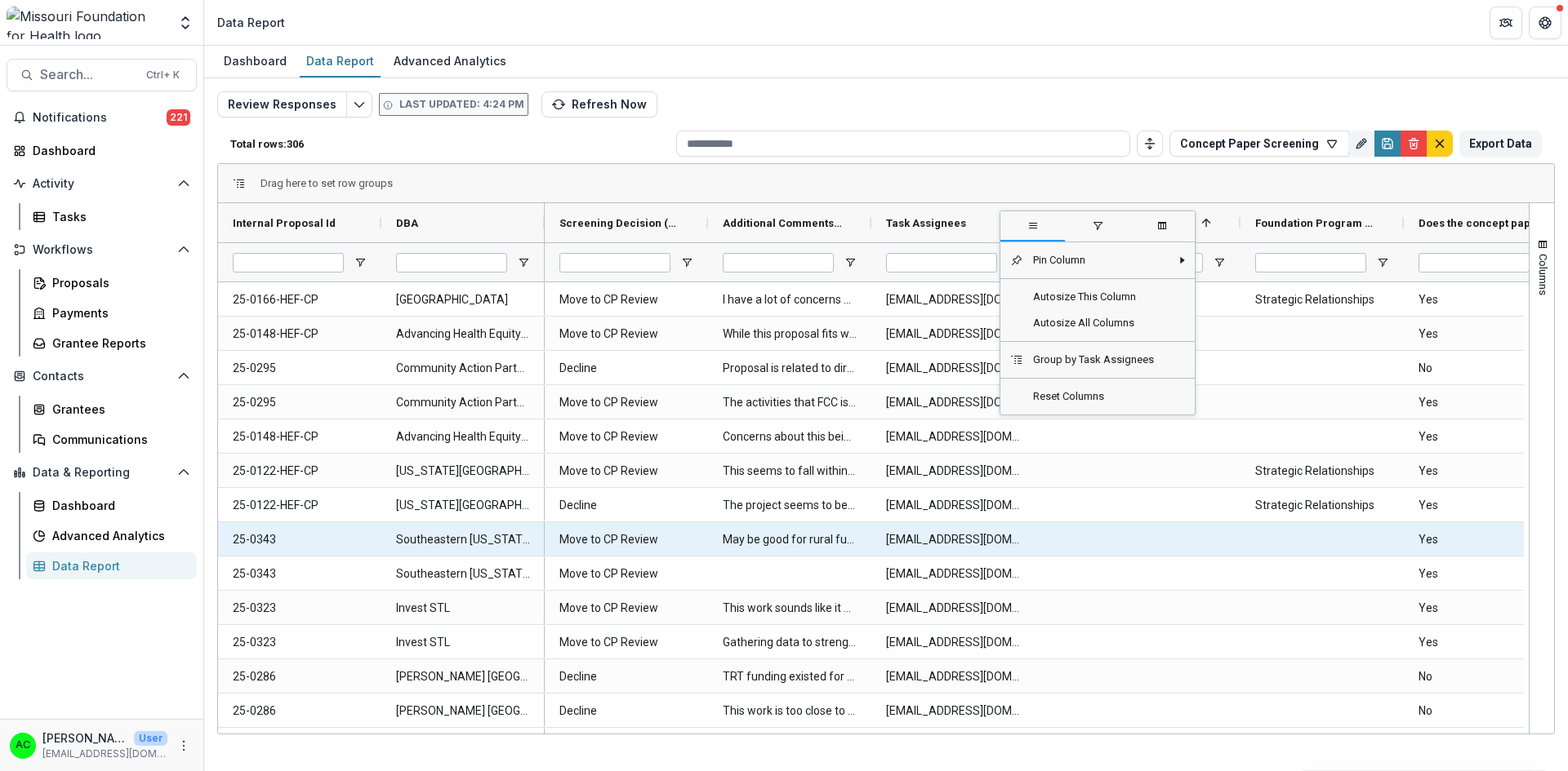
click at [1165, 539] on div at bounding box center [1137, 539] width 206 height 34
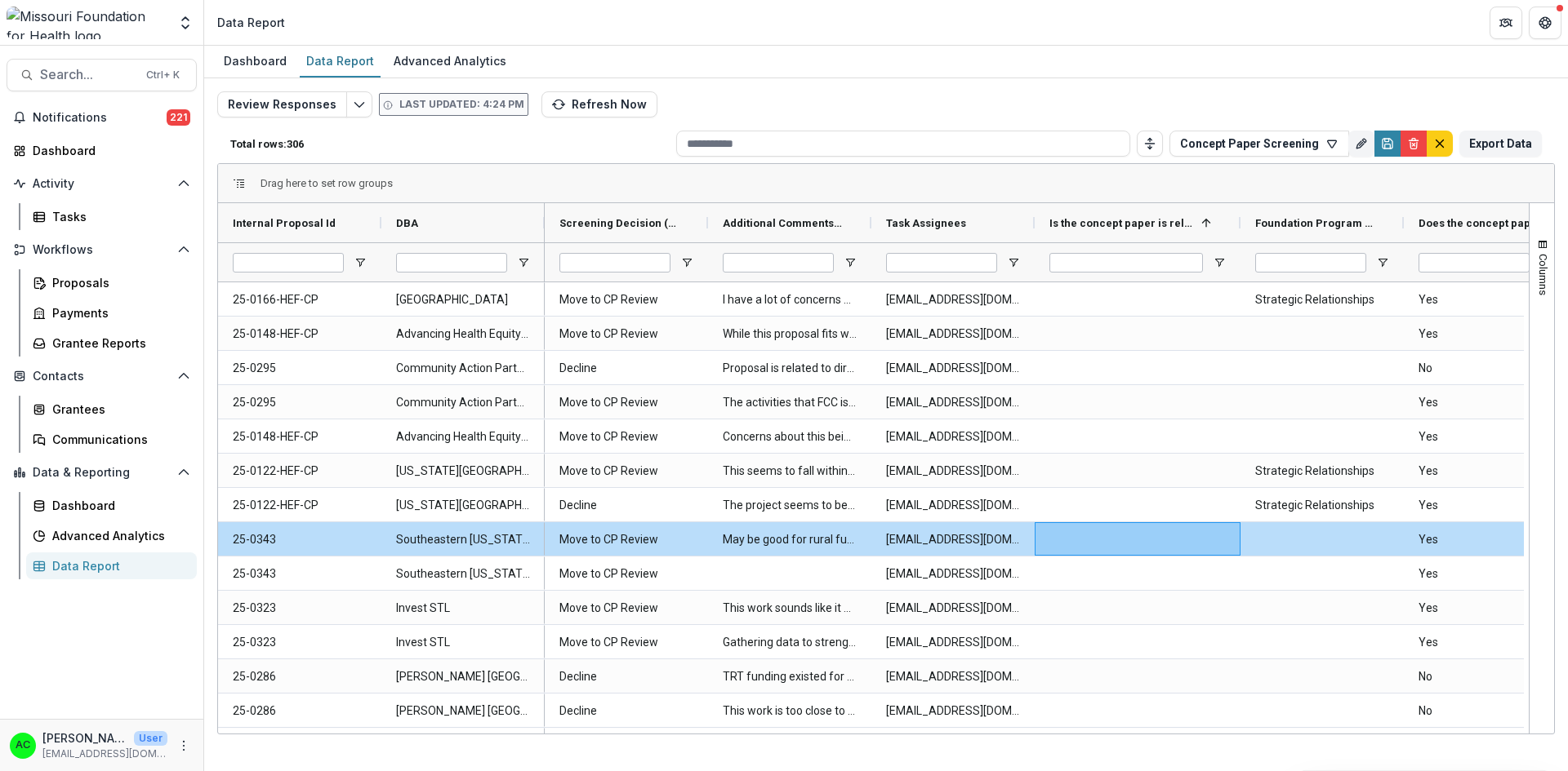
click at [1540, 233] on button "Columns" at bounding box center [1541, 267] width 24 height 89
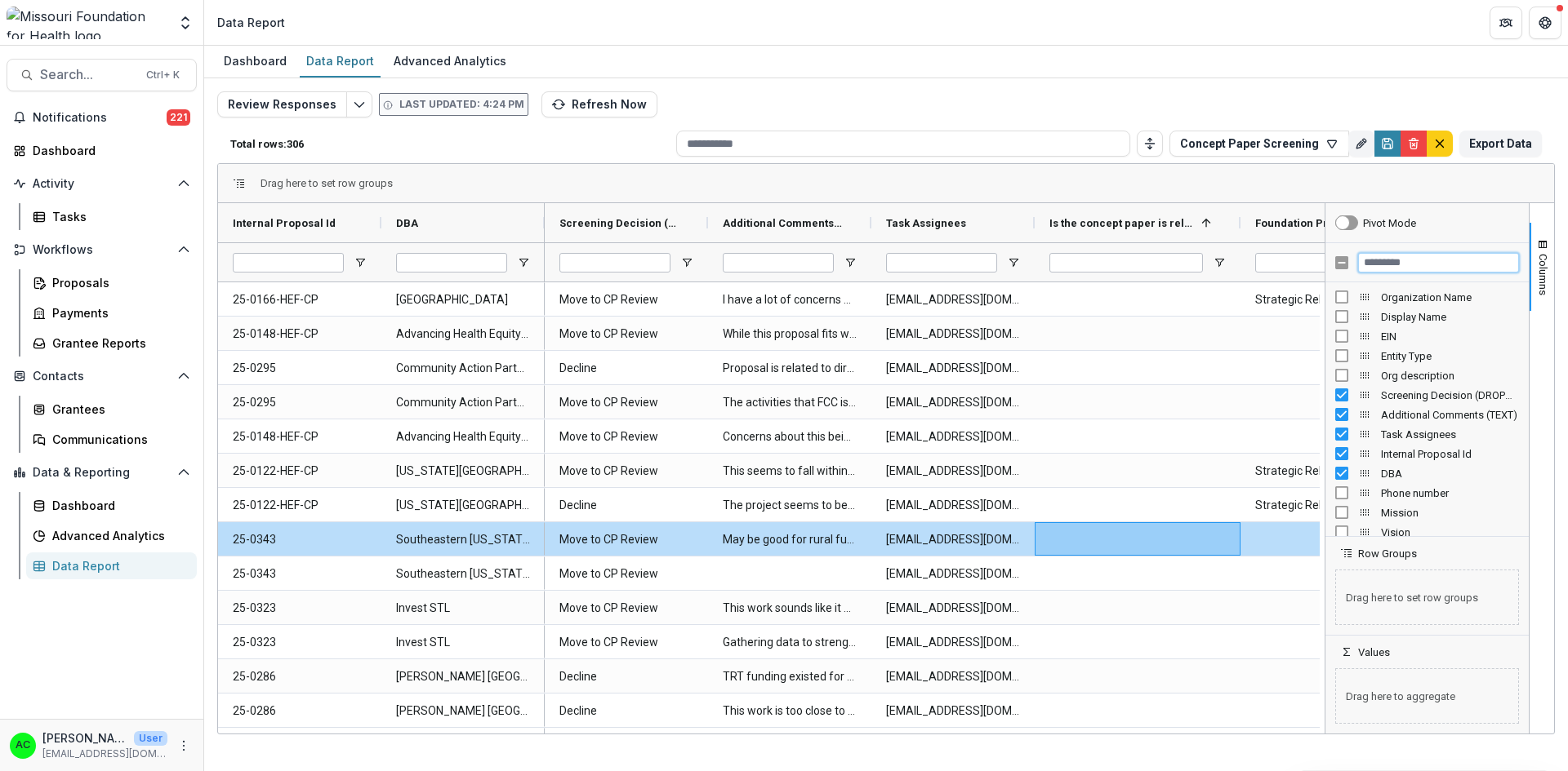
click at [1424, 266] on input "Filter Columns Input" at bounding box center [1438, 263] width 161 height 19
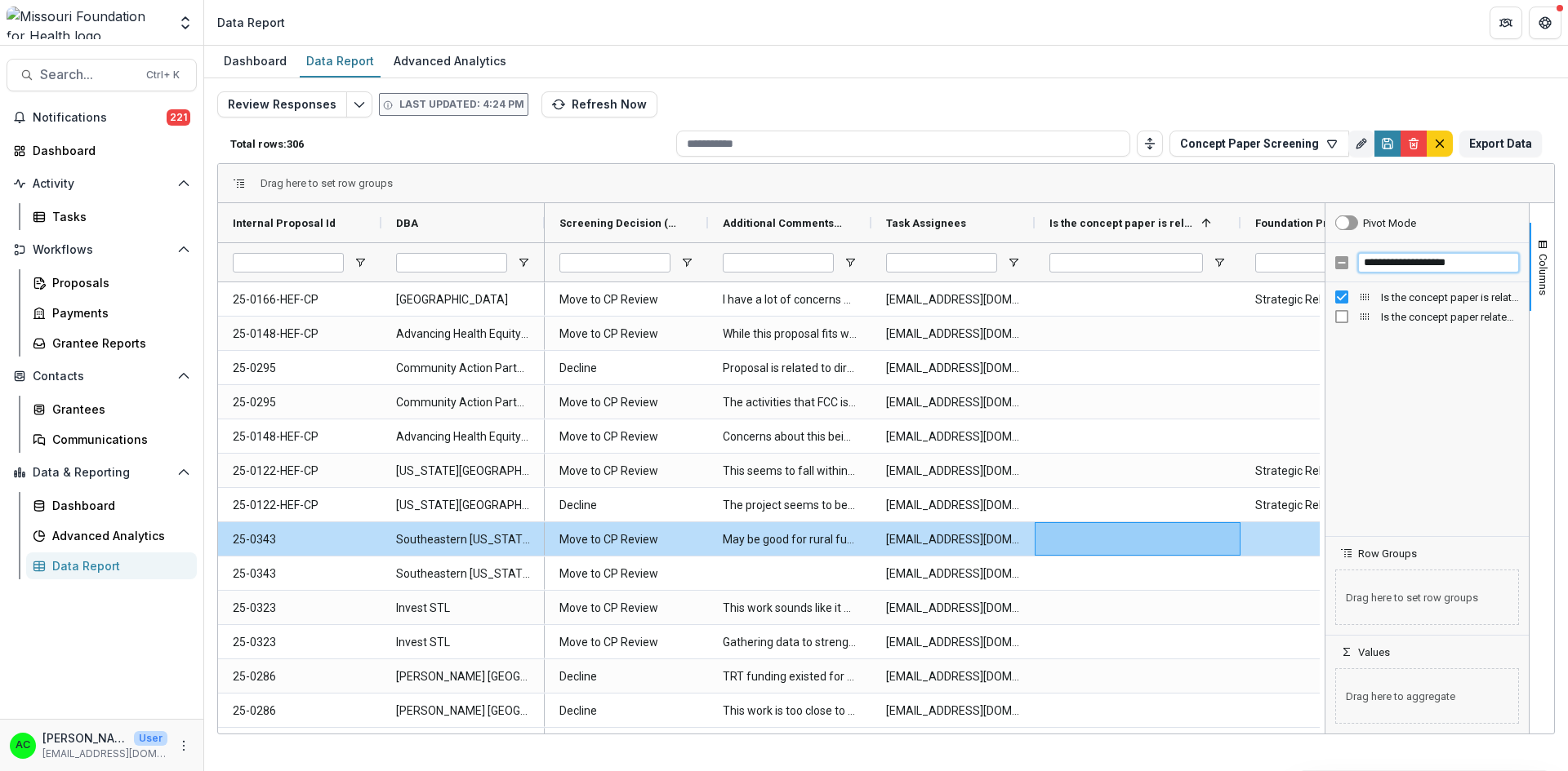
type input "**********"
click at [1402, 320] on span "Is the concept paper related to an SI broadly? (SINGLE_RESPONSE)" at bounding box center [1450, 317] width 138 height 13
click at [1542, 241] on span "button" at bounding box center [1543, 245] width 13 height 13
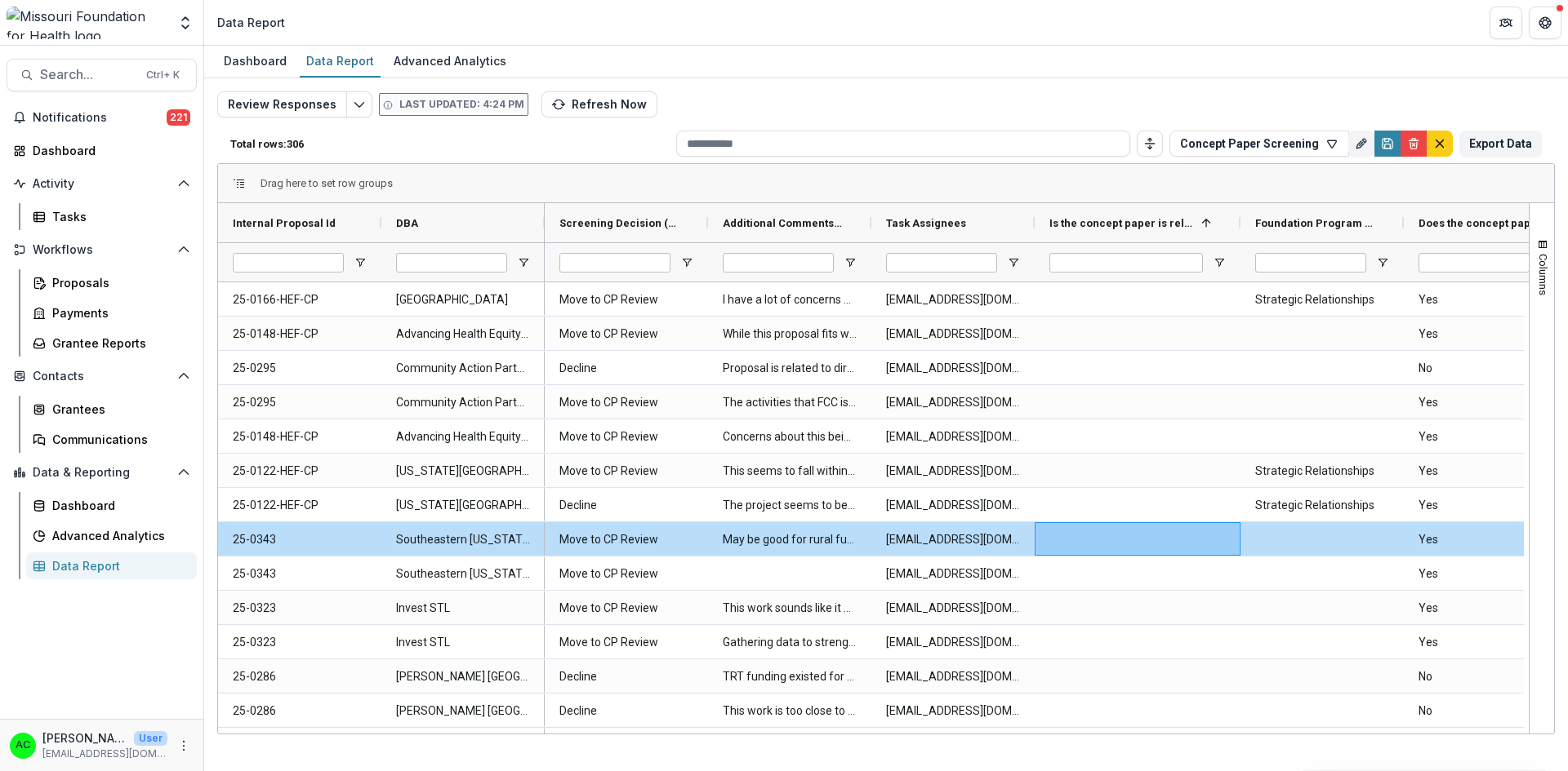
click at [1540, 219] on div "Columns" at bounding box center [1541, 468] width 24 height 530
click at [1535, 250] on button "Columns" at bounding box center [1541, 267] width 24 height 89
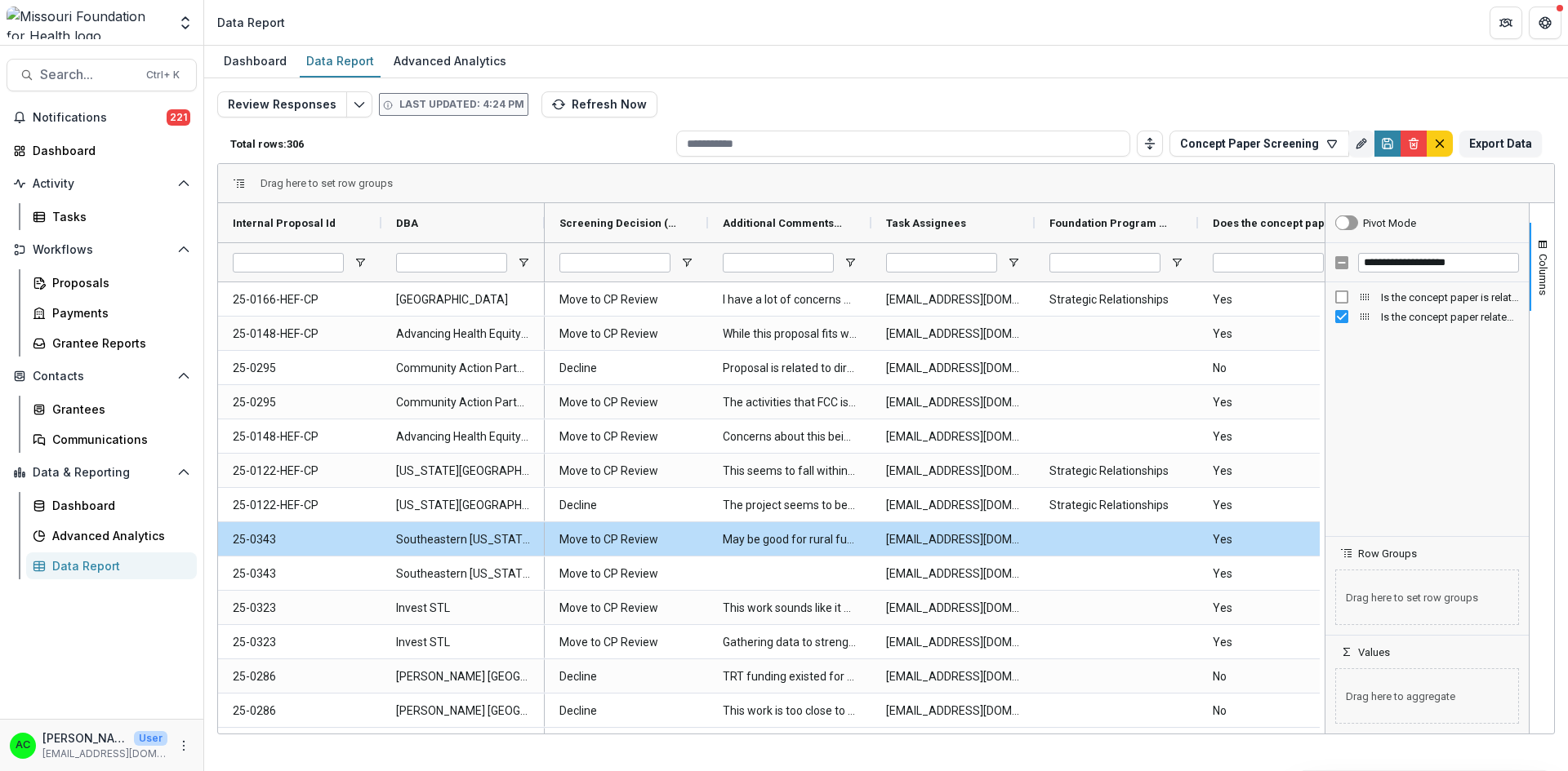
click at [1542, 287] on span "Columns" at bounding box center [1542, 274] width 13 height 41
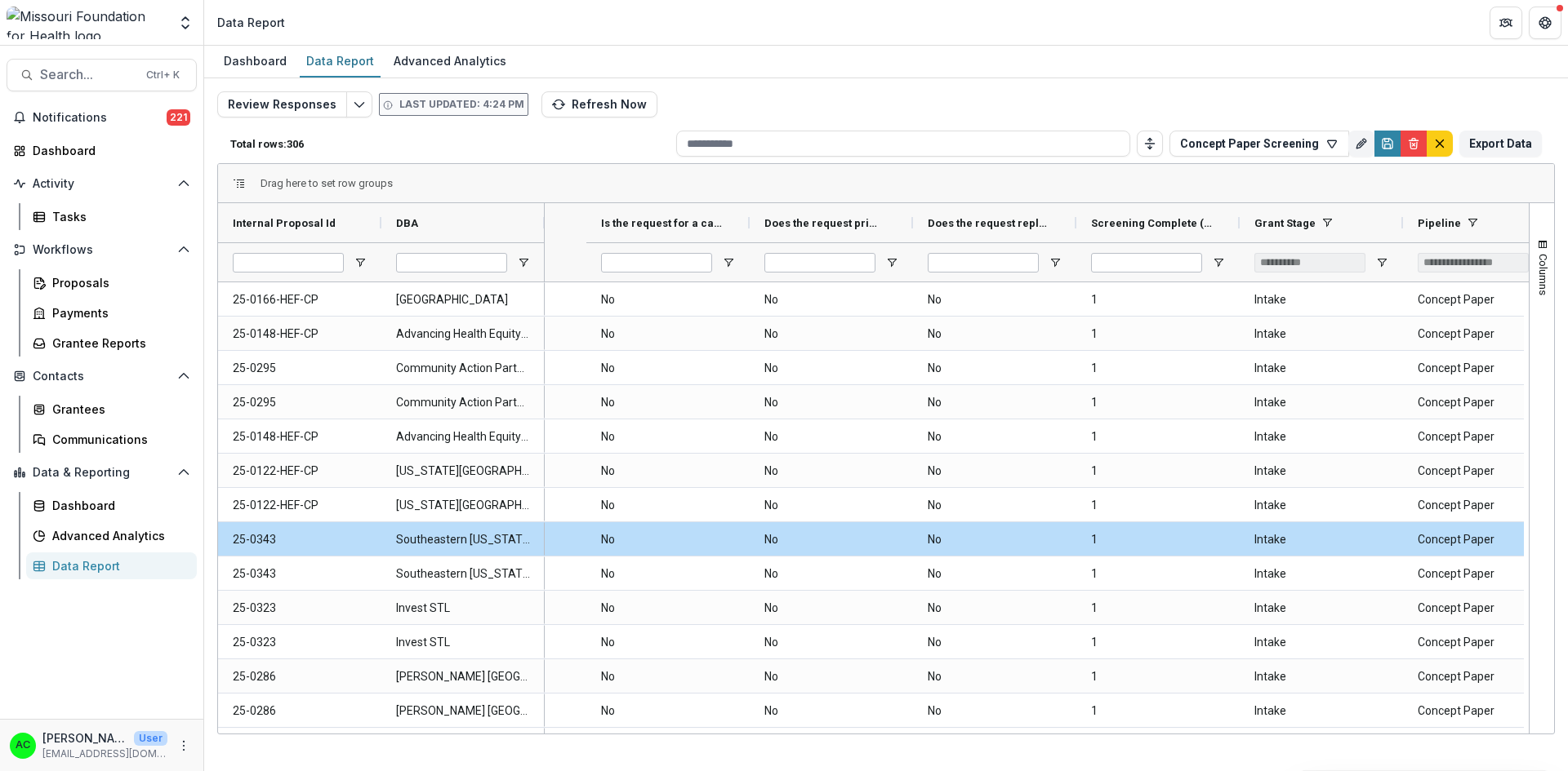
scroll to position [0, 1307]
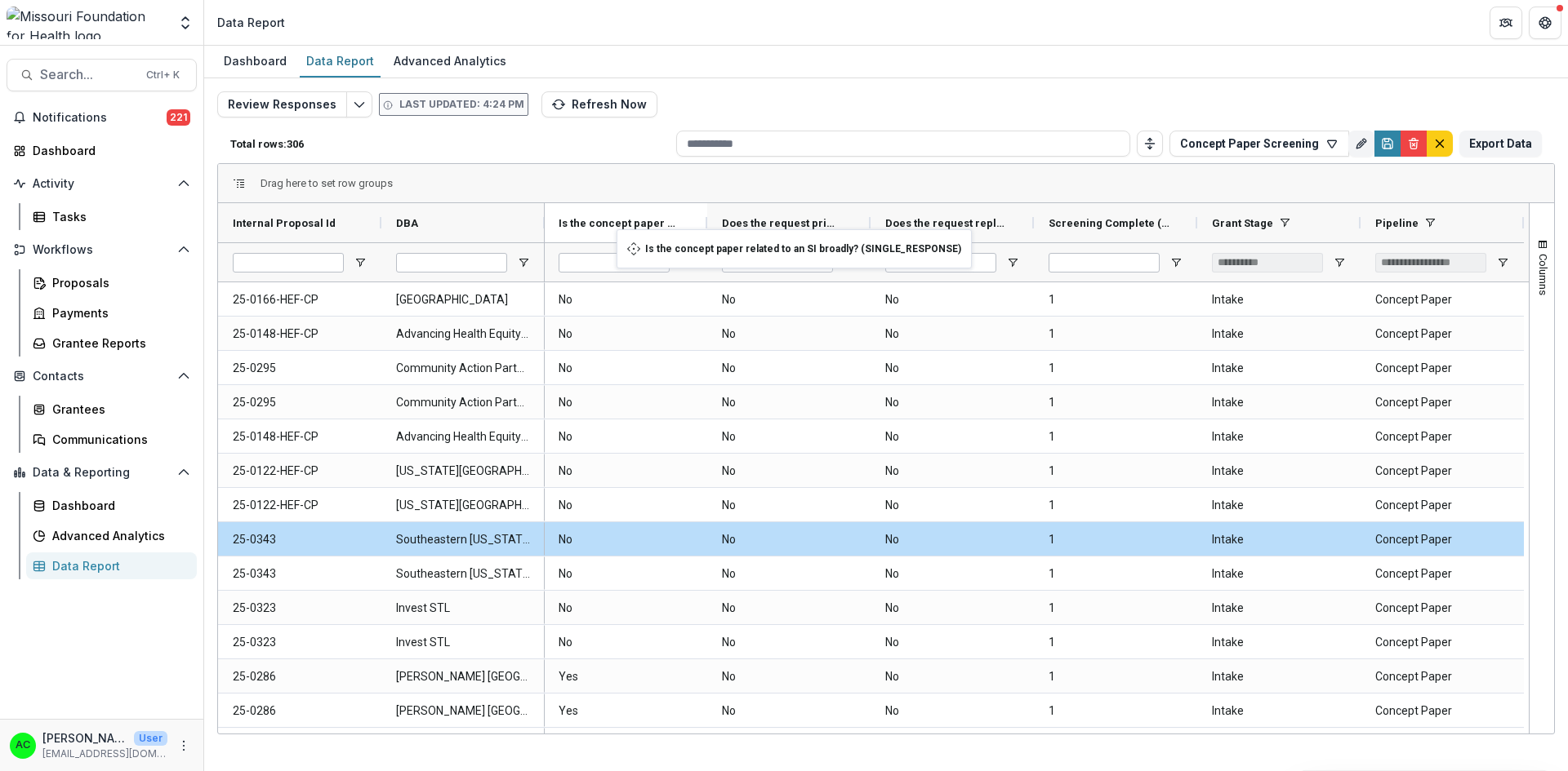
drag, startPoint x: 1452, startPoint y: 224, endPoint x: 625, endPoint y: 239, distance: 827.1
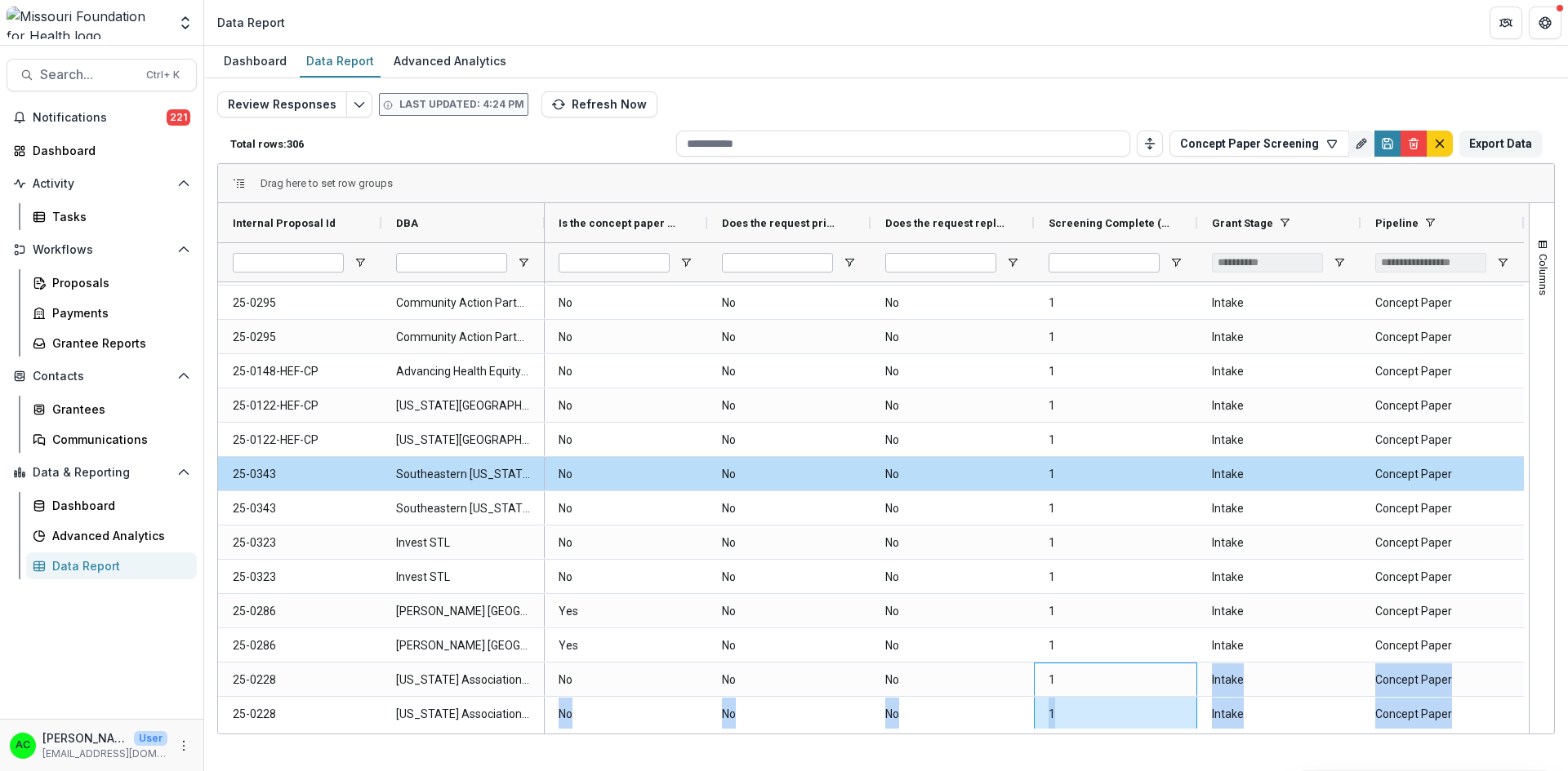
scroll to position [98, 0]
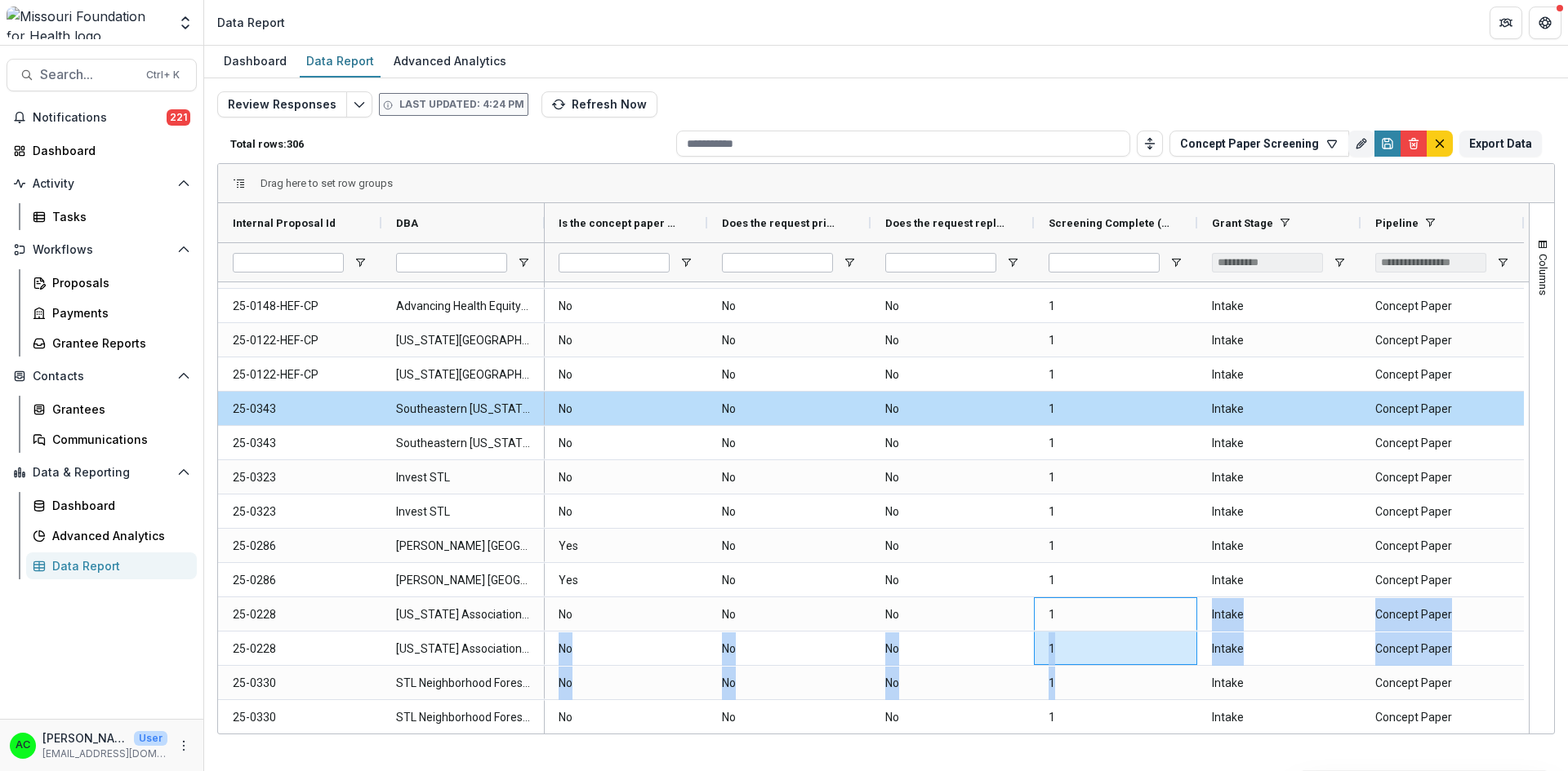
drag, startPoint x: 1157, startPoint y: 728, endPoint x: 1102, endPoint y: 726, distance: 55.0
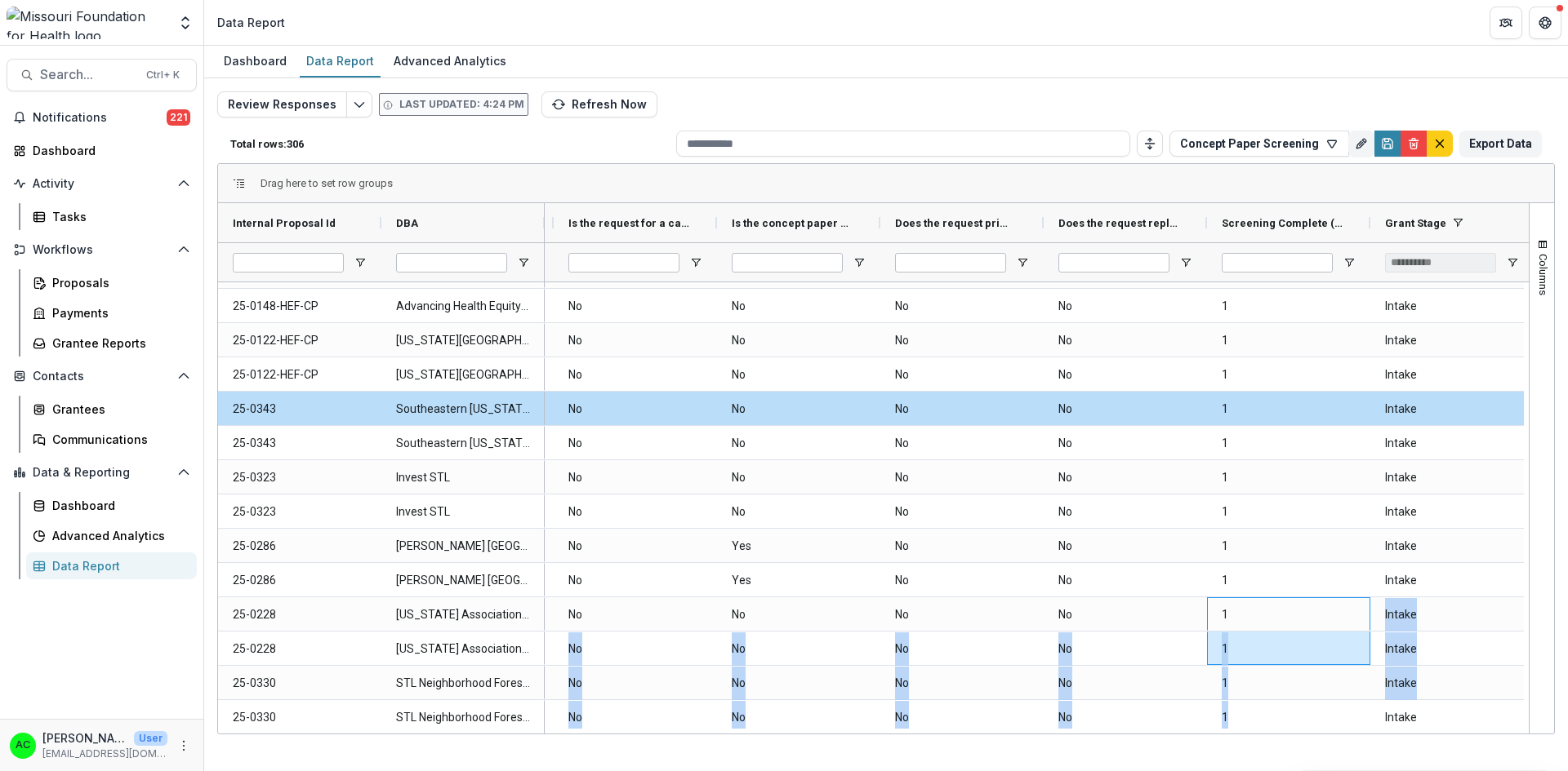
scroll to position [0, 983]
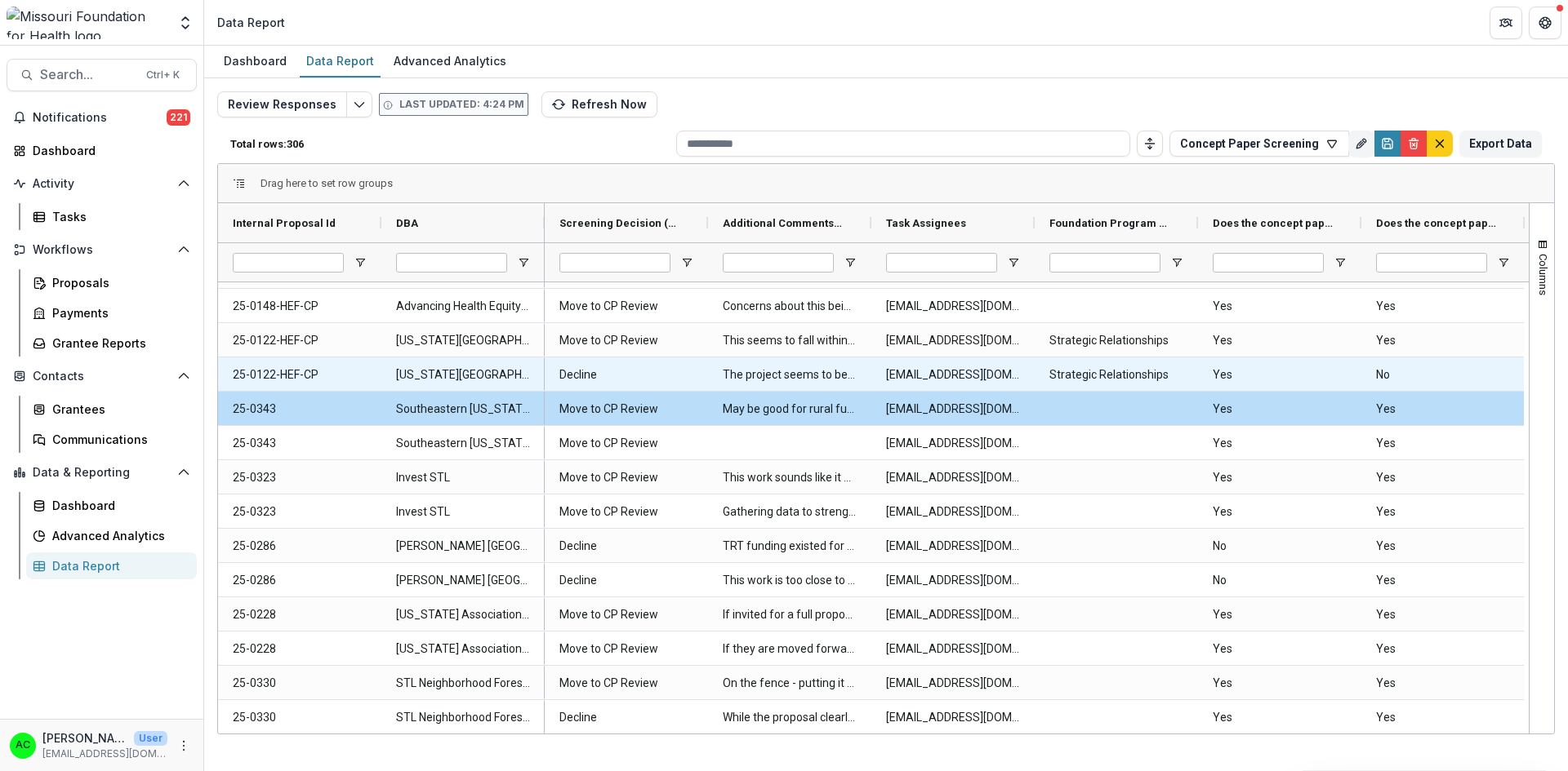
click at [597, 368] on \(DROPDOWN_LIST\)-7624 "Decline" at bounding box center [626, 374] width 134 height 34
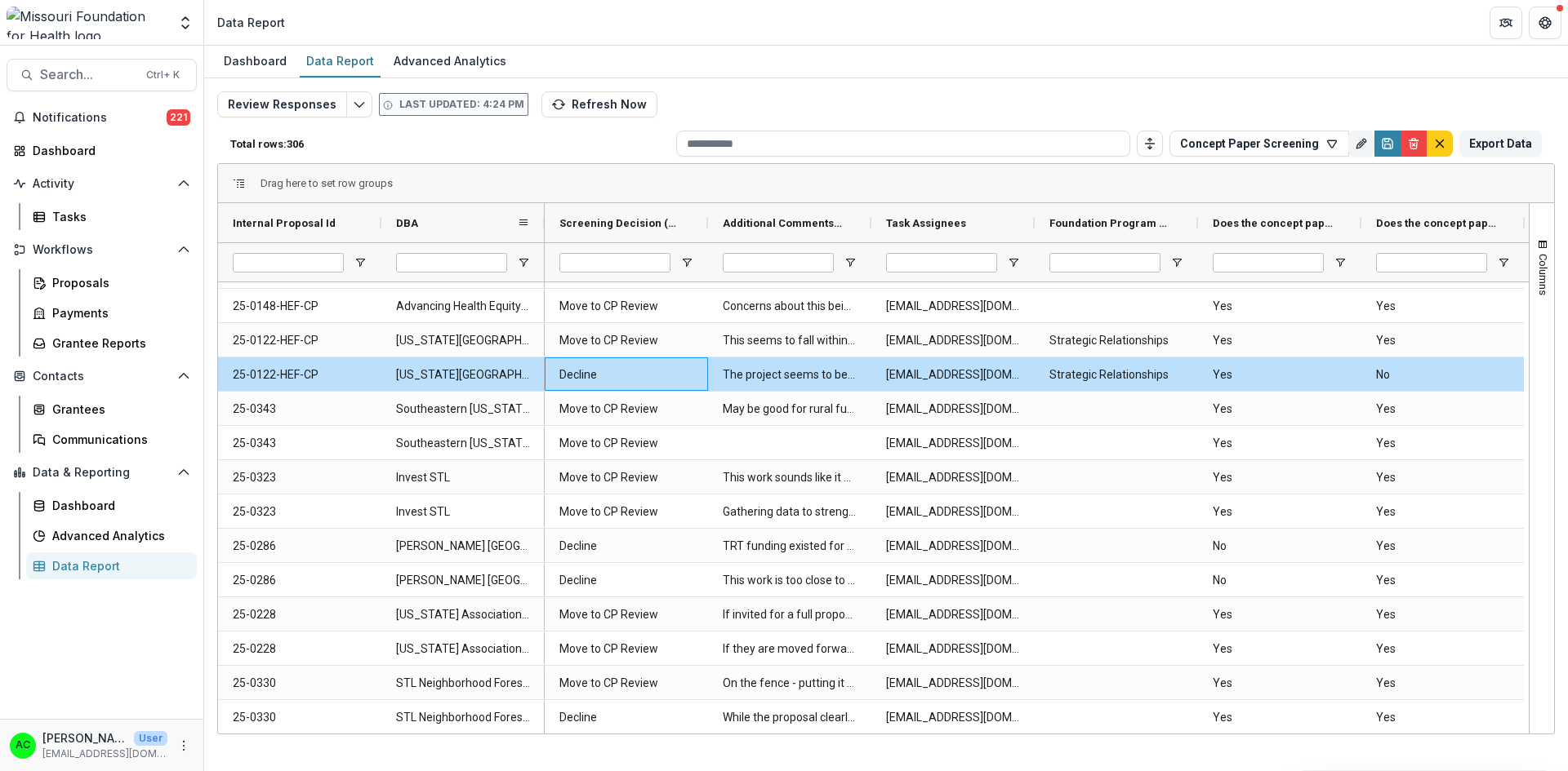
click at [407, 224] on span "DBA" at bounding box center [406, 223] width 22 height 13
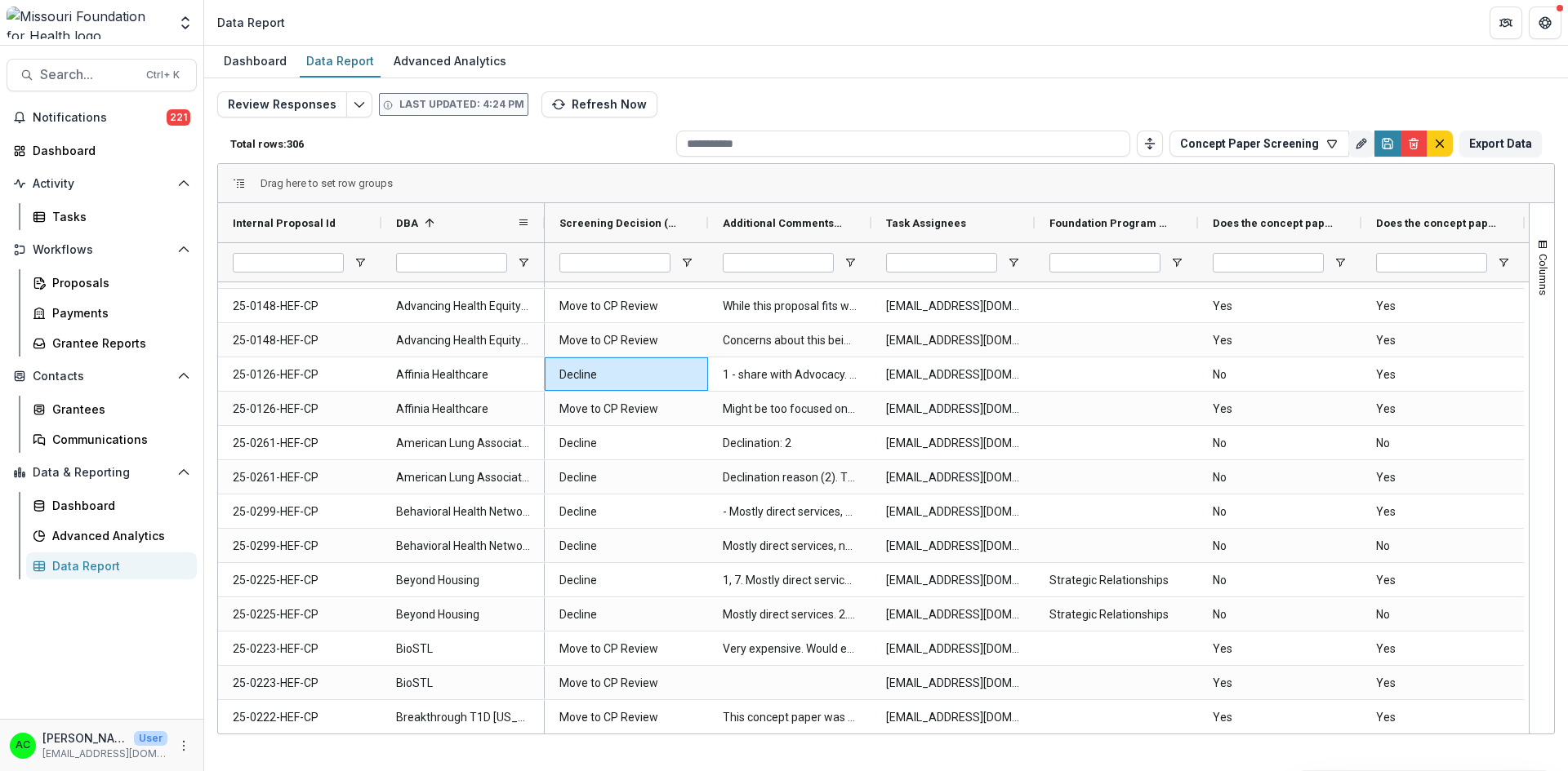
click at [407, 224] on span "DBA" at bounding box center [406, 223] width 22 height 13
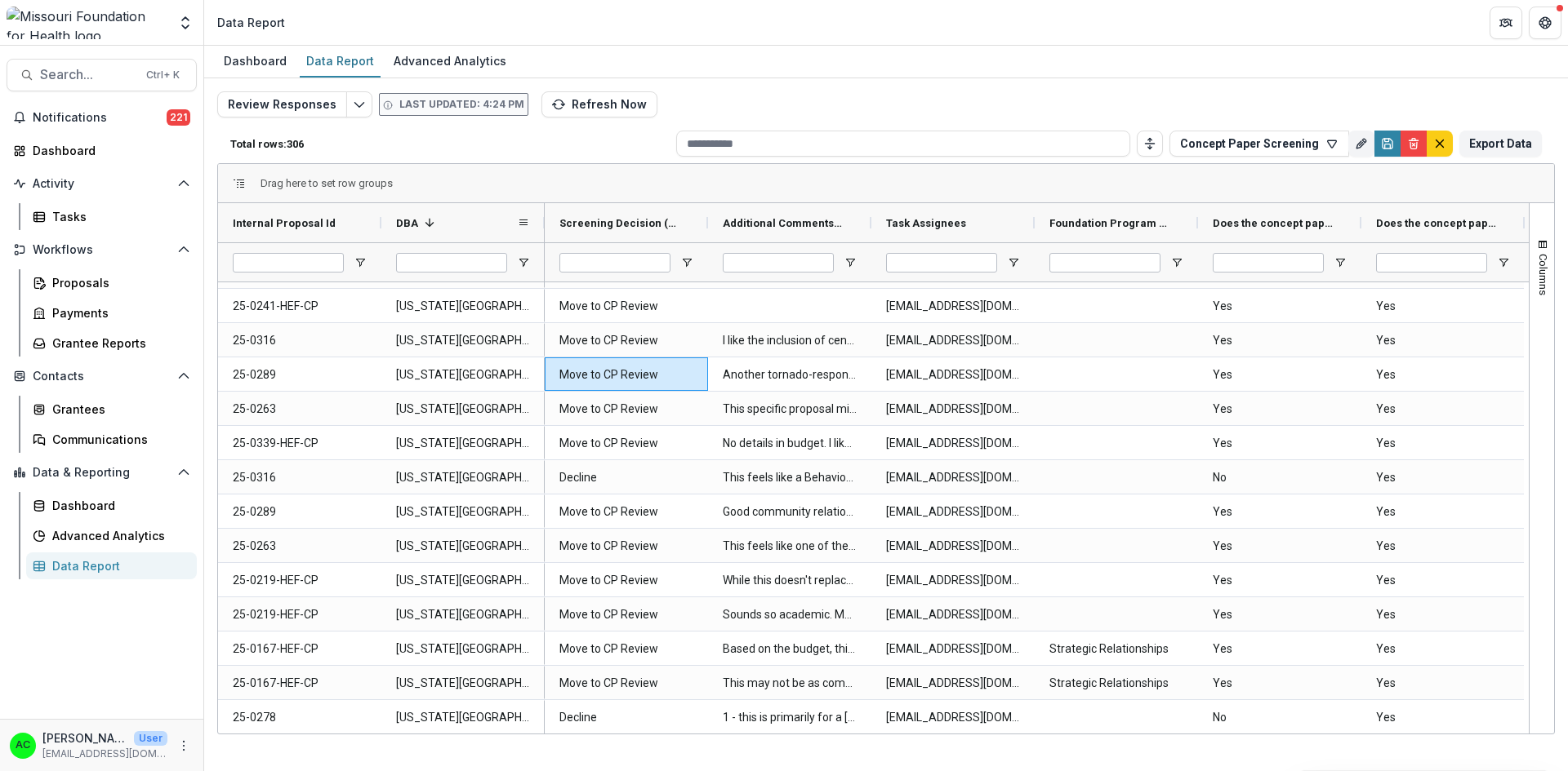
click at [407, 224] on span "DBA" at bounding box center [406, 223] width 22 height 13
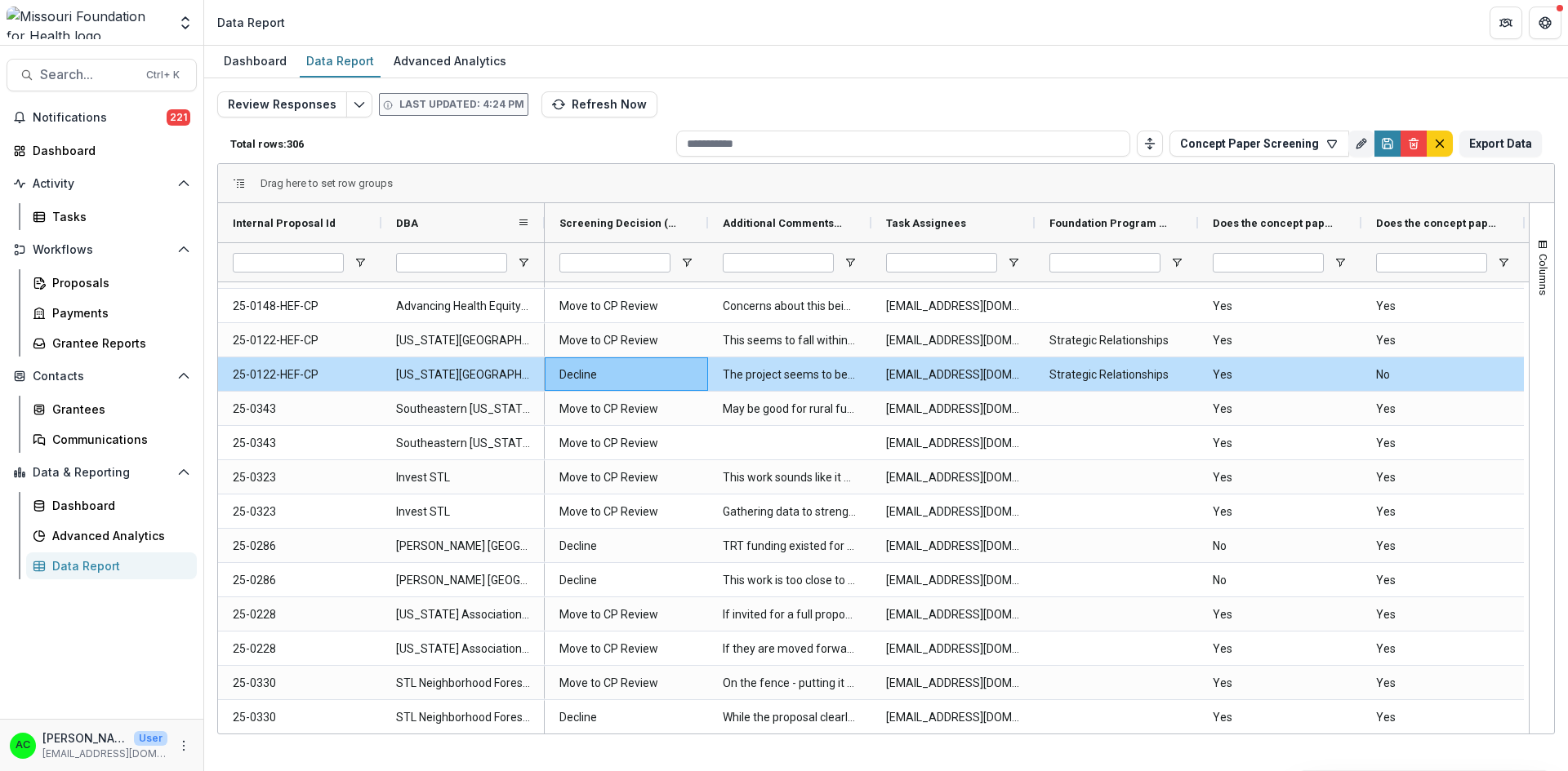
click at [407, 224] on span "DBA" at bounding box center [406, 223] width 22 height 13
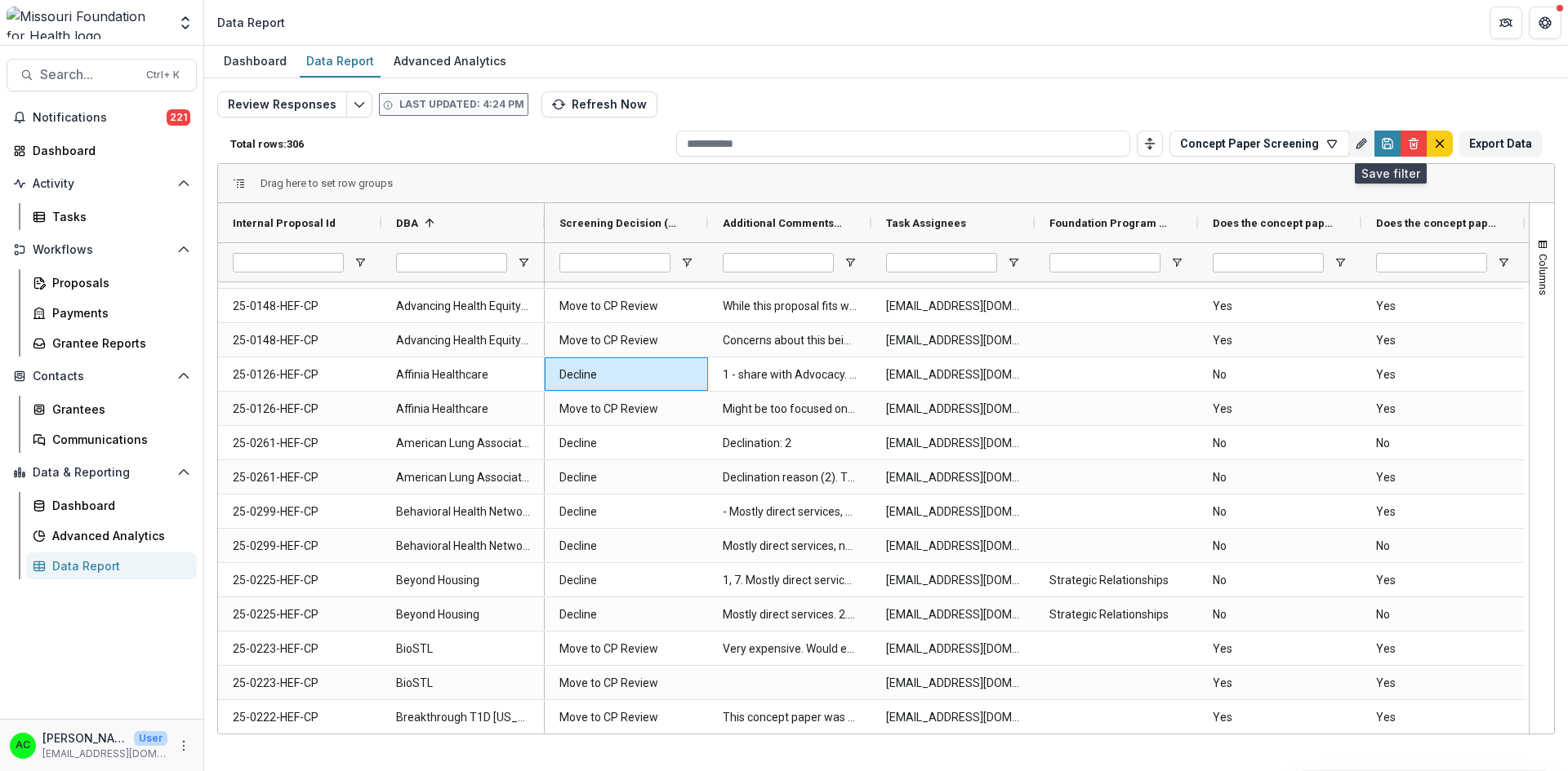
click at [1384, 148] on icon "Save" at bounding box center [1387, 143] width 10 height 10
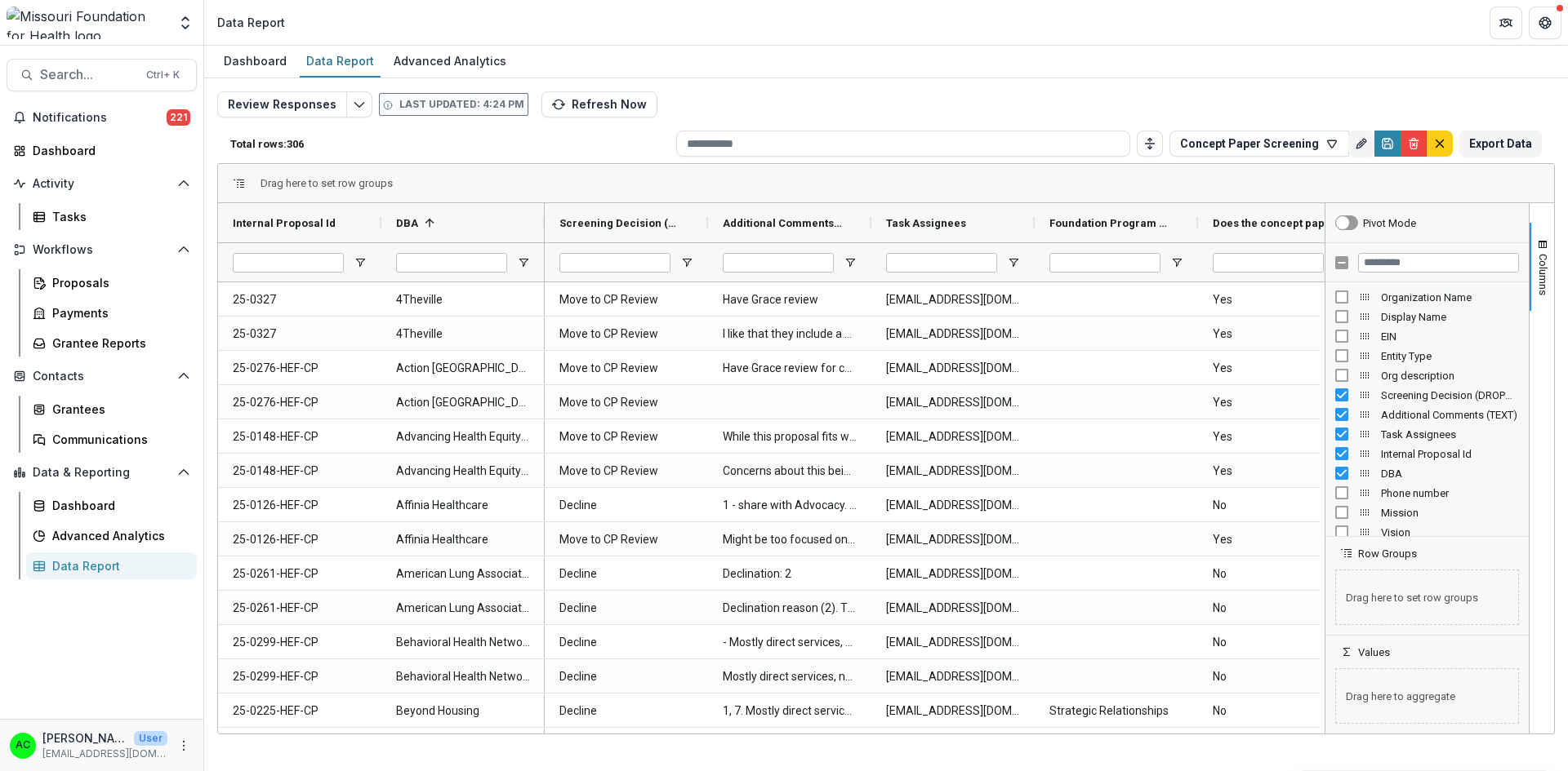
click at [1542, 242] on span "button" at bounding box center [1543, 245] width 13 height 13
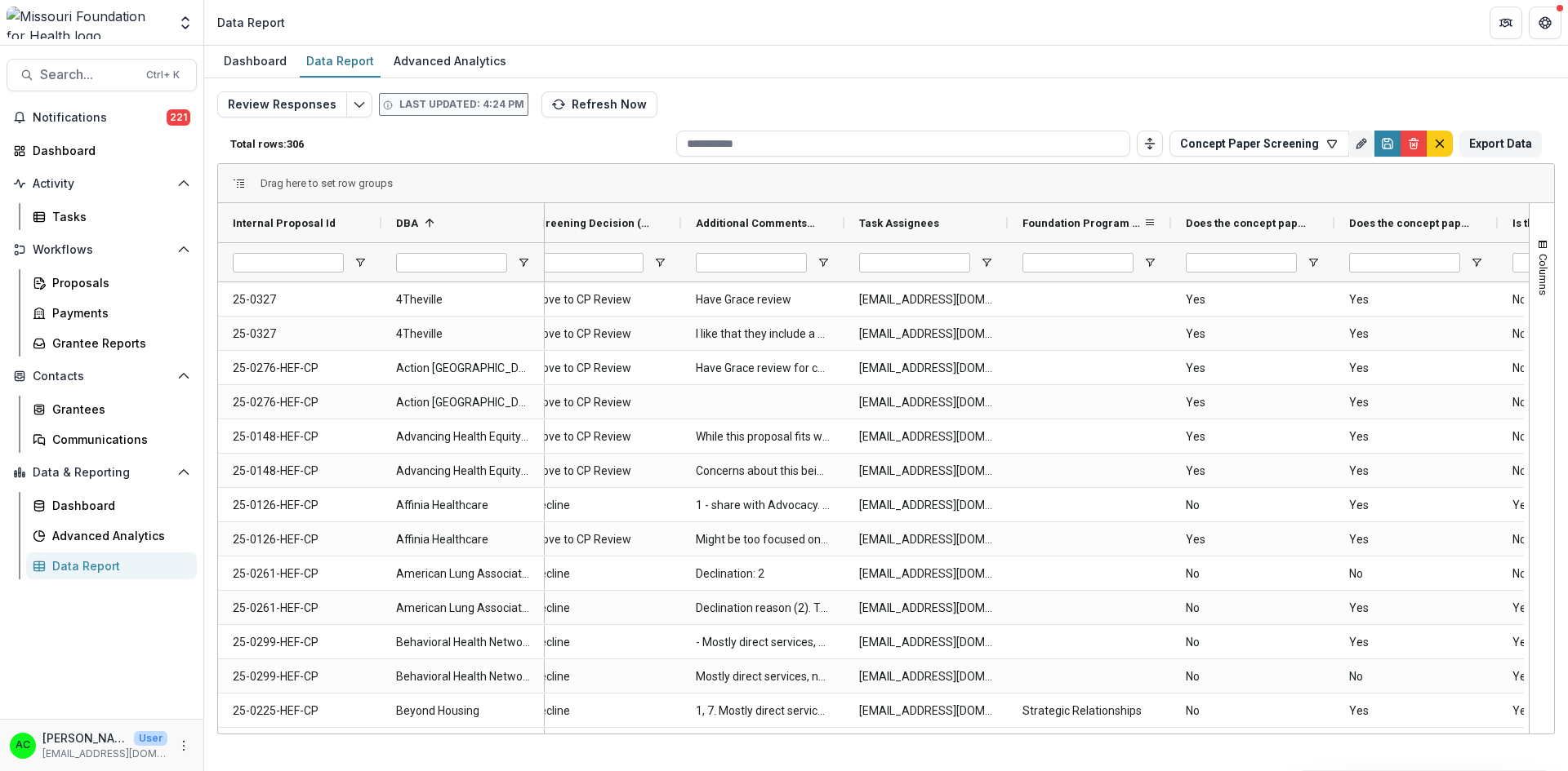
click at [1105, 219] on span "Foundation Program Areas (PROGRAM_AREAS)" at bounding box center [1082, 223] width 120 height 13
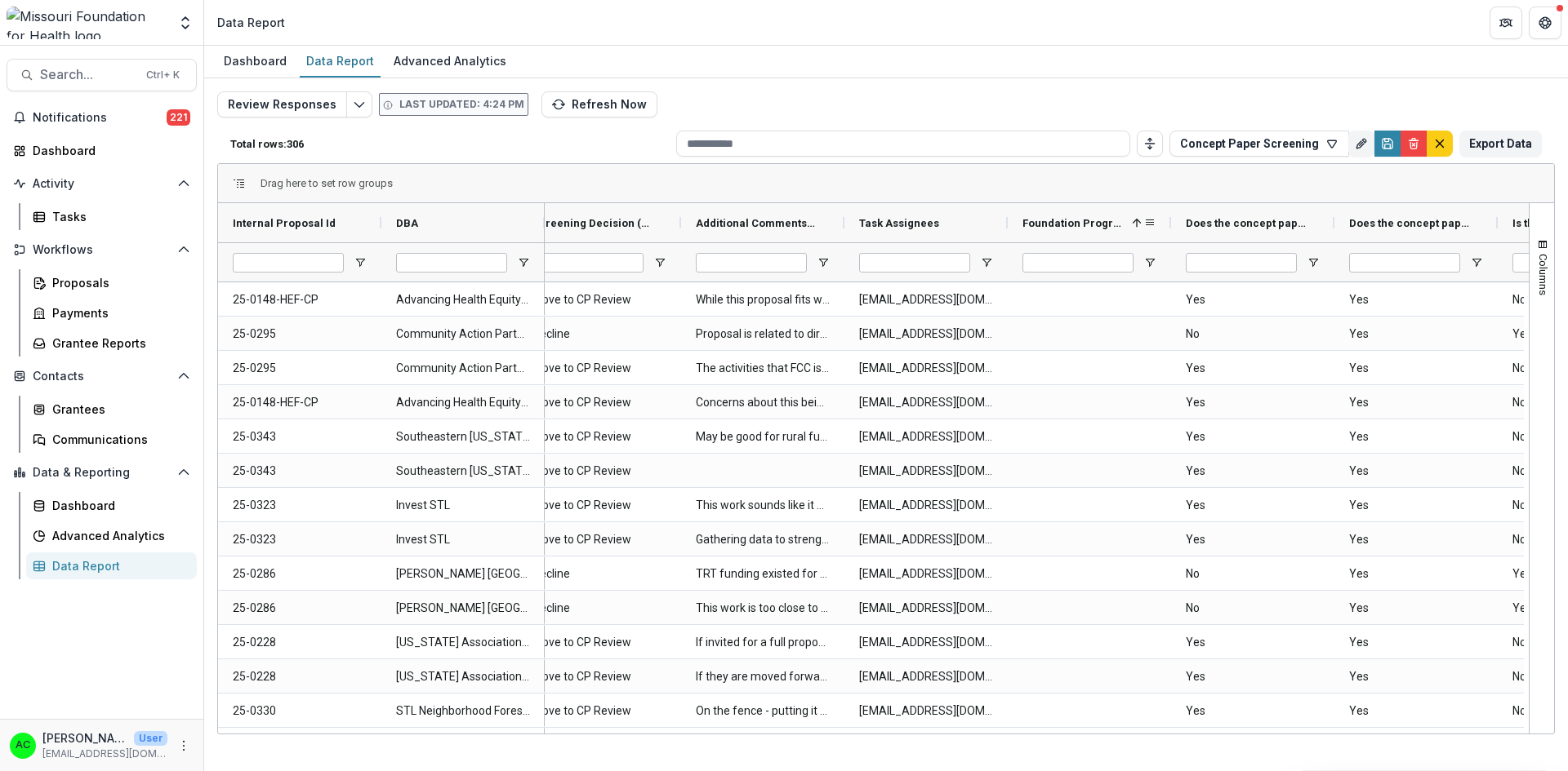
click at [1120, 219] on span "Foundation Program Areas (PROGRAM_AREAS)" at bounding box center [1073, 223] width 103 height 13
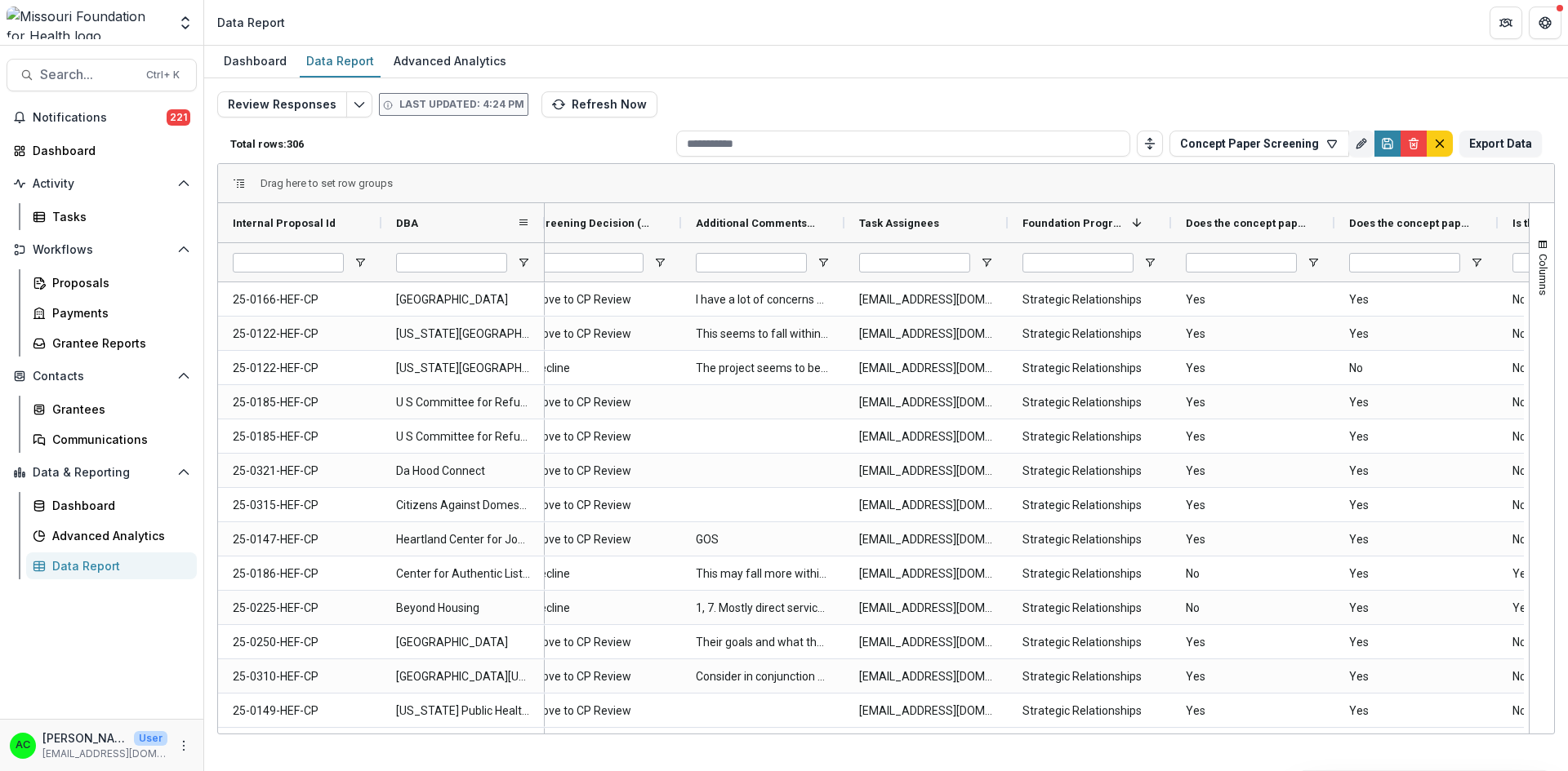
click at [409, 218] on span "DBA" at bounding box center [406, 223] width 22 height 13
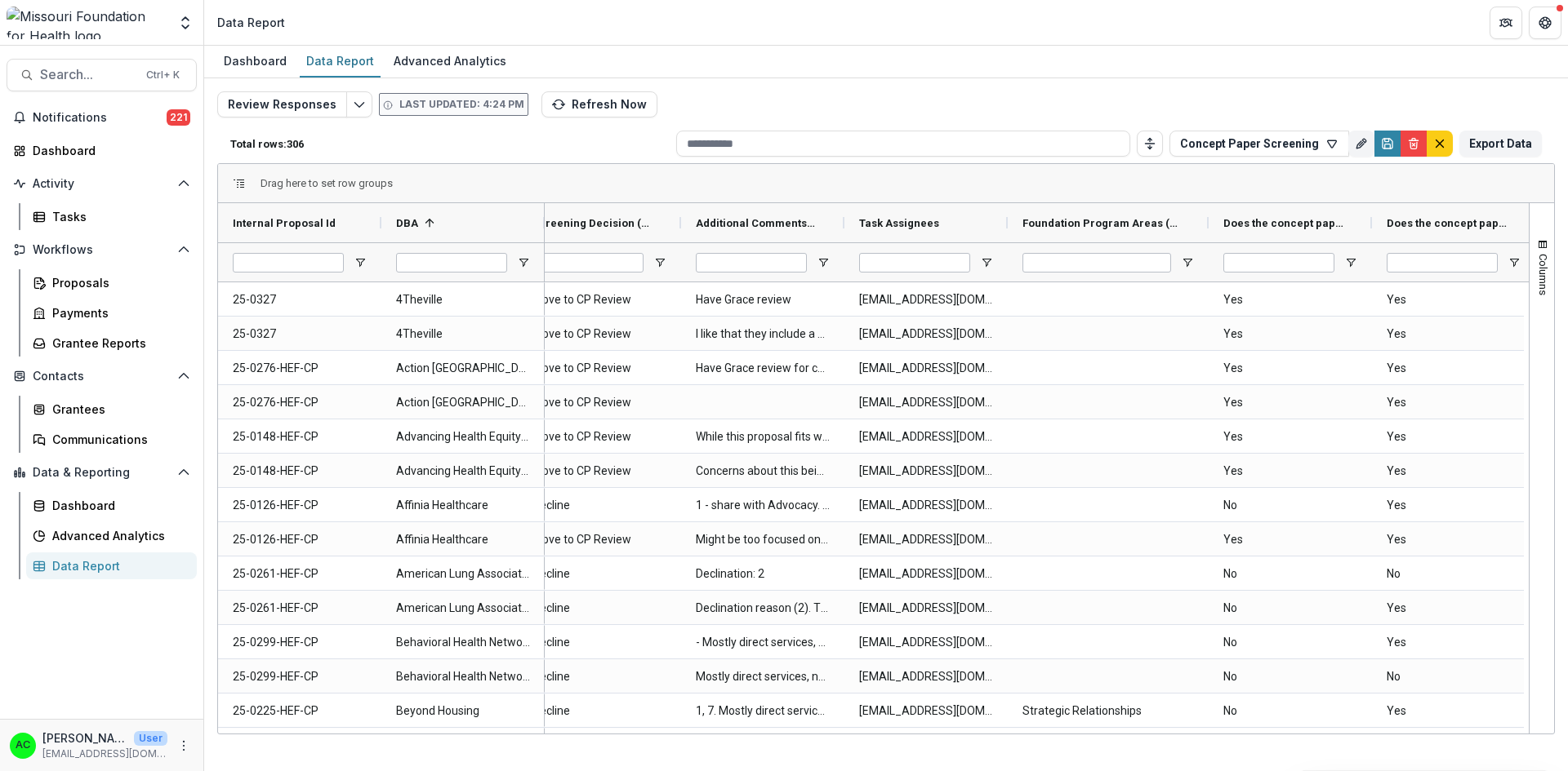
drag, startPoint x: 1170, startPoint y: 222, endPoint x: 1208, endPoint y: 262, distance: 55.2
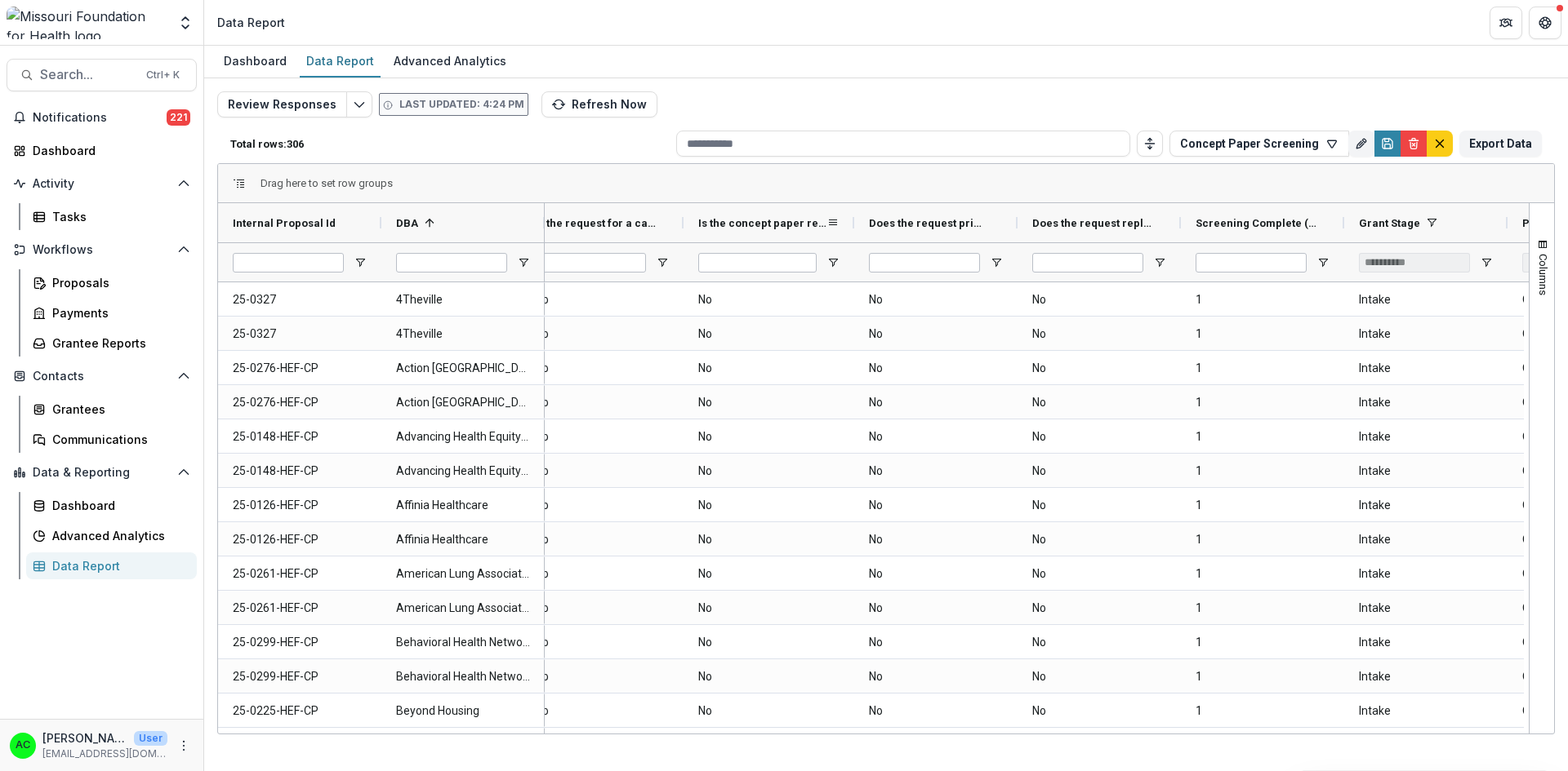
drag, startPoint x: 847, startPoint y: 219, endPoint x: 853, endPoint y: 234, distance: 16.2
click at [853, 234] on div at bounding box center [853, 222] width 7 height 39
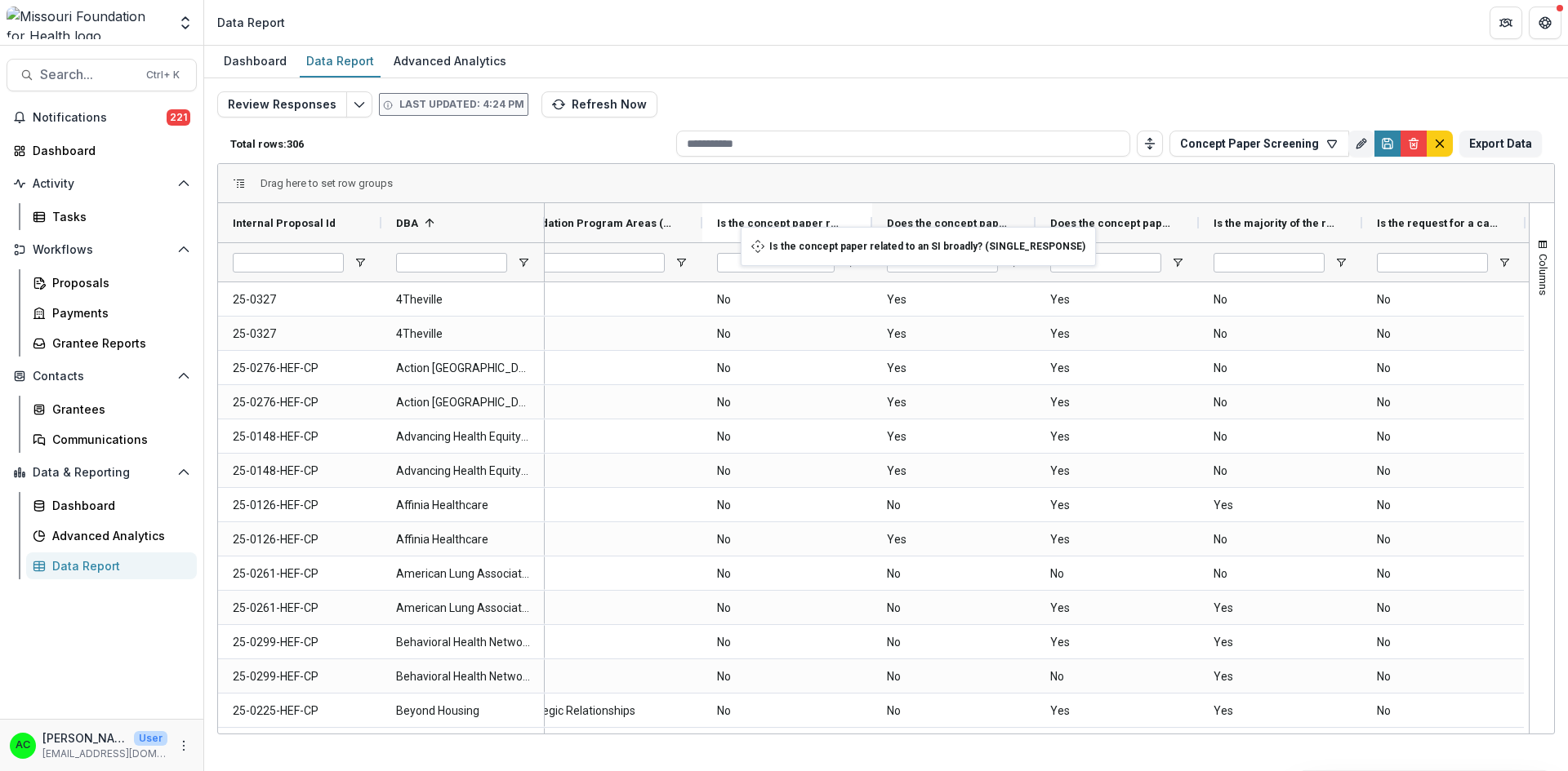
drag, startPoint x: 1443, startPoint y: 218, endPoint x: 748, endPoint y: 237, distance: 695.3
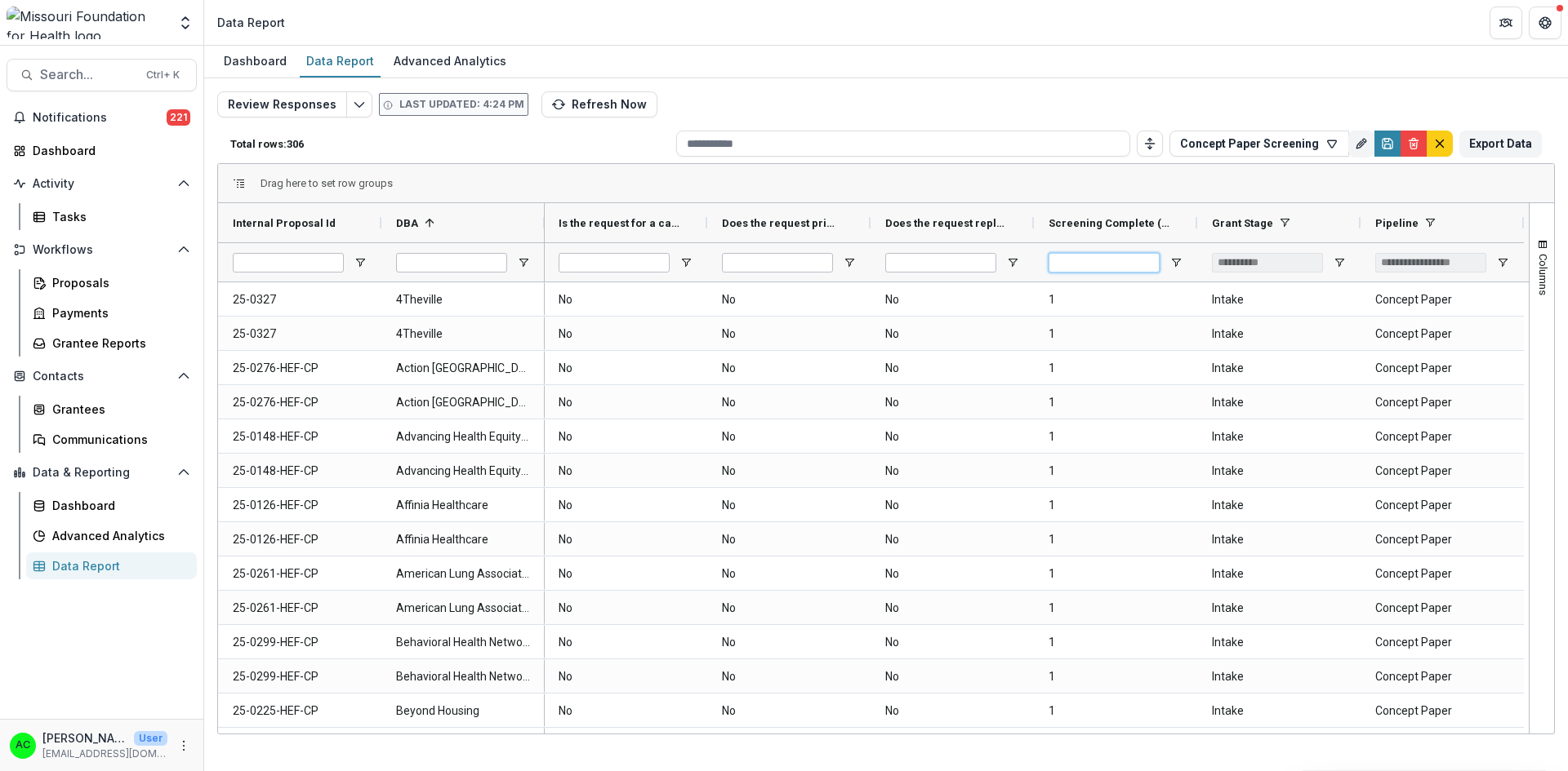
click at [1077, 270] on input "Screening Complete (NUMBER) Filter Input" at bounding box center [1104, 263] width 111 height 19
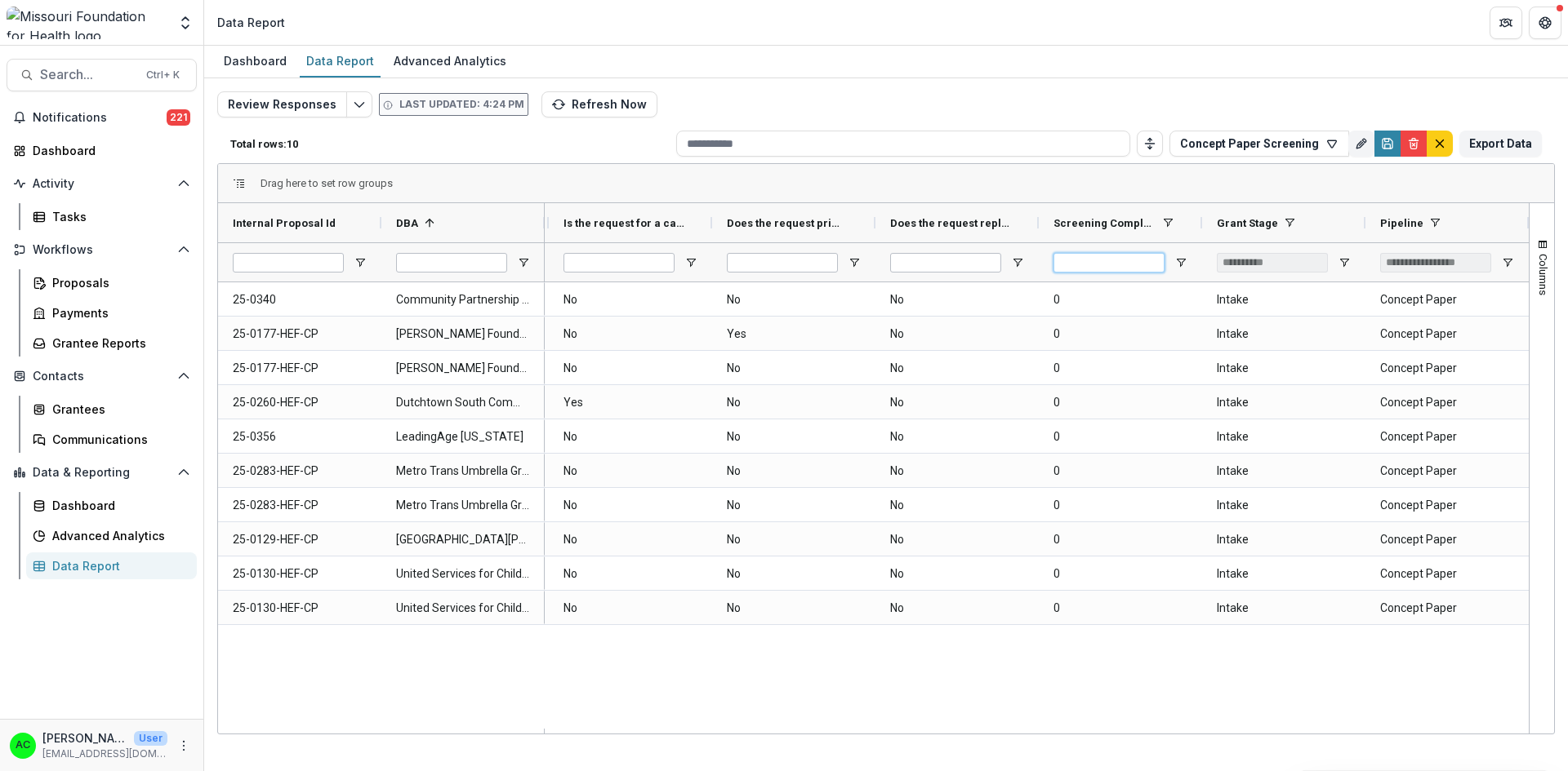
type input "*"
drag, startPoint x: 1140, startPoint y: 728, endPoint x: 946, endPoint y: 715, distance: 194.4
click at [946, 715] on div "Yes No No No No 0 Intake Concept Paper Yes No No Yes No 0 Intake Concept Paper …" at bounding box center [1036, 505] width 984 height 447
click at [1038, 667] on div "Yes No No No No 0 Intake Concept Paper Yes No No Yes No 0 Intake Concept Paper …" at bounding box center [1036, 505] width 984 height 447
drag, startPoint x: 1118, startPoint y: 733, endPoint x: 1051, endPoint y: 736, distance: 67.1
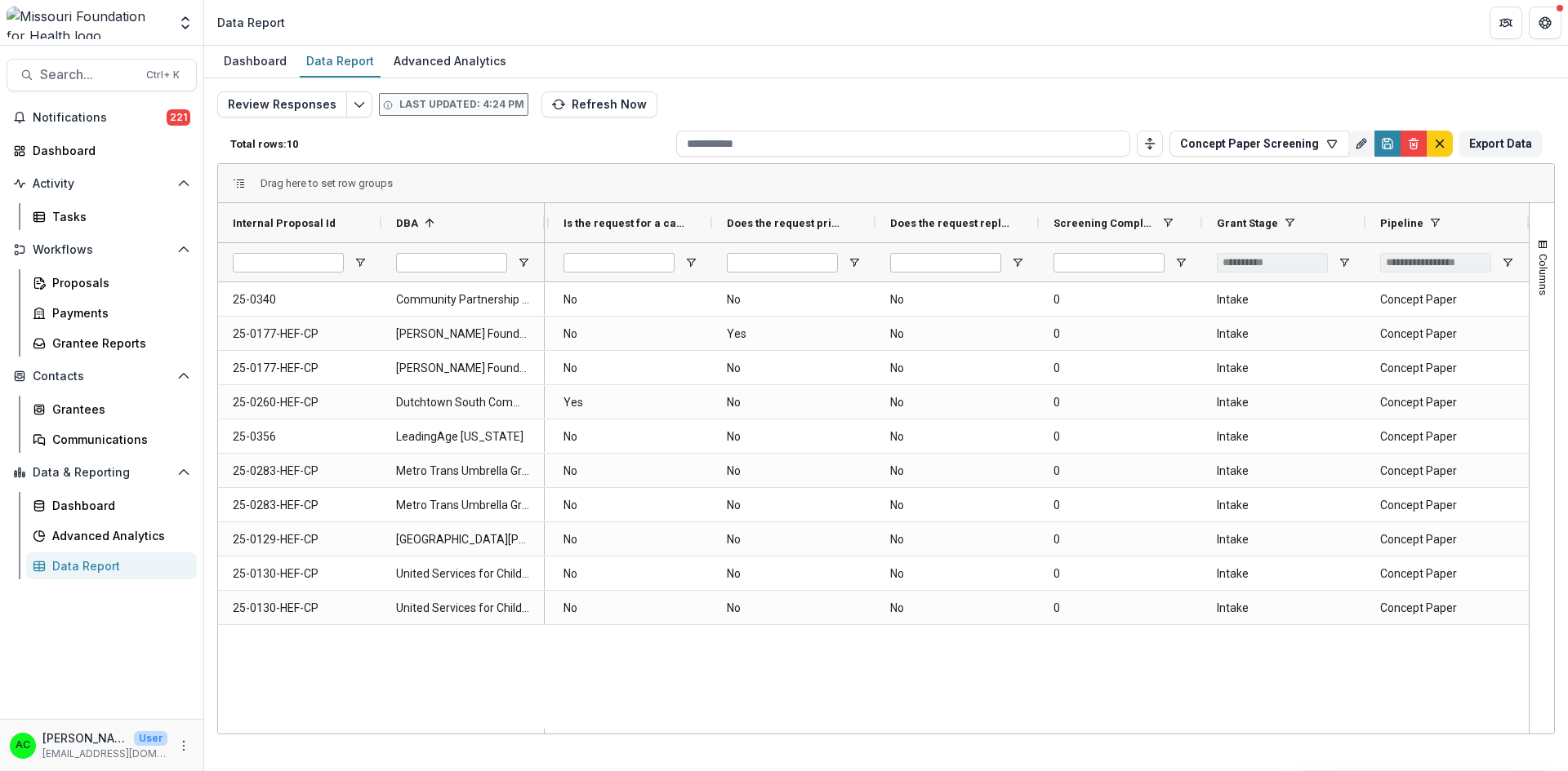
click at [1051, 736] on div "Dashboard Data Report Advanced Analytics Review Responses Last updated: 4:24 PM…" at bounding box center [886, 408] width 1364 height 726
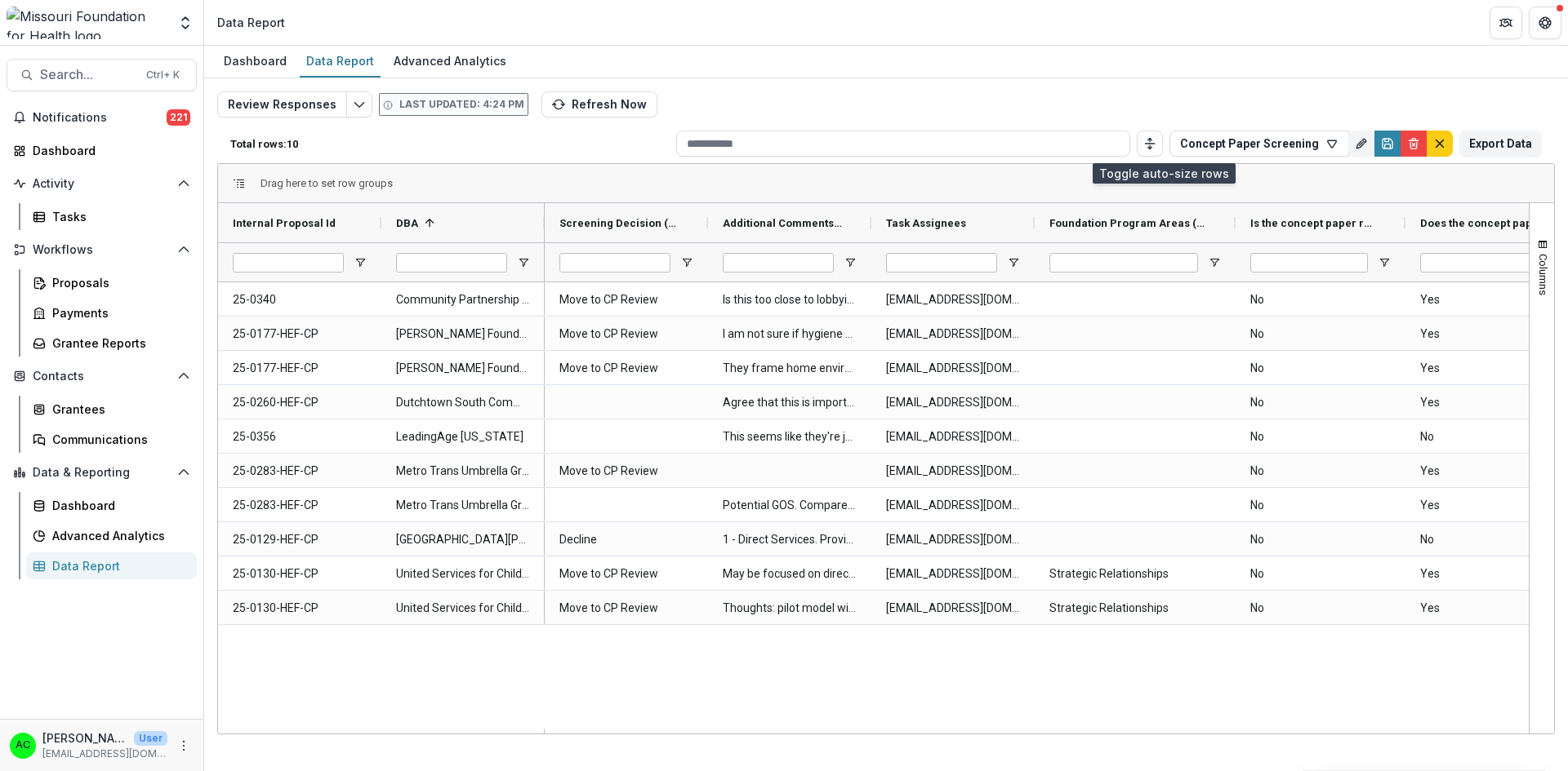
click at [1150, 142] on button "Toggle auto height" at bounding box center [1149, 143] width 26 height 26
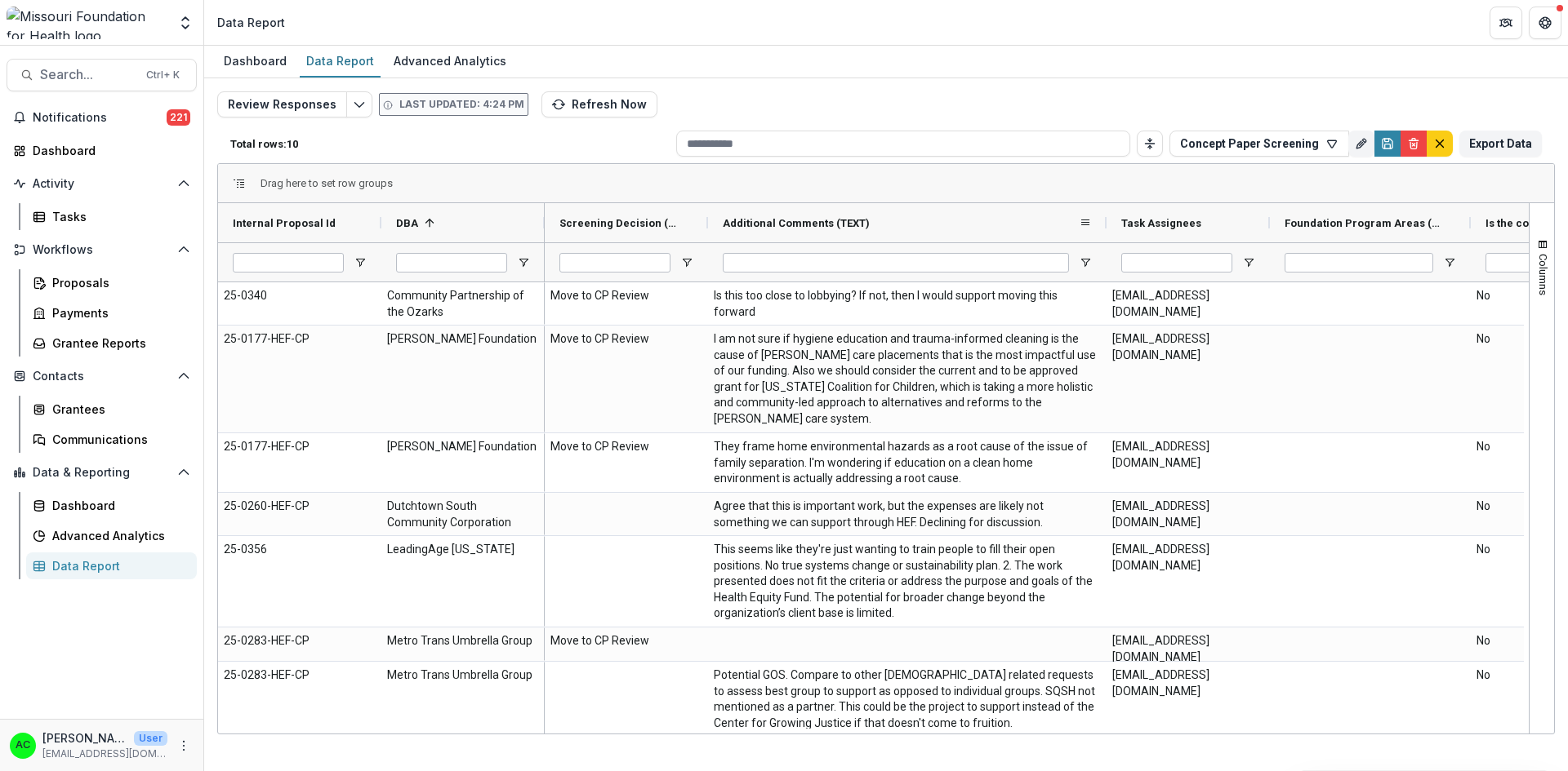
drag, startPoint x: 870, startPoint y: 224, endPoint x: 1105, endPoint y: 206, distance: 235.7
click at [1105, 206] on div at bounding box center [1106, 222] width 7 height 39
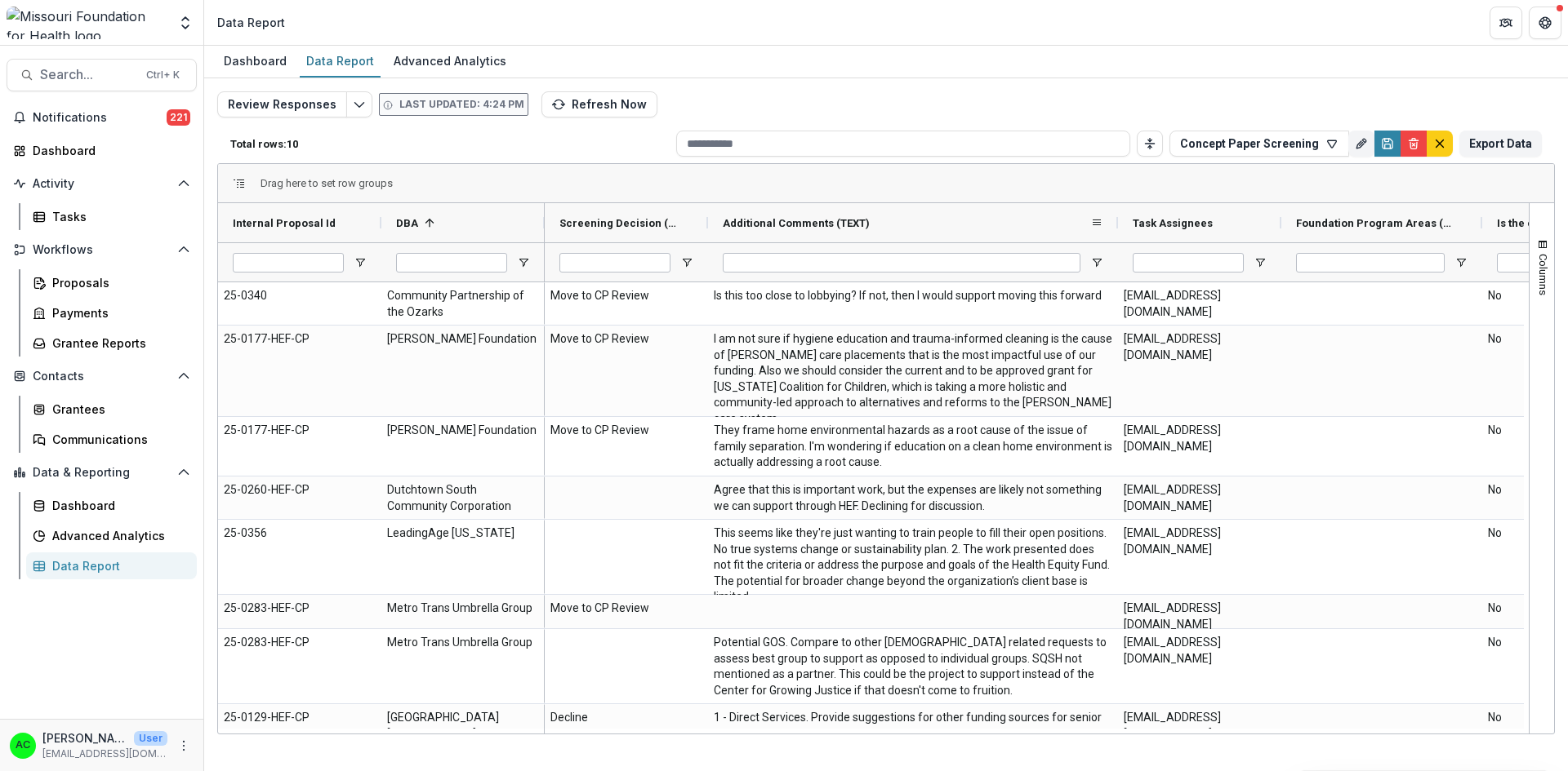
drag, startPoint x: 1105, startPoint y: 220, endPoint x: 1116, endPoint y: 218, distance: 11.2
click at [1116, 218] on div at bounding box center [1117, 222] width 7 height 39
click at [1386, 147] on icon "Save" at bounding box center [1388, 146] width 6 height 4
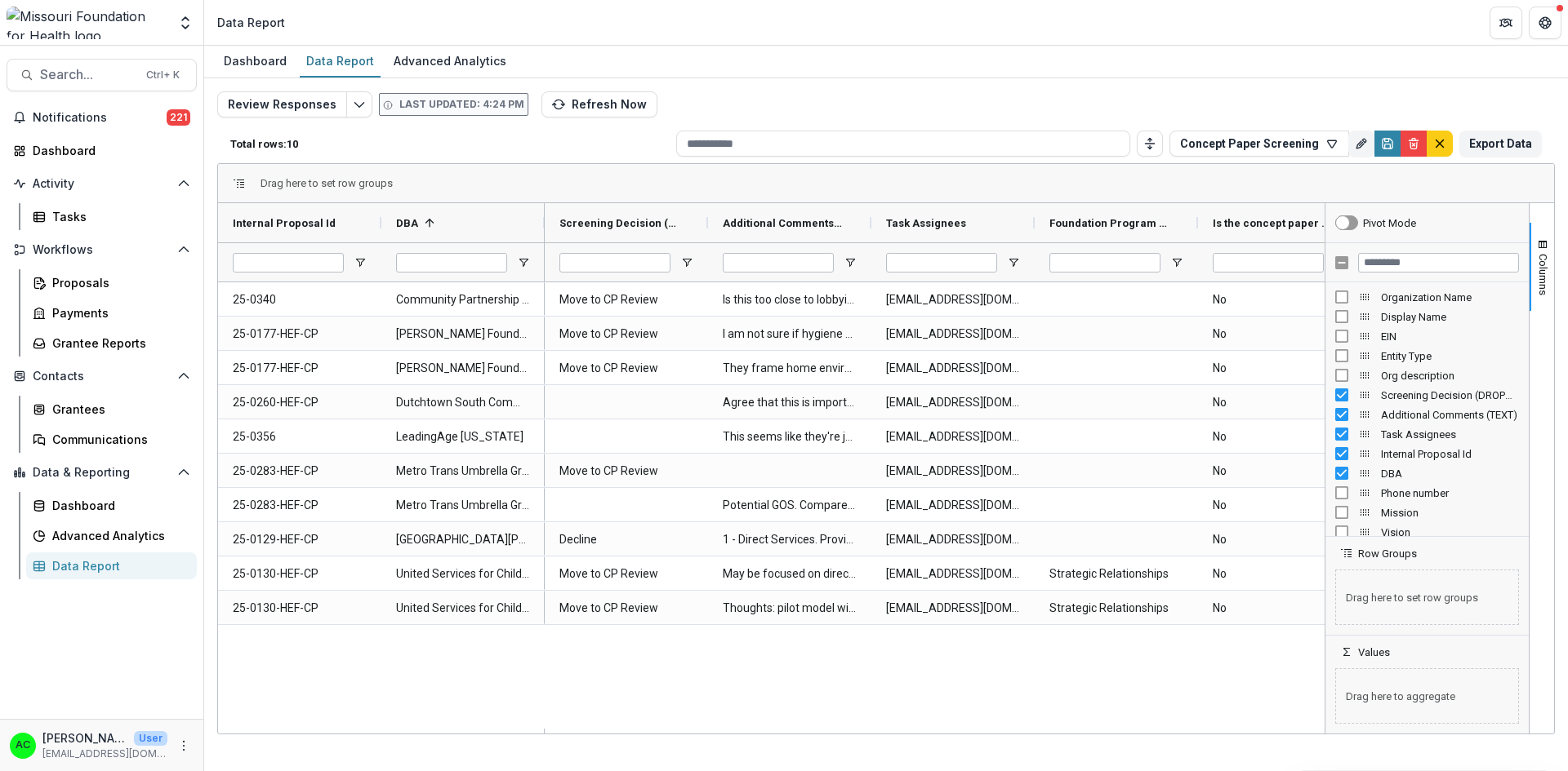
click at [1548, 236] on button "Columns" at bounding box center [1541, 267] width 24 height 89
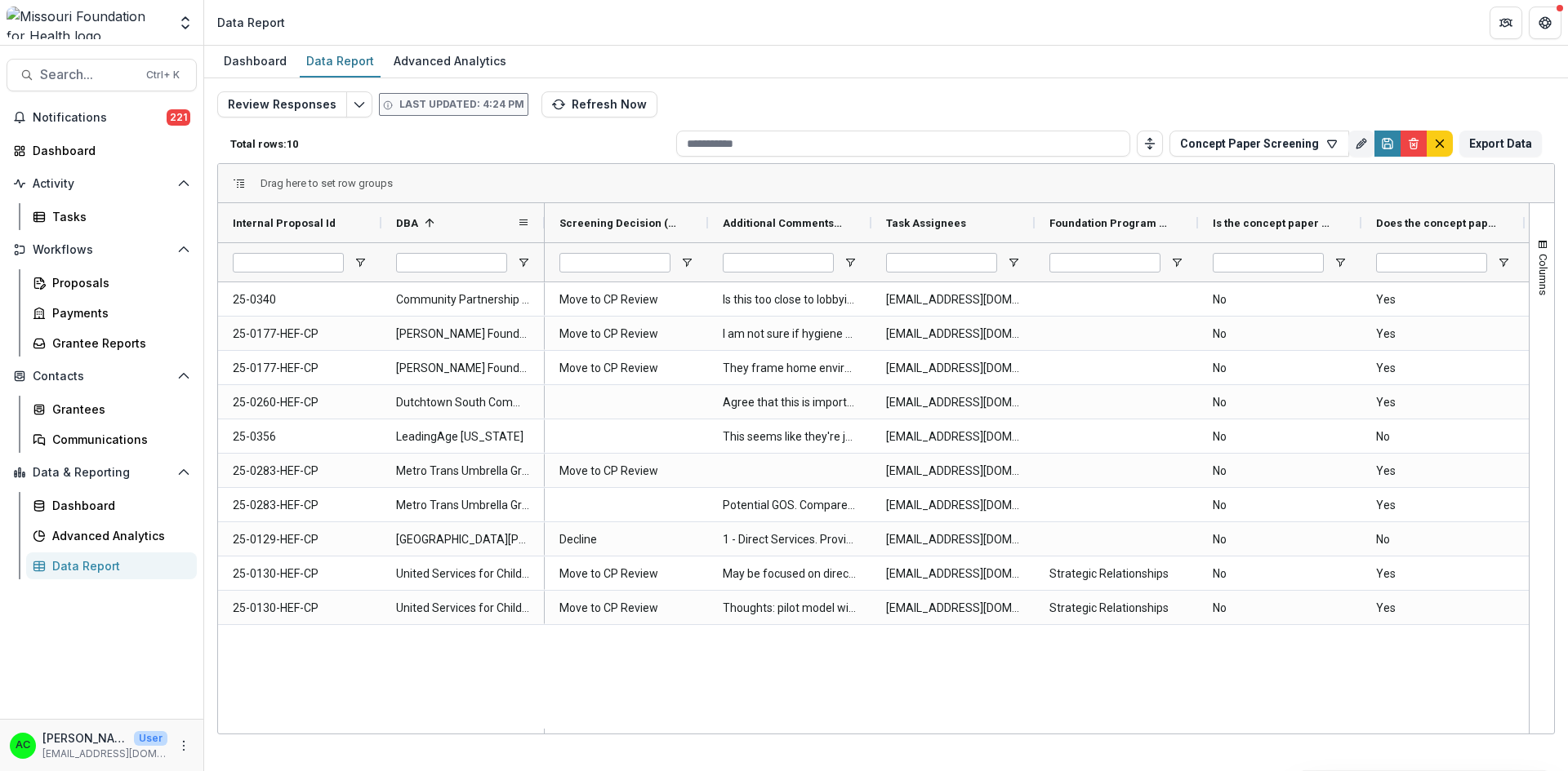
click at [396, 212] on div "DBA 1" at bounding box center [456, 222] width 120 height 31
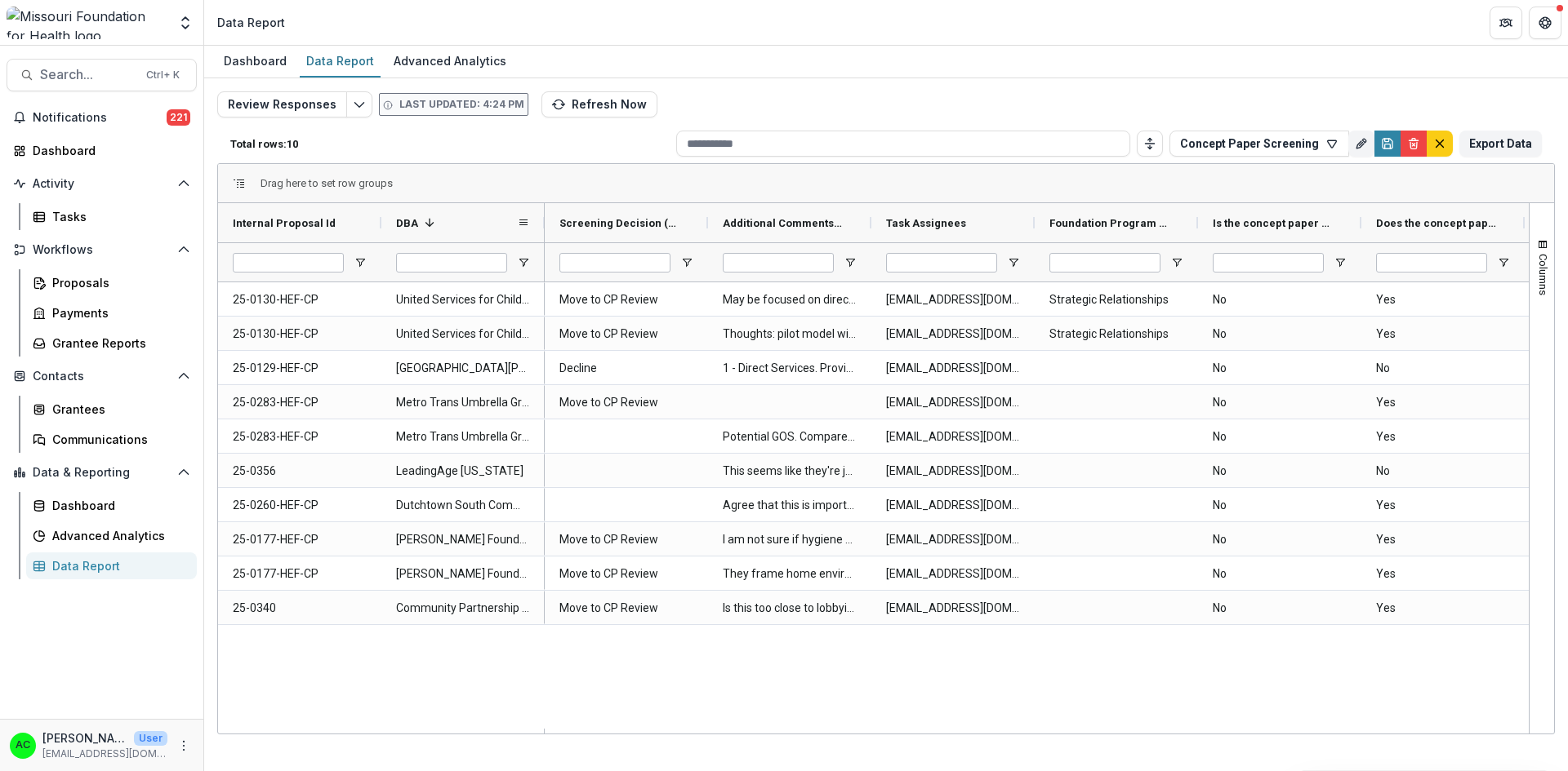
click at [423, 227] on span at bounding box center [430, 223] width 13 height 13
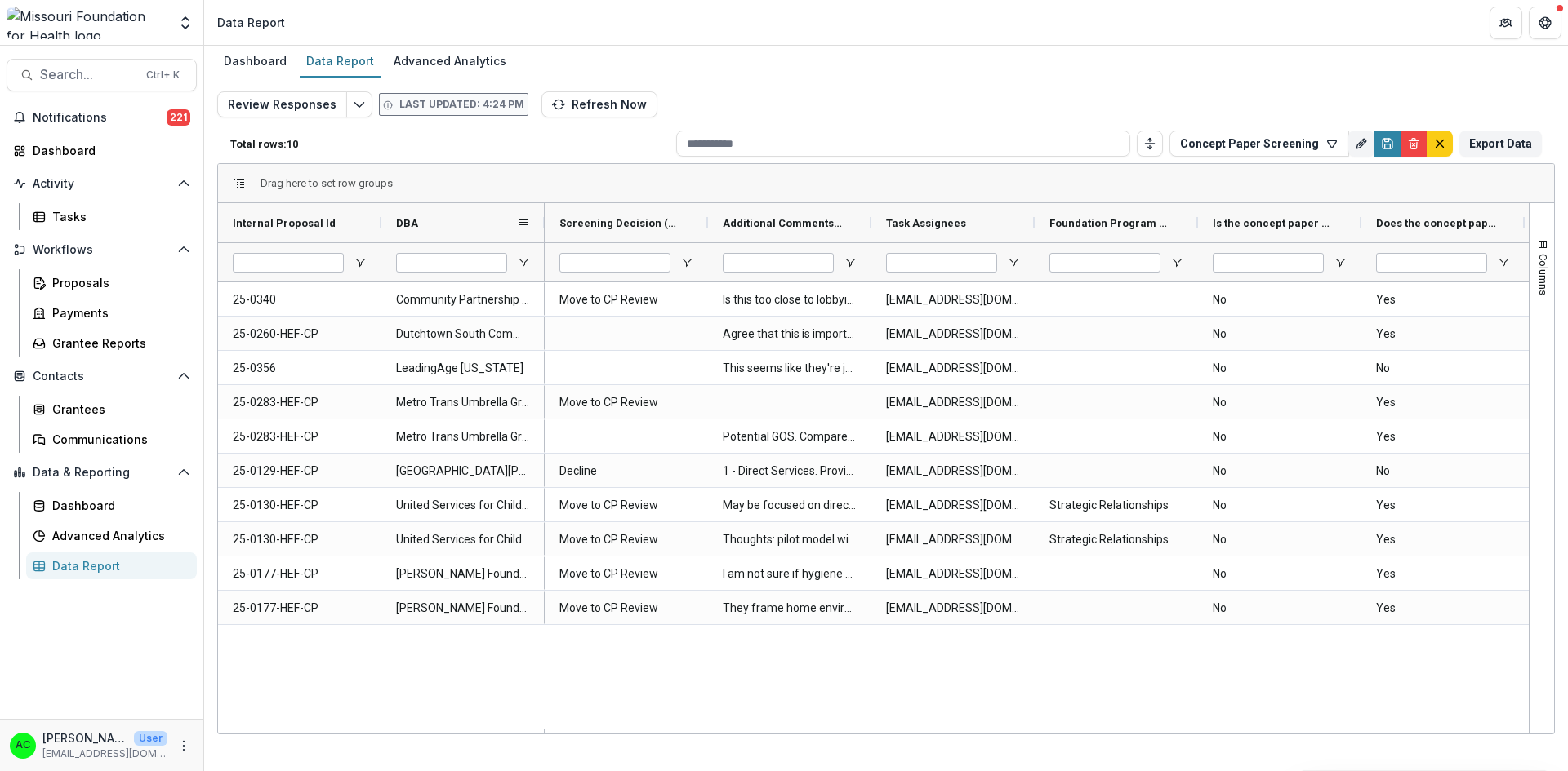
click at [423, 227] on div "DBA" at bounding box center [456, 222] width 120 height 31
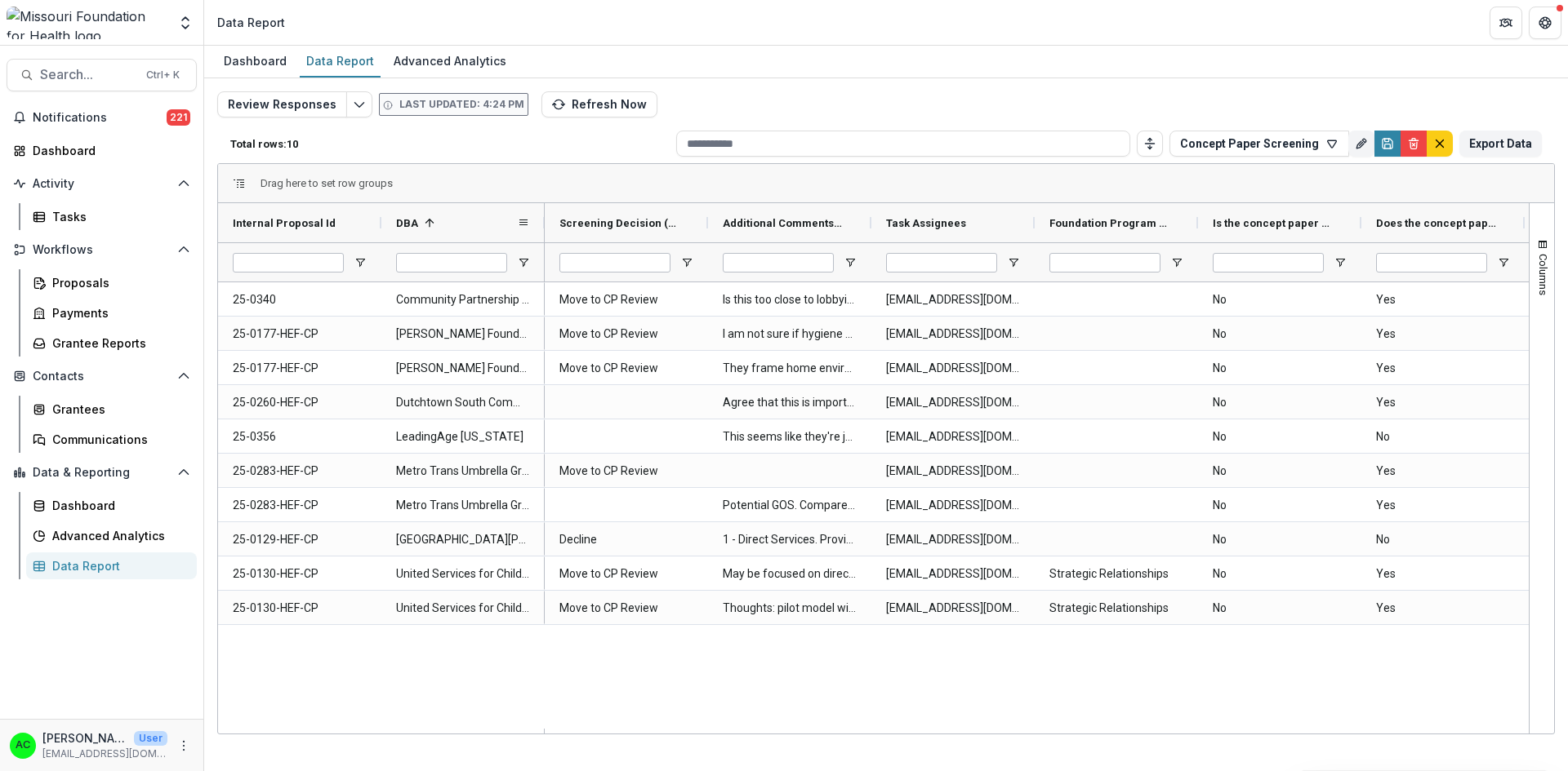
click at [423, 227] on span at bounding box center [430, 223] width 13 height 13
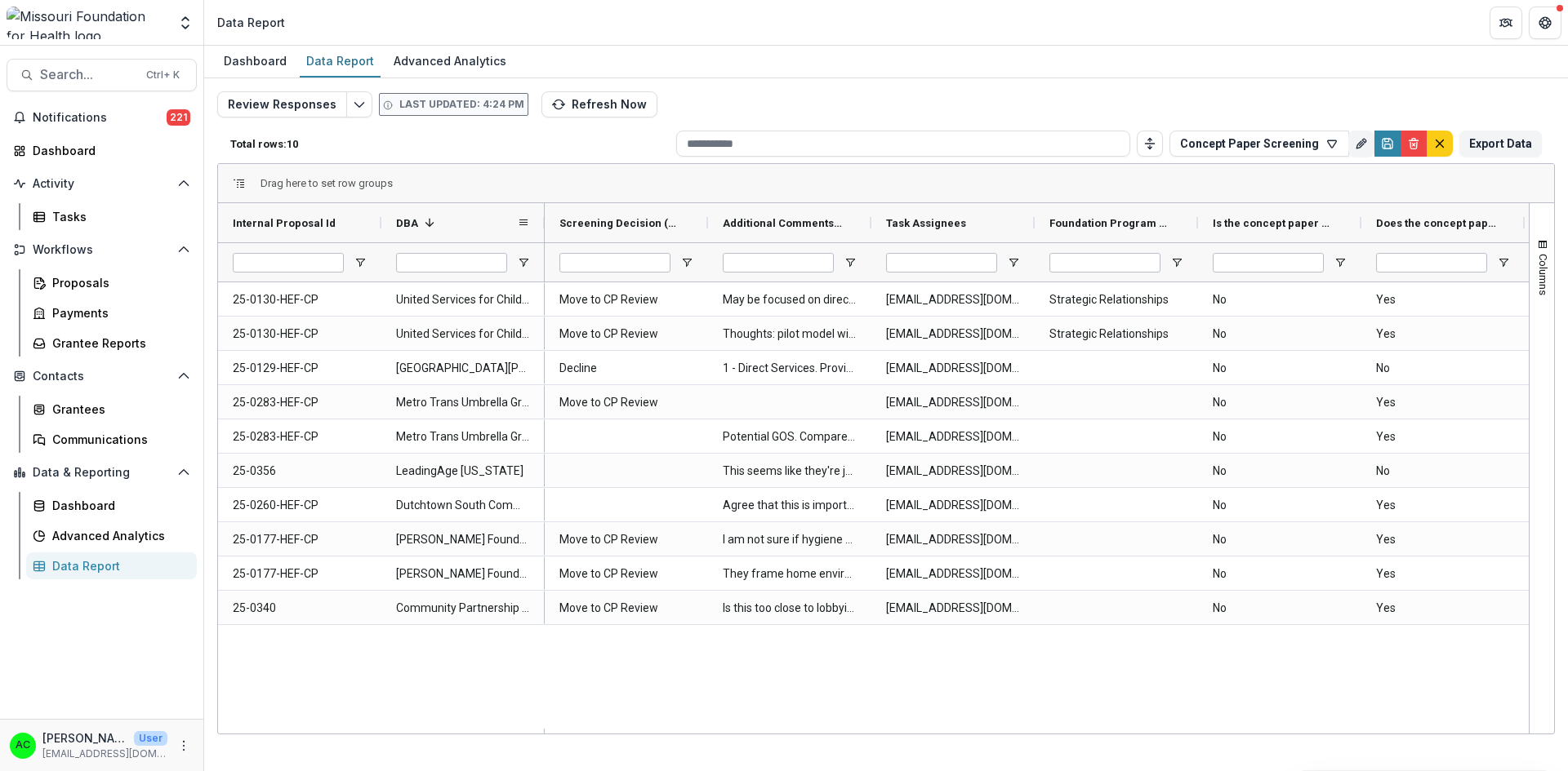
click at [415, 221] on span "DBA" at bounding box center [406, 223] width 22 height 13
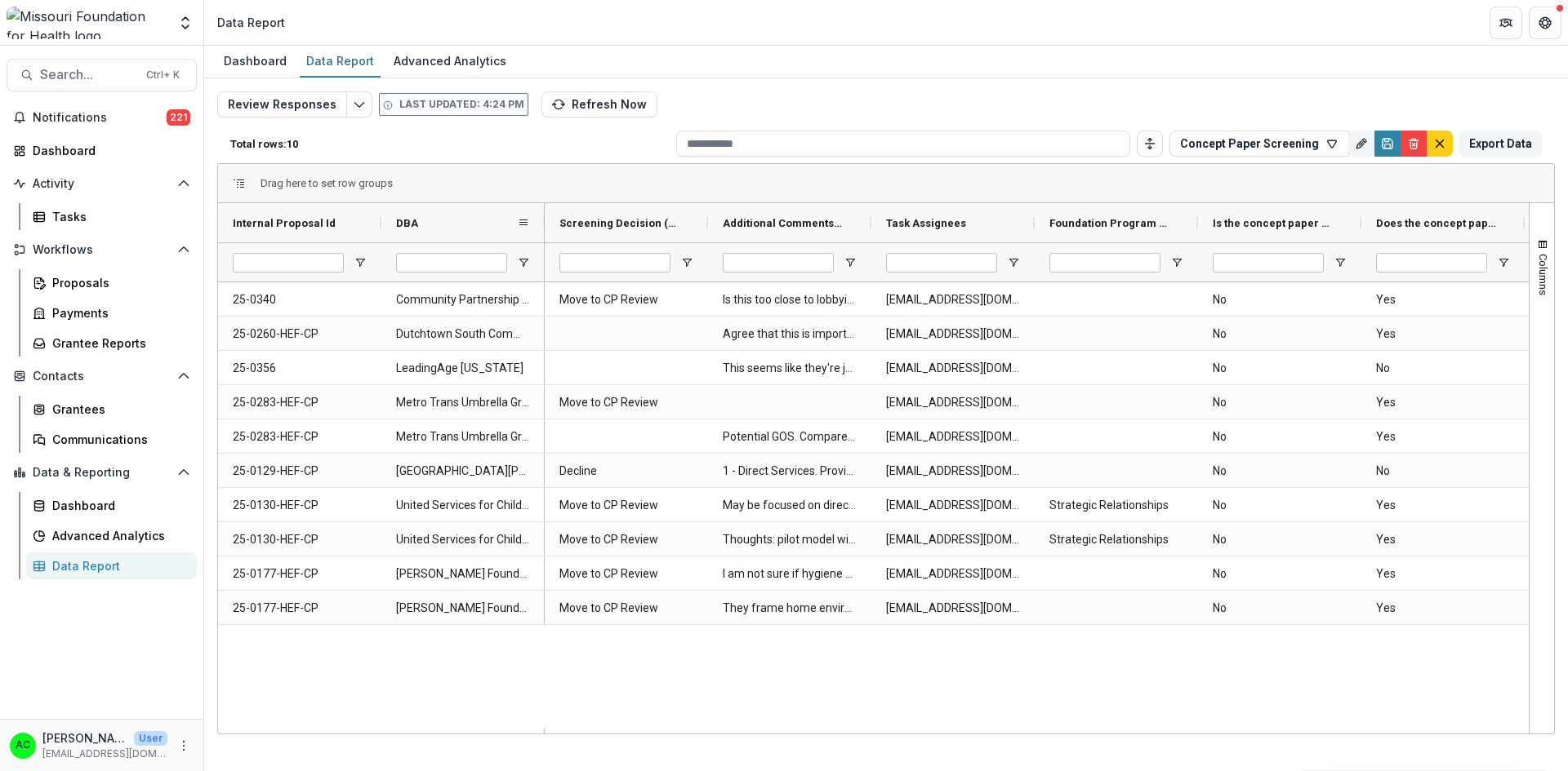
click at [430, 220] on div "DBA" at bounding box center [456, 222] width 120 height 31
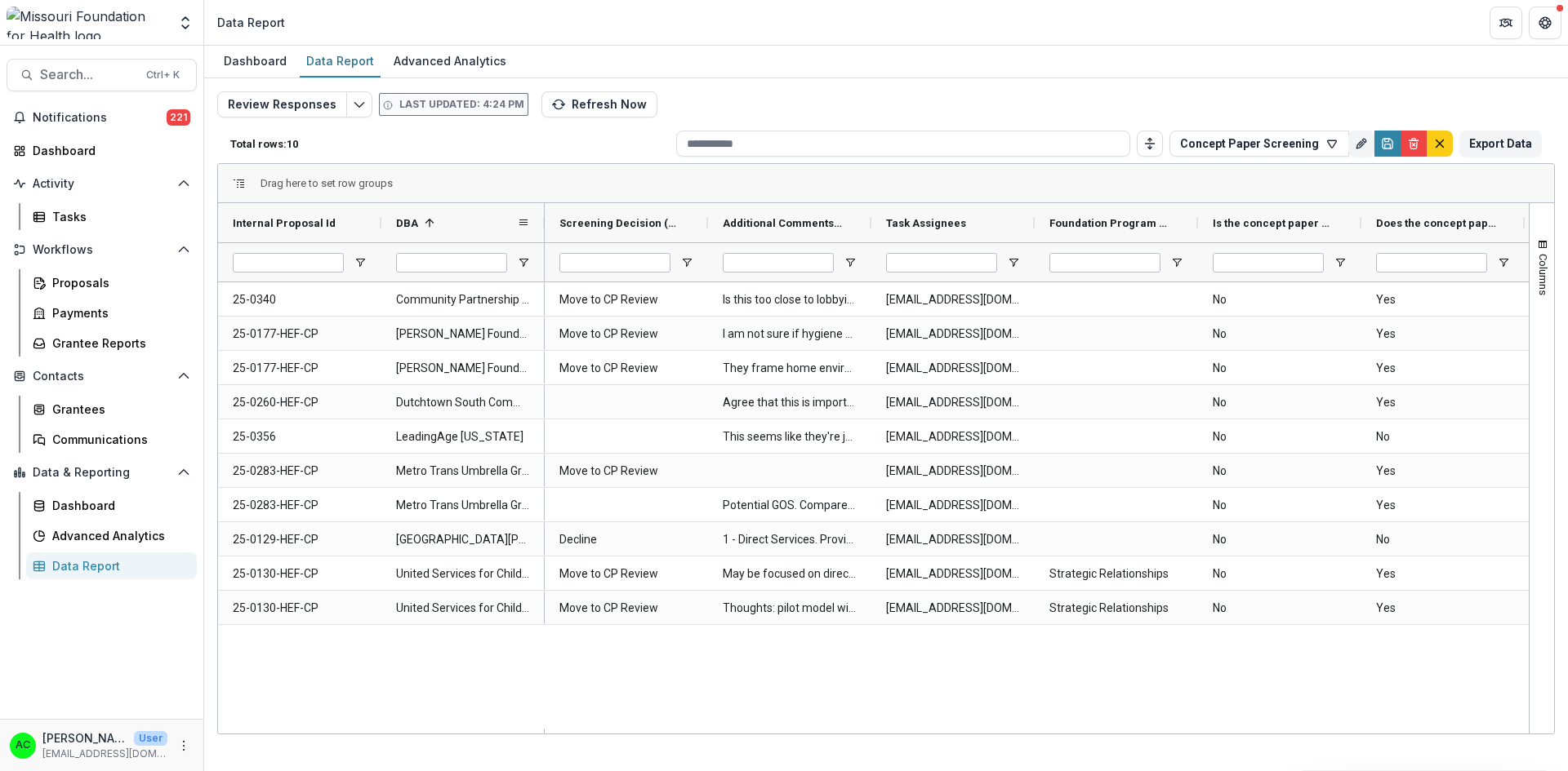
click at [397, 225] on span "DBA" at bounding box center [406, 223] width 22 height 13
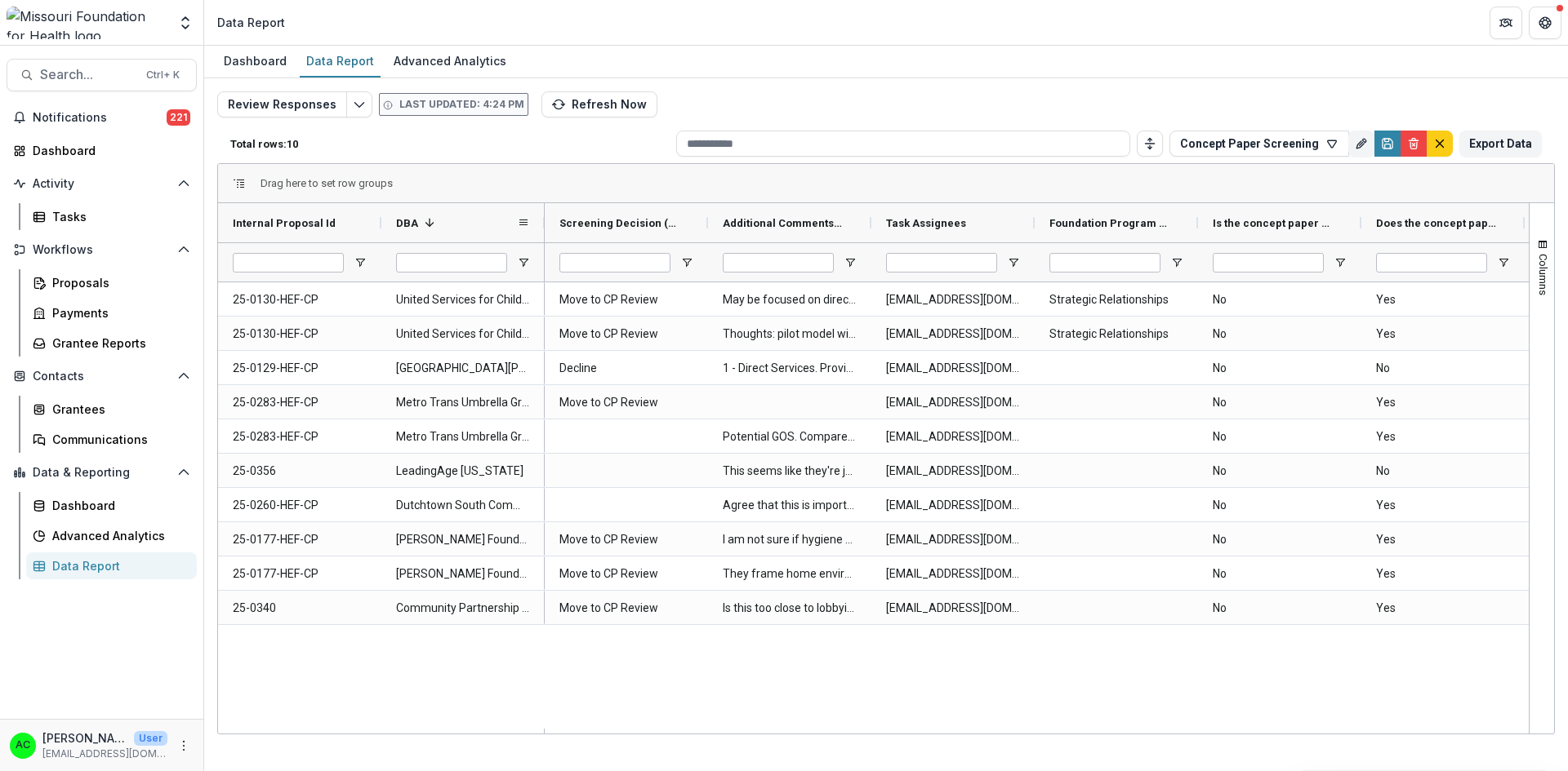
click at [397, 225] on span "DBA" at bounding box center [406, 223] width 22 height 13
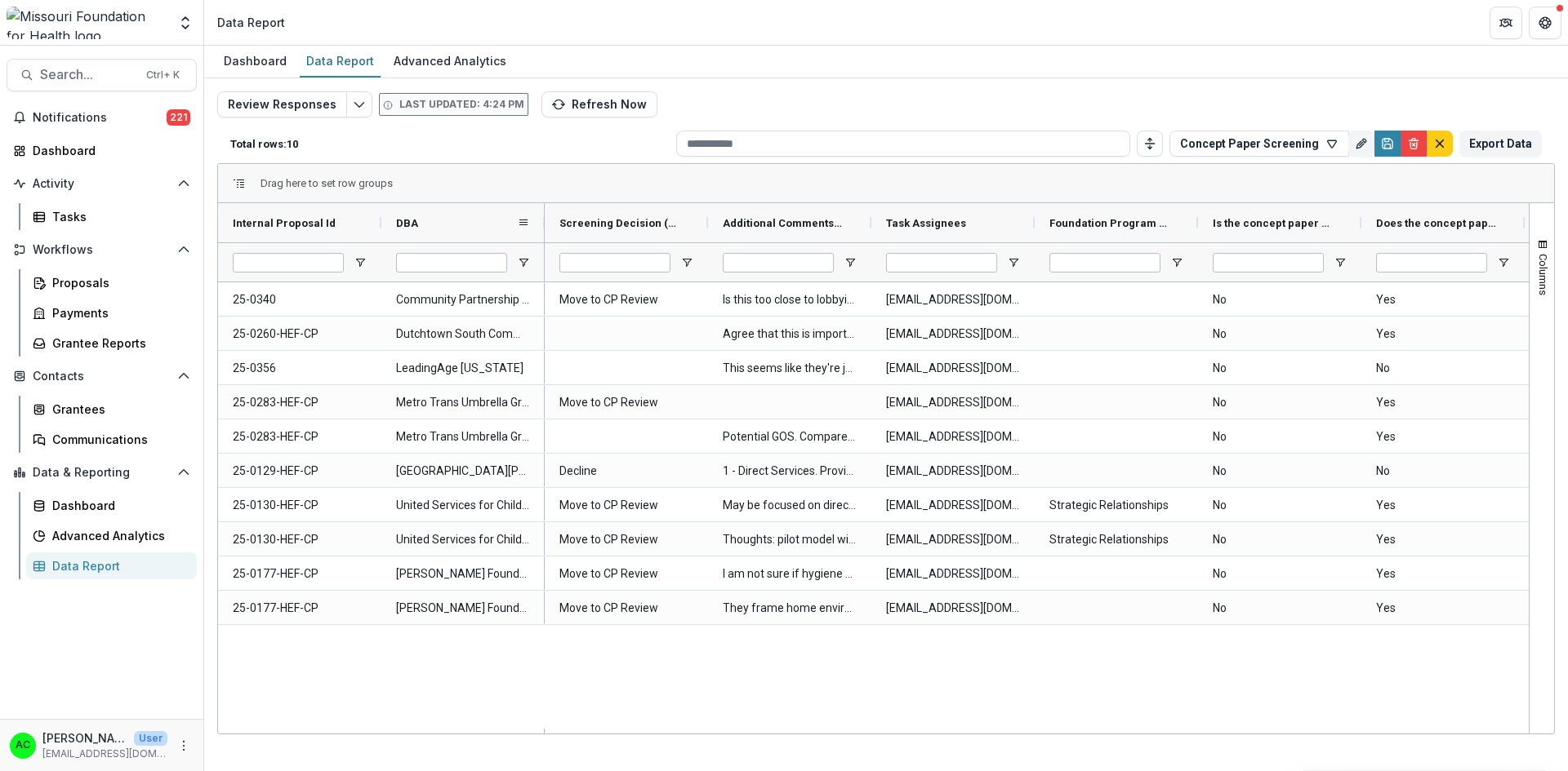
click at [432, 225] on div "DBA" at bounding box center [456, 222] width 120 height 31
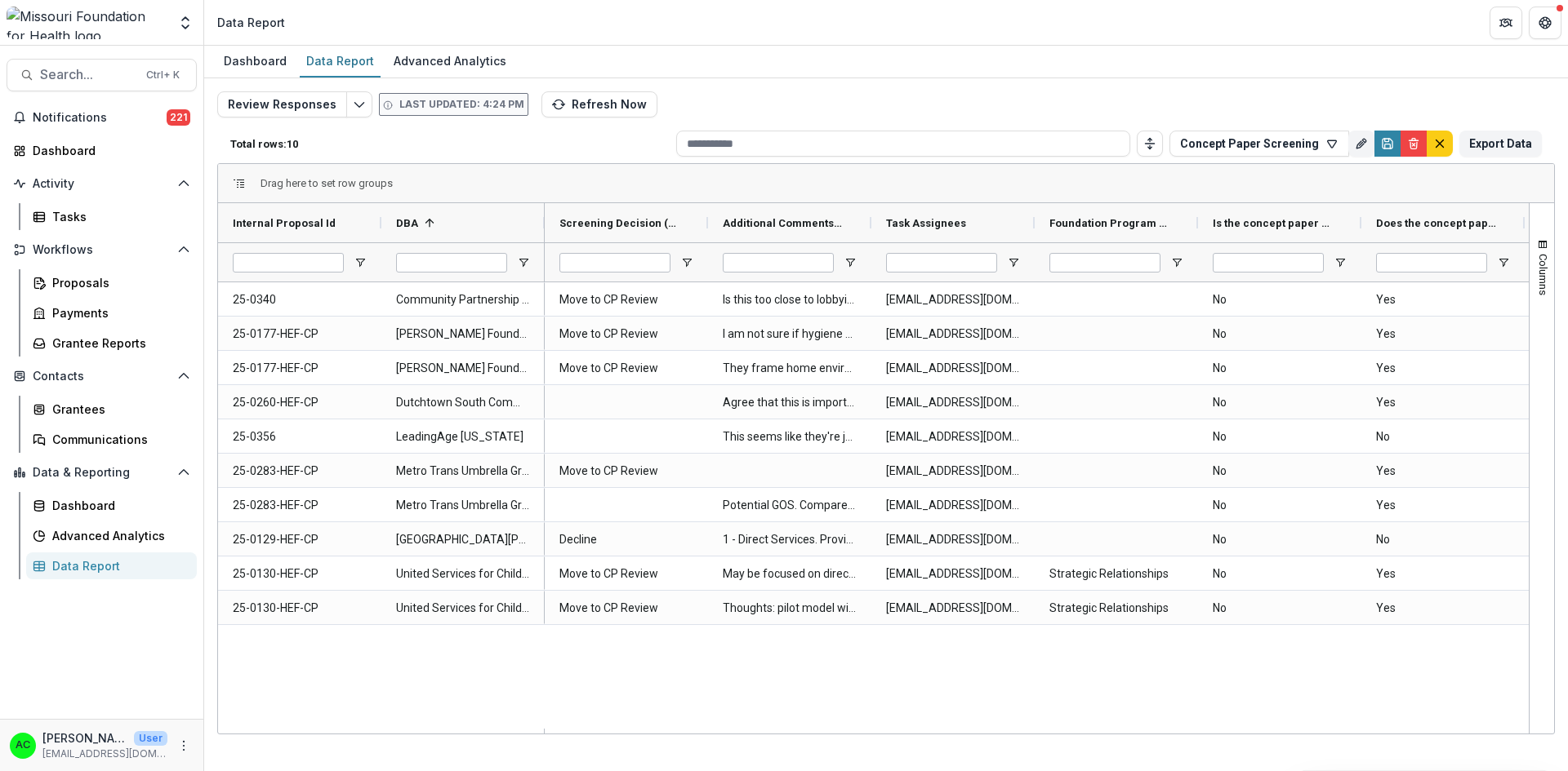
click at [807, 727] on div "Move to CP Review Is this too close to lobbying? If not, then I would support m…" at bounding box center [1036, 505] width 984 height 447
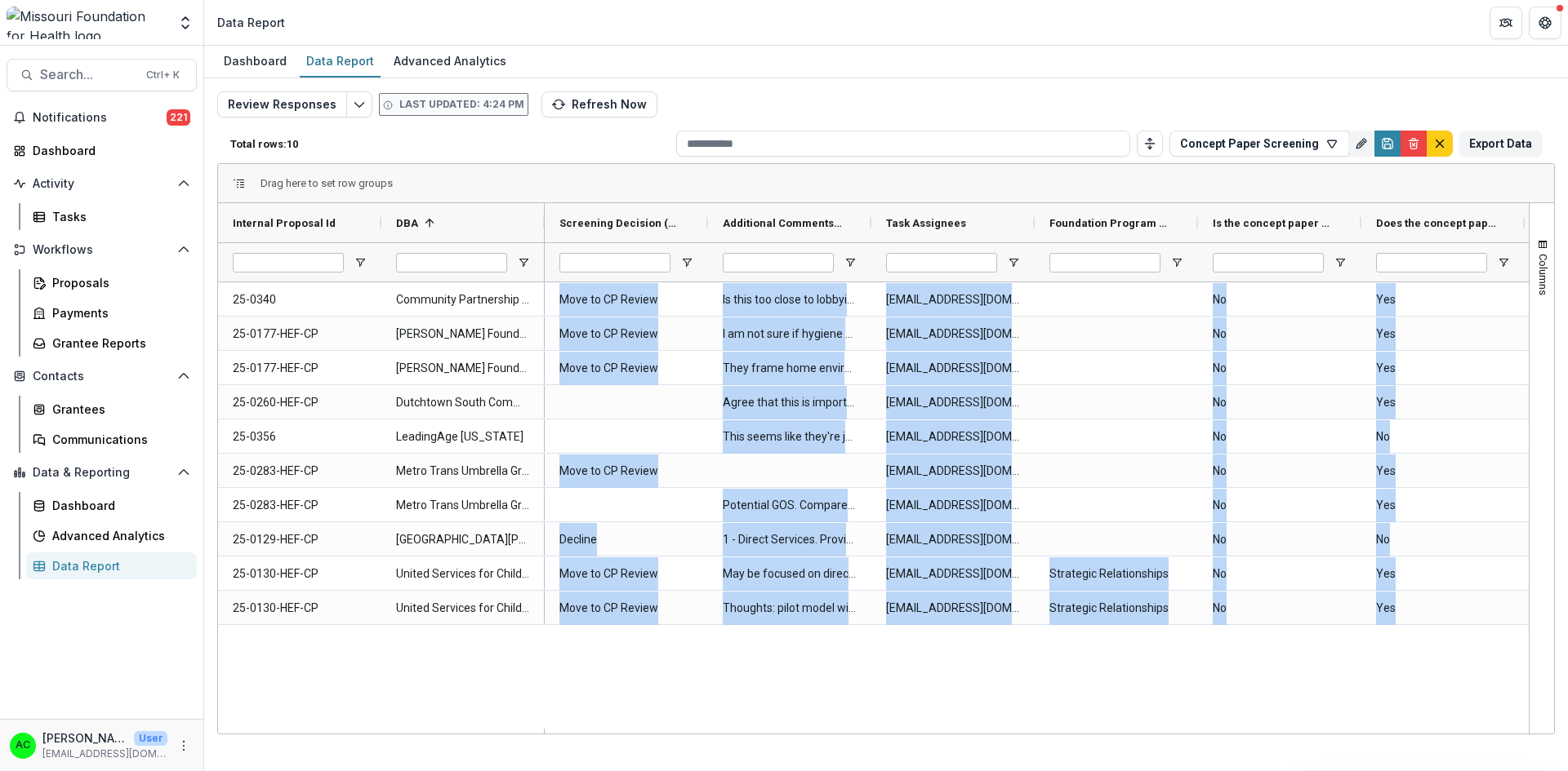
drag, startPoint x: 806, startPoint y: 727, endPoint x: 1141, endPoint y: 740, distance: 335.3
click at [1141, 740] on div "Dashboard Data Report Advanced Analytics Review Responses Last updated: 4:24 PM…" at bounding box center [886, 408] width 1364 height 726
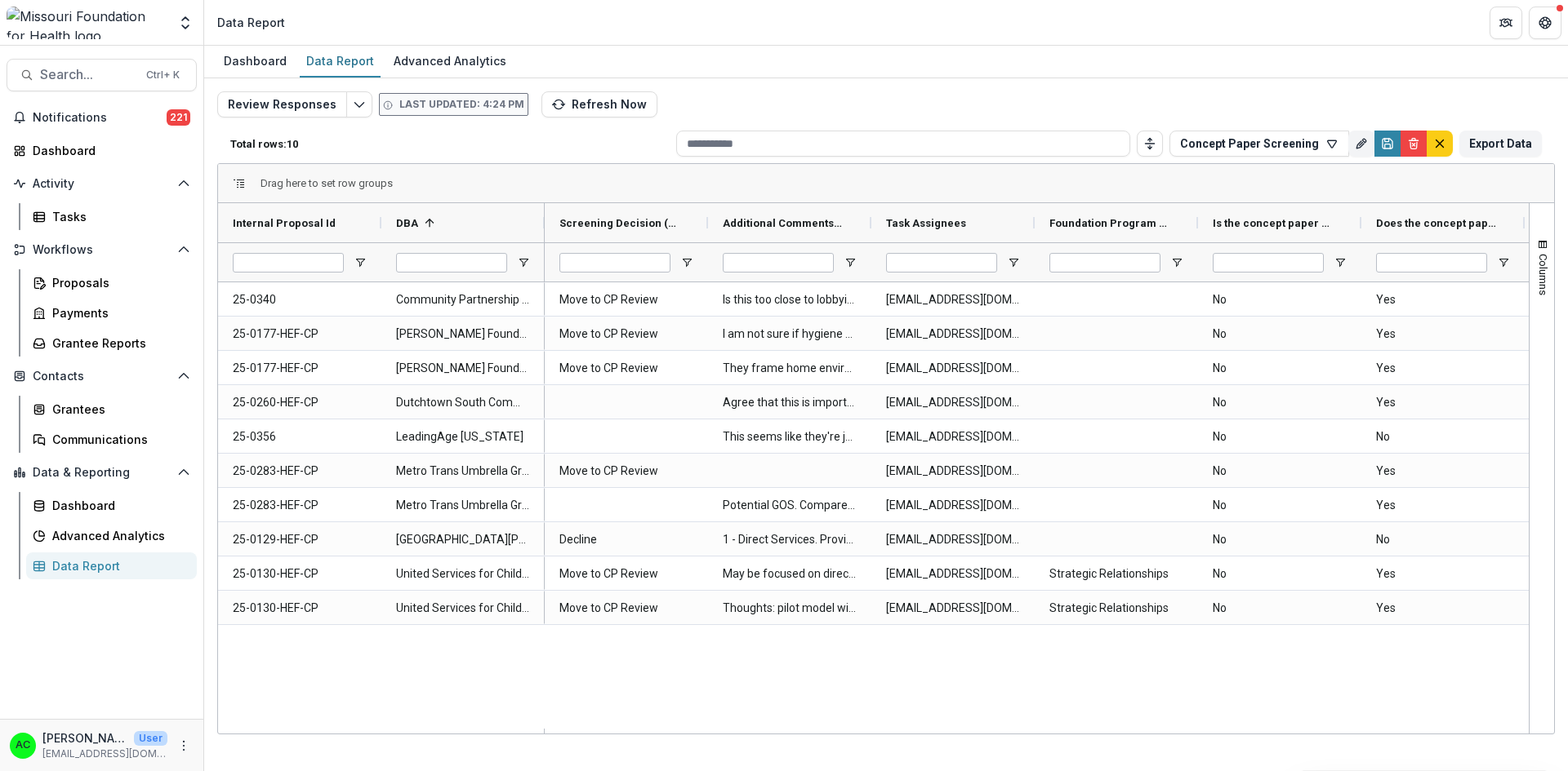
click at [942, 706] on div "Move to CP Review Is this too close to lobbying? If not, then I would support m…" at bounding box center [1036, 505] width 984 height 447
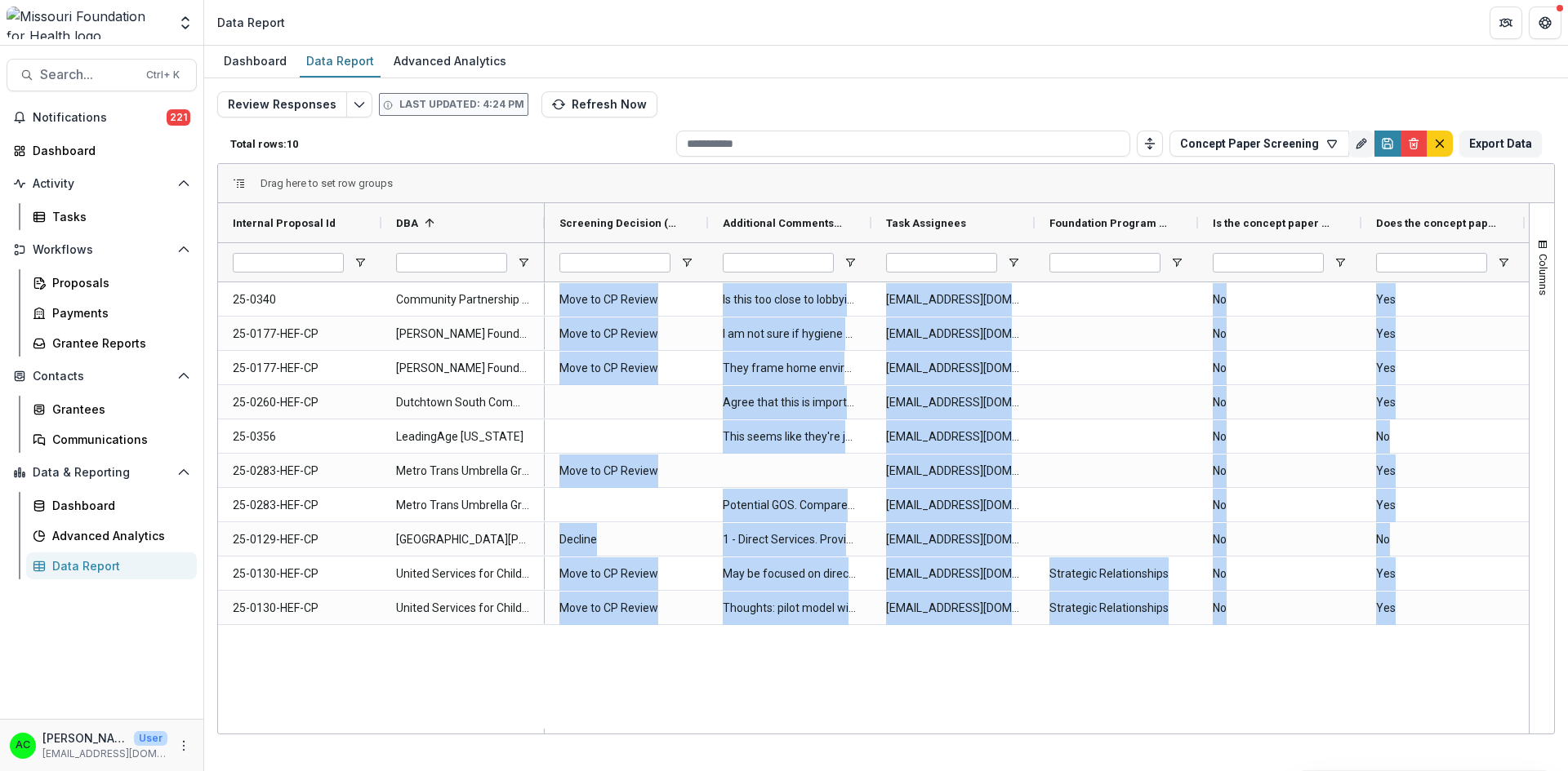
drag, startPoint x: 907, startPoint y: 727, endPoint x: 1193, endPoint y: 745, distance: 286.6
click at [1193, 745] on div "Dashboard Data Report Advanced Analytics Review Responses Last updated: 4:24 PM…" at bounding box center [886, 408] width 1364 height 726
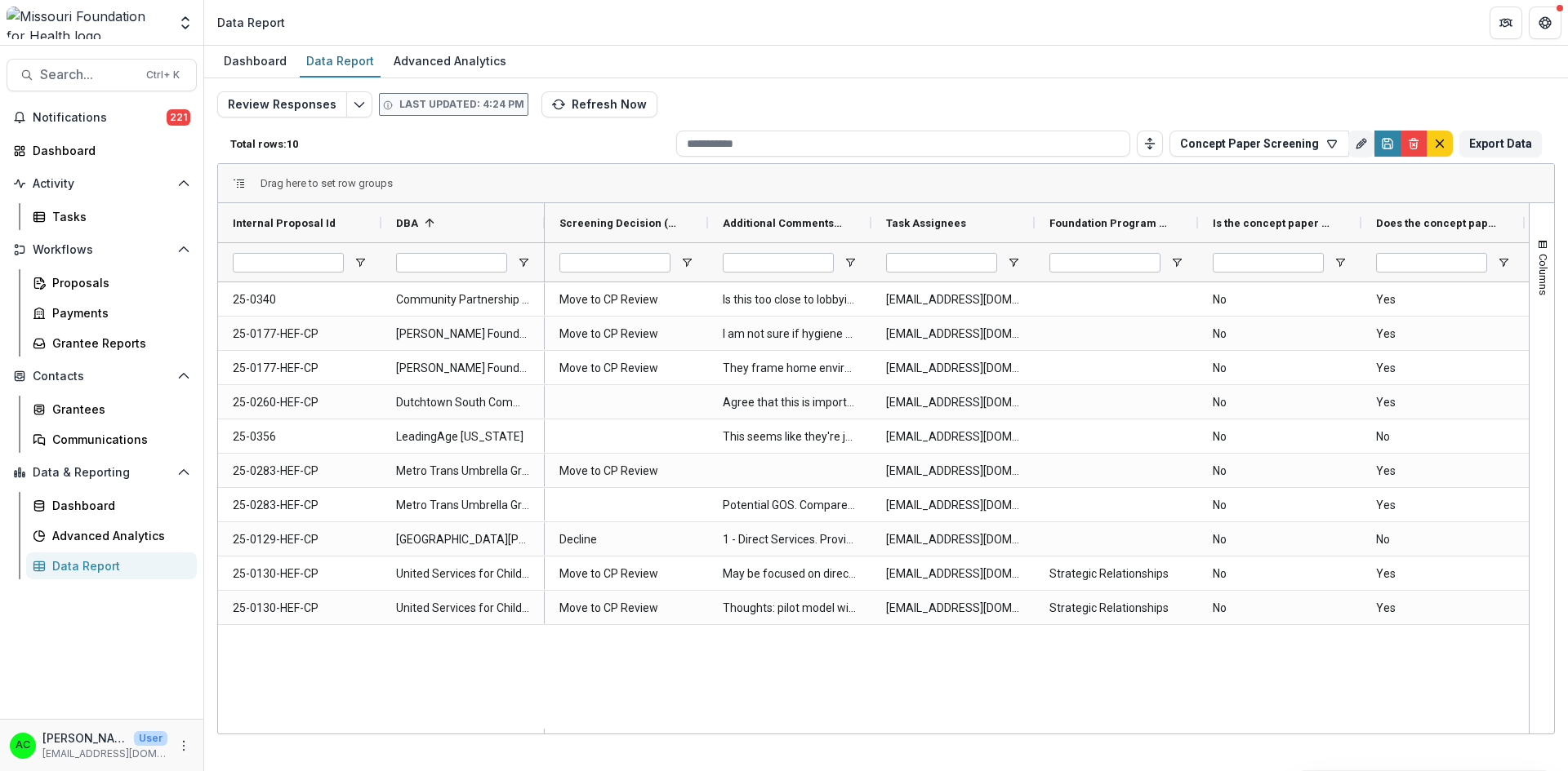
click at [1089, 689] on div "Move to CP Review Is this too close to lobbying? If not, then I would support m…" at bounding box center [1036, 505] width 984 height 447
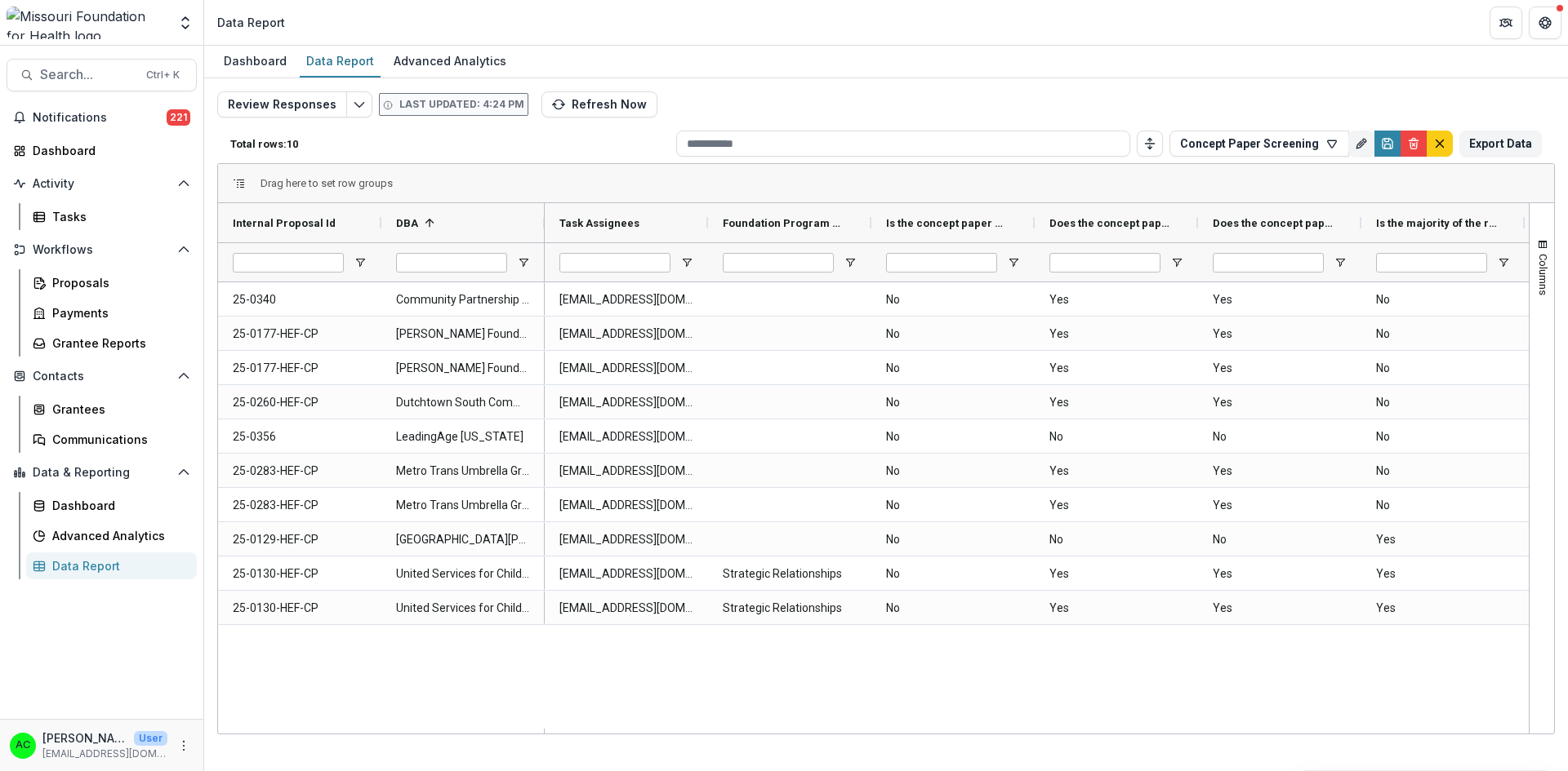
scroll to position [0, 59]
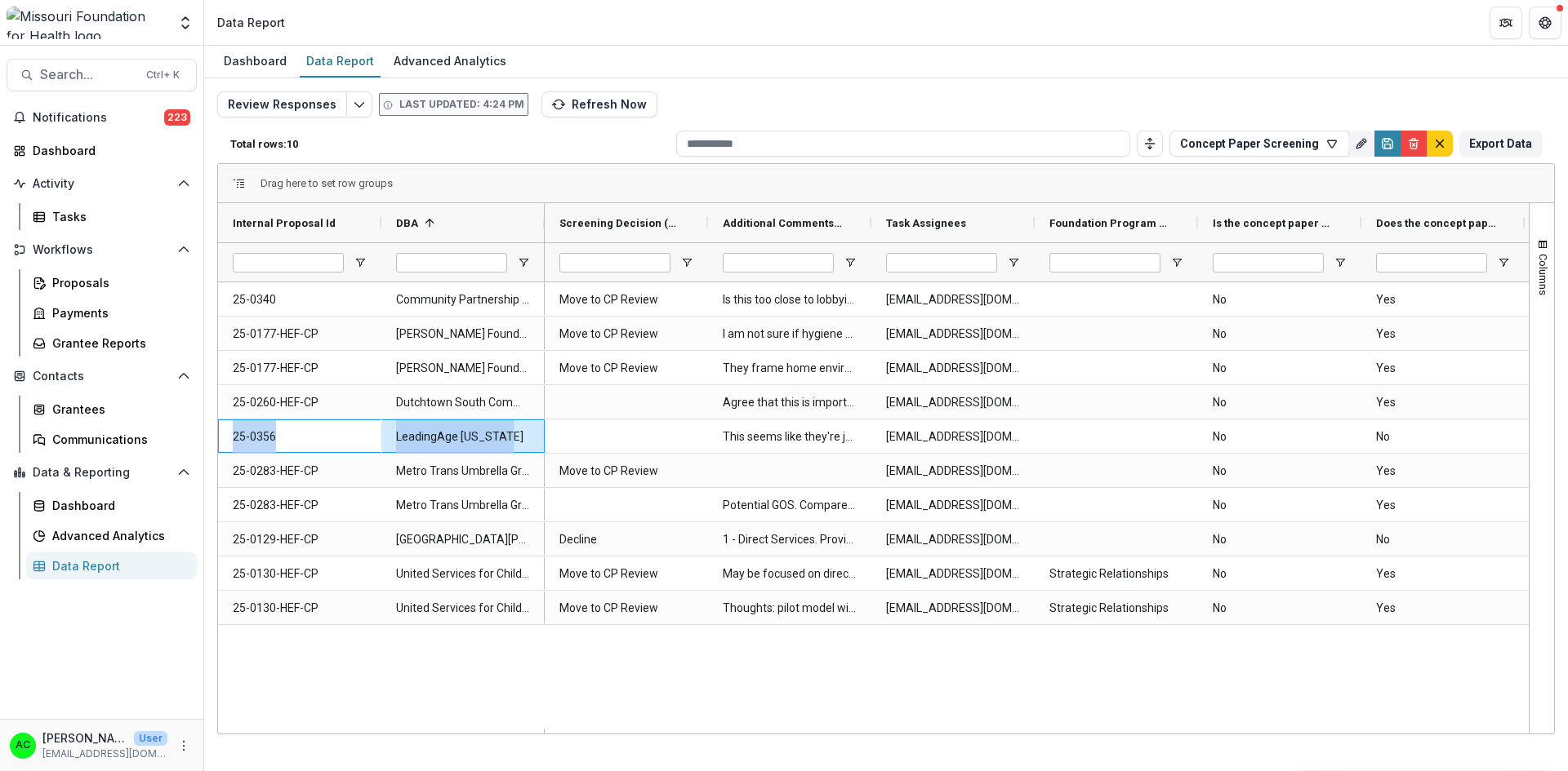
drag, startPoint x: 232, startPoint y: 437, endPoint x: 517, endPoint y: 426, distance: 285.2
click at [517, 426] on div "25-0356 LeadingAge Missouri" at bounding box center [380, 437] width 327 height 35
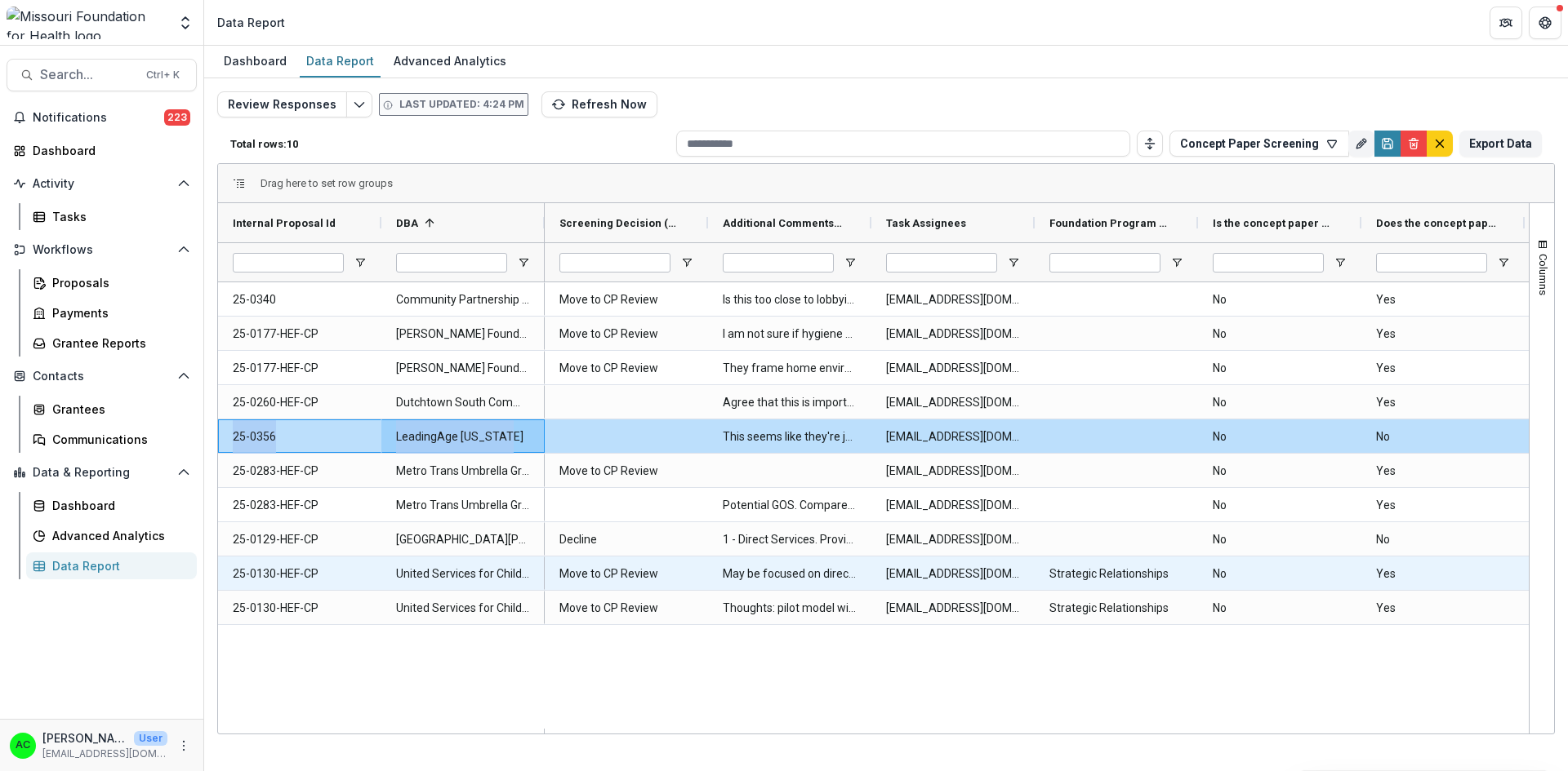
copy div "25-0356 LeadingAge Missouri"
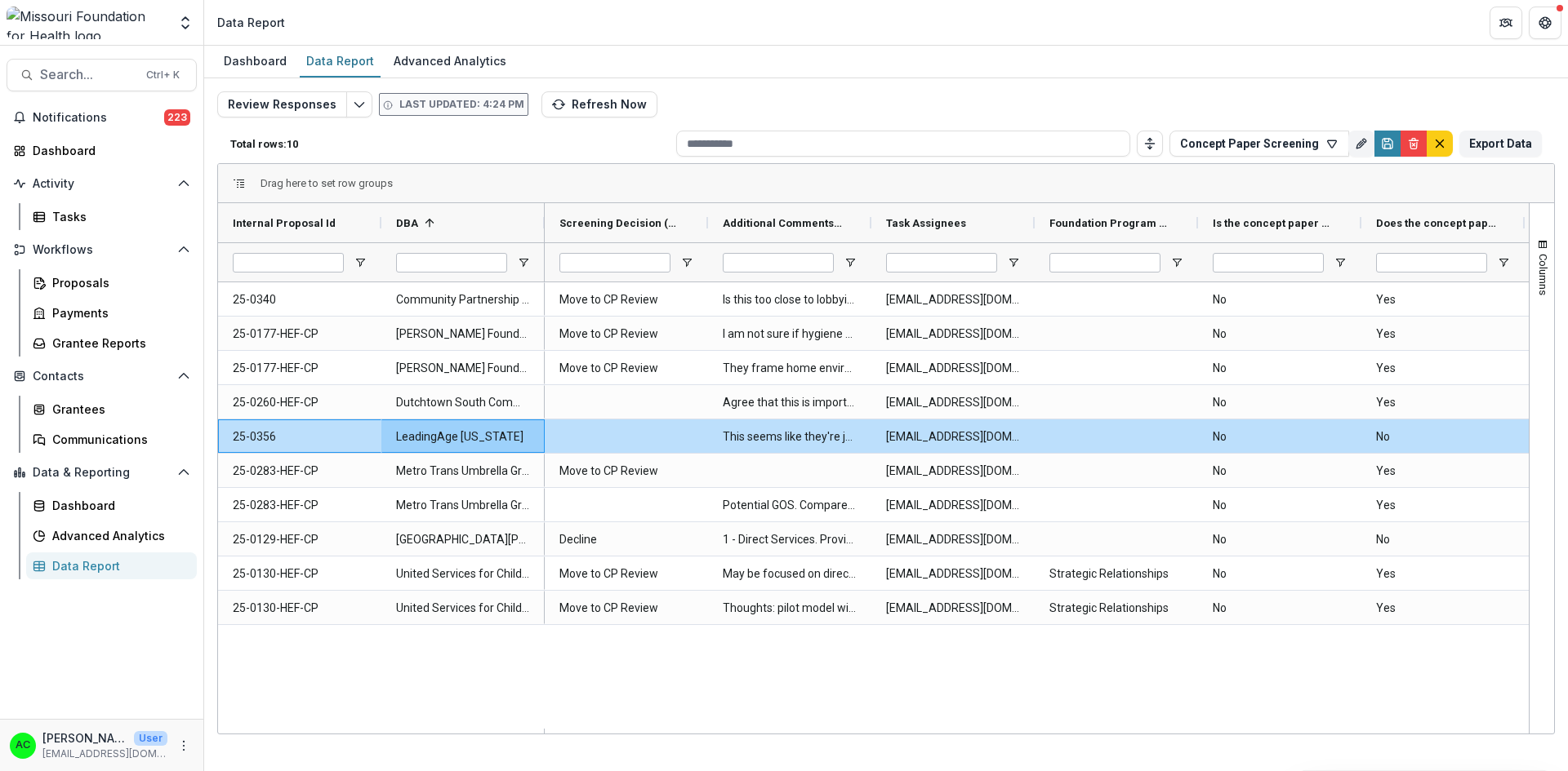
click at [845, 694] on div "Move to CP Review Is this too close to lobbying? If not, then I would support m…" at bounding box center [1036, 505] width 984 height 447
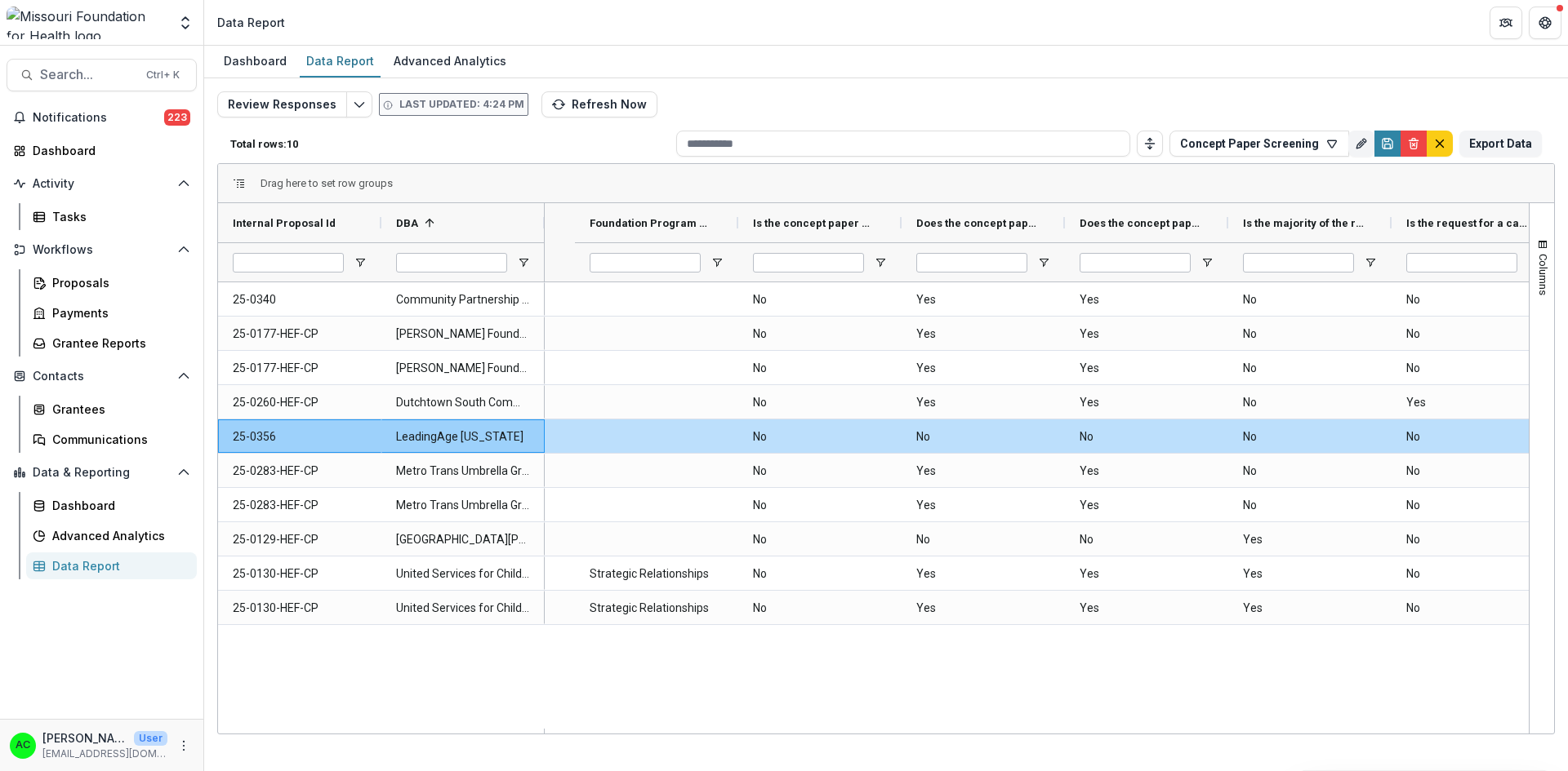
scroll to position [0, 1111]
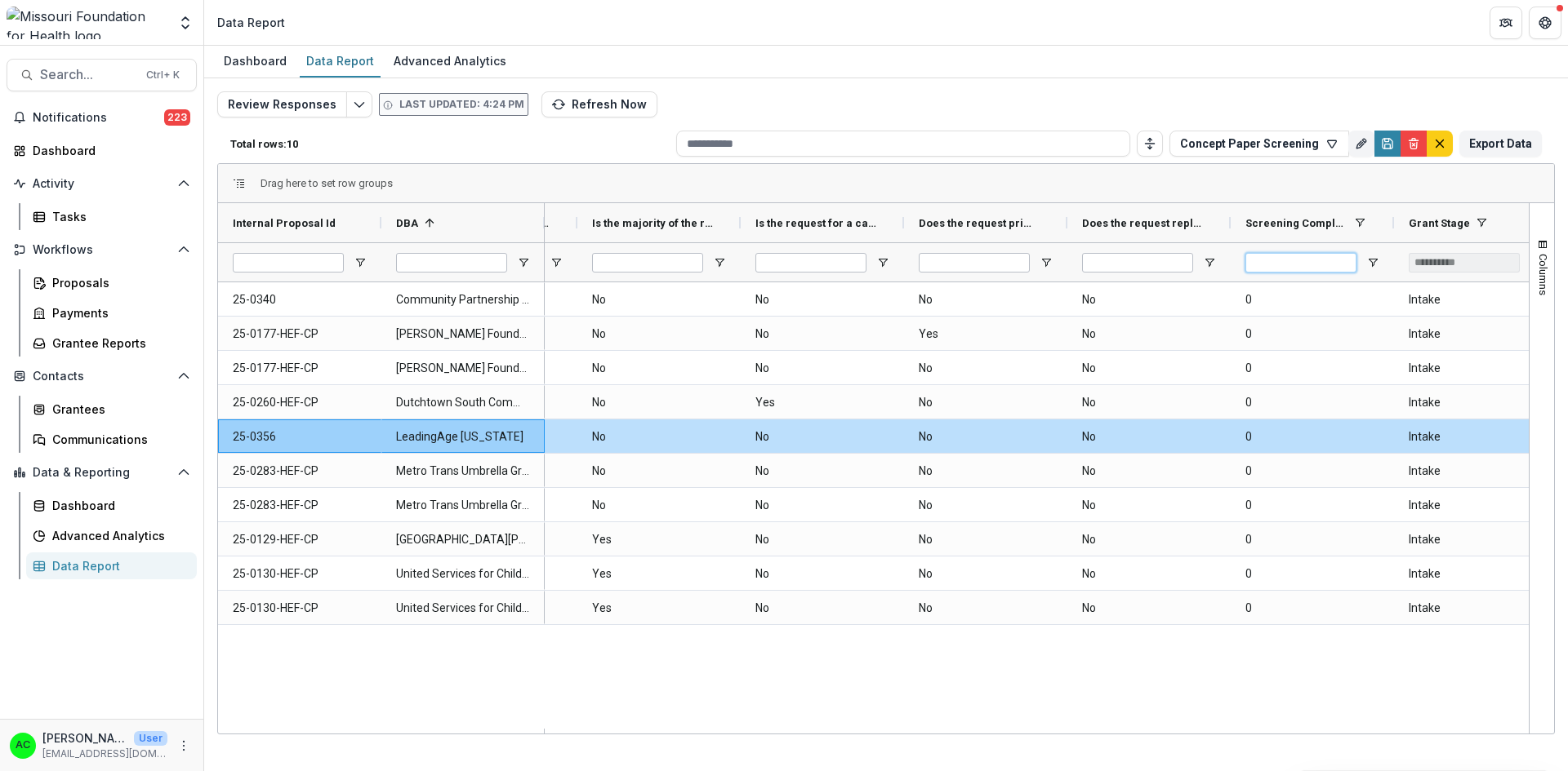
click at [1332, 266] on input "*" at bounding box center [1300, 263] width 111 height 19
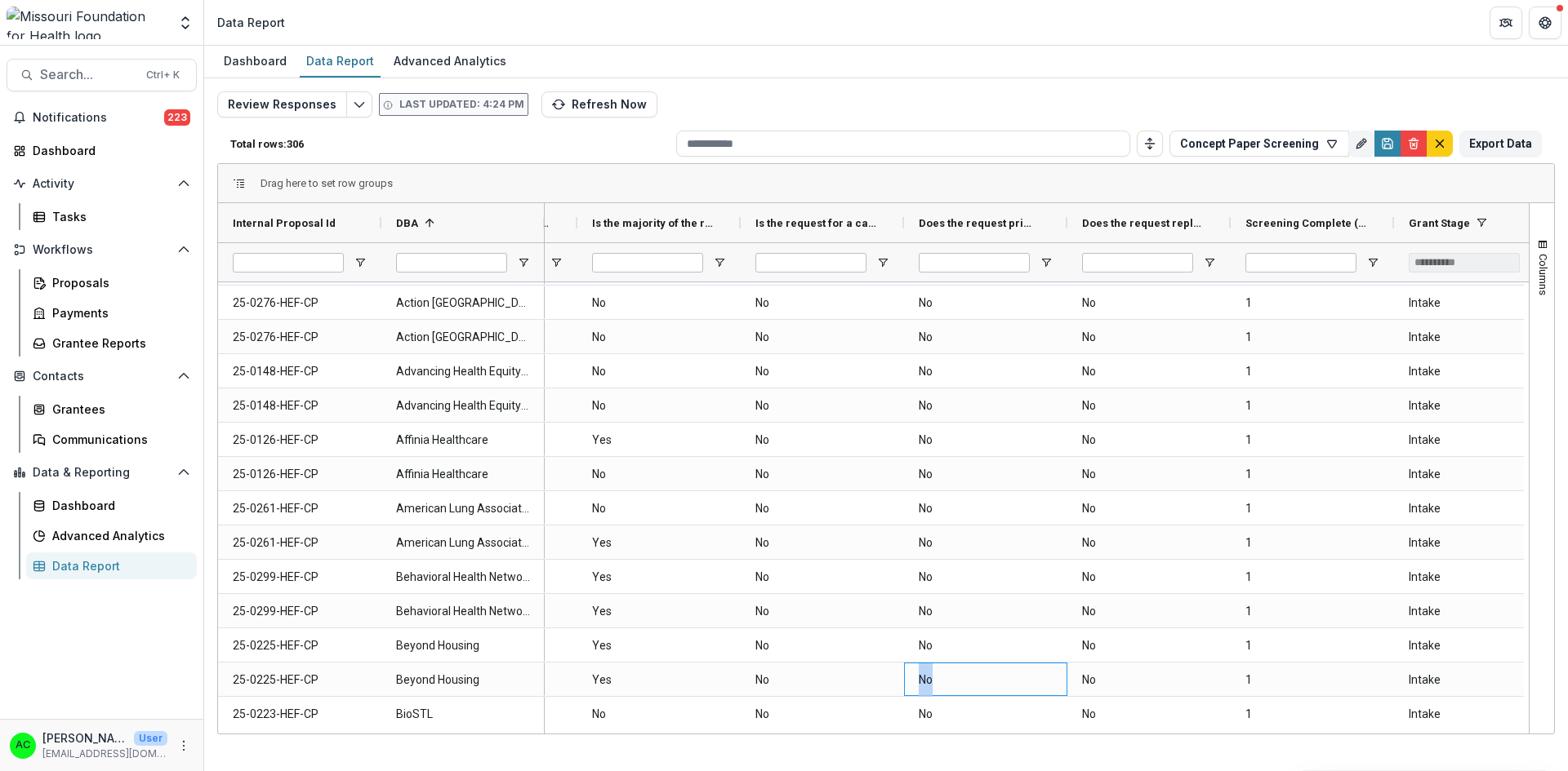
scroll to position [131, 0]
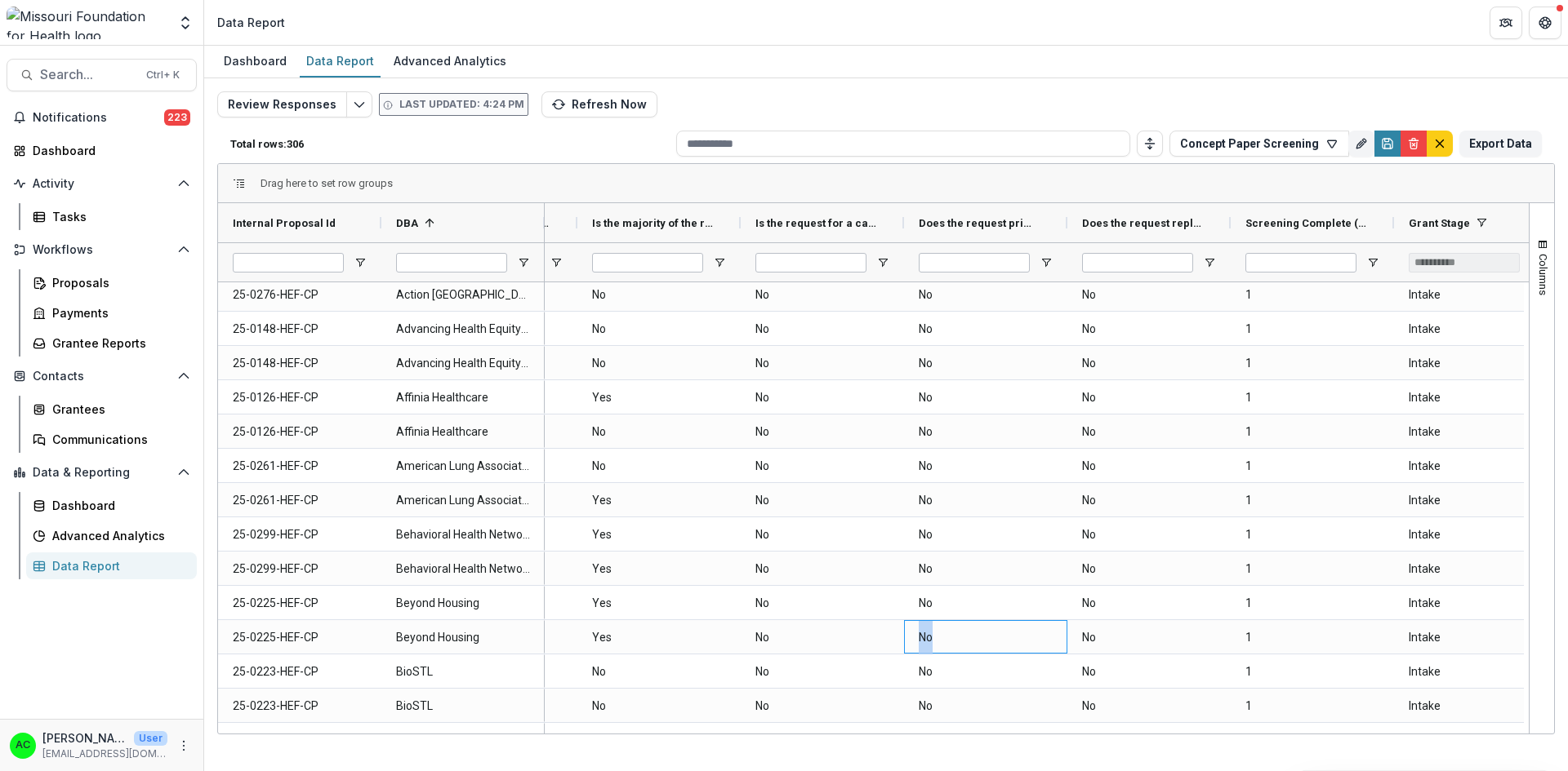
drag, startPoint x: 1048, startPoint y: 728, endPoint x: 918, endPoint y: 719, distance: 130.3
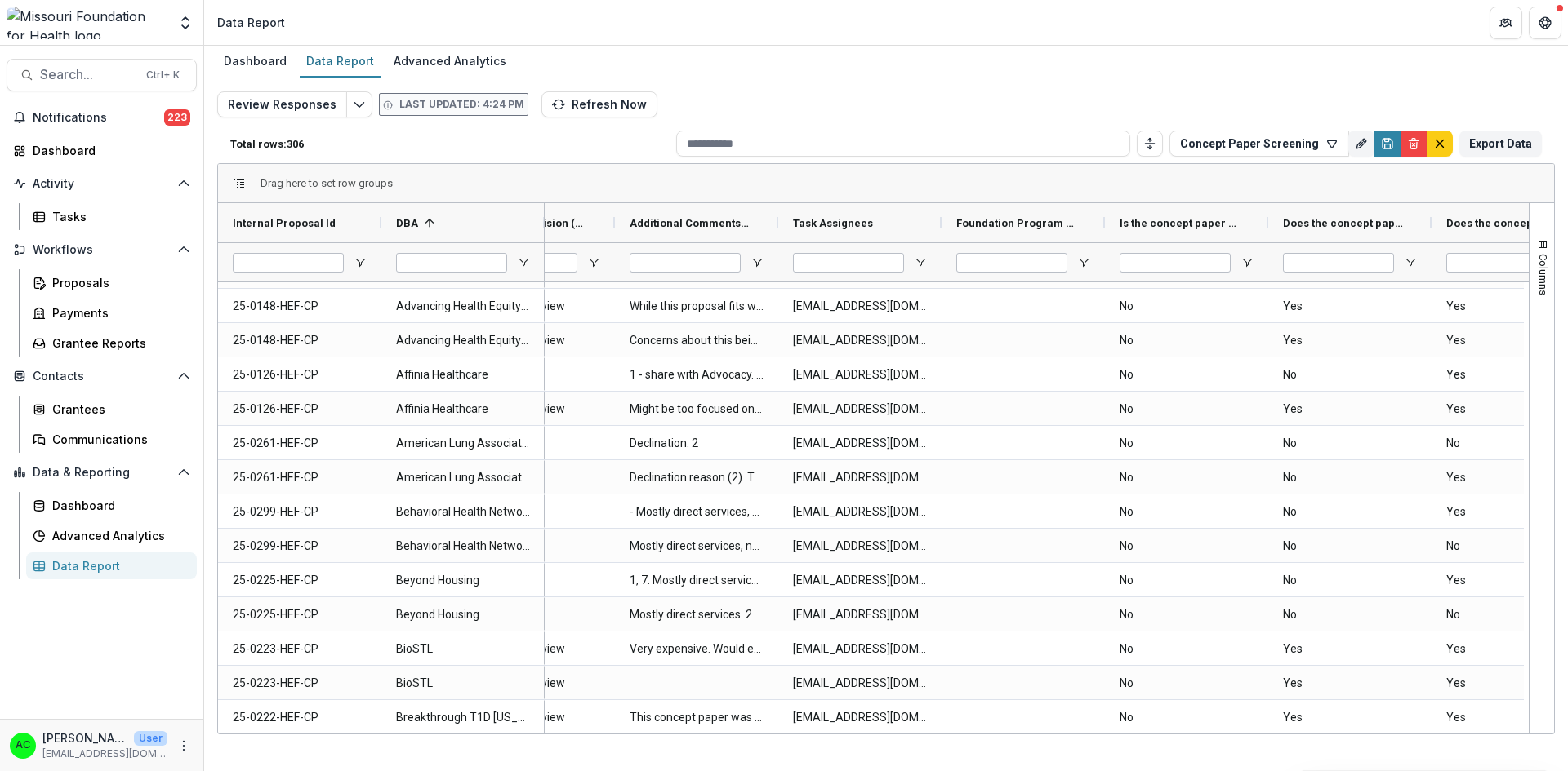
scroll to position [0, 0]
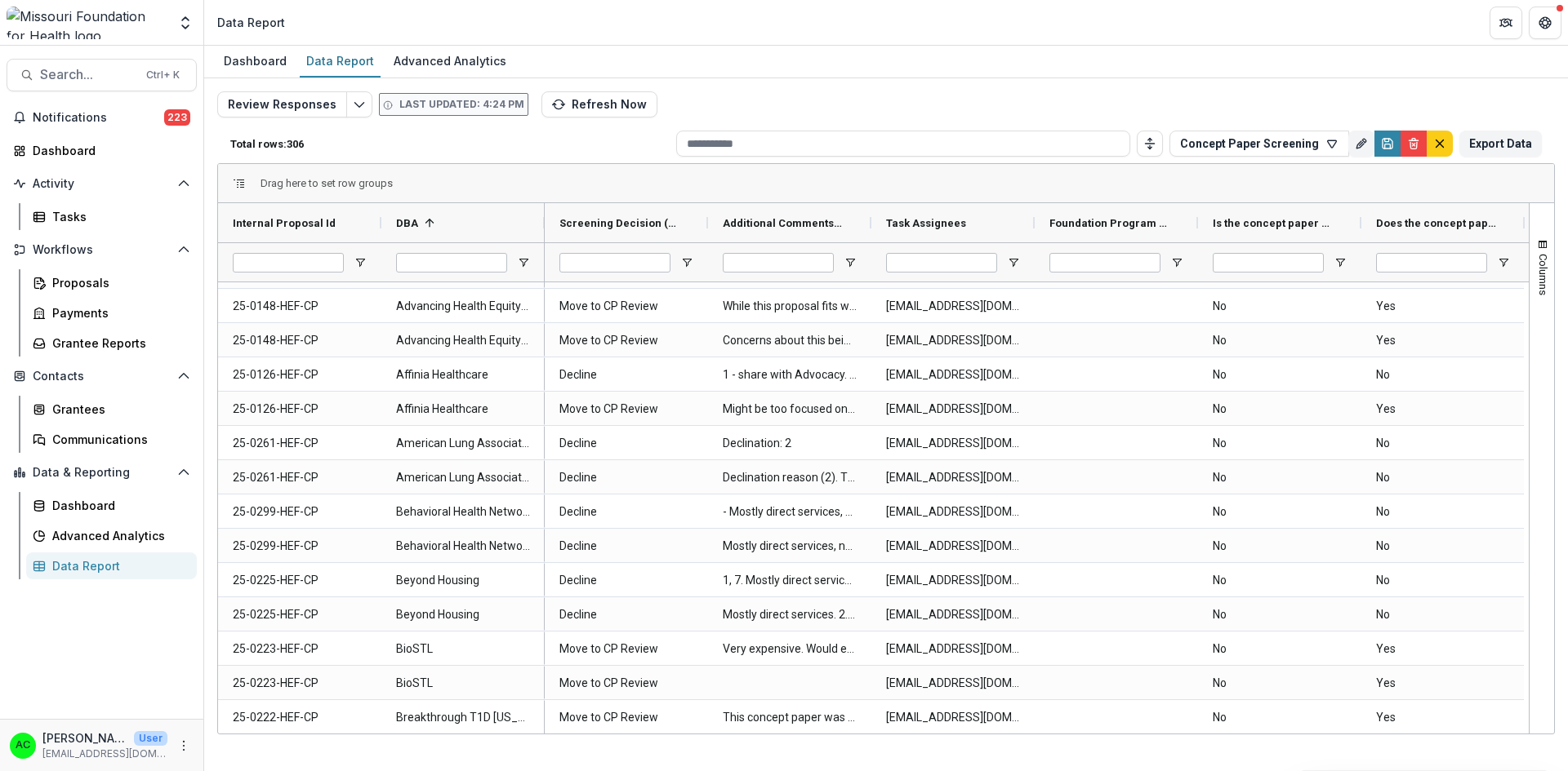
click at [1158, 133] on button "Toggle auto height" at bounding box center [1149, 143] width 26 height 26
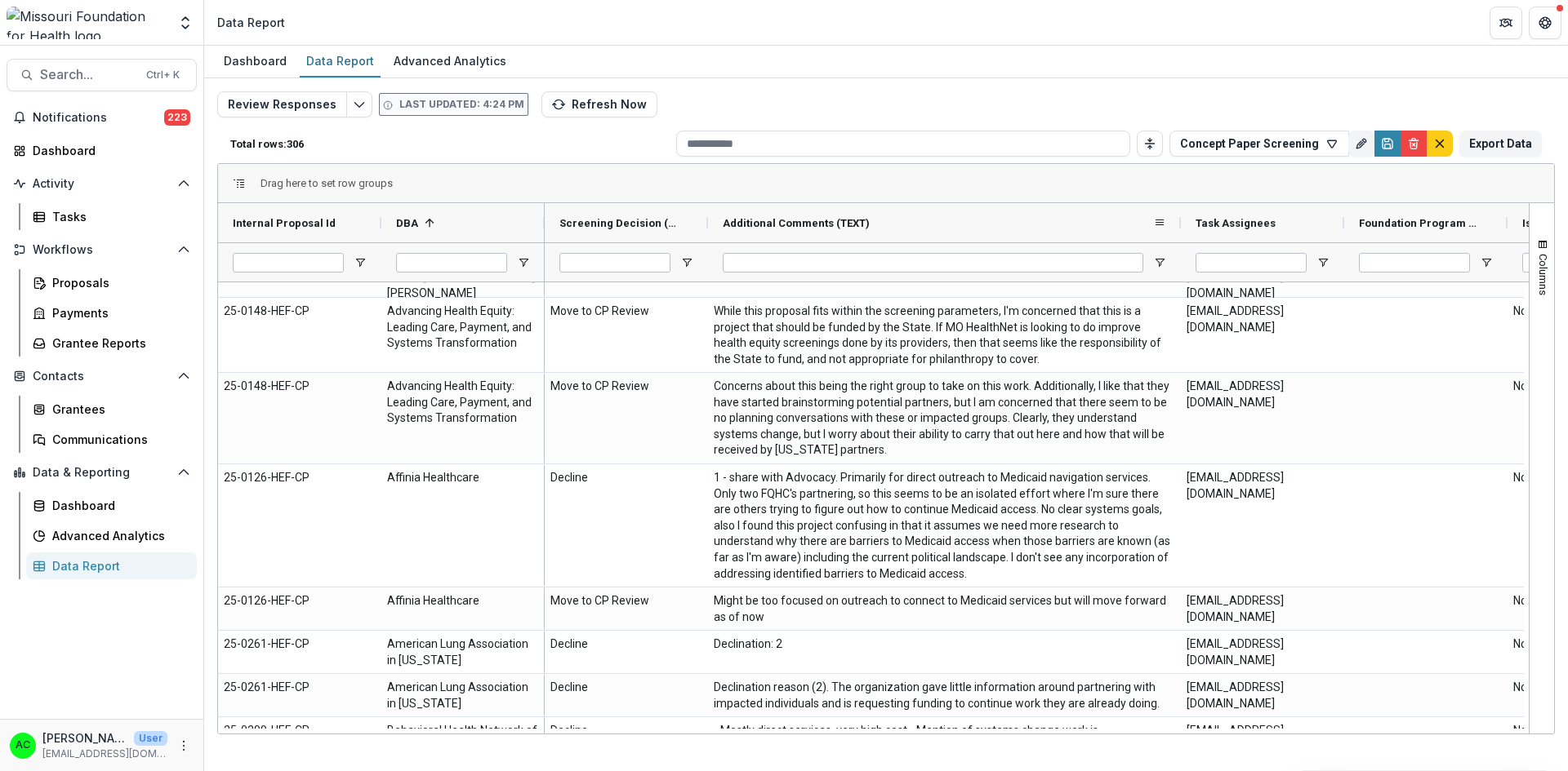
drag, startPoint x: 869, startPoint y: 222, endPoint x: 1178, endPoint y: 242, distance: 309.6
click at [1178, 242] on div at bounding box center [1180, 222] width 7 height 39
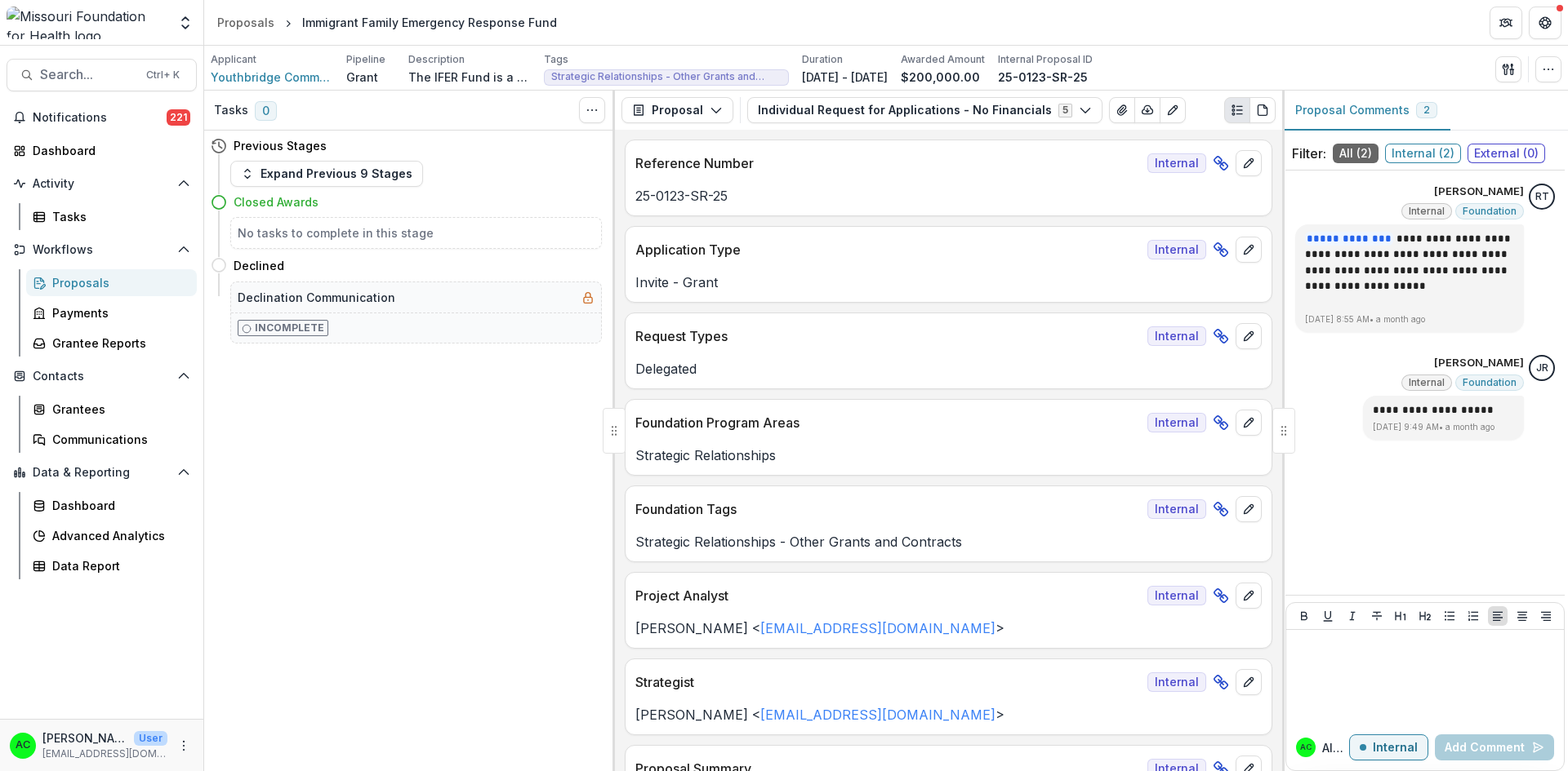
scroll to position [2551, 0]
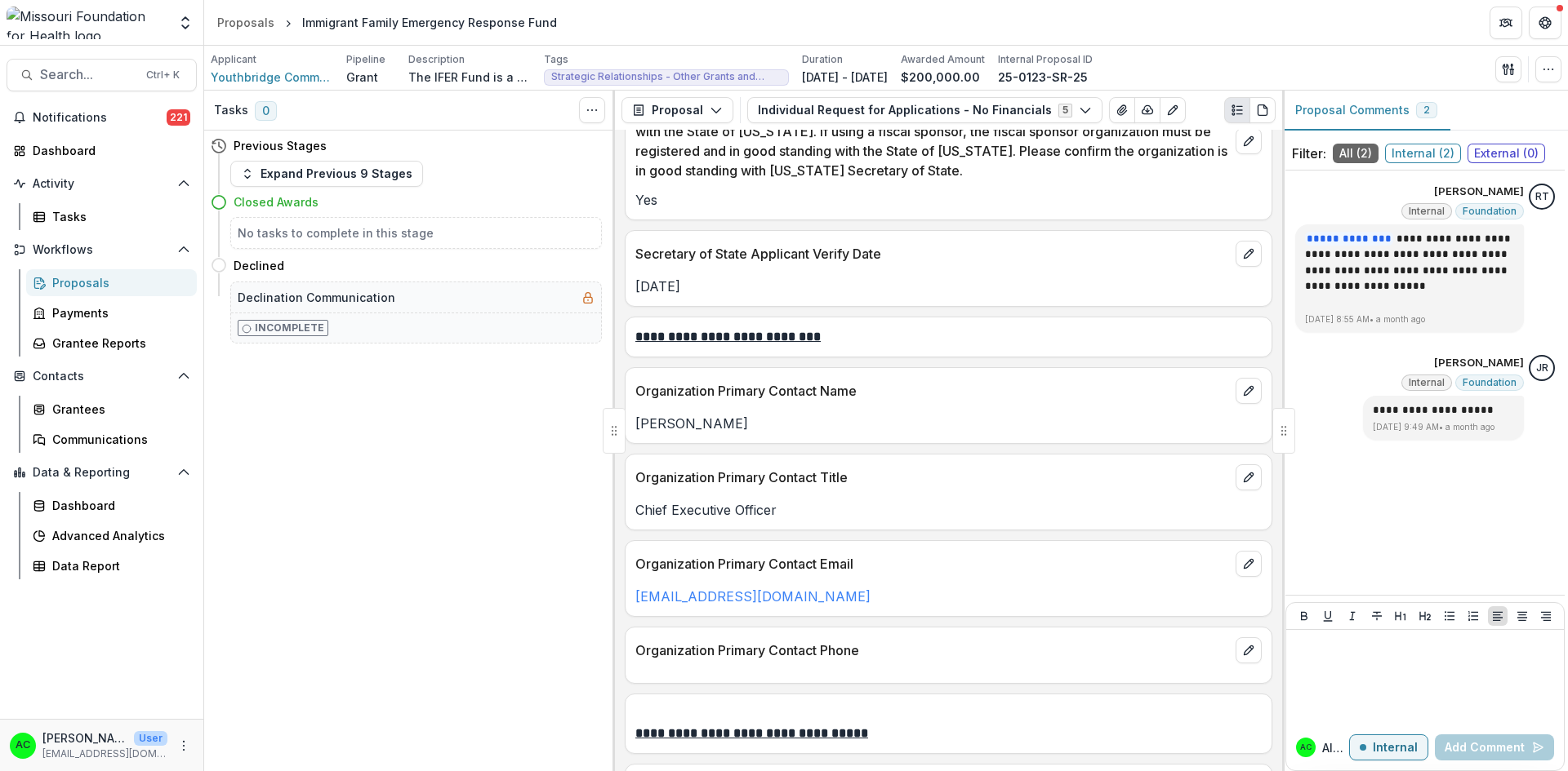
click at [110, 78] on span "Search..." at bounding box center [89, 75] width 96 height 15
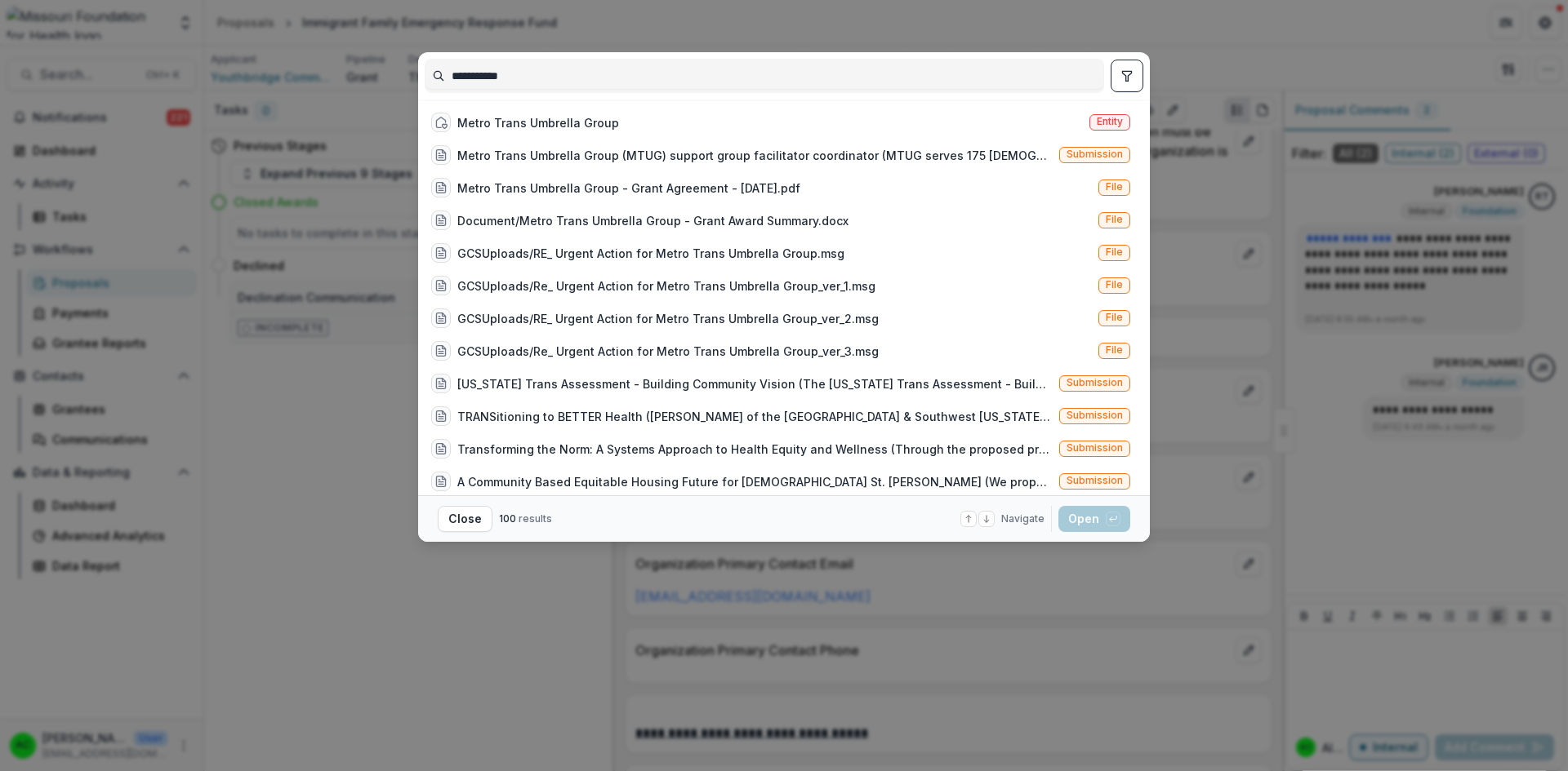
type input "**********"
click at [545, 126] on div "Metro Trans Umbrella Group" at bounding box center [538, 123] width 162 height 17
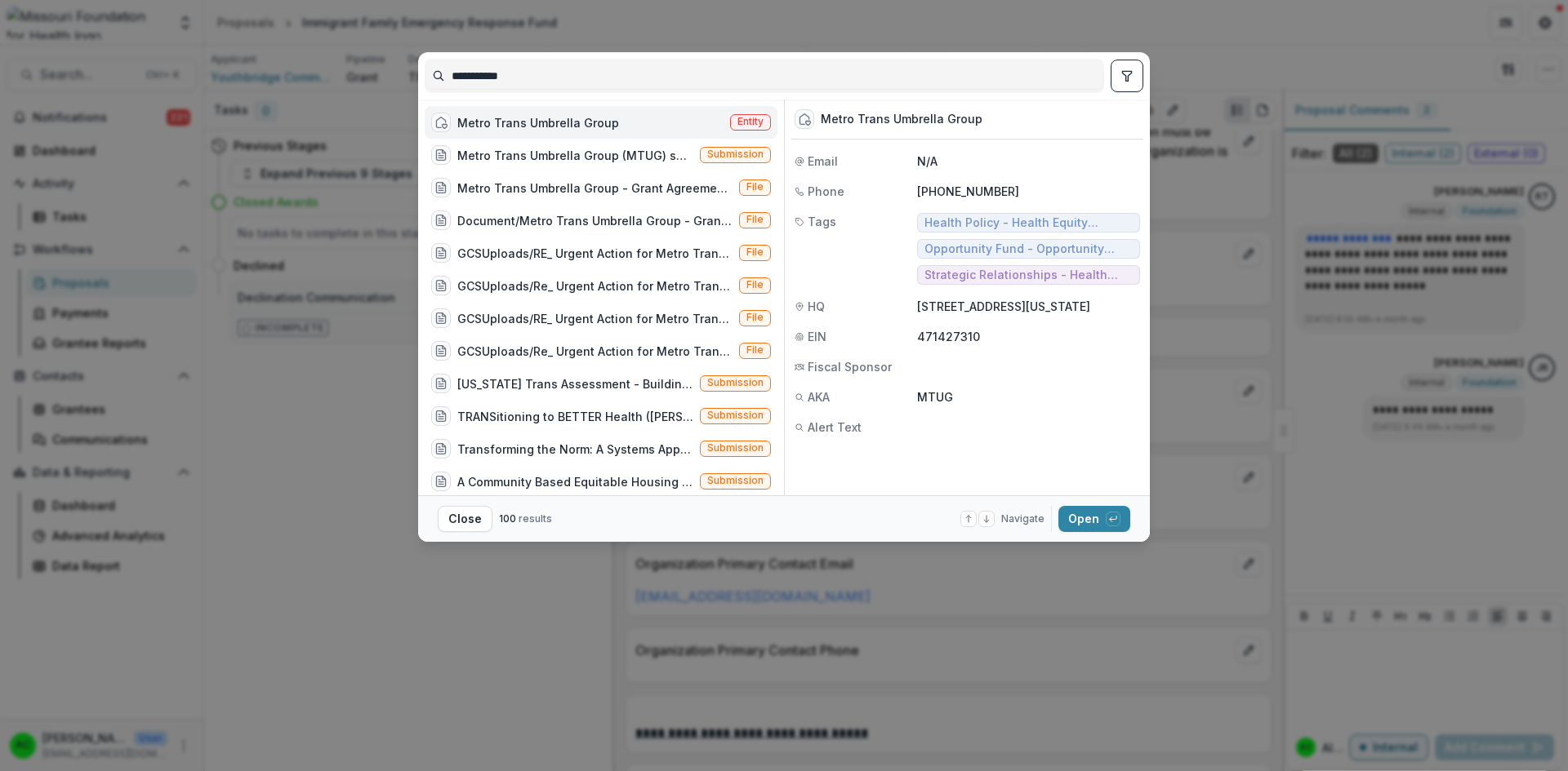
click at [1090, 531] on button "Open with enter key" at bounding box center [1094, 519] width 72 height 26
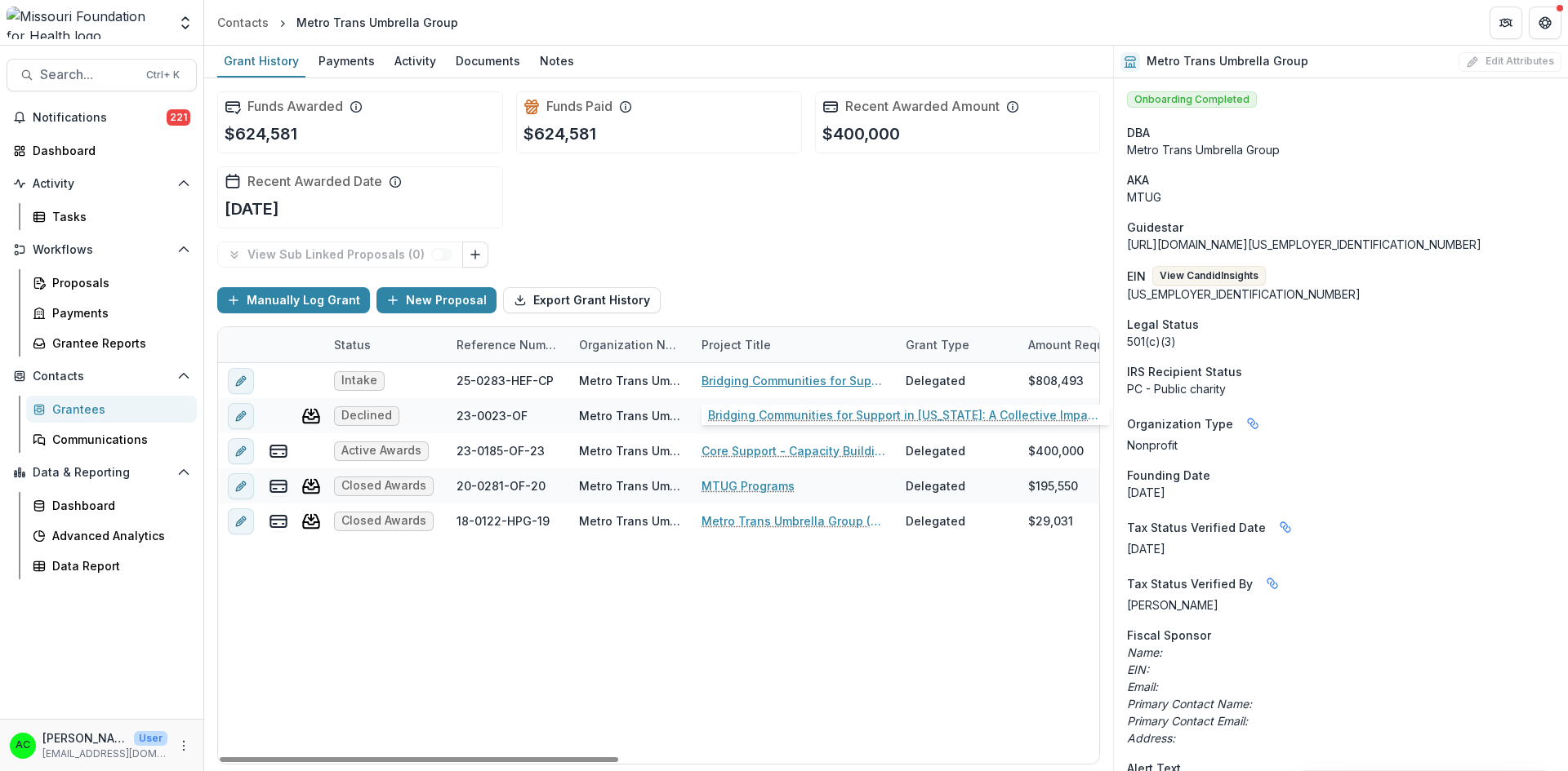
click at [748, 380] on link "Bridging Communities for Support in [US_STATE]: A Collective Impact Initiative" at bounding box center [794, 381] width 185 height 17
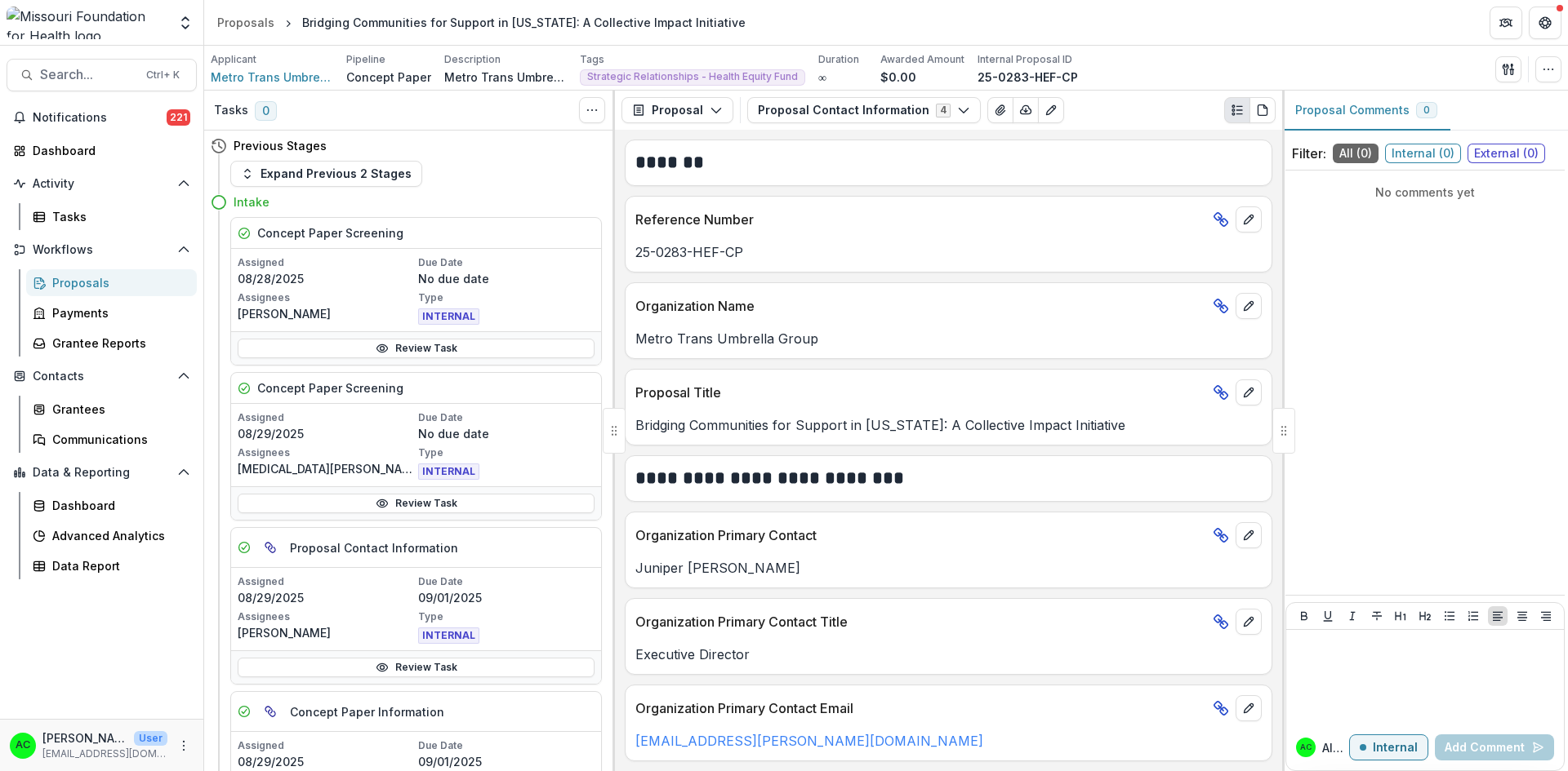
click at [513, 345] on link "Review Task" at bounding box center [416, 348] width 356 height 19
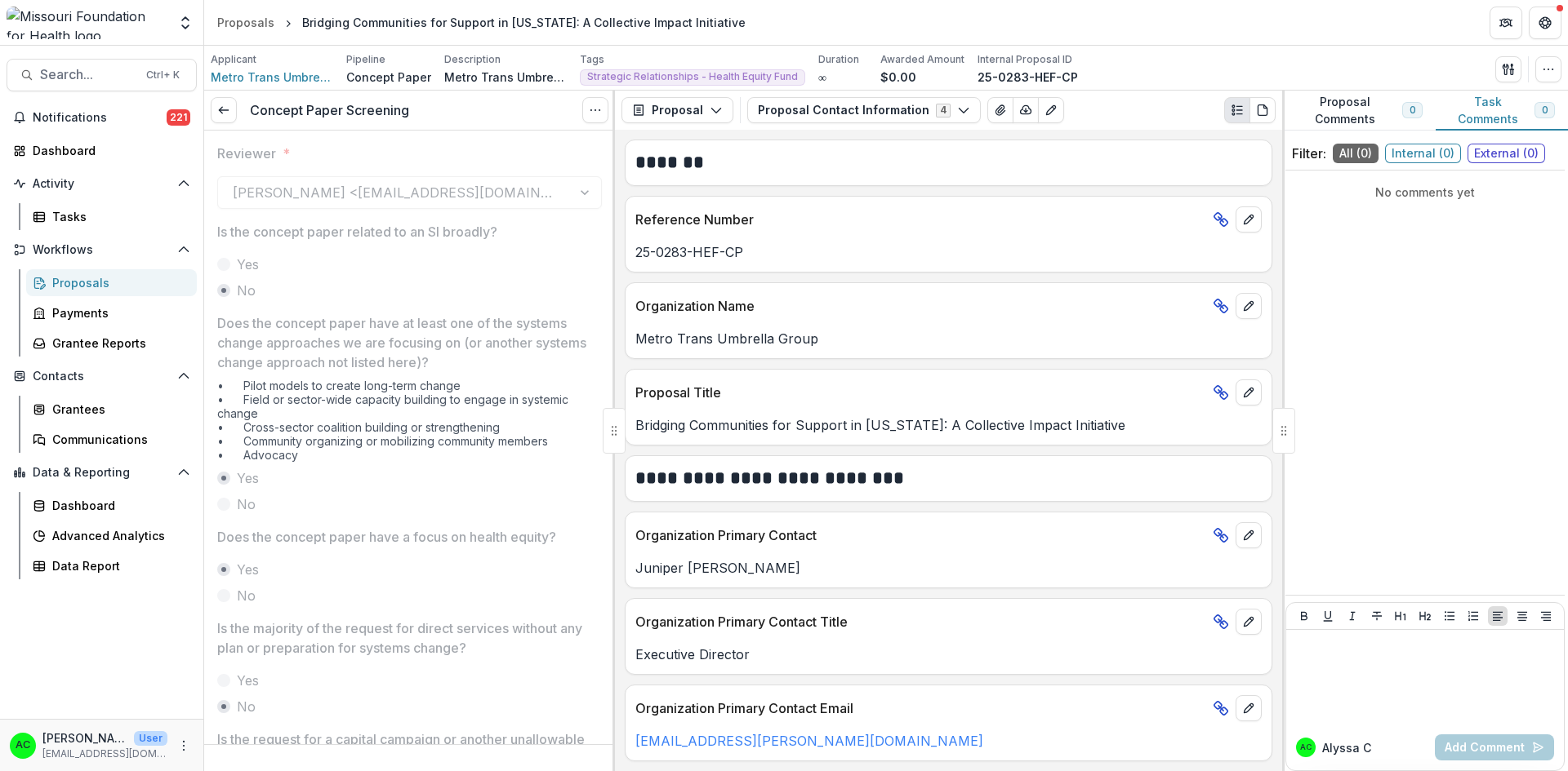
click at [613, 164] on div at bounding box center [614, 430] width 3 height 681
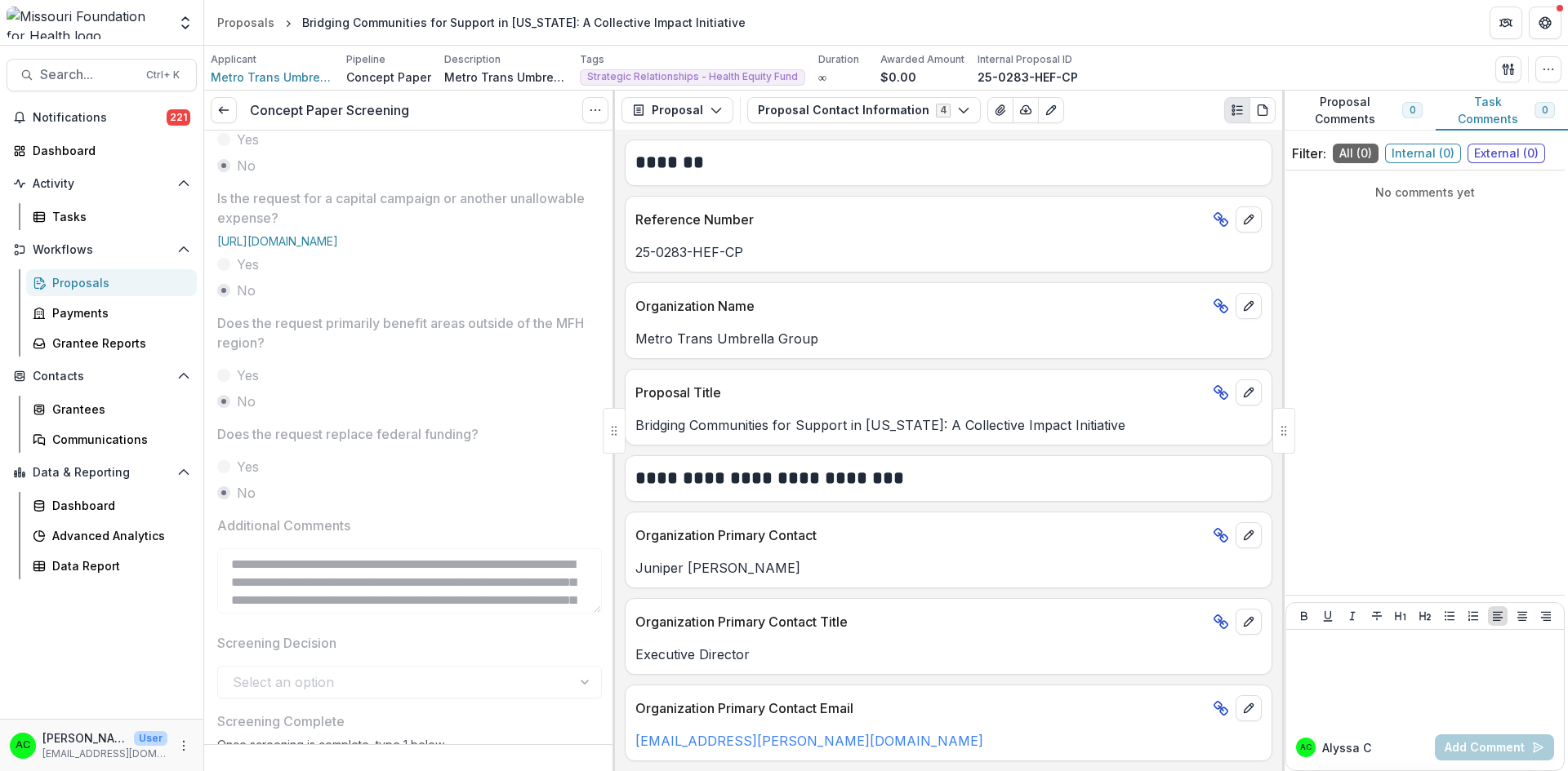
scroll to position [667, 0]
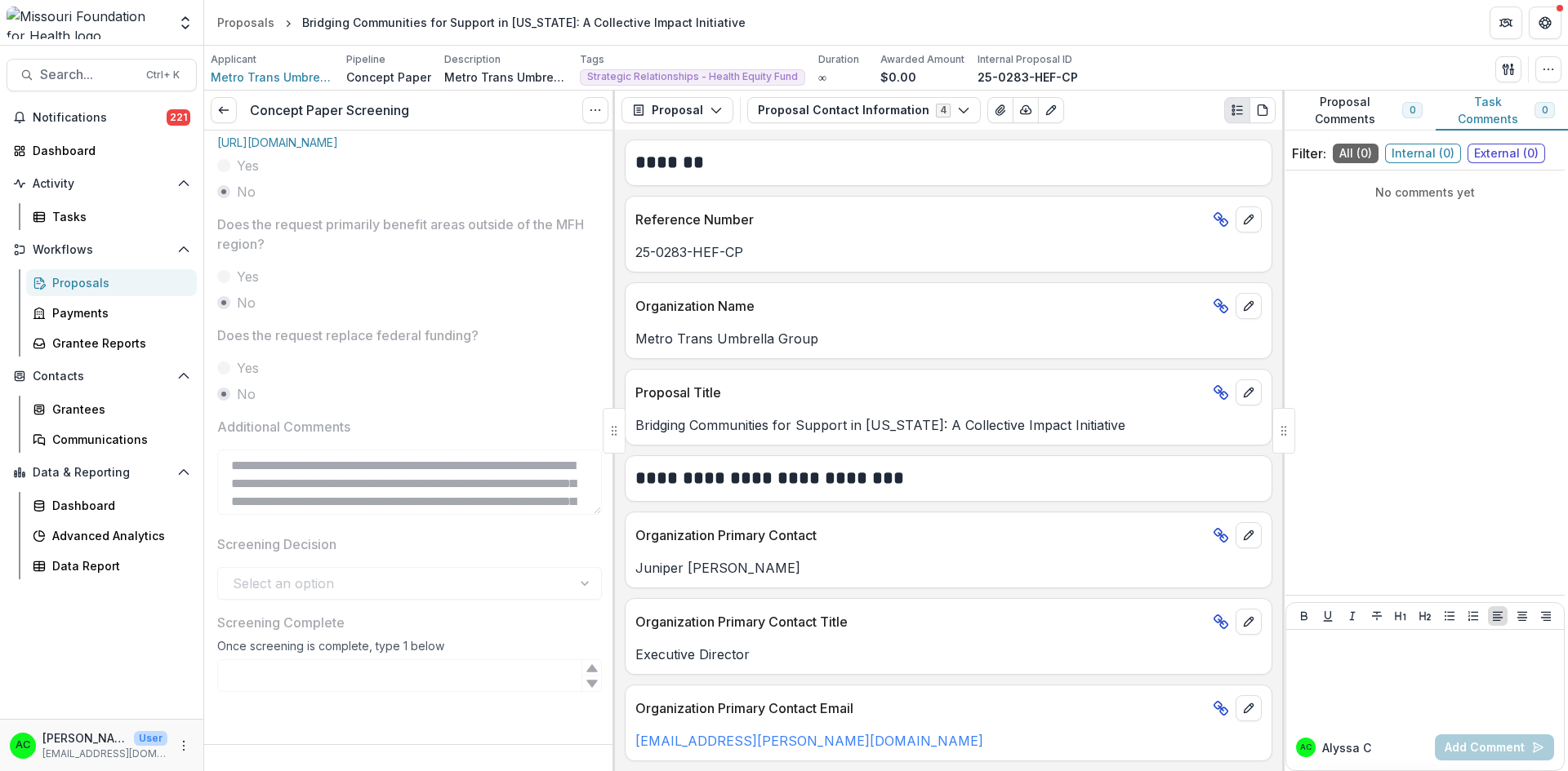
click at [593, 102] on button "Options" at bounding box center [594, 110] width 26 height 26
click at [487, 179] on button "Reopen Task" at bounding box center [516, 182] width 174 height 27
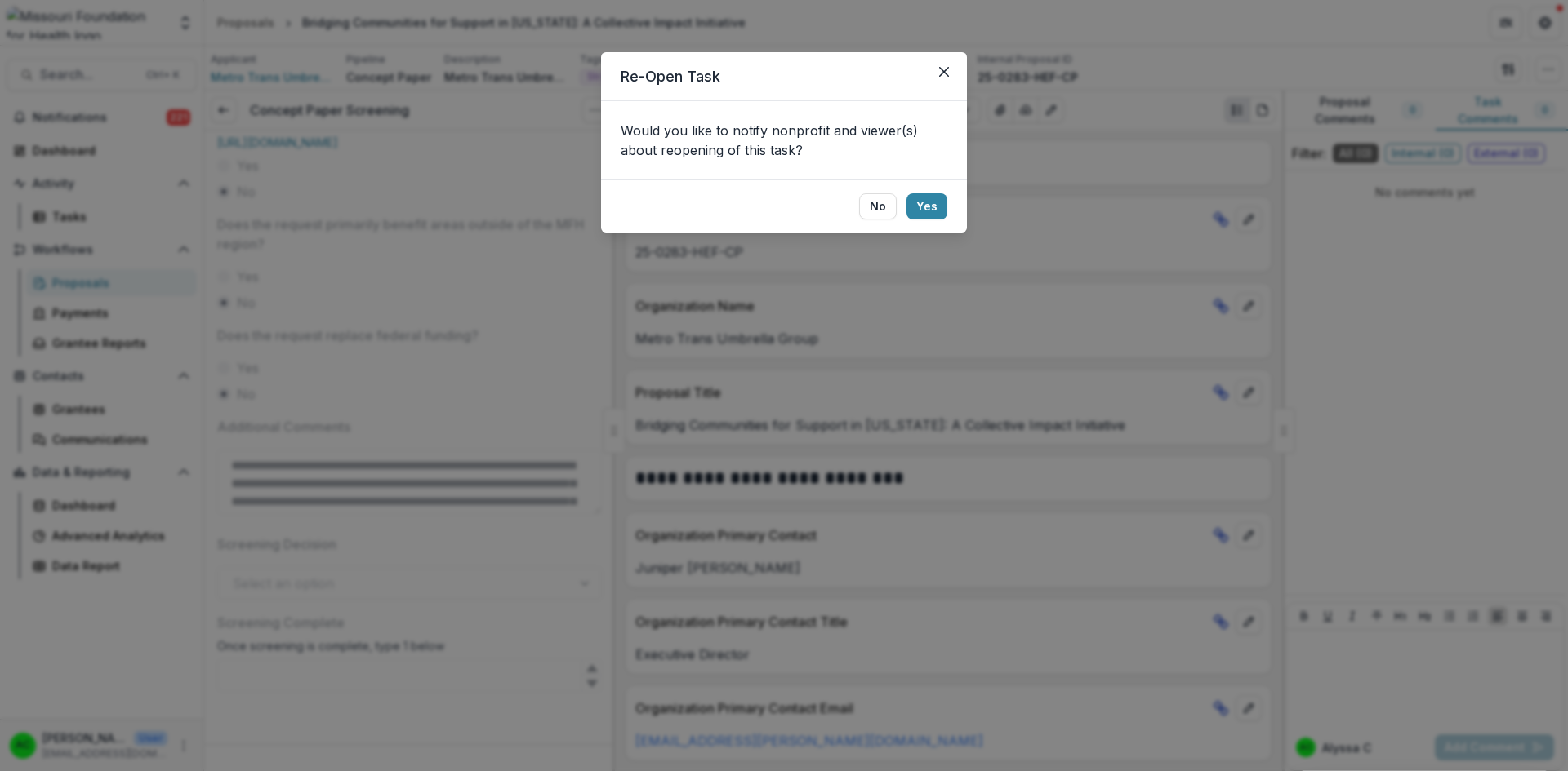
click at [884, 204] on button "No" at bounding box center [877, 206] width 38 height 26
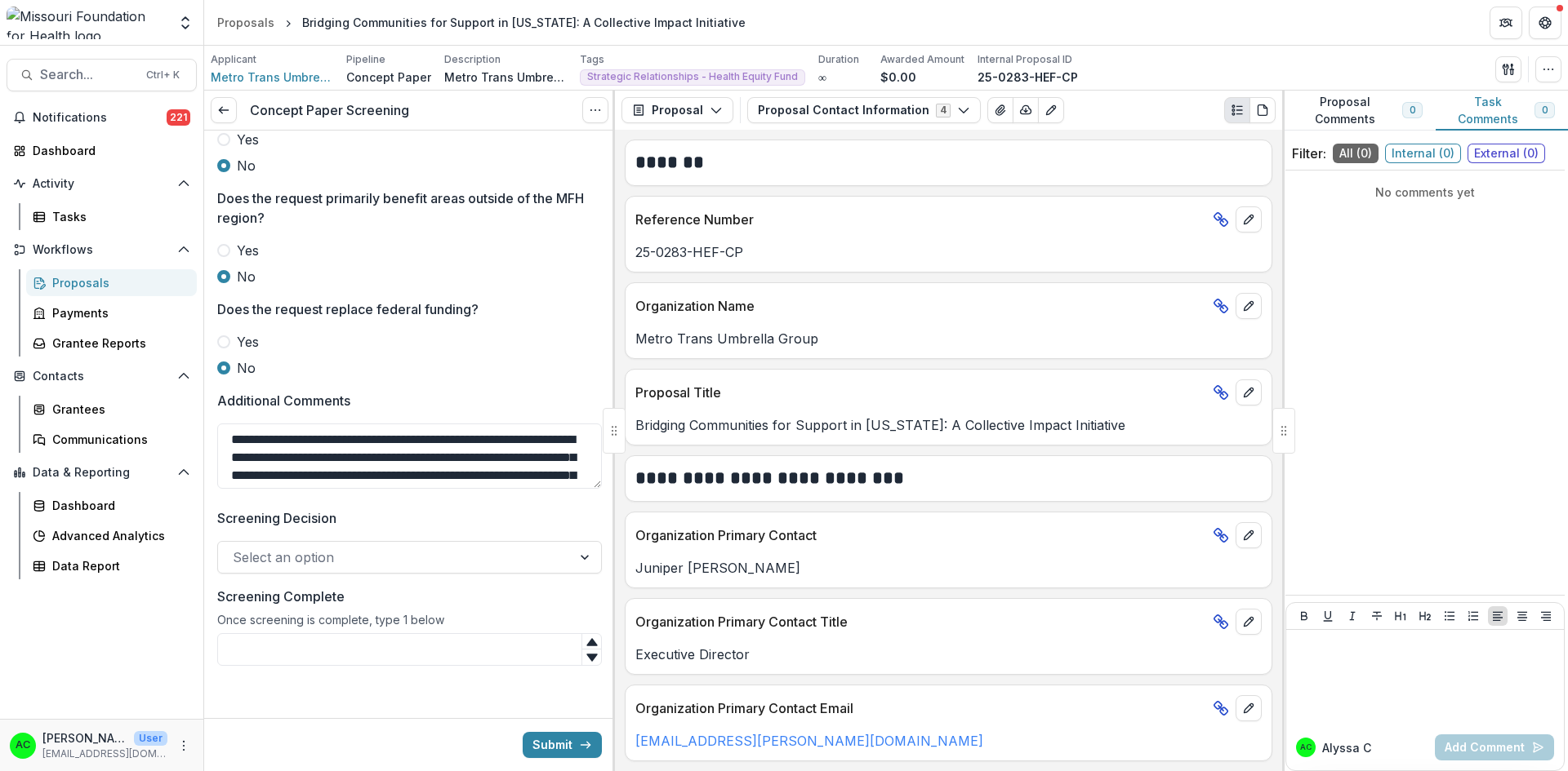
click at [464, 569] on div at bounding box center [395, 557] width 325 height 23
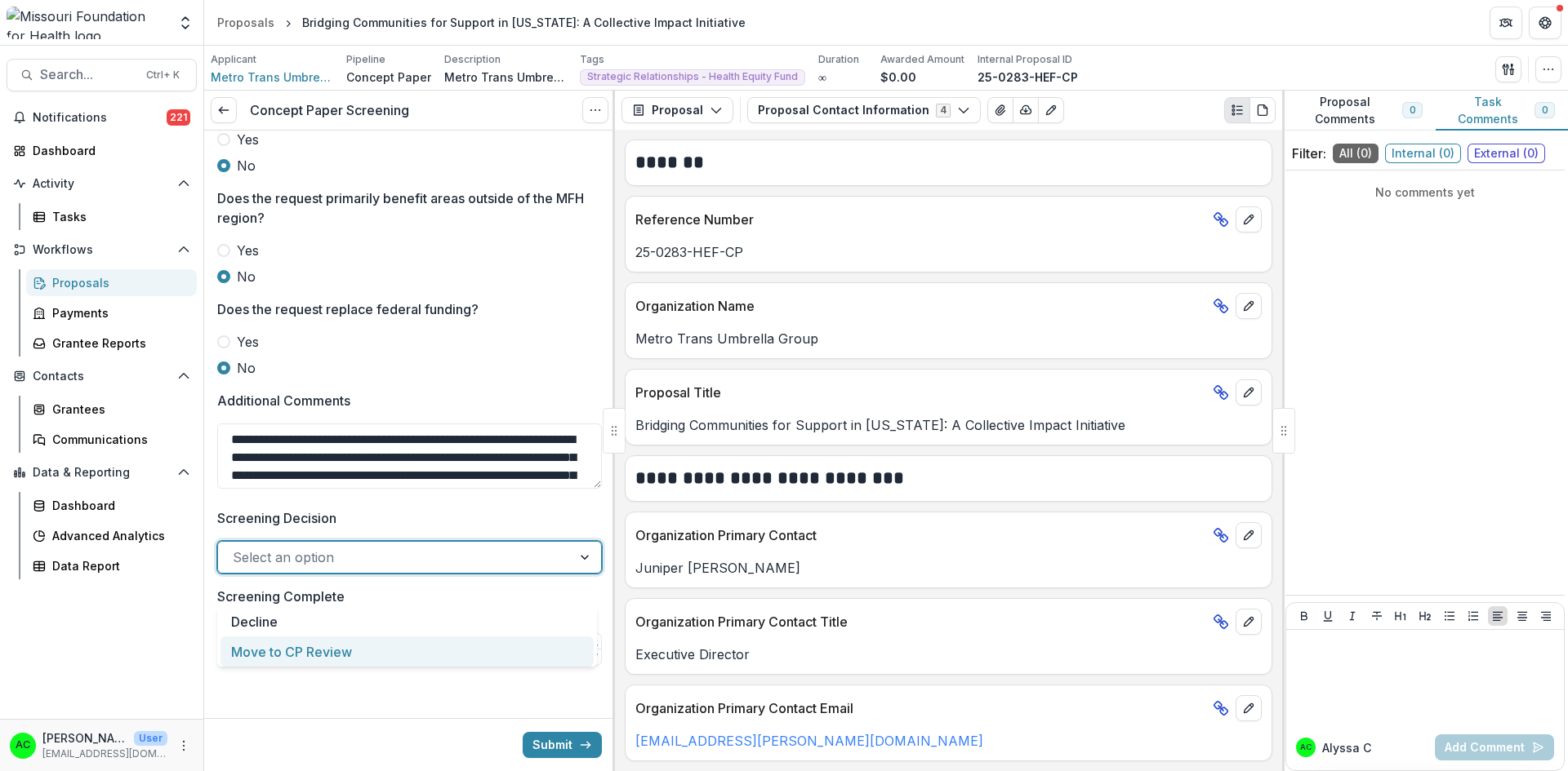
click at [379, 661] on div "Move to CP Review" at bounding box center [406, 651] width 373 height 30
click at [342, 666] on input "Screening Complete" at bounding box center [409, 650] width 384 height 33
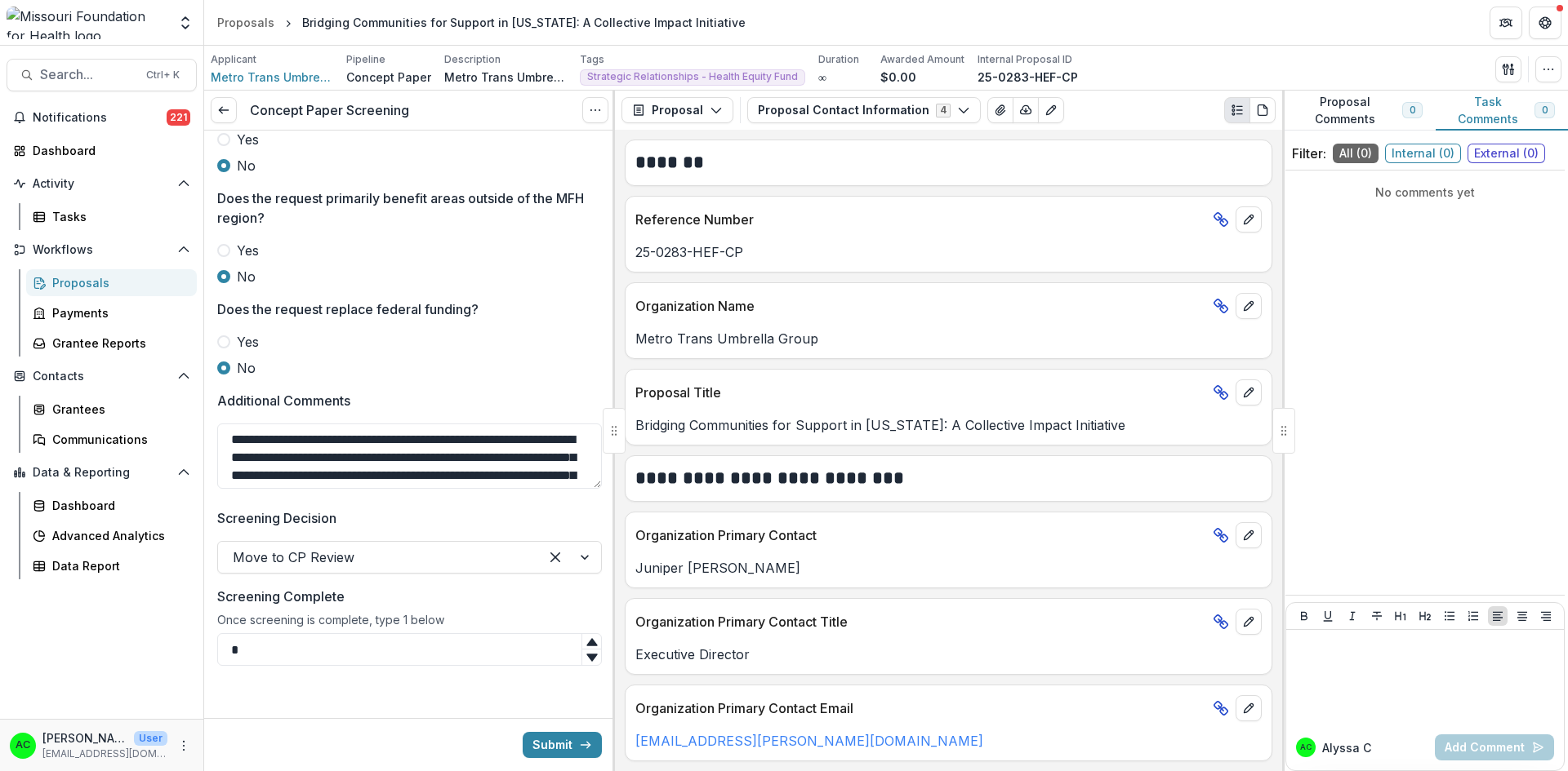
type input "*"
click at [558, 742] on button "Submit" at bounding box center [562, 744] width 79 height 26
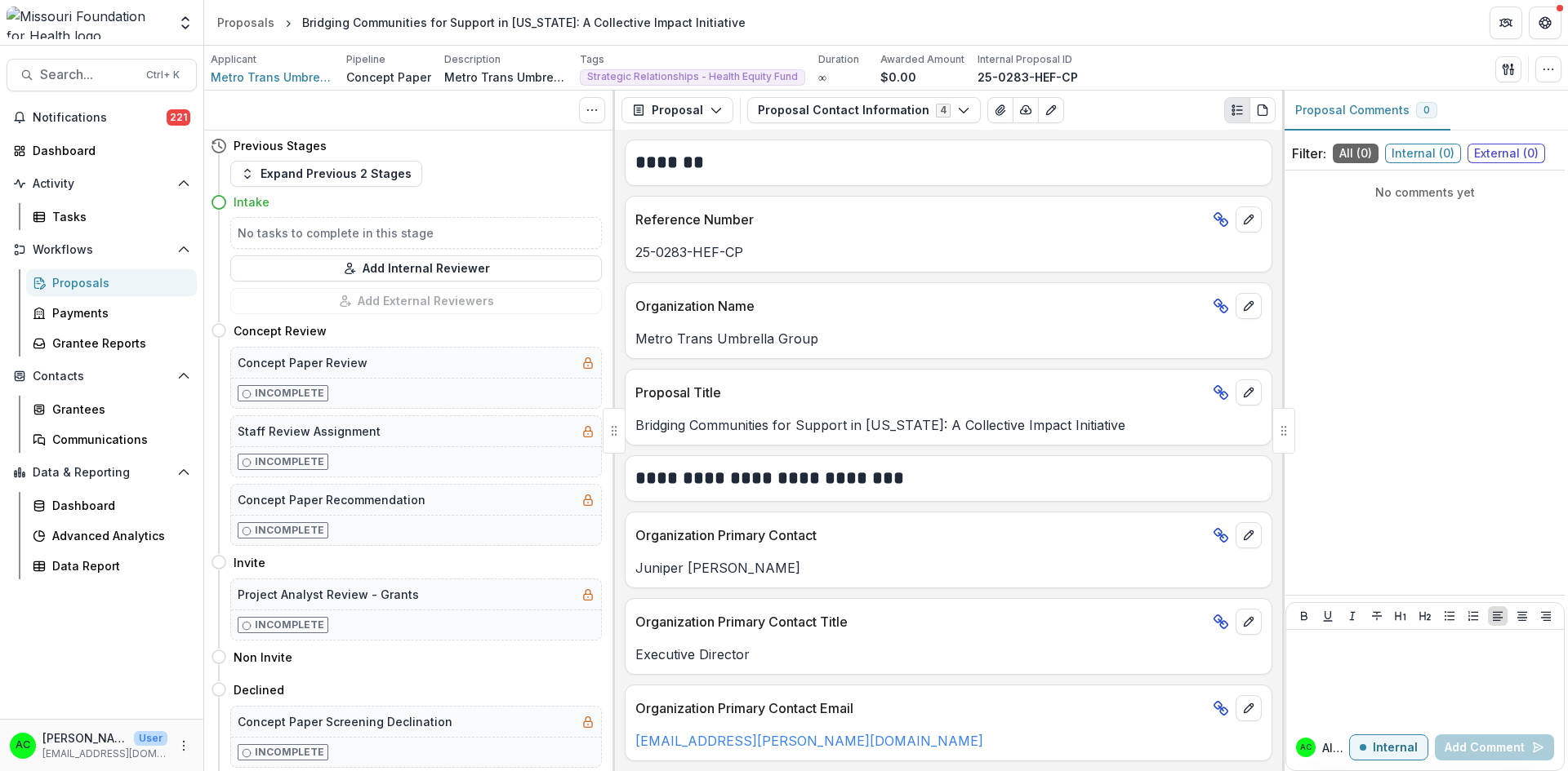
click at [107, 69] on span "Search..." at bounding box center [89, 75] width 96 height 15
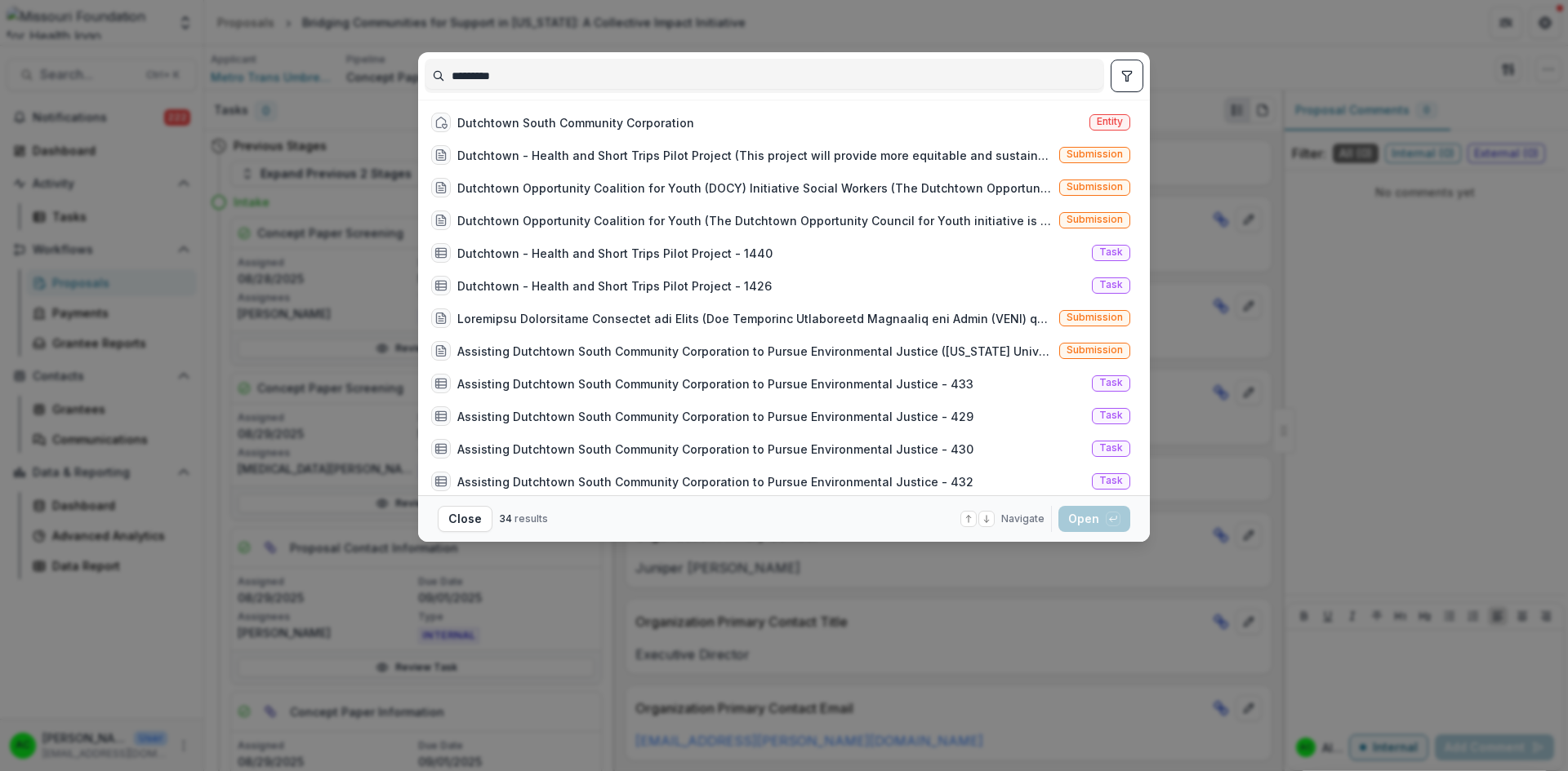
type input "*********"
click at [566, 116] on div "Dutchtown South Community Corporation" at bounding box center [576, 123] width 237 height 17
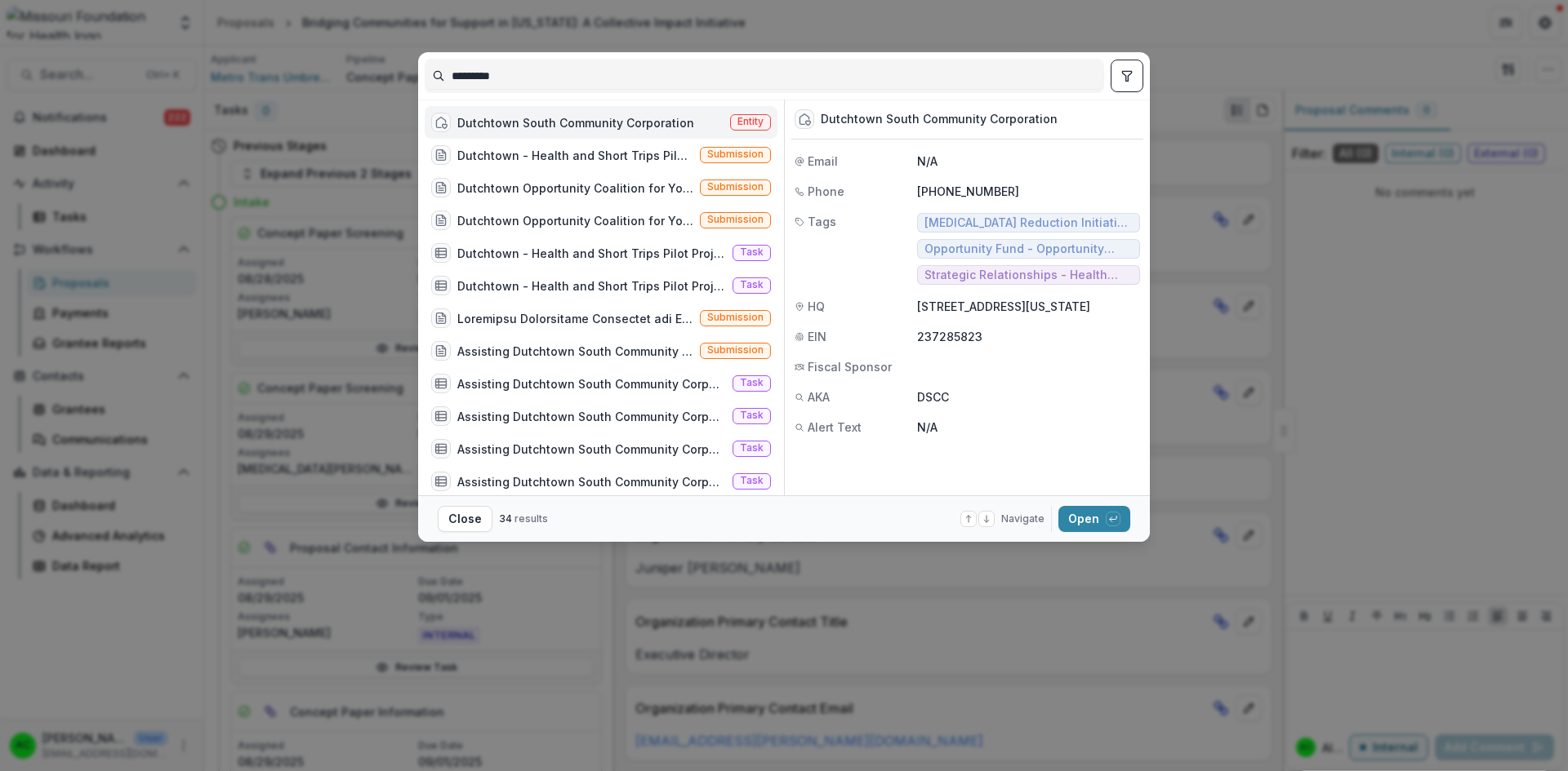
click at [1066, 516] on button "Open with enter key" at bounding box center [1094, 519] width 72 height 26
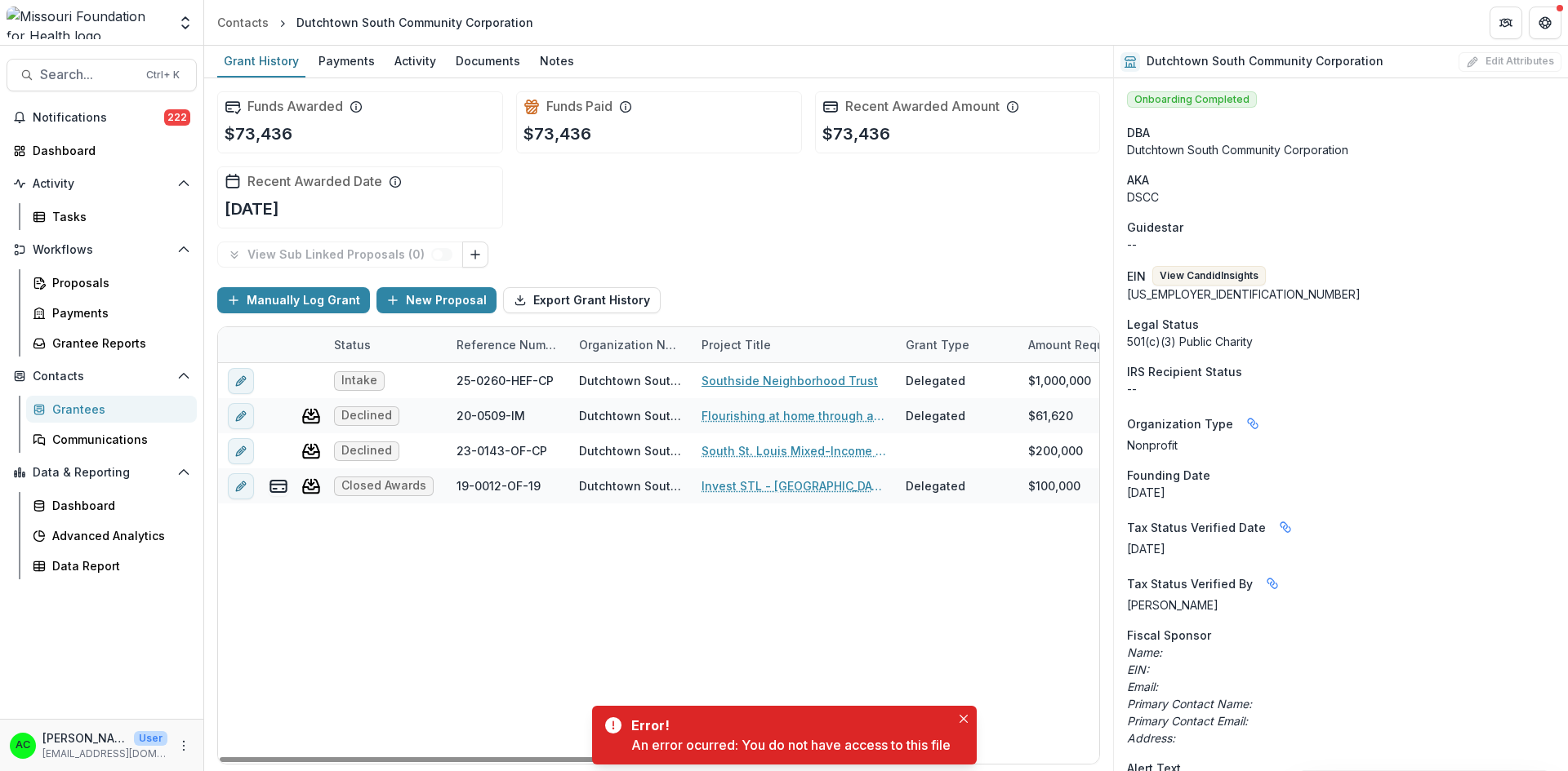
click at [726, 376] on link "Southside Neighborhood Trust" at bounding box center [789, 381] width 176 height 17
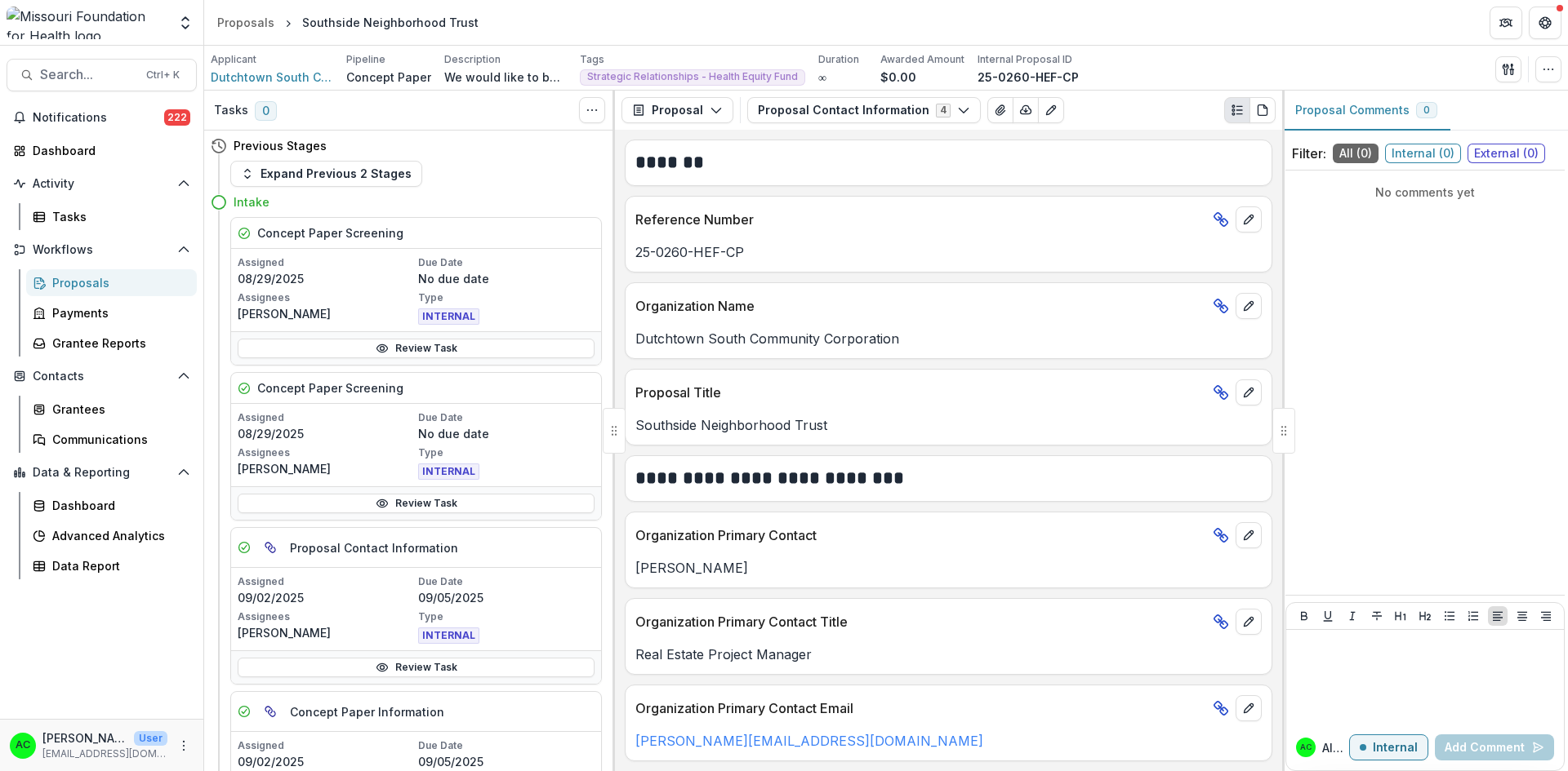
click at [439, 348] on link "Review Task" at bounding box center [416, 348] width 356 height 19
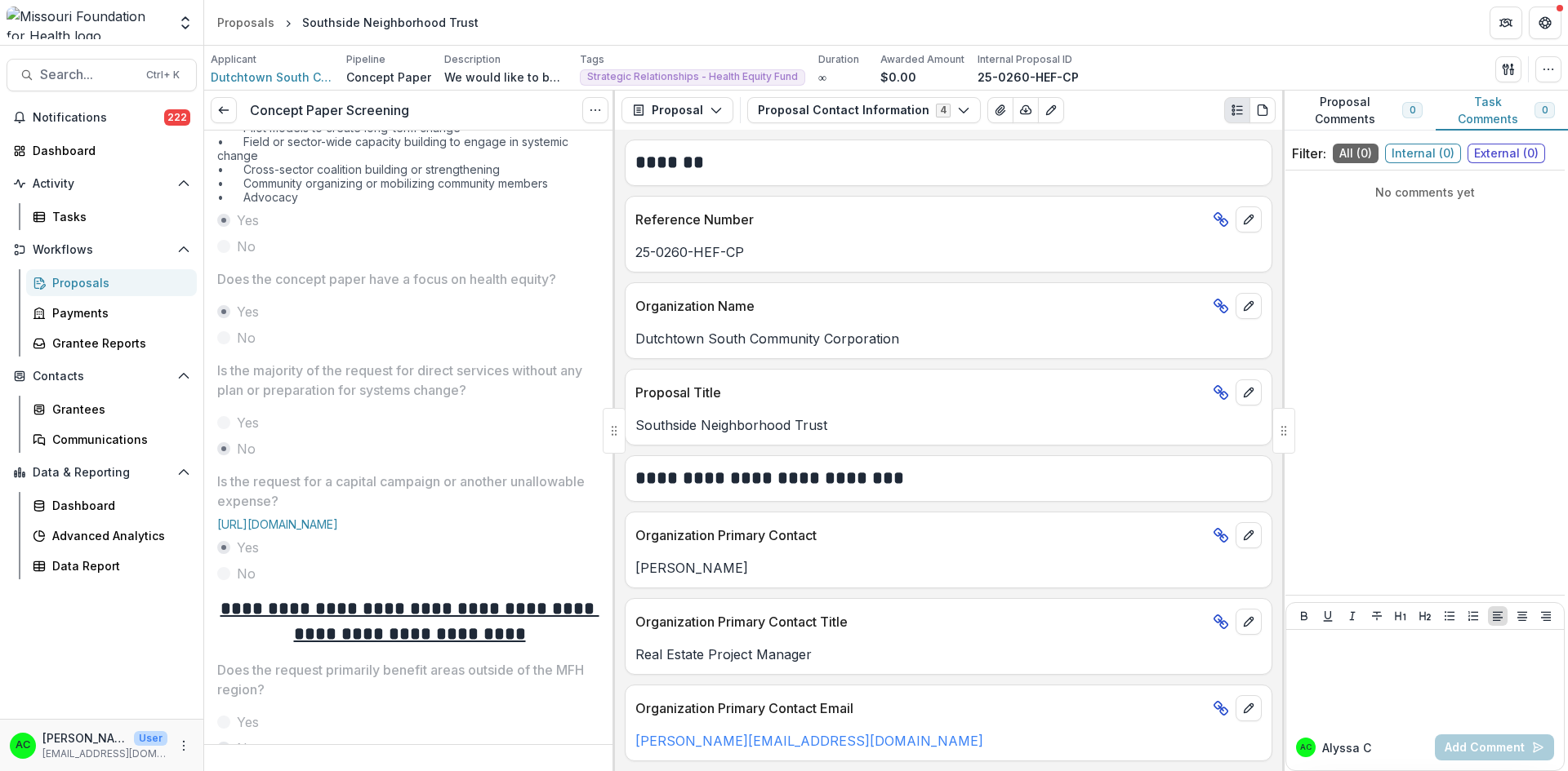
scroll to position [283, 0]
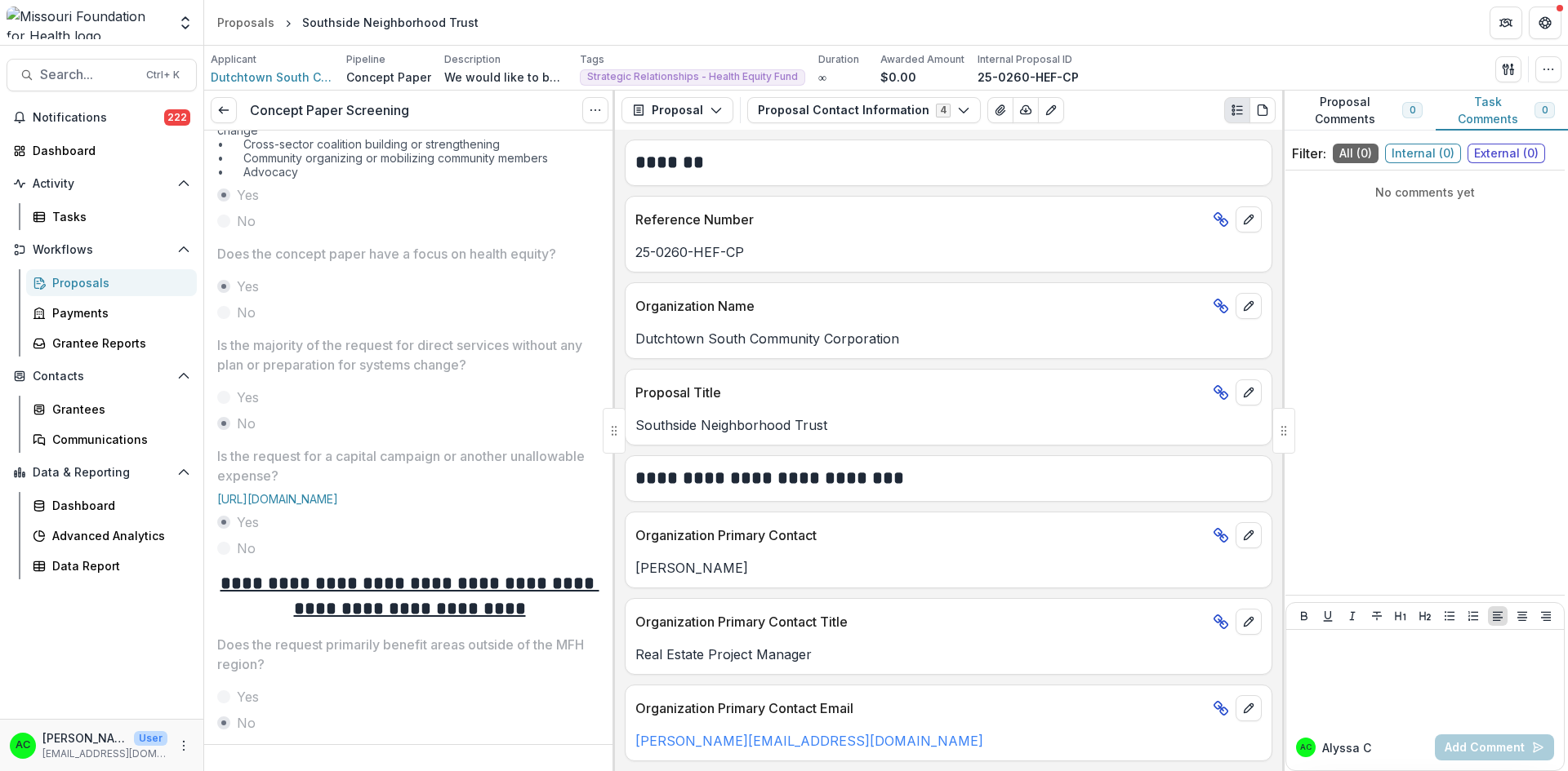
click at [596, 105] on icon "Options" at bounding box center [595, 111] width 13 height 13
click at [507, 184] on button "Reopen Task" at bounding box center [516, 182] width 174 height 27
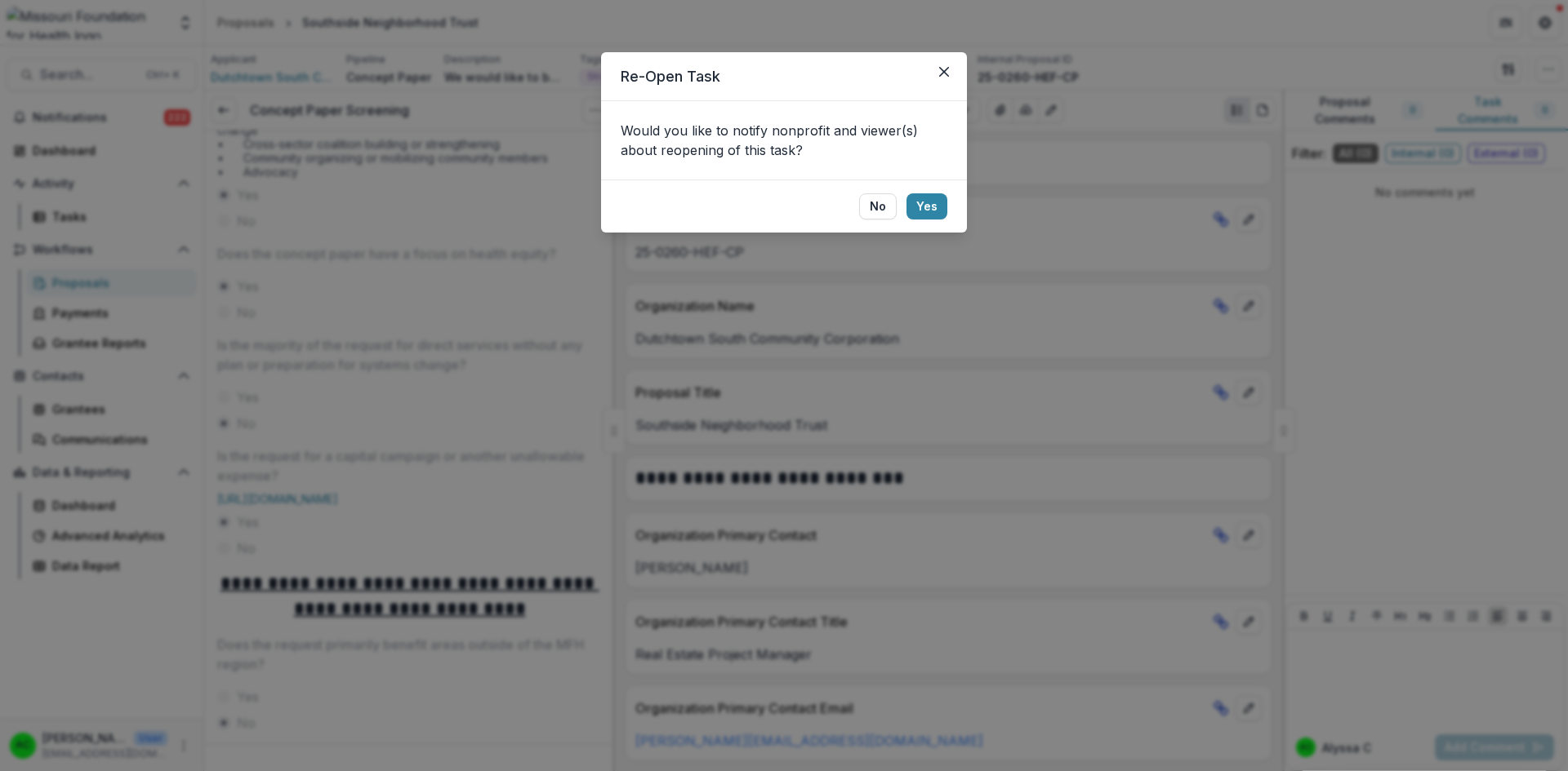
click at [874, 209] on button "No" at bounding box center [877, 206] width 38 height 26
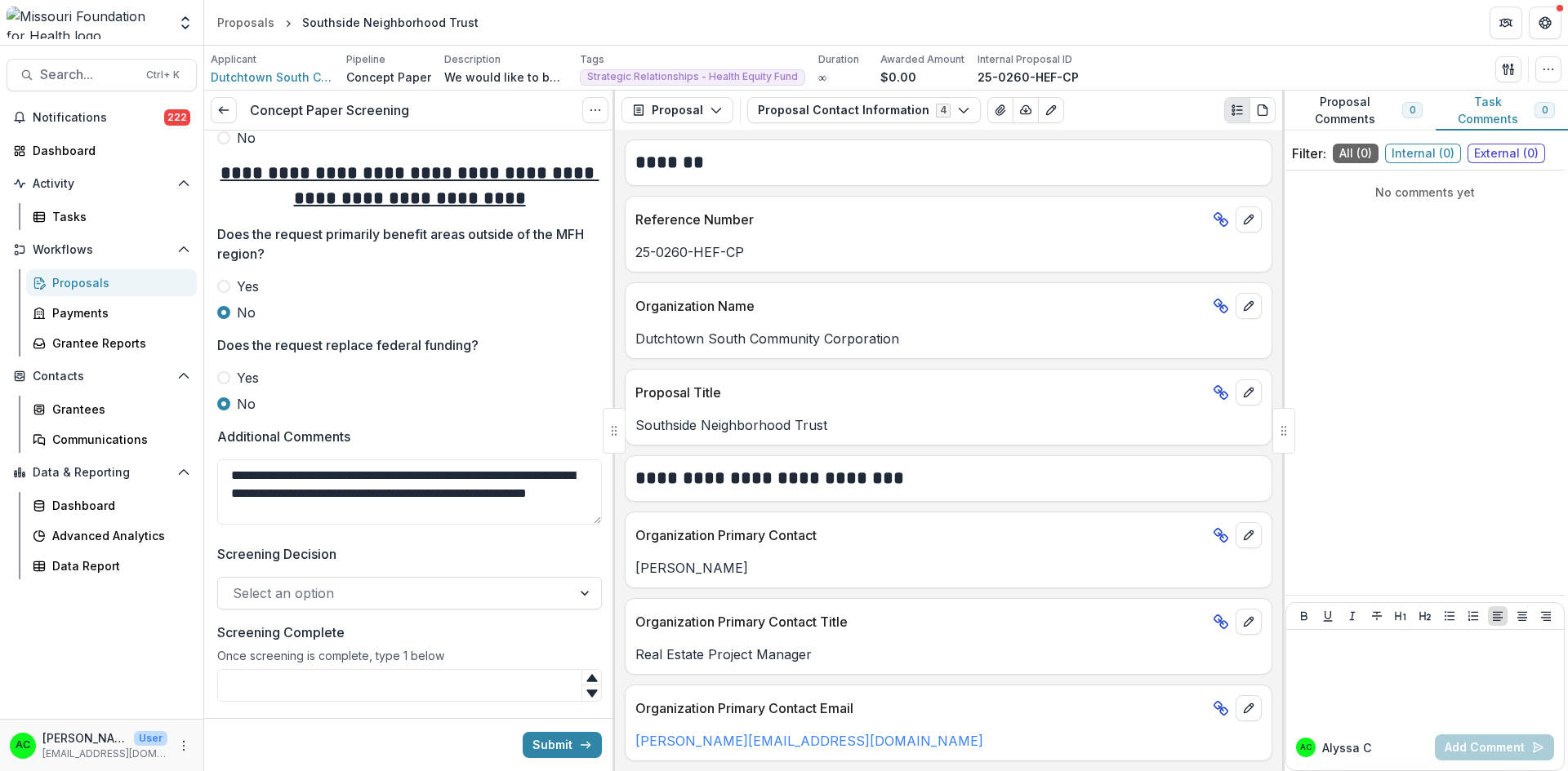
scroll to position [758, 0]
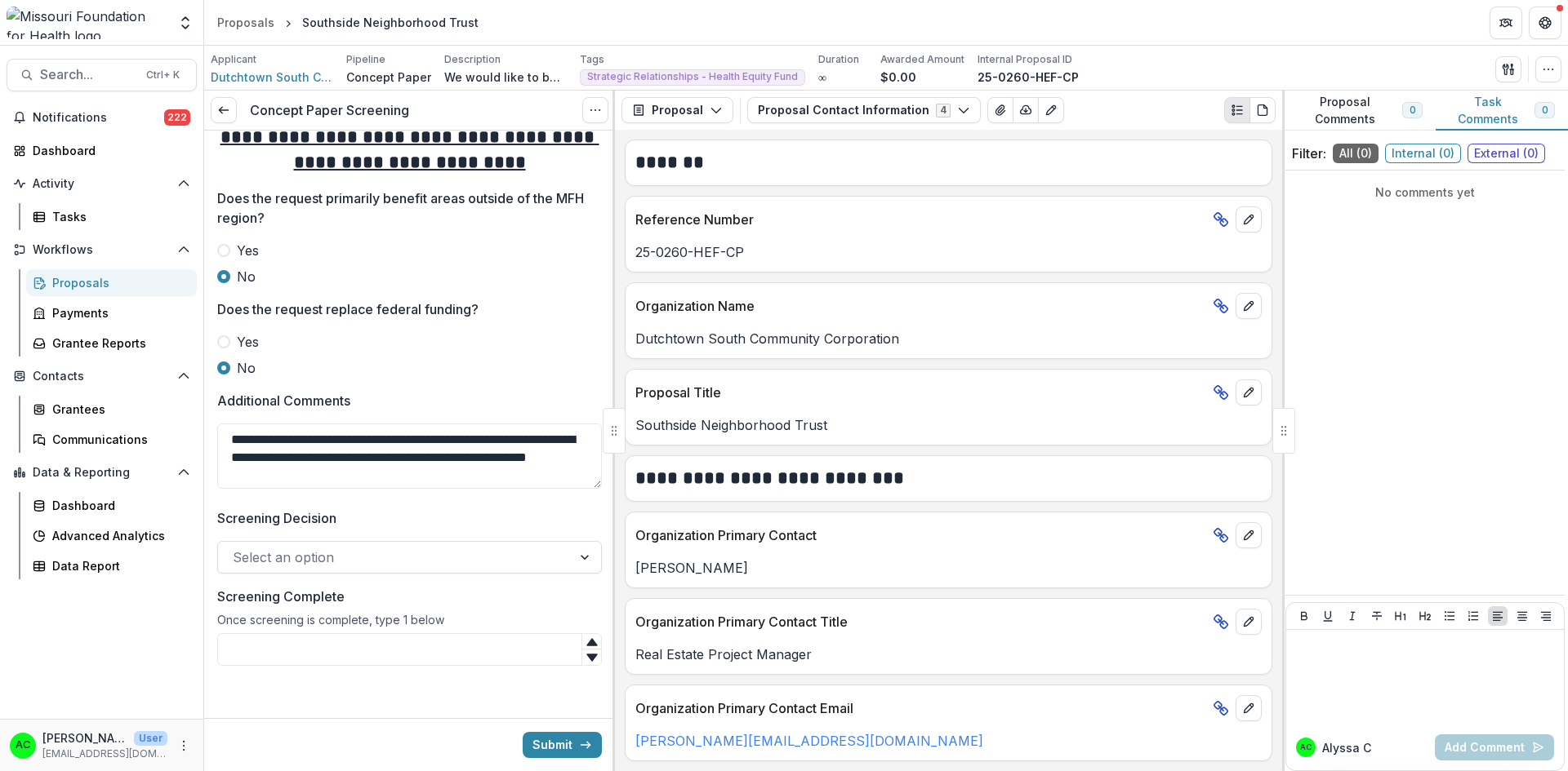
click at [469, 563] on div at bounding box center [395, 557] width 325 height 23
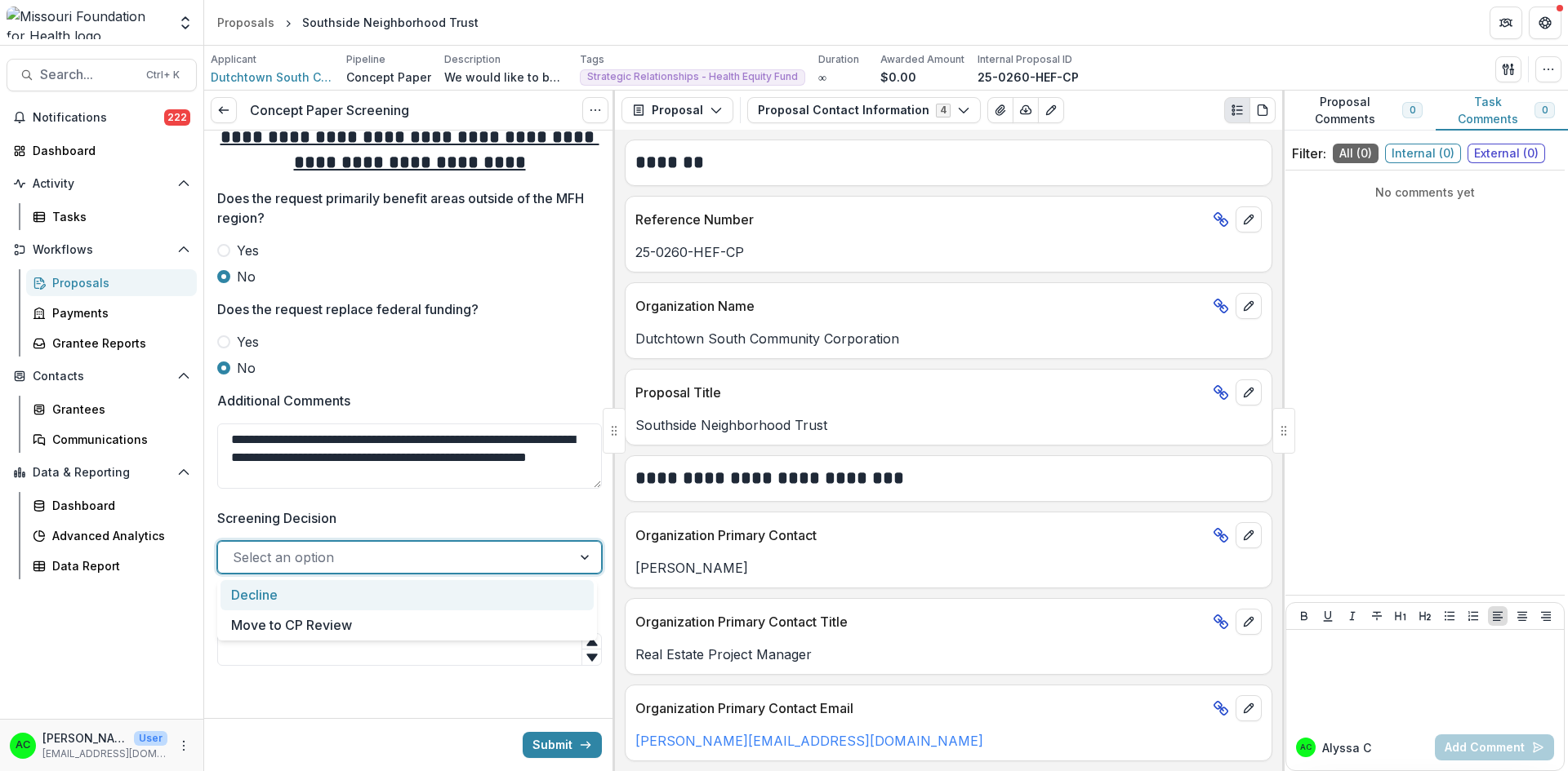
click at [395, 592] on div "Decline" at bounding box center [406, 595] width 373 height 30
click at [349, 643] on input "Screening Complete" at bounding box center [409, 650] width 384 height 33
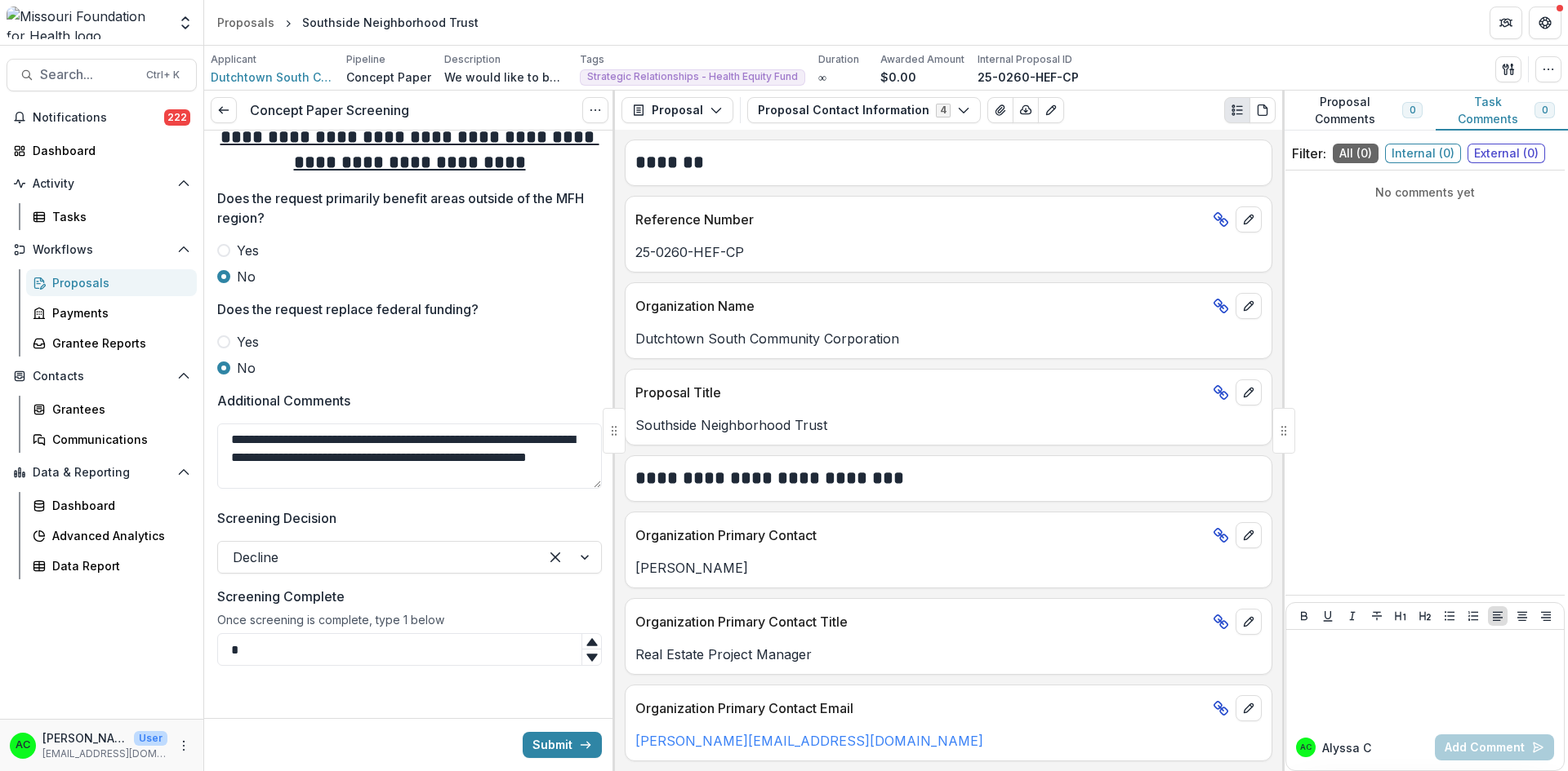
type input "*"
click at [551, 745] on button "Submit" at bounding box center [562, 744] width 79 height 26
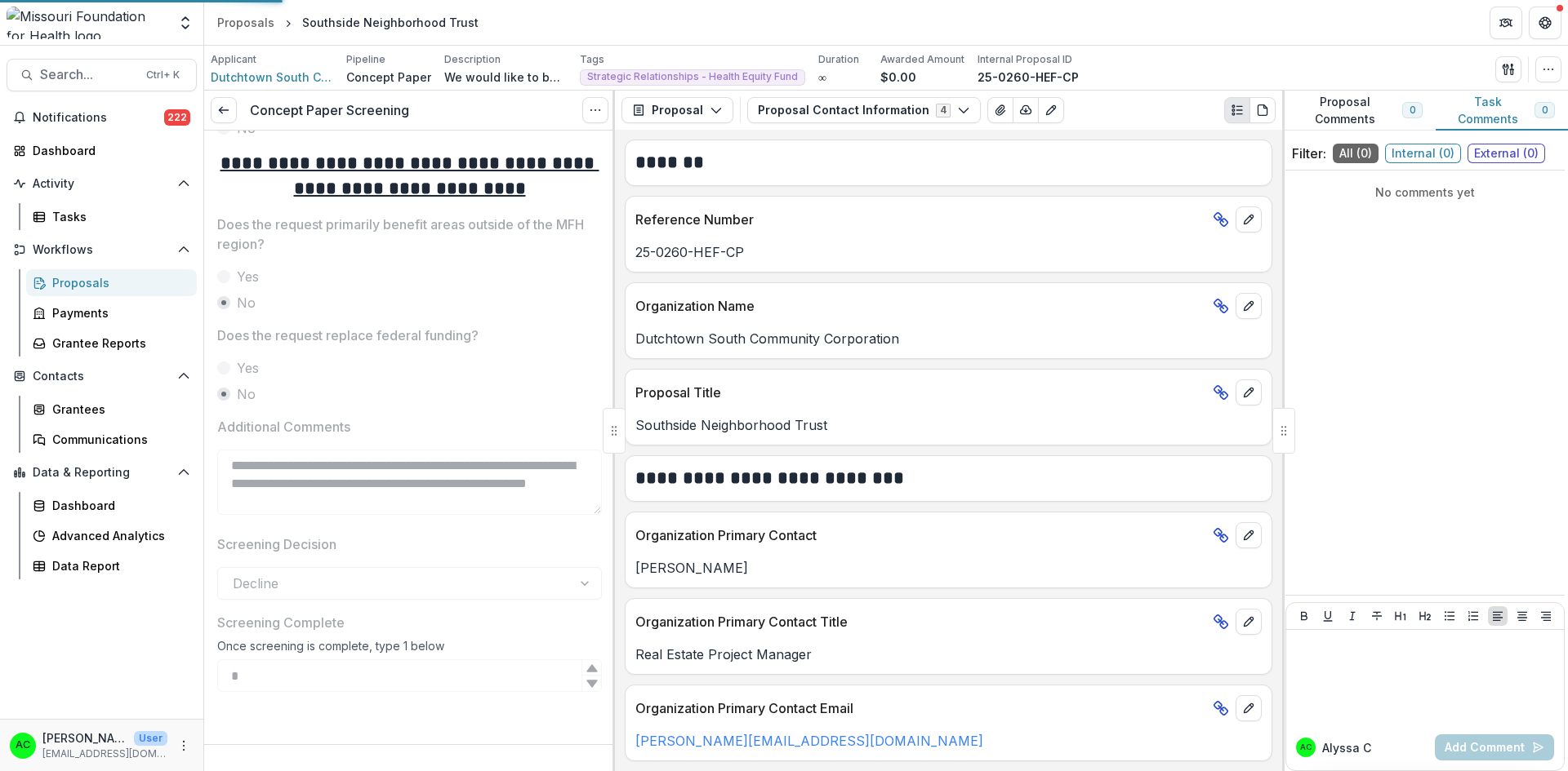
scroll to position [732, 0]
